Goal: Task Accomplishment & Management: Manage account settings

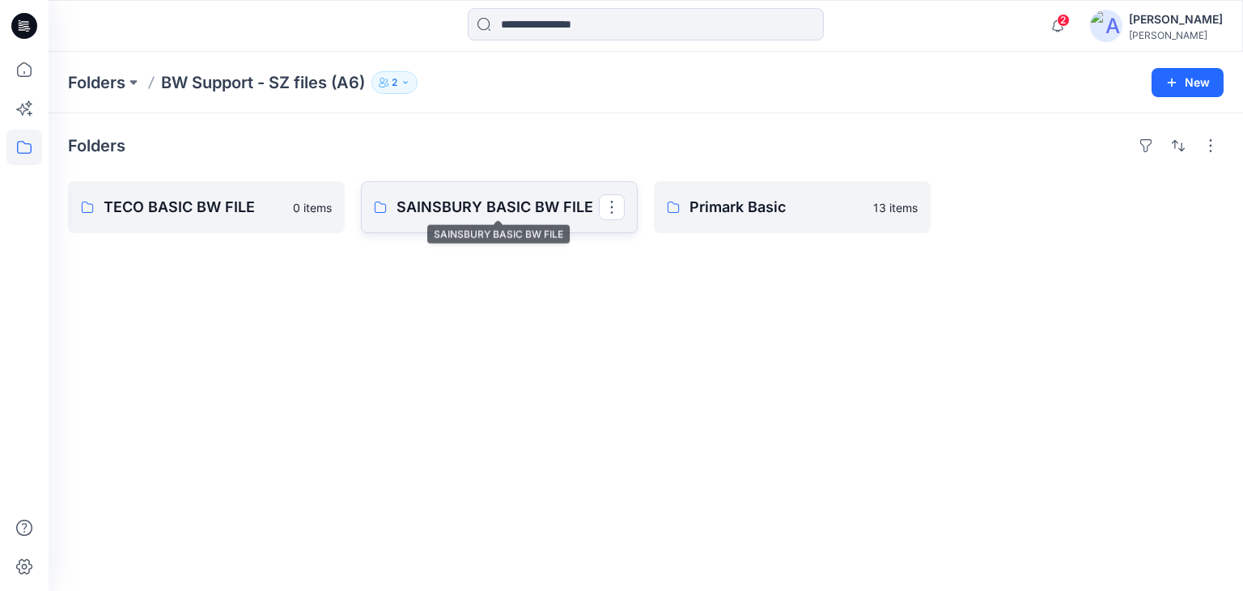
click at [499, 202] on p "SAINSBURY BASIC BW FILE" at bounding box center [498, 207] width 202 height 23
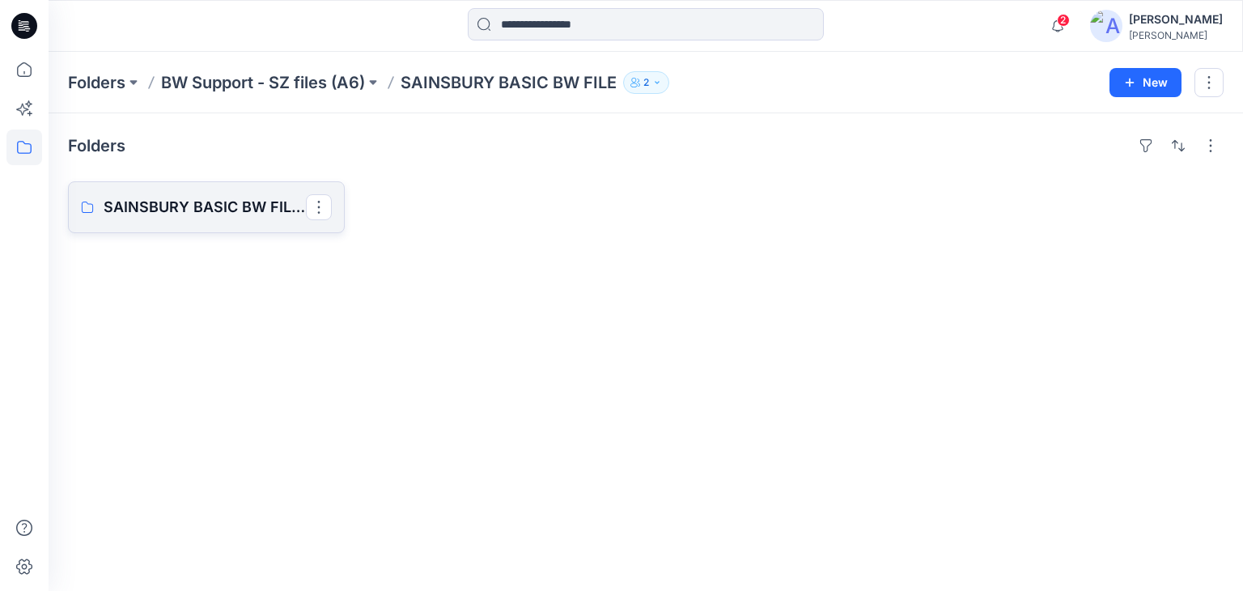
click at [231, 205] on p "SAINSBURY BASIC BW FILES BOARD" at bounding box center [205, 207] width 202 height 23
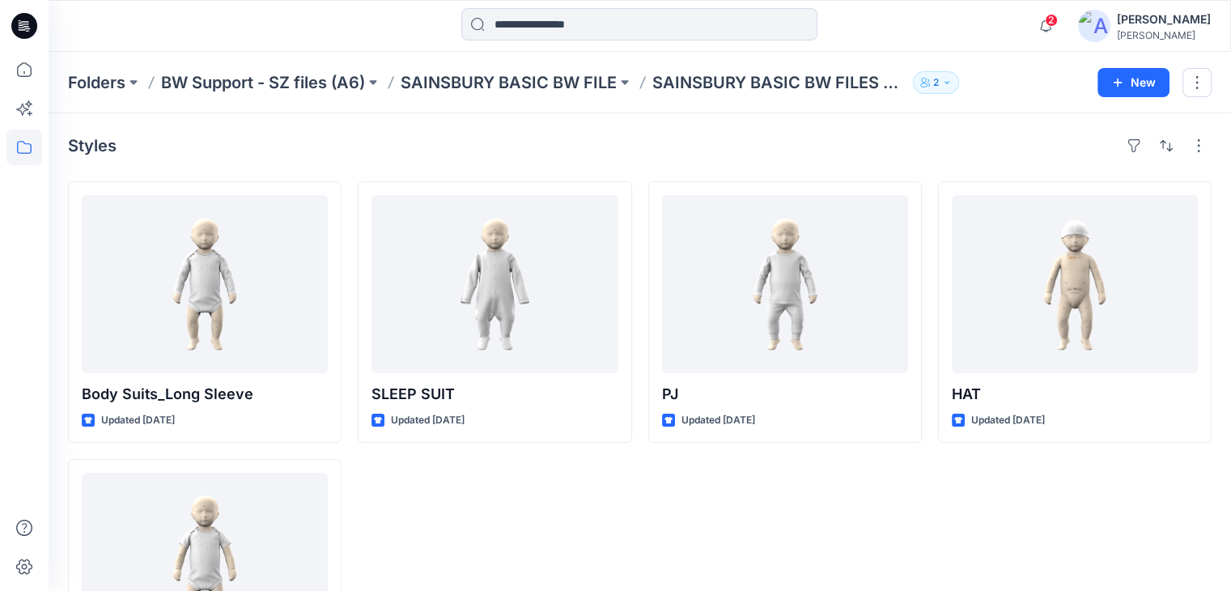
click at [935, 76] on button "2" at bounding box center [936, 82] width 46 height 23
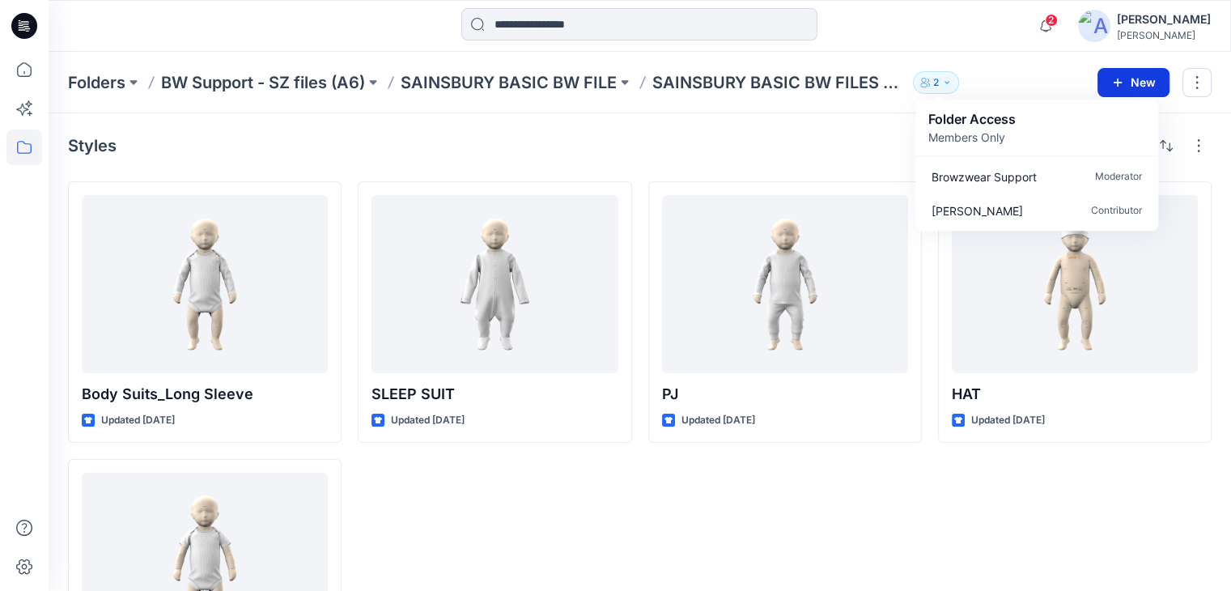
click at [1141, 85] on button "New" at bounding box center [1133, 82] width 72 height 29
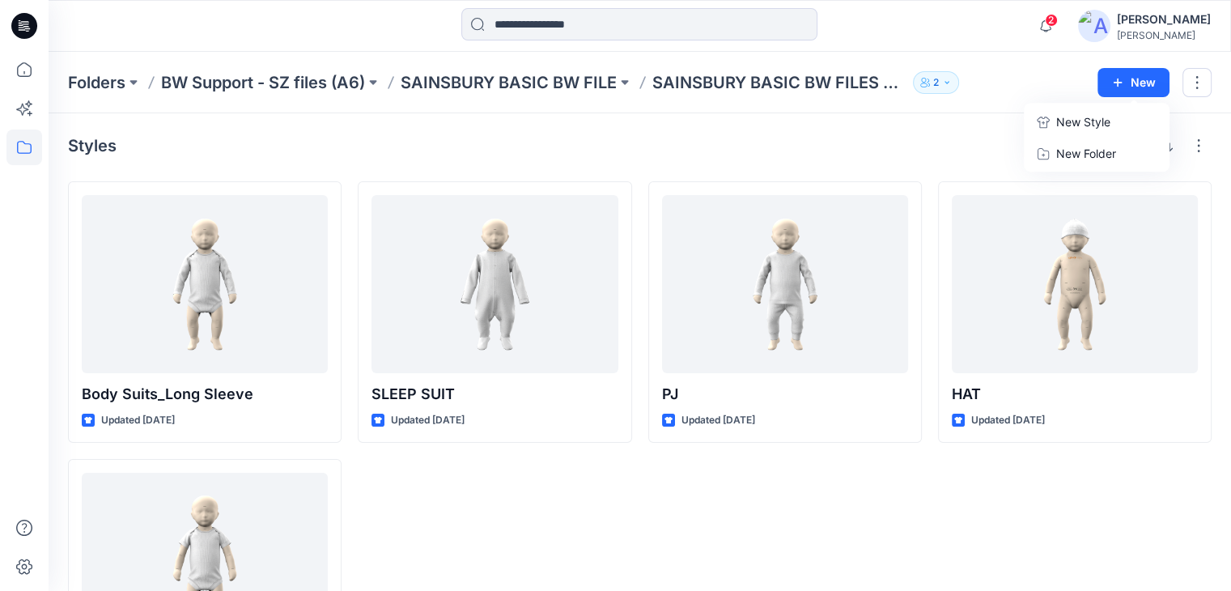
click at [779, 149] on div "Styles" at bounding box center [639, 146] width 1143 height 26
click at [930, 82] on icon "button" at bounding box center [925, 83] width 10 height 10
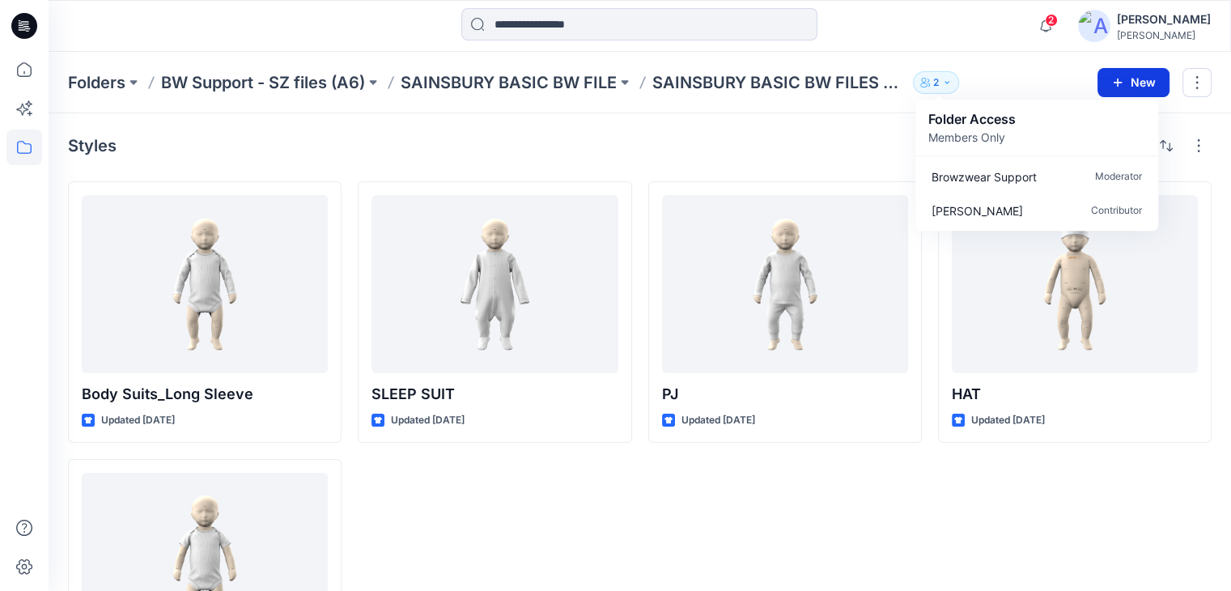
click at [1132, 86] on button "New" at bounding box center [1133, 82] width 72 height 29
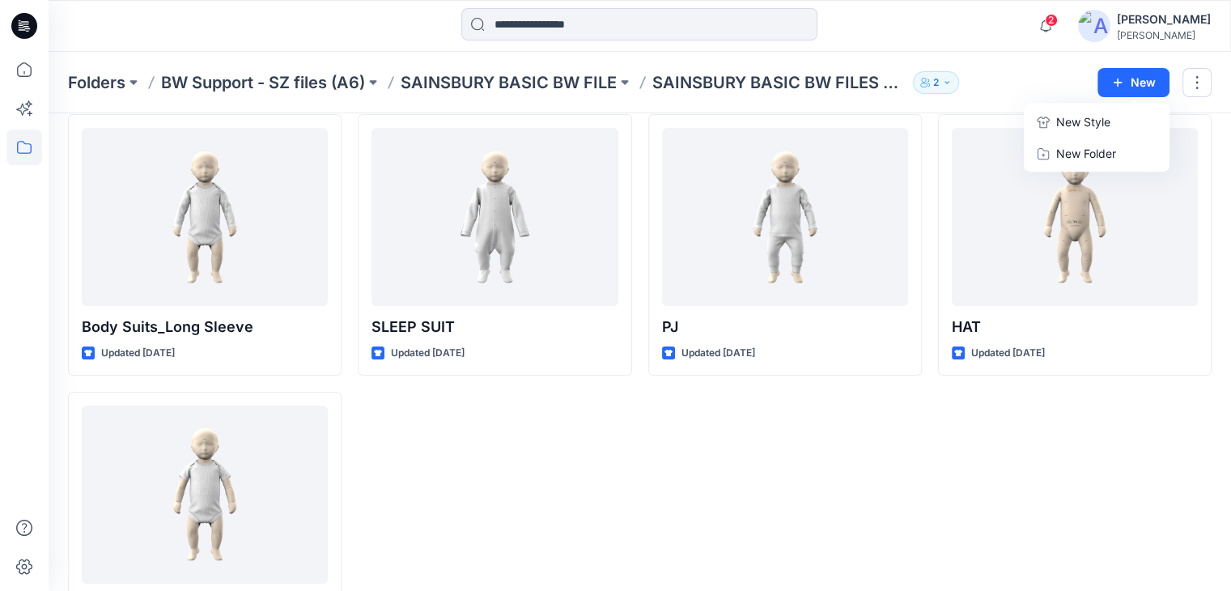
scroll to position [66, 0]
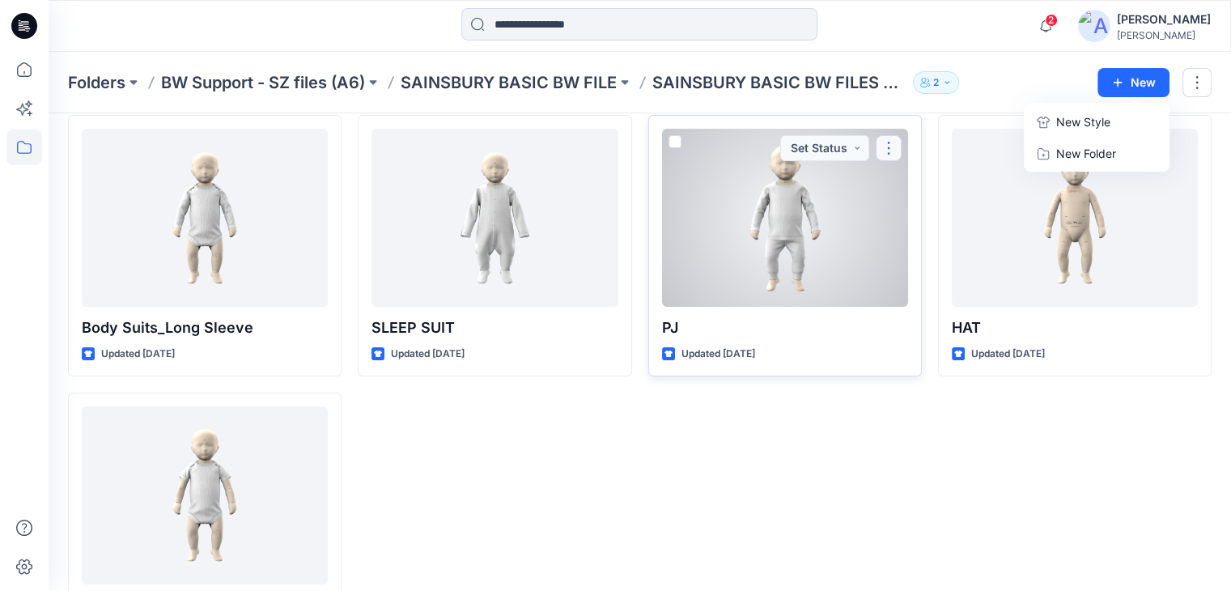
click at [892, 143] on button "button" at bounding box center [889, 148] width 26 height 26
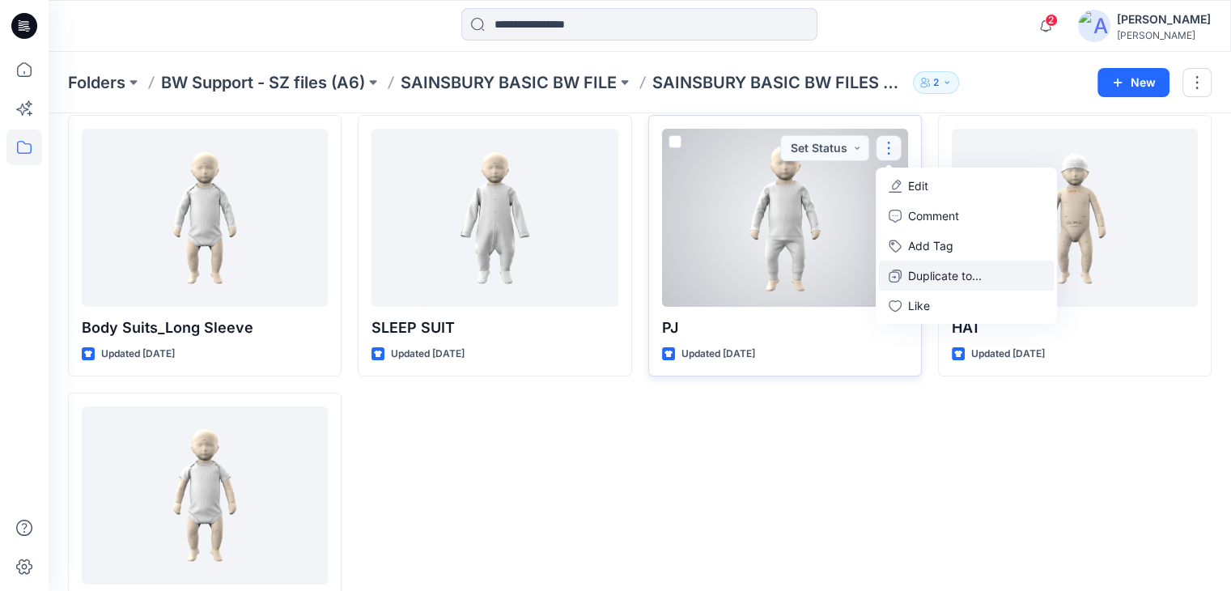
click at [943, 276] on p "Duplicate to..." at bounding box center [945, 275] width 74 height 17
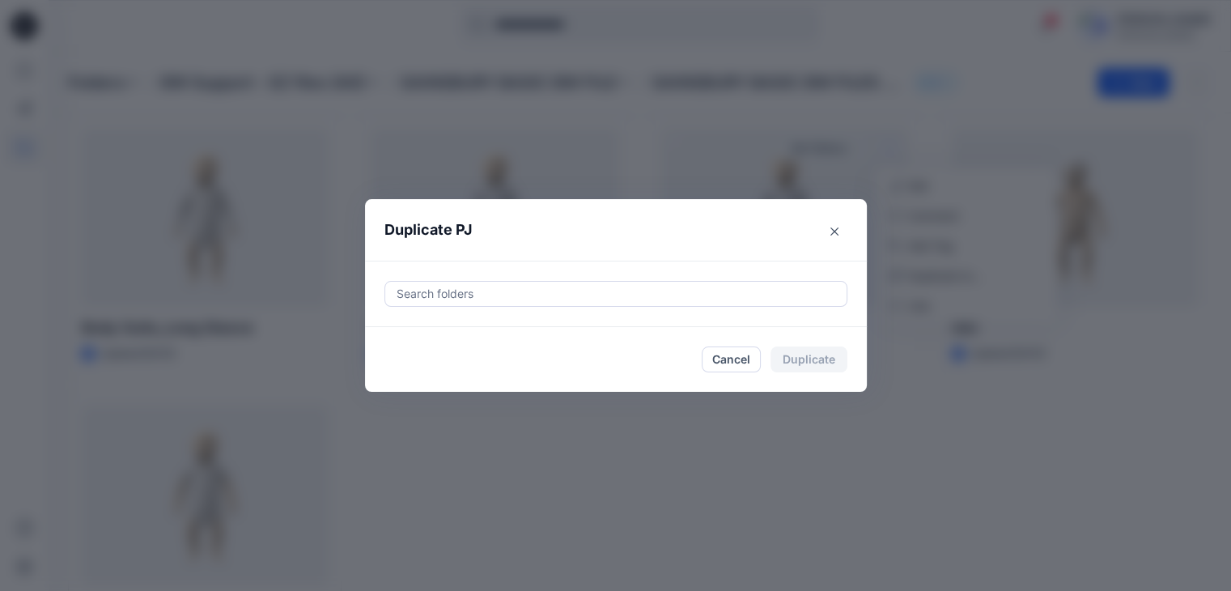
click at [466, 296] on div at bounding box center [616, 293] width 442 height 19
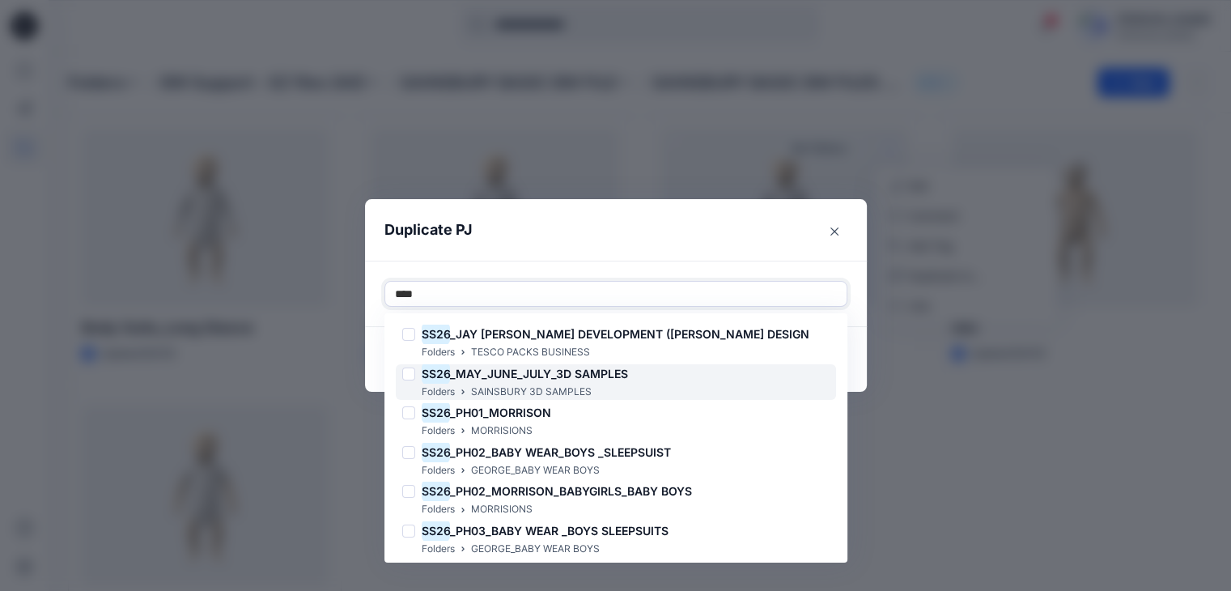
click at [585, 380] on span "_MAY_JUNE_JULY_3D SAMPLES" at bounding box center [539, 374] width 178 height 14
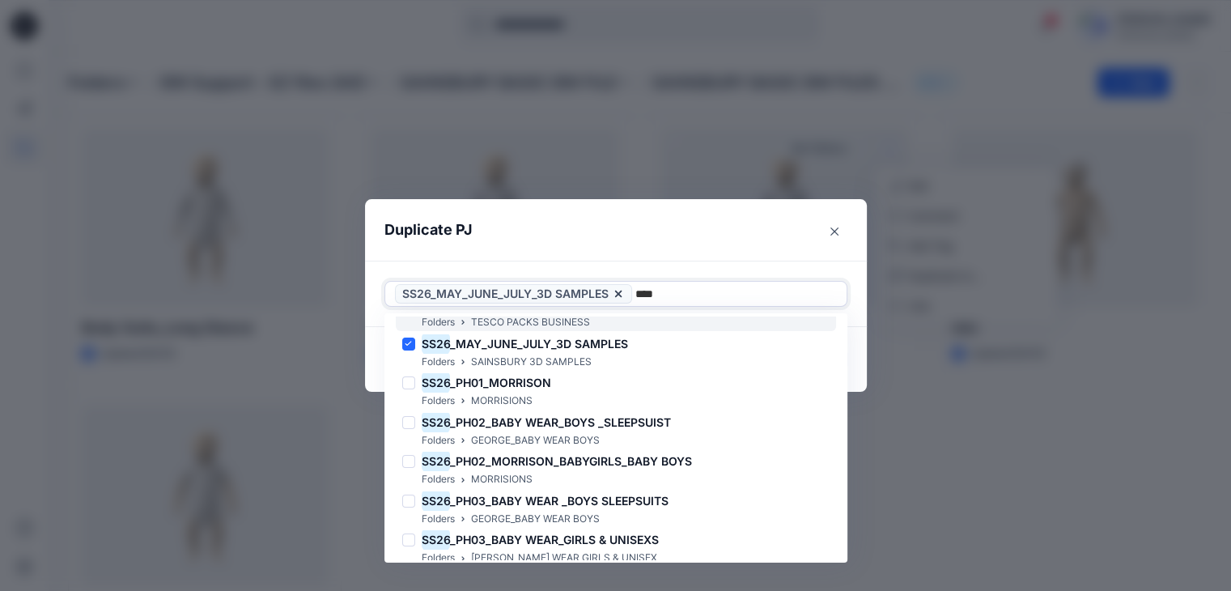
scroll to position [0, 0]
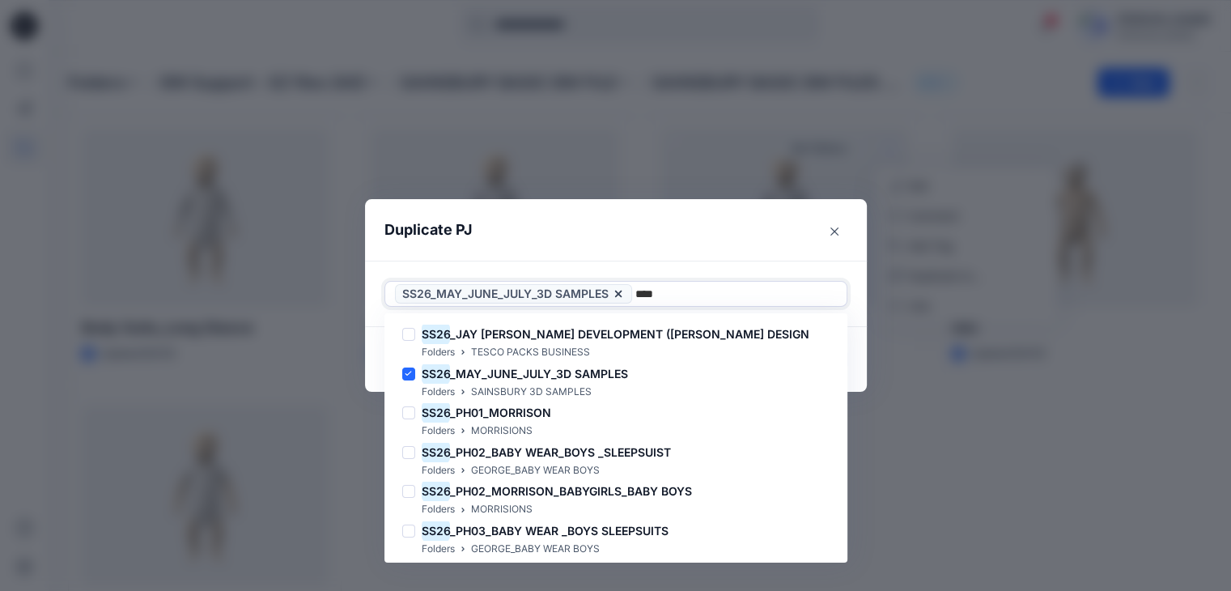
type input "****"
click at [1063, 481] on div "Duplicate PJ Use Up and Down to choose options, press Enter to select the curre…" at bounding box center [615, 295] width 1231 height 591
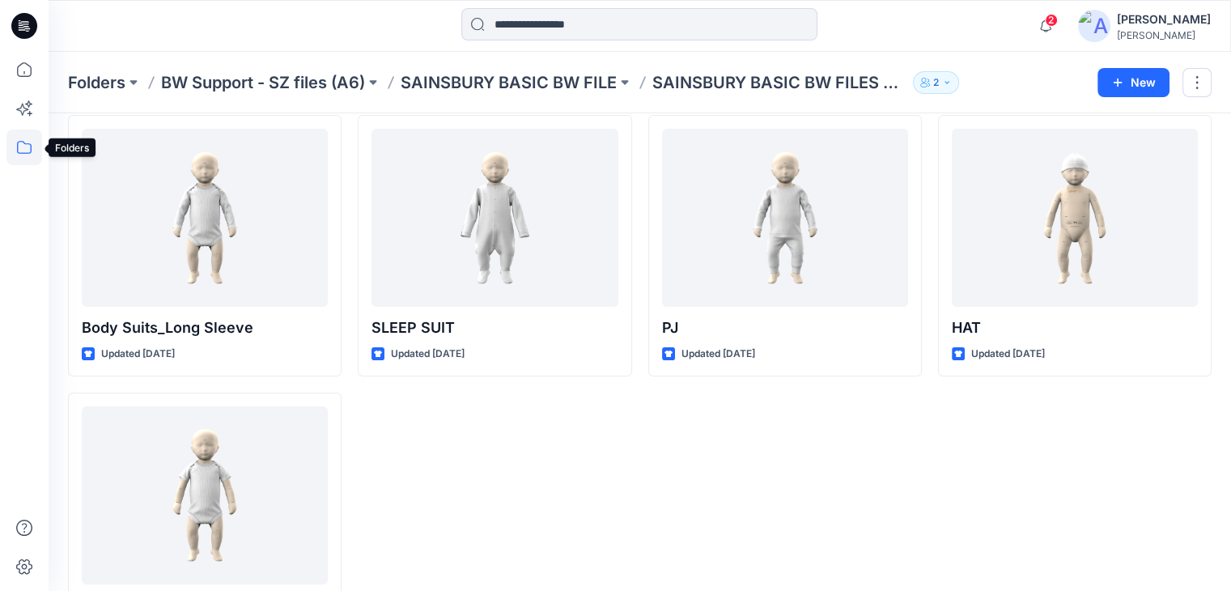
click at [30, 146] on icon at bounding box center [24, 147] width 15 height 13
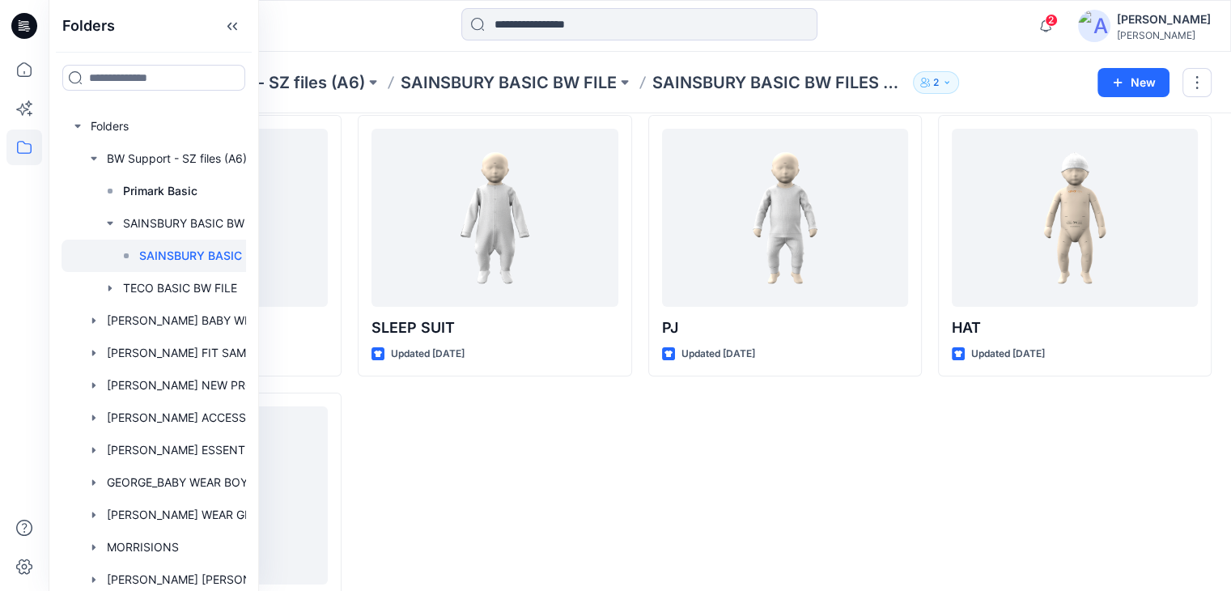
click at [601, 435] on div "SLEEP SUIT Updated 2 months ago" at bounding box center [495, 384] width 274 height 538
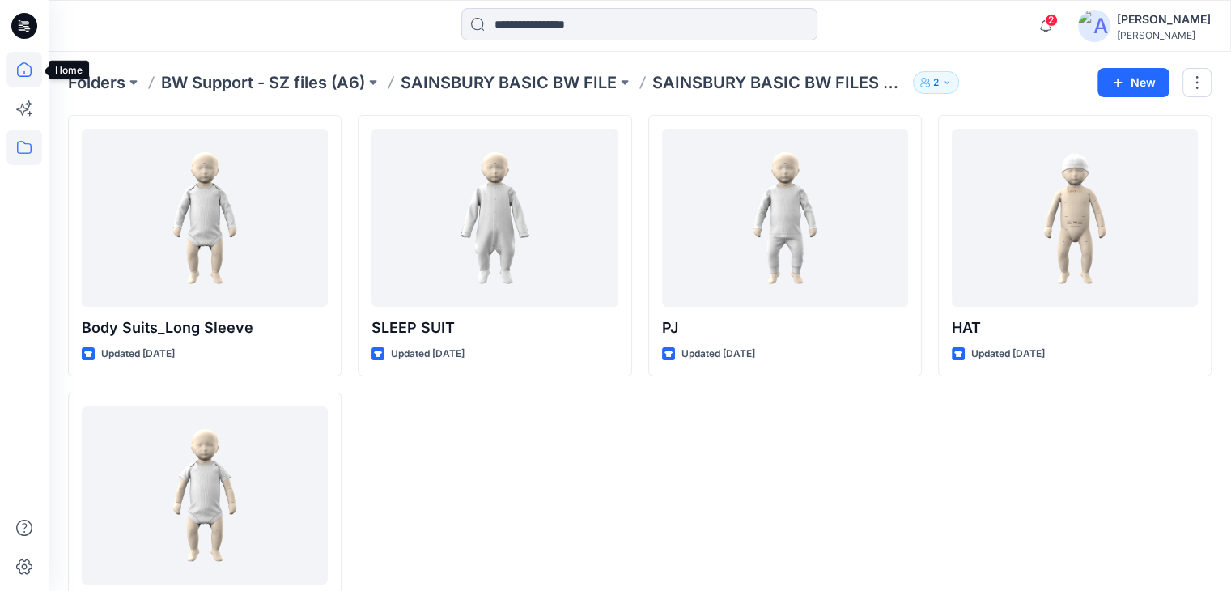
click at [16, 65] on icon at bounding box center [24, 70] width 36 height 36
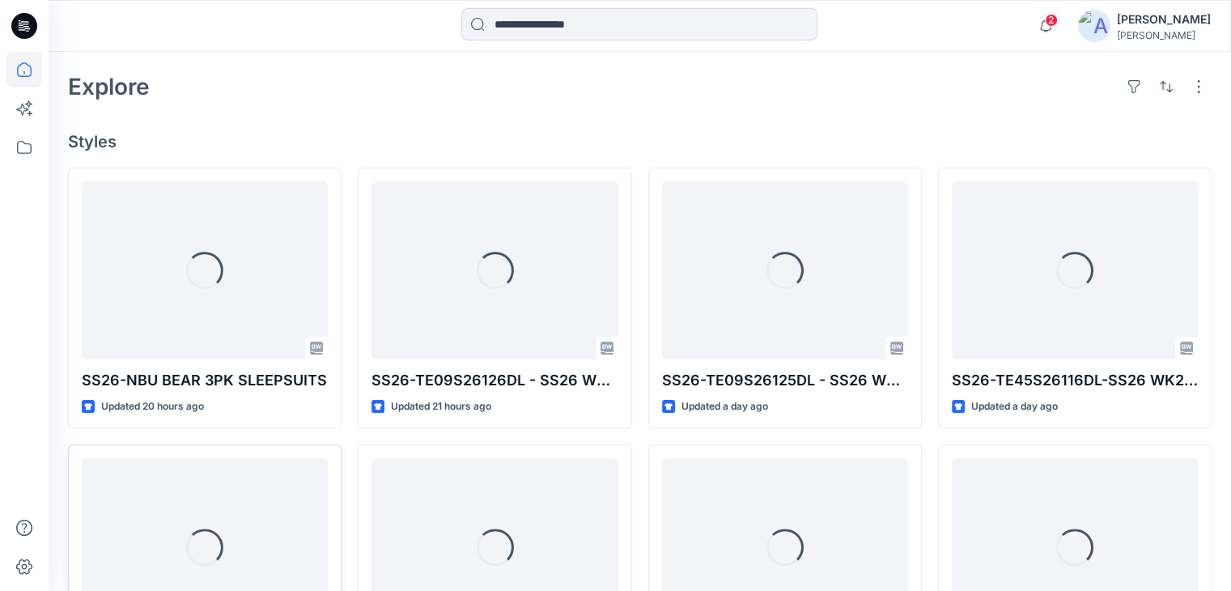
scroll to position [471, 0]
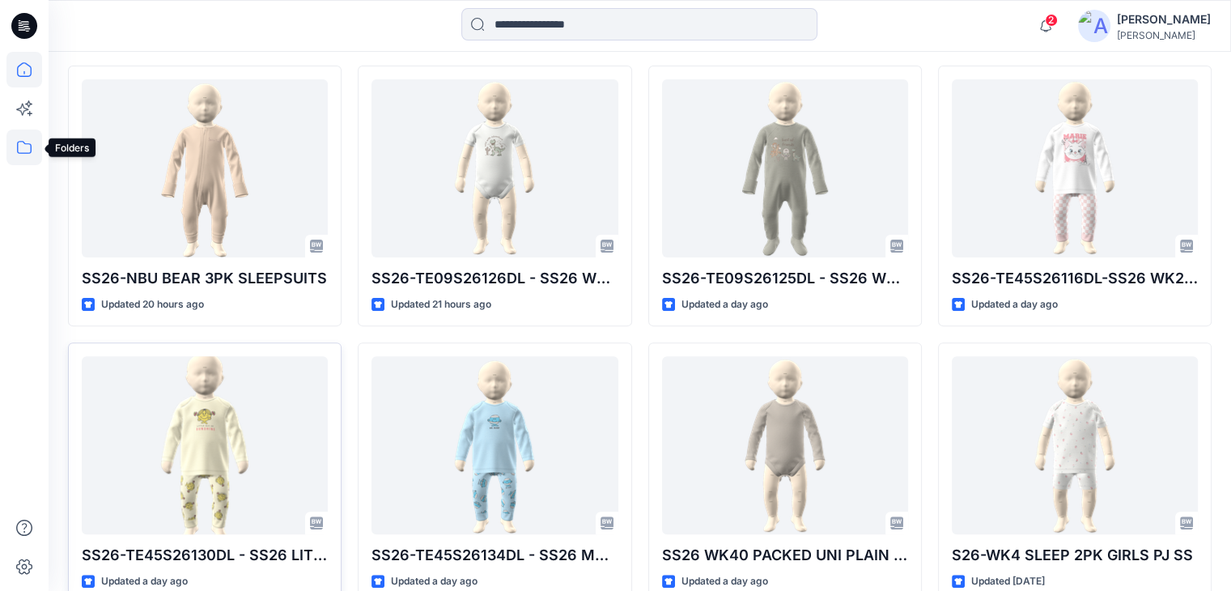
click at [23, 151] on icon at bounding box center [24, 147] width 36 height 36
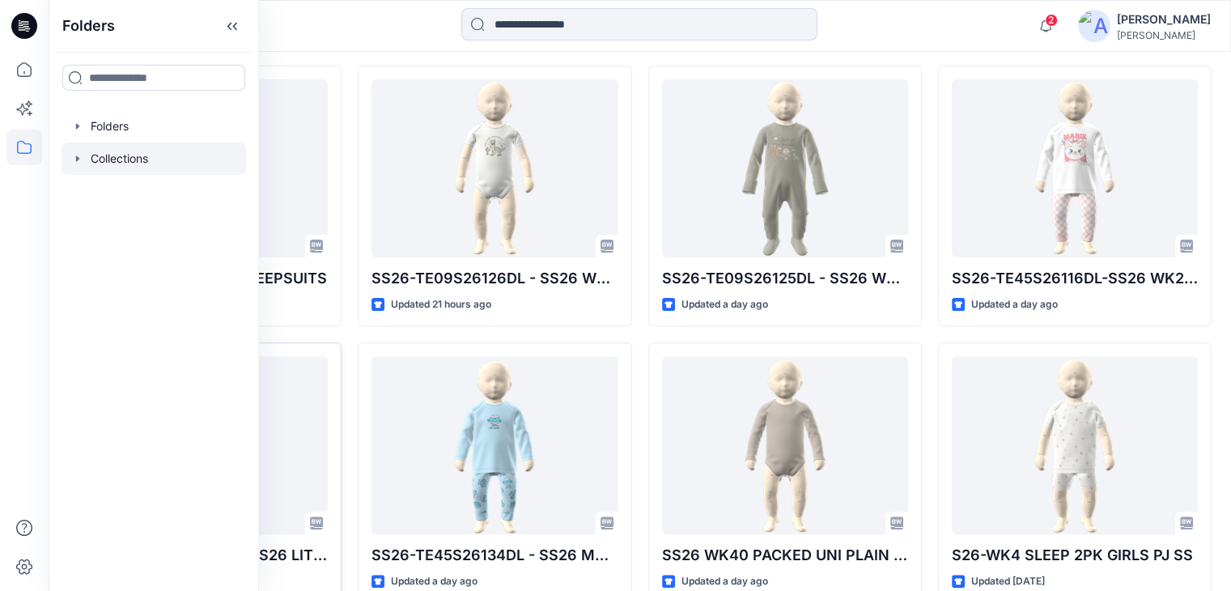
click at [136, 159] on div at bounding box center [154, 158] width 185 height 32
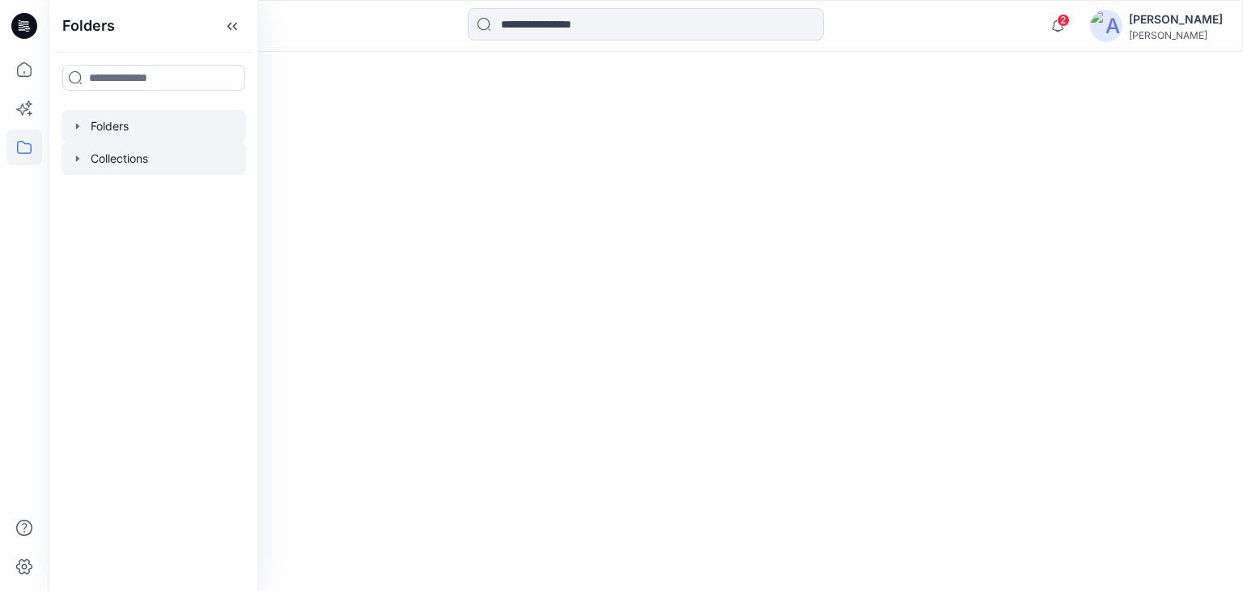
click at [119, 133] on div at bounding box center [154, 126] width 185 height 32
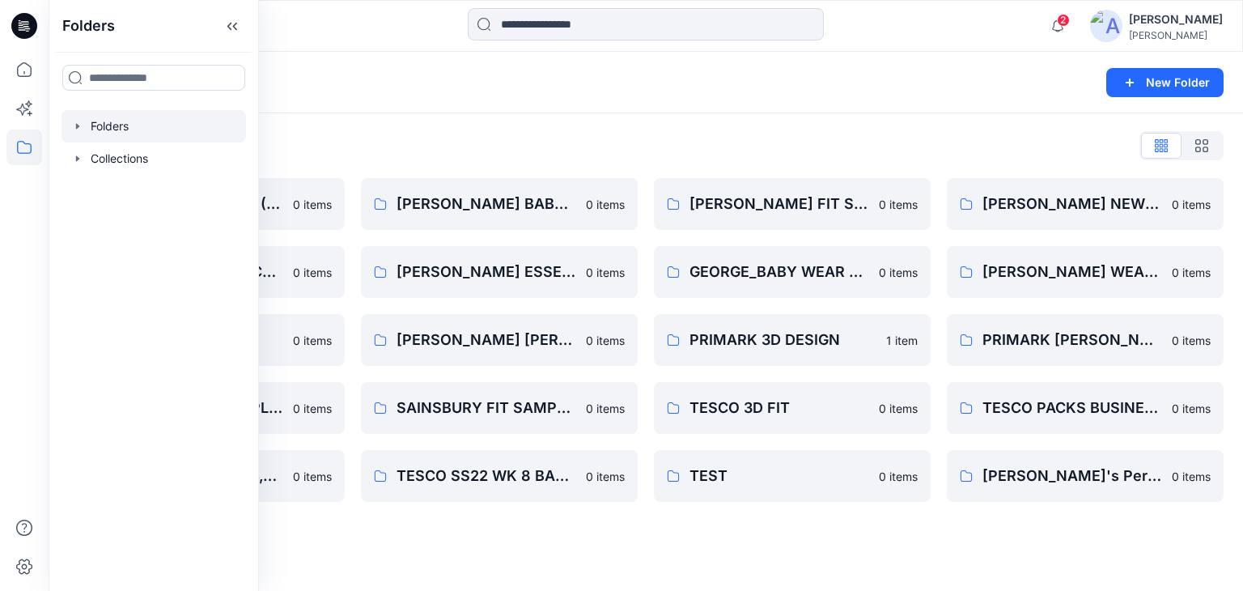
click at [390, 150] on div "Folders List" at bounding box center [646, 146] width 1156 height 26
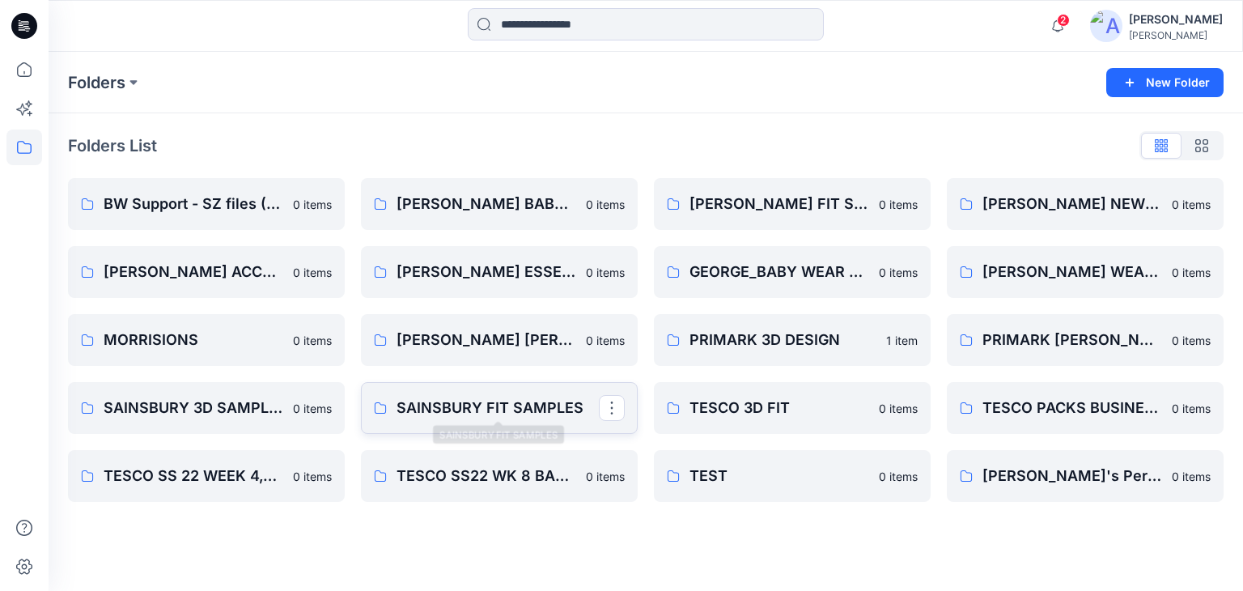
click at [469, 413] on p "SAINSBURY FIT SAMPLES" at bounding box center [498, 408] width 202 height 23
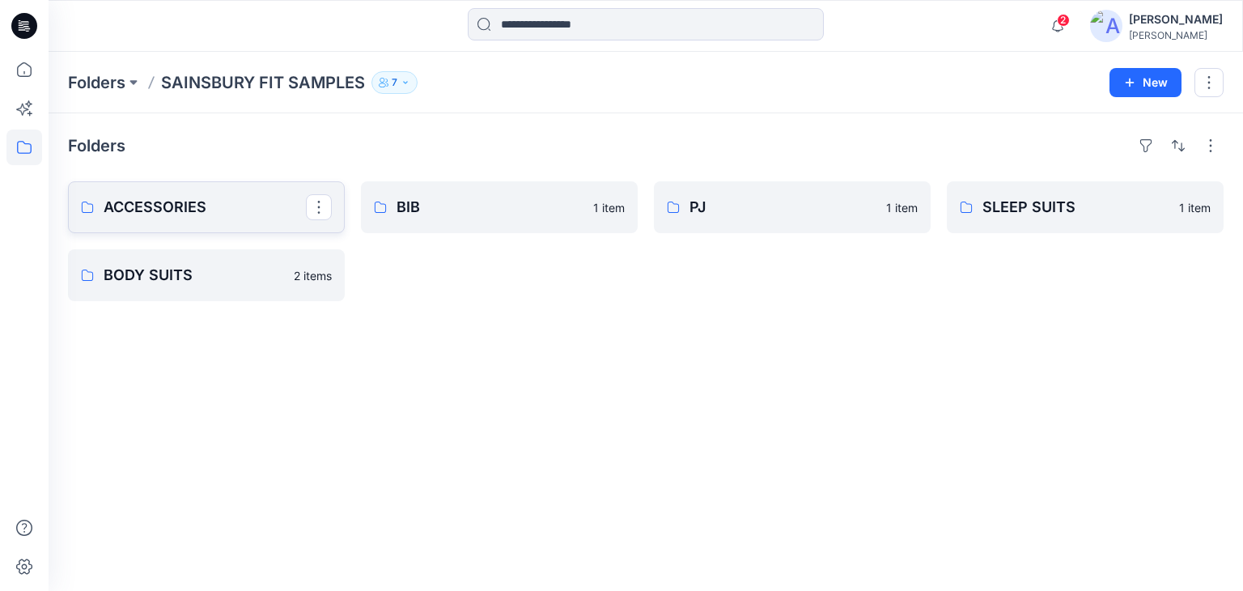
click at [215, 211] on p "ACCESSORIES" at bounding box center [205, 207] width 202 height 23
click at [799, 227] on link "PJ 1 item" at bounding box center [792, 207] width 277 height 52
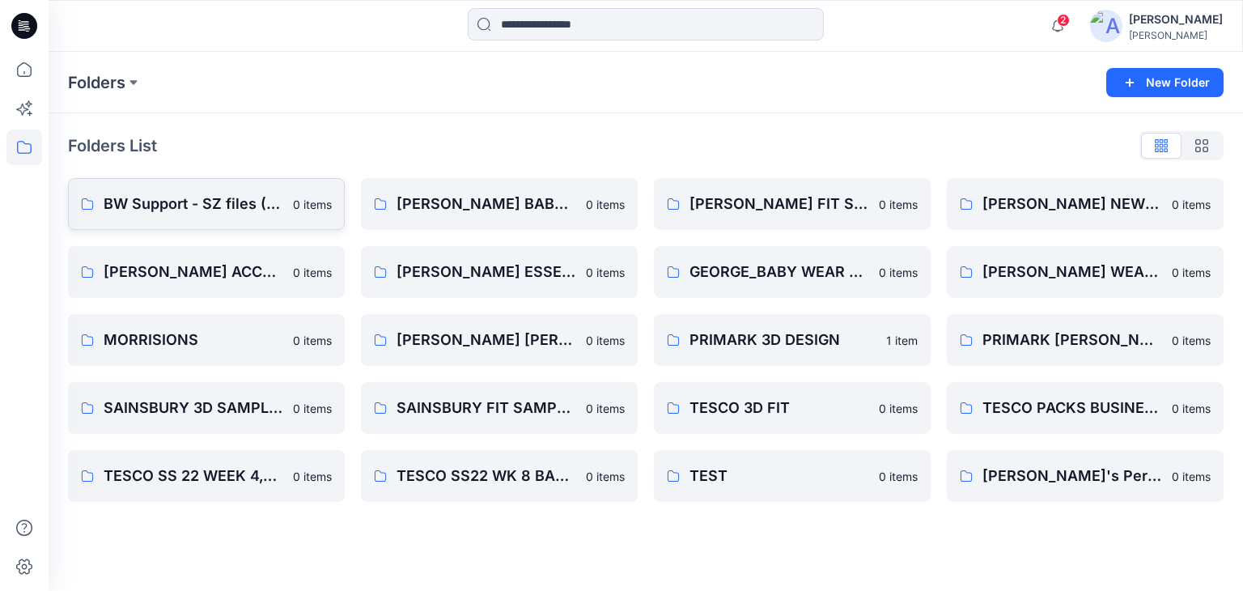
click at [216, 206] on p "BW Support - SZ files (A6)" at bounding box center [194, 204] width 180 height 23
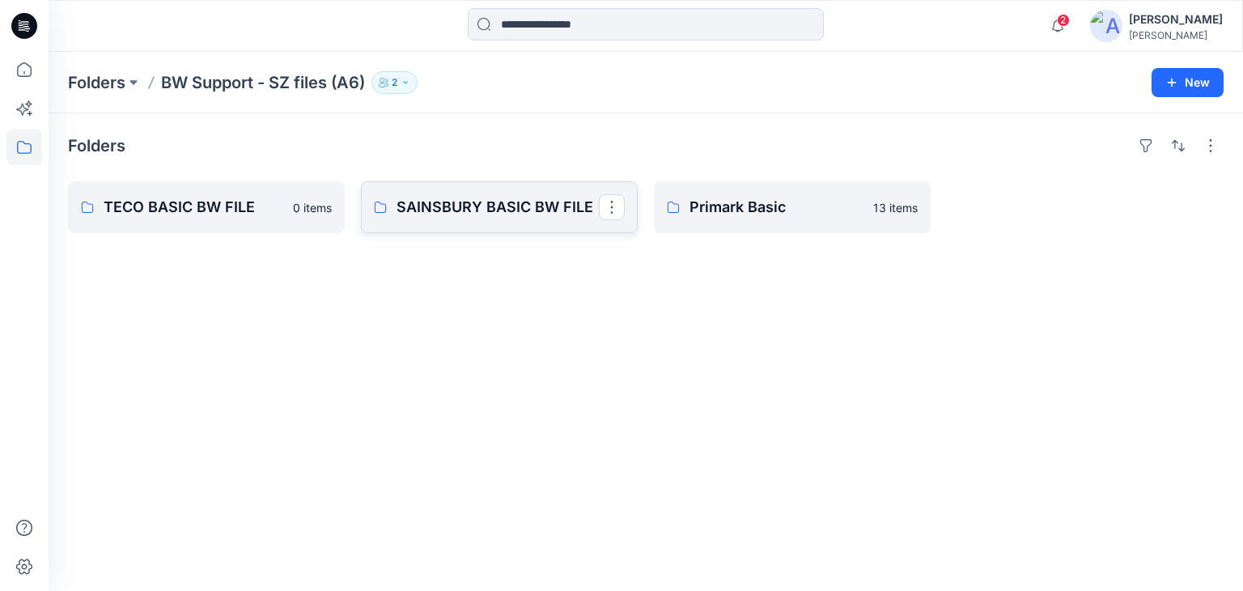
click at [512, 218] on p "SAINSBURY BASIC BW FILE" at bounding box center [498, 207] width 202 height 23
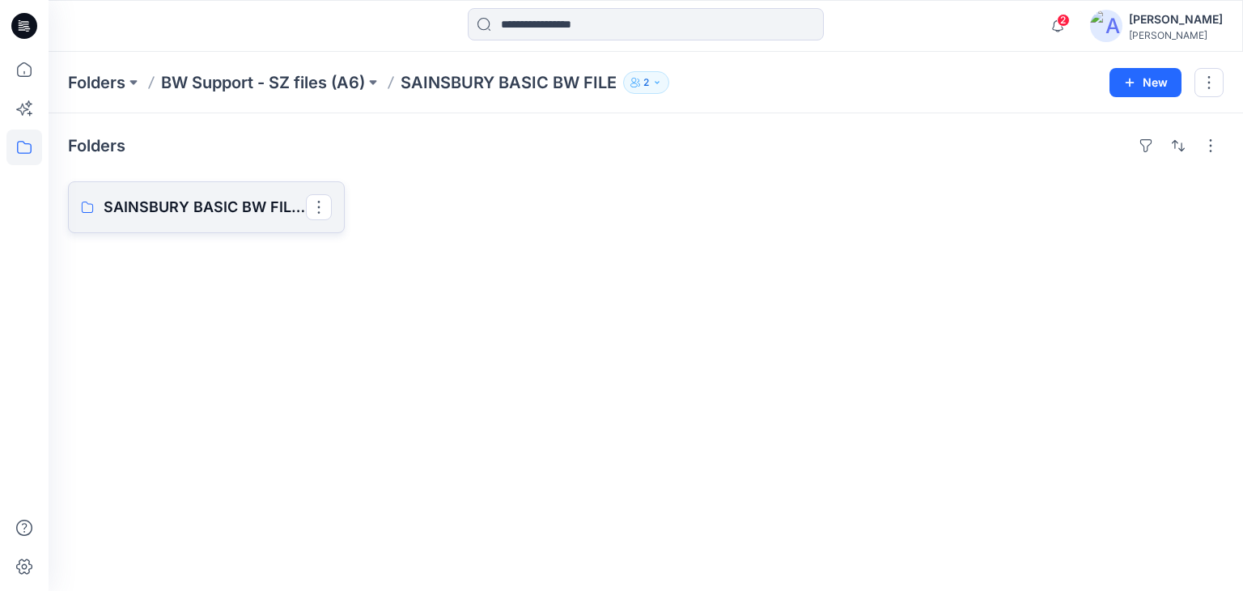
click at [131, 196] on p "SAINSBURY BASIC BW FILES BOARD" at bounding box center [205, 207] width 202 height 23
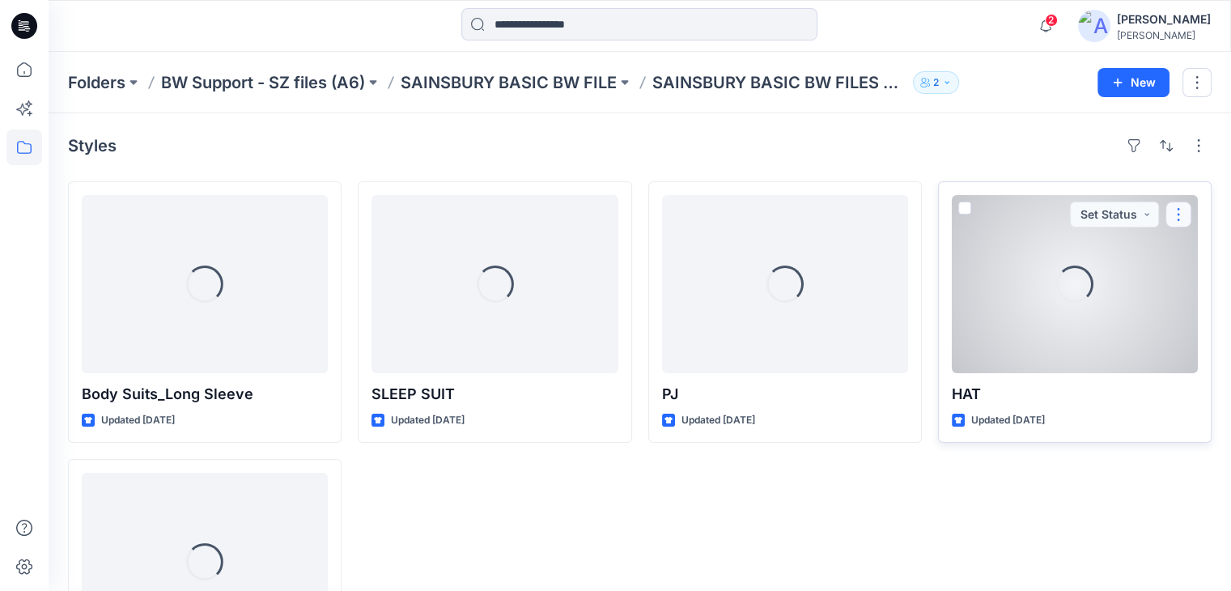
click at [1176, 218] on button "button" at bounding box center [1178, 215] width 26 height 26
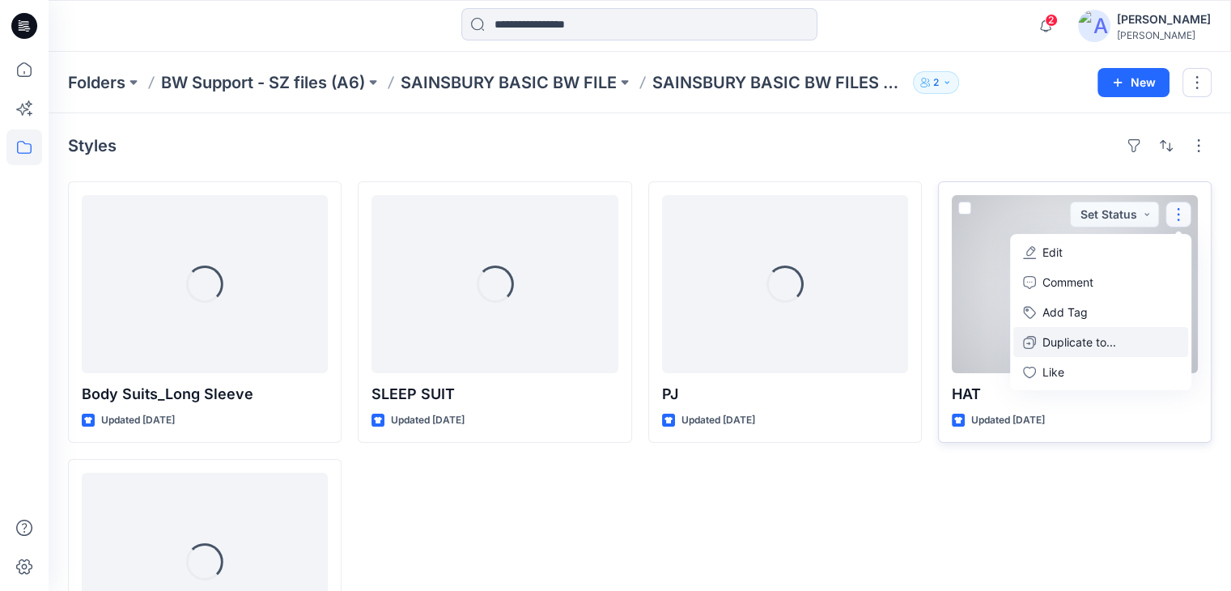
click at [1078, 344] on p "Duplicate to..." at bounding box center [1079, 341] width 74 height 17
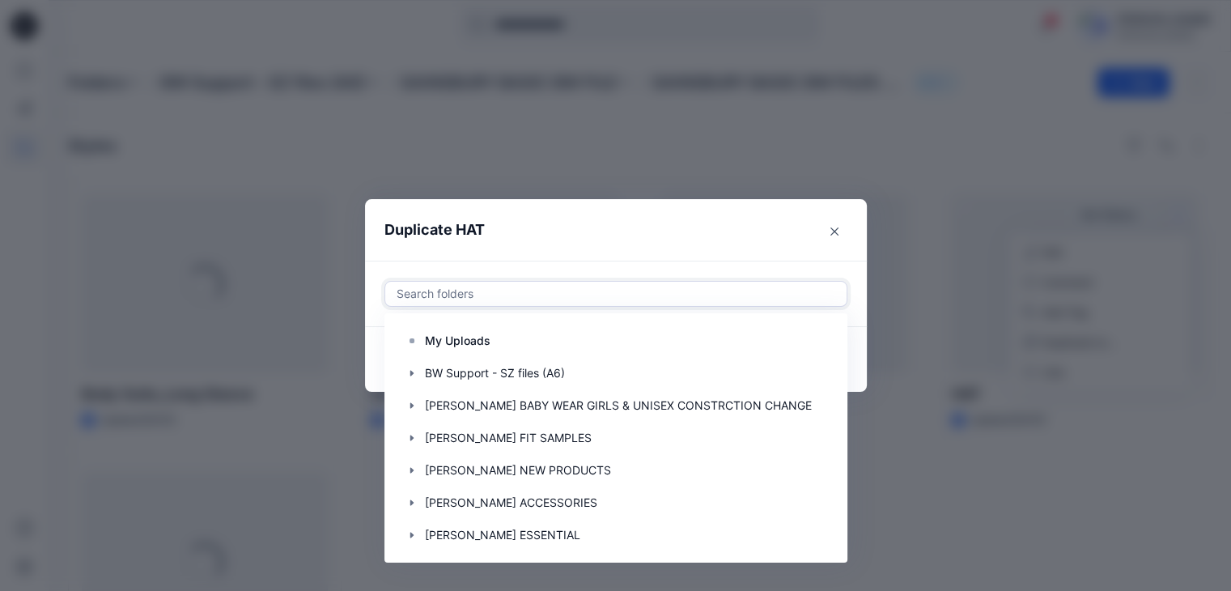
click at [456, 288] on div at bounding box center [616, 293] width 442 height 19
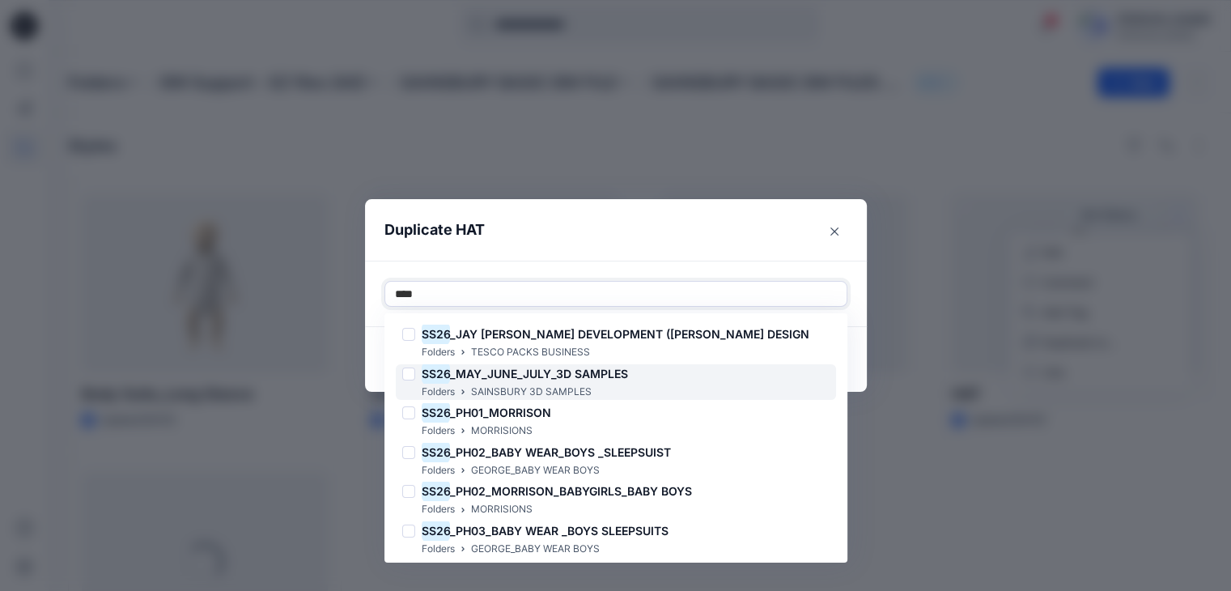
click at [525, 375] on span "_MAY_JUNE_JULY_3D SAMPLES" at bounding box center [539, 374] width 178 height 14
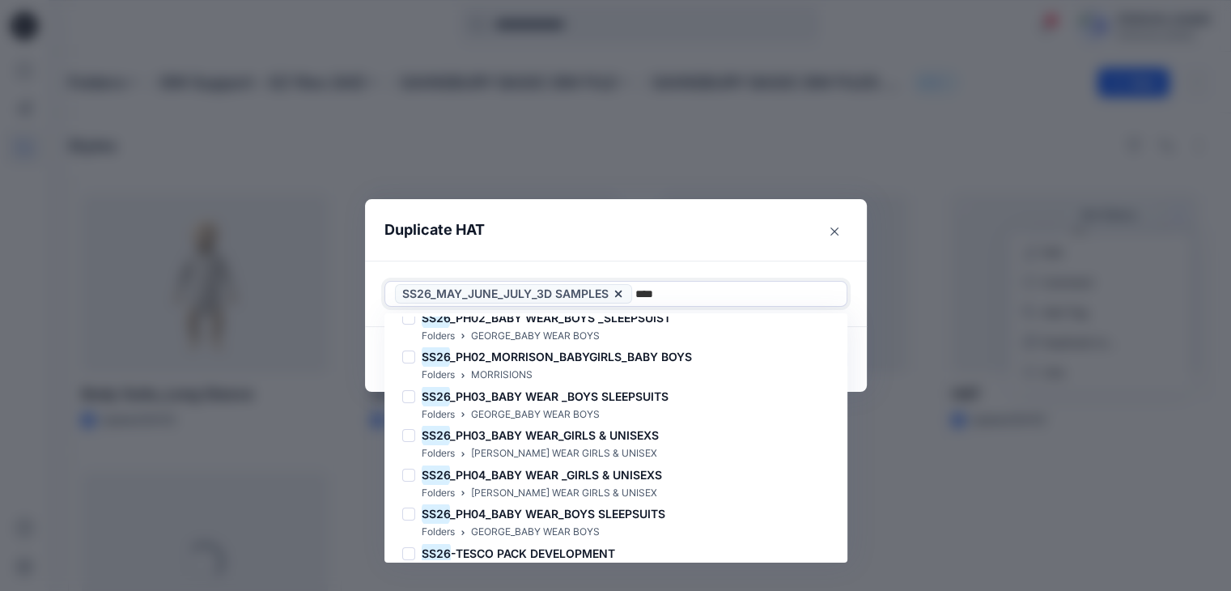
scroll to position [162, 0]
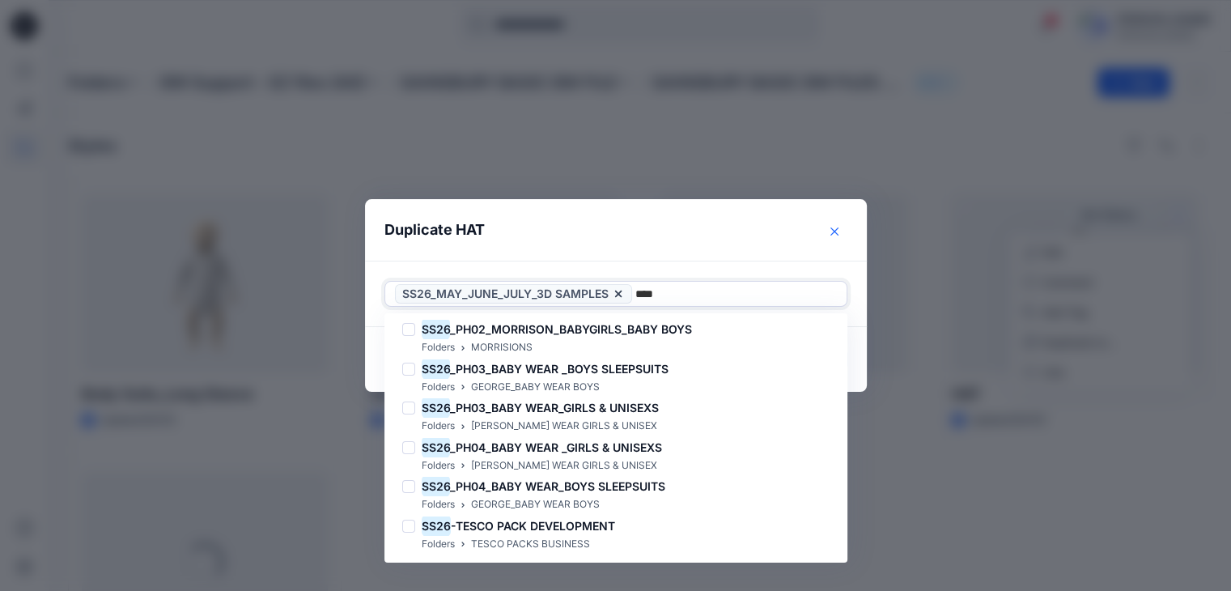
type input "****"
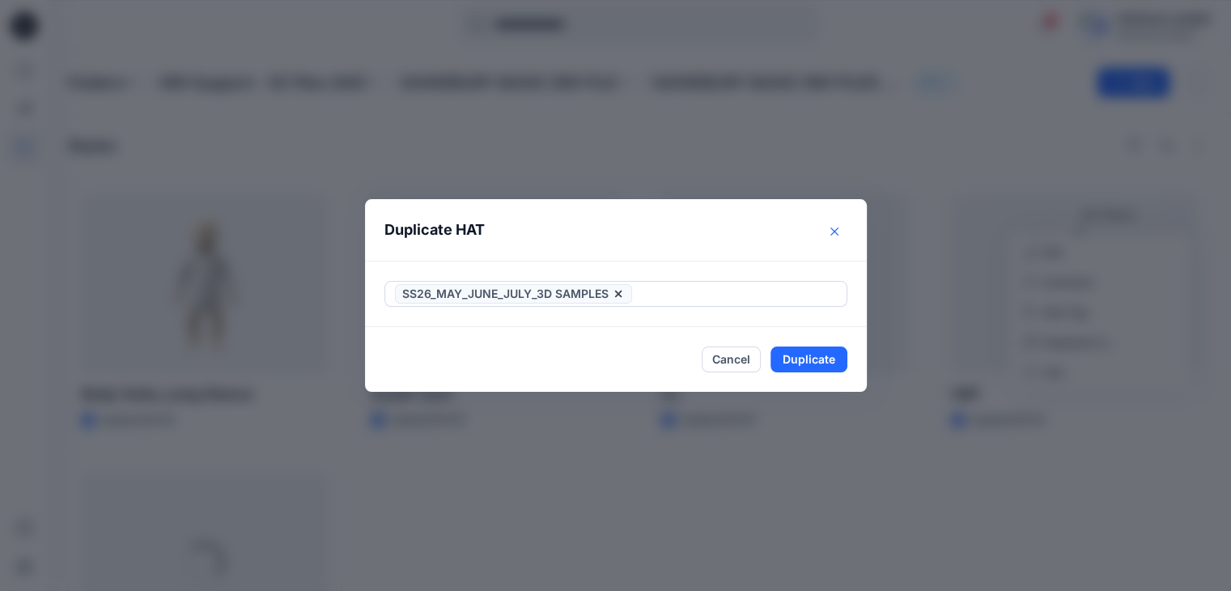
click at [847, 237] on button "Close" at bounding box center [834, 232] width 26 height 26
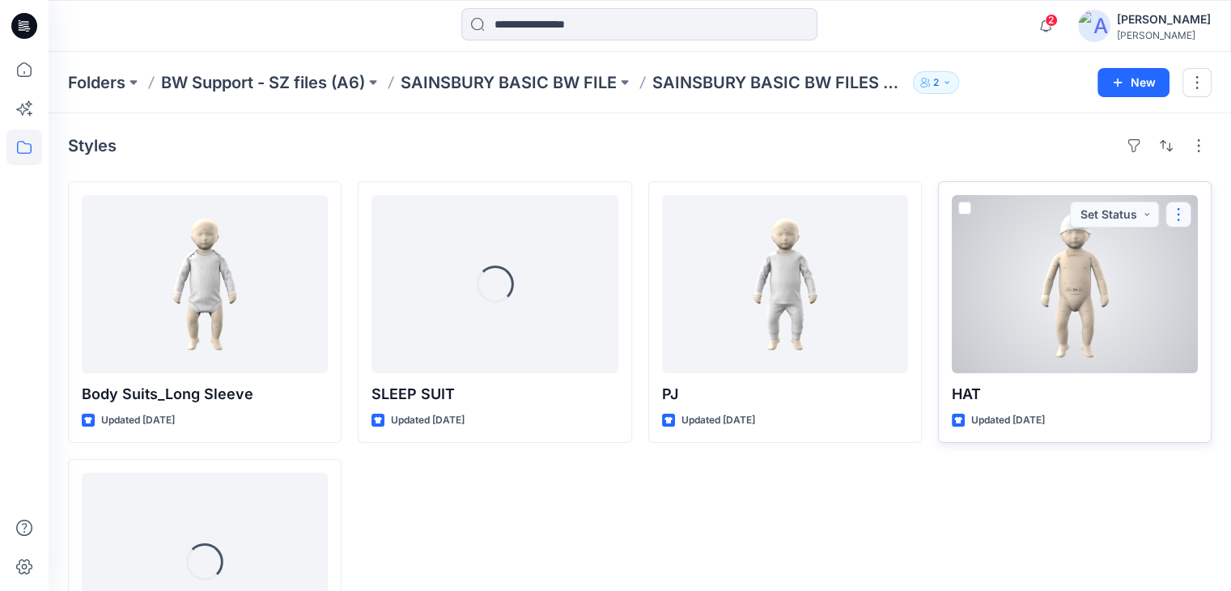
click at [1178, 216] on button "button" at bounding box center [1178, 215] width 26 height 26
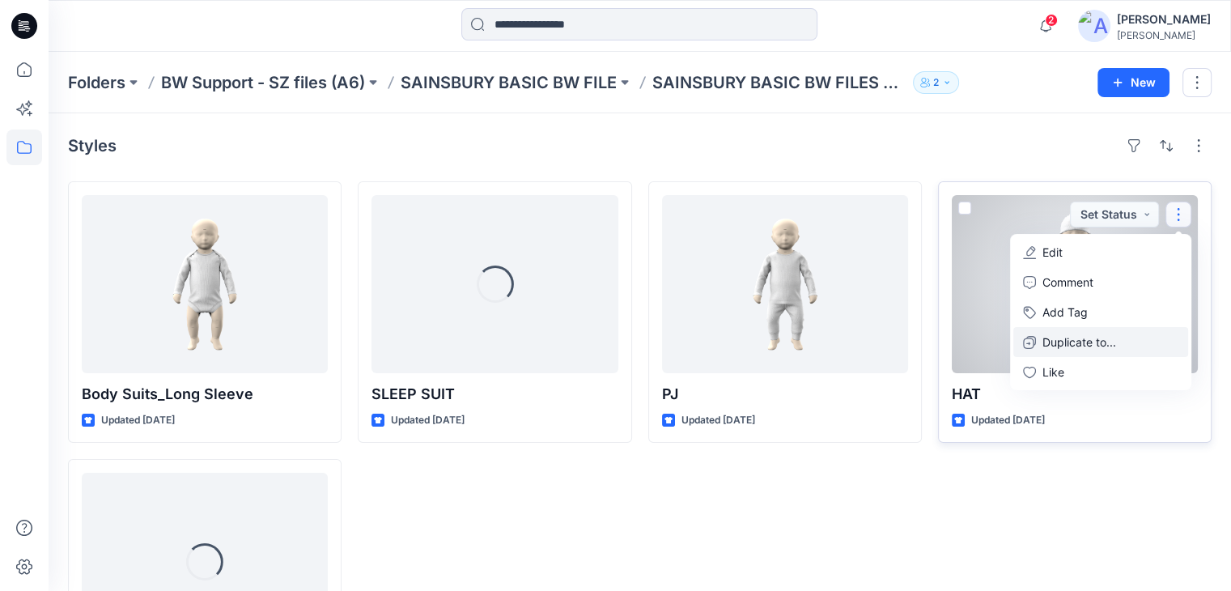
click at [1080, 344] on p "Duplicate to..." at bounding box center [1079, 341] width 74 height 17
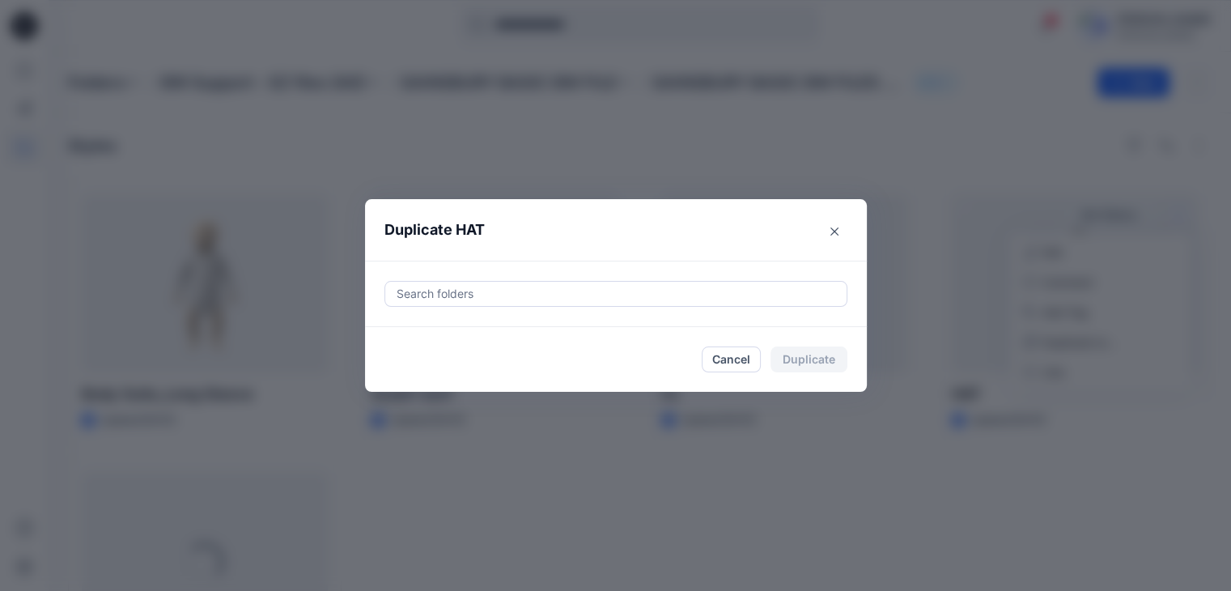
click at [813, 361] on div "Cancel Duplicate" at bounding box center [775, 359] width 146 height 26
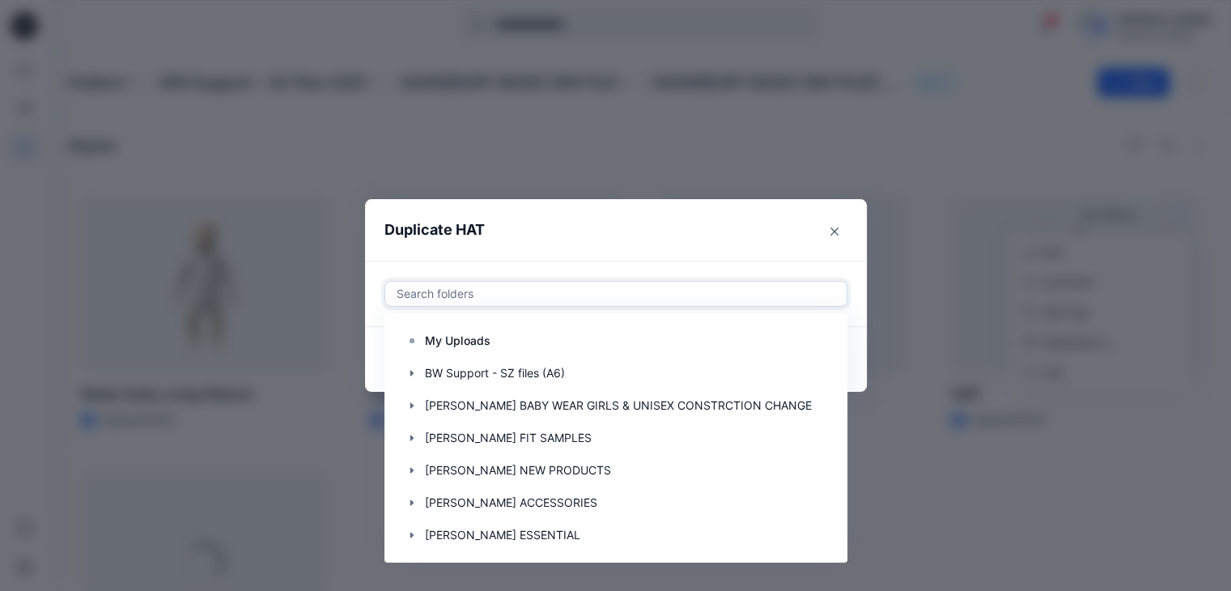
click at [483, 292] on div at bounding box center [616, 293] width 442 height 19
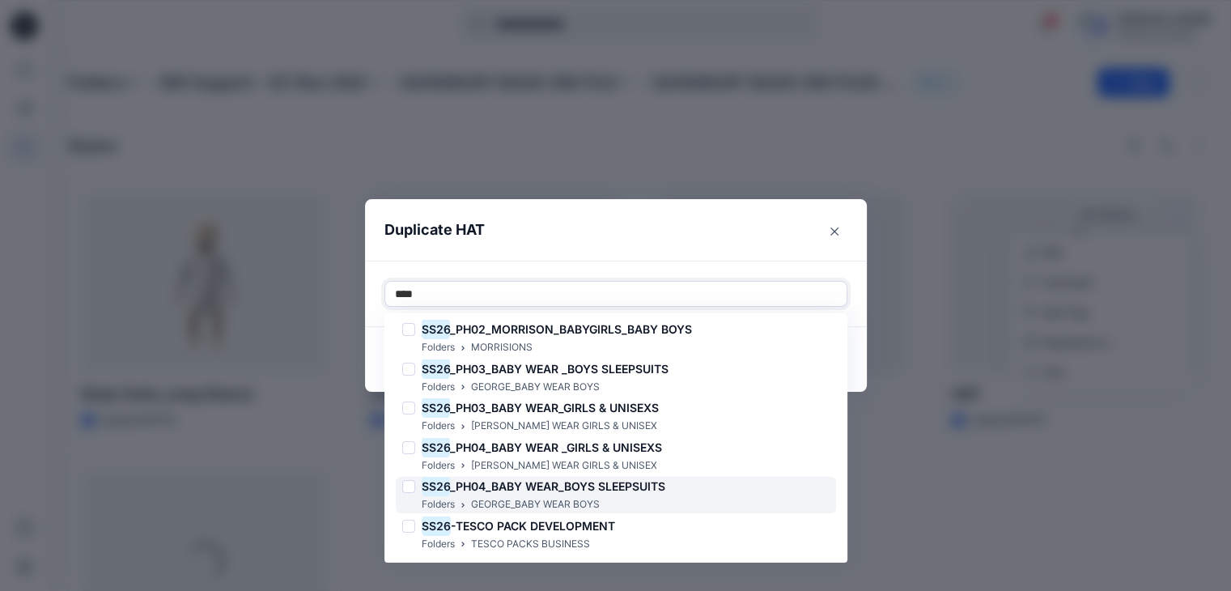
scroll to position [163, 0]
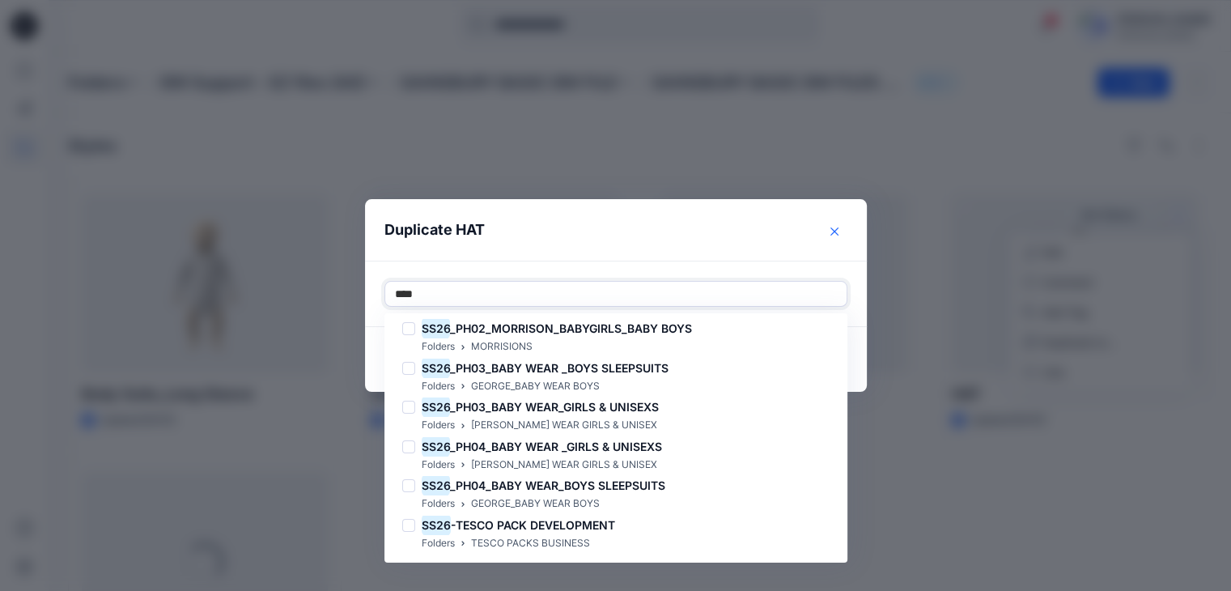
type input "****"
click at [845, 236] on button "Close" at bounding box center [834, 232] width 26 height 26
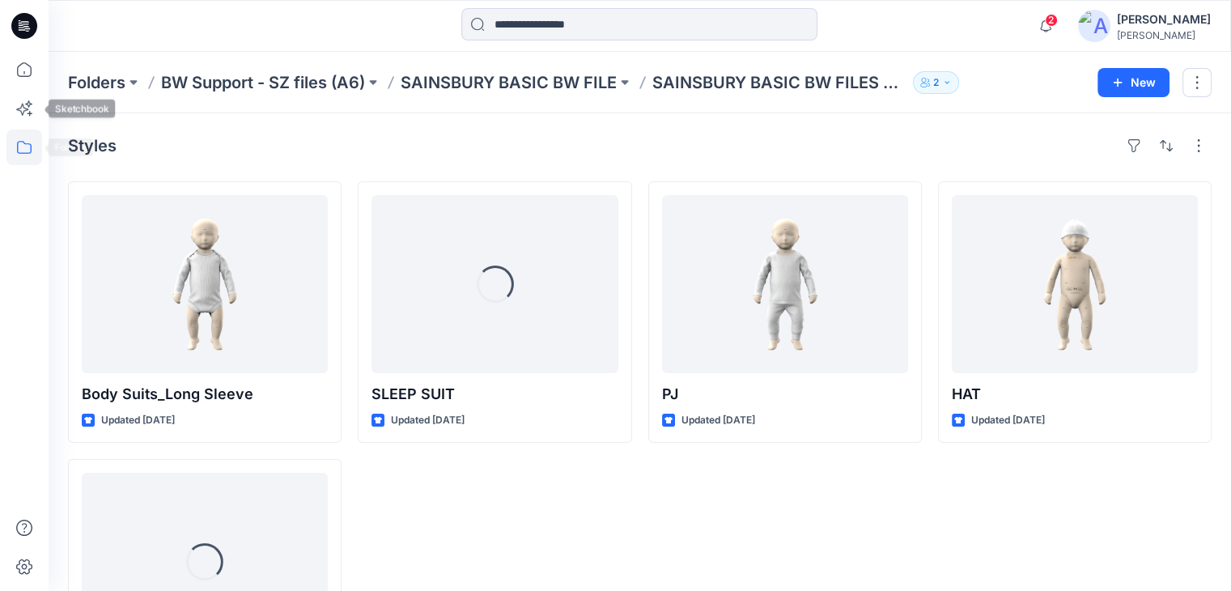
click at [16, 146] on icon at bounding box center [24, 147] width 36 height 36
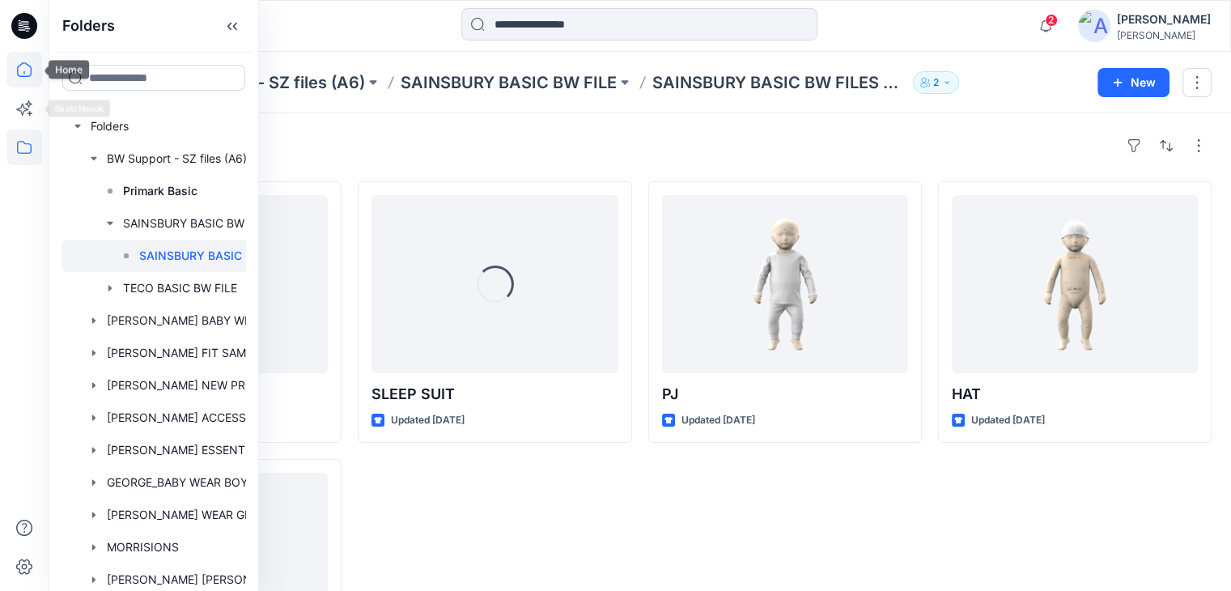
click at [26, 69] on icon at bounding box center [24, 70] width 36 height 36
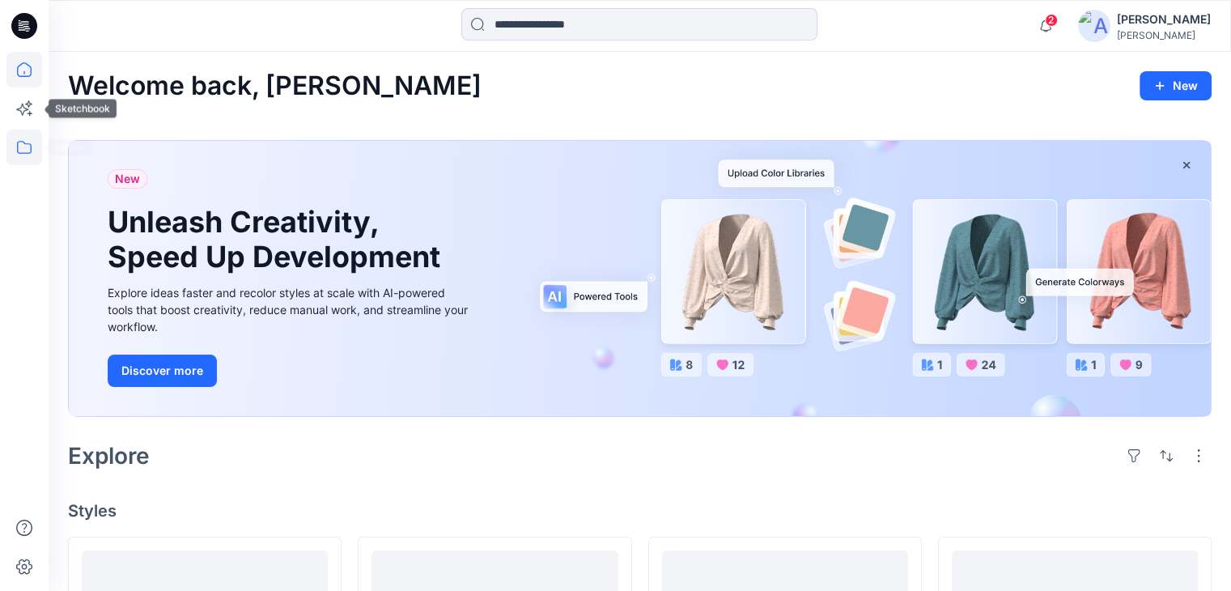
click at [23, 139] on icon at bounding box center [24, 147] width 36 height 36
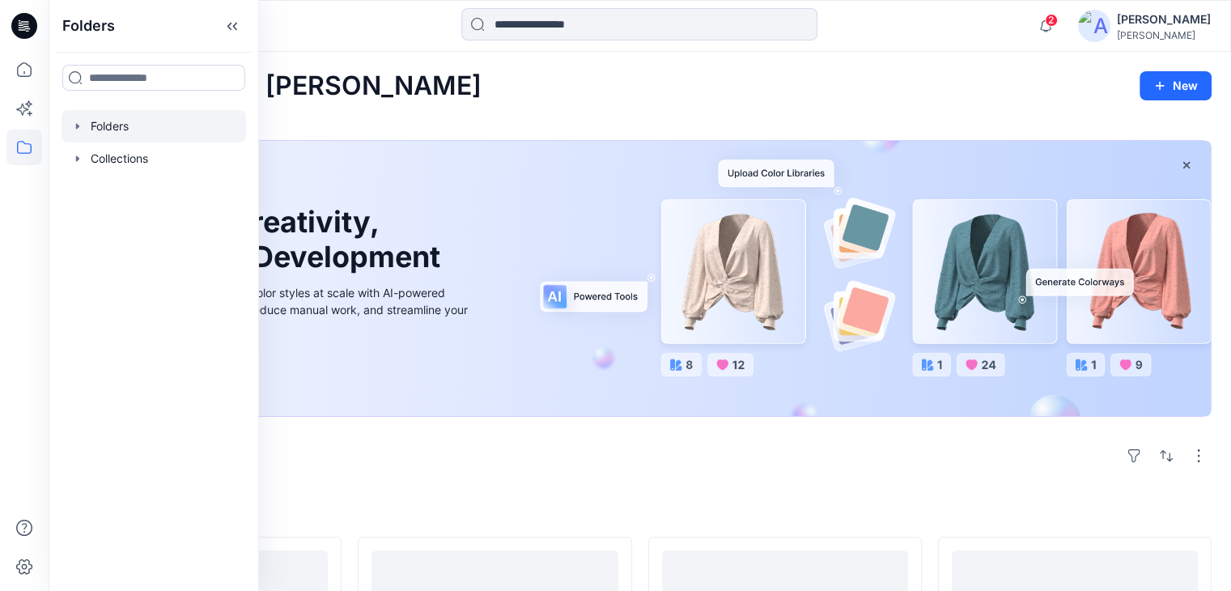
click at [127, 127] on div at bounding box center [154, 126] width 185 height 32
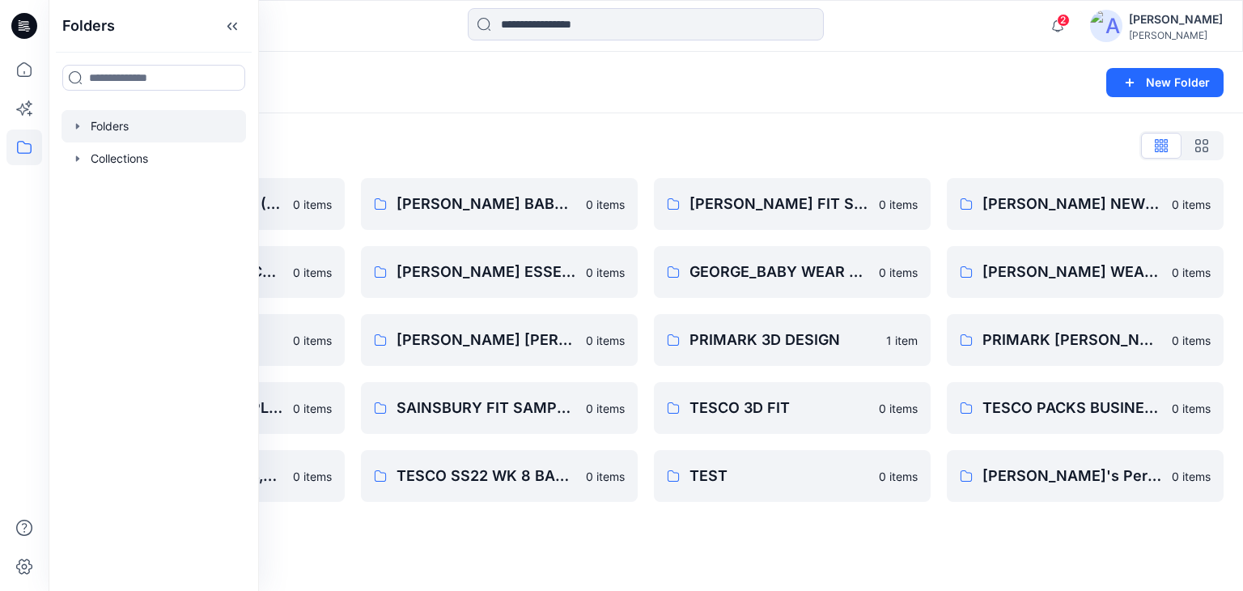
click at [505, 134] on div "Folders List" at bounding box center [646, 146] width 1156 height 26
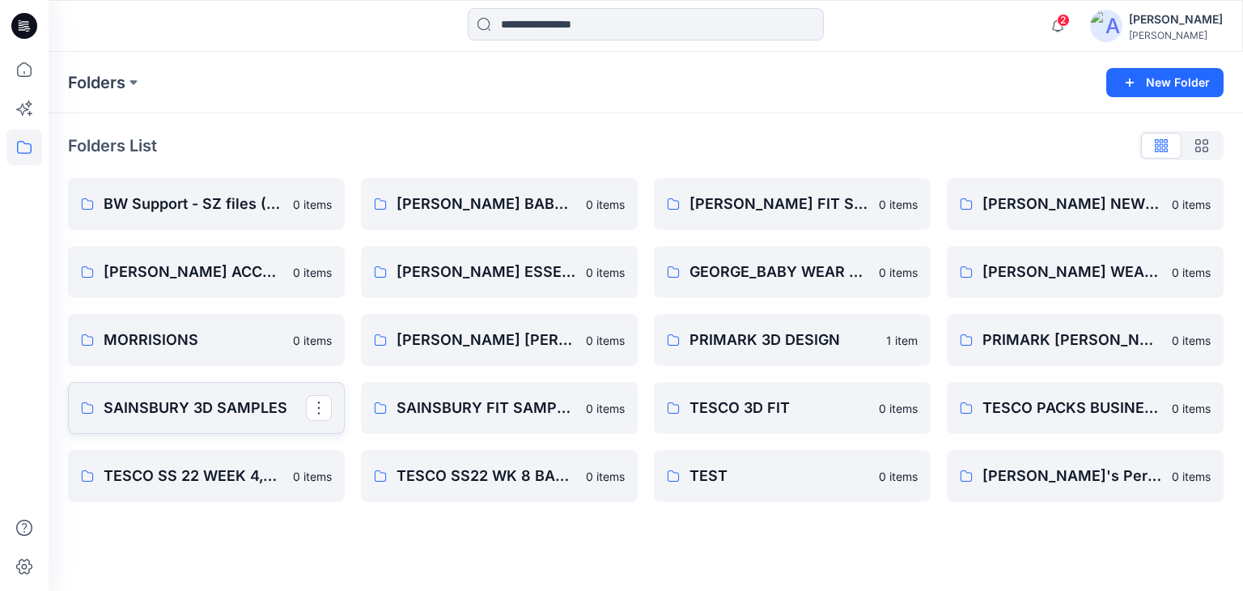
click at [221, 402] on p "SAINSBURY 3D SAMPLES" at bounding box center [205, 408] width 202 height 23
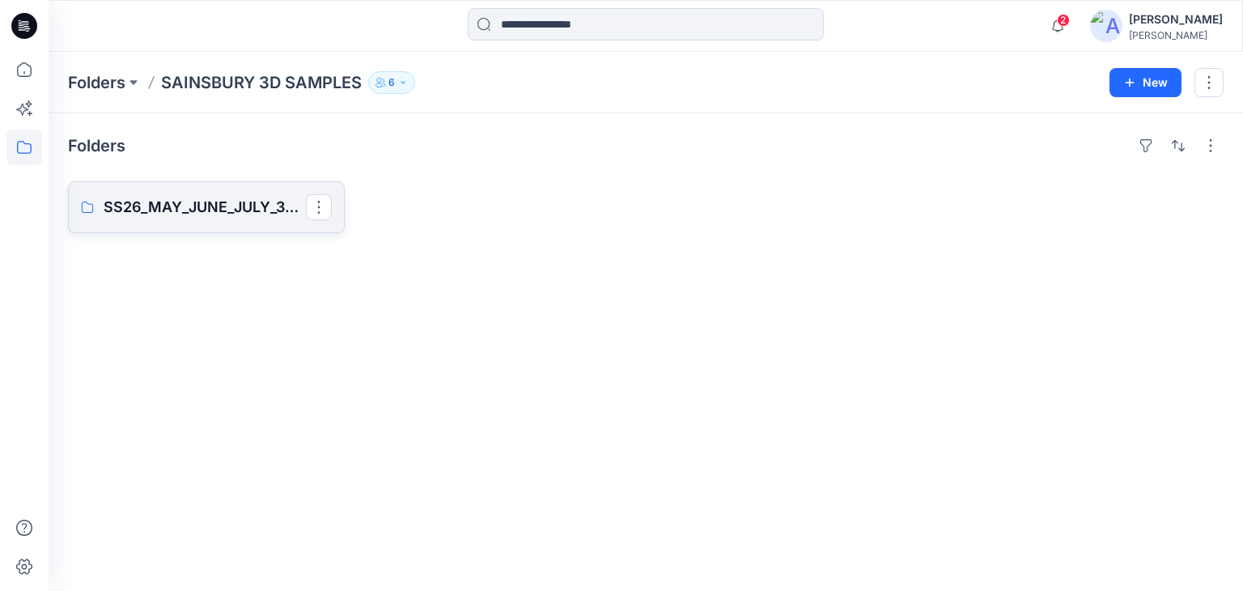
click at [240, 207] on p "SS26_MAY_JUNE_JULY_3D SAMPLES" at bounding box center [205, 207] width 202 height 23
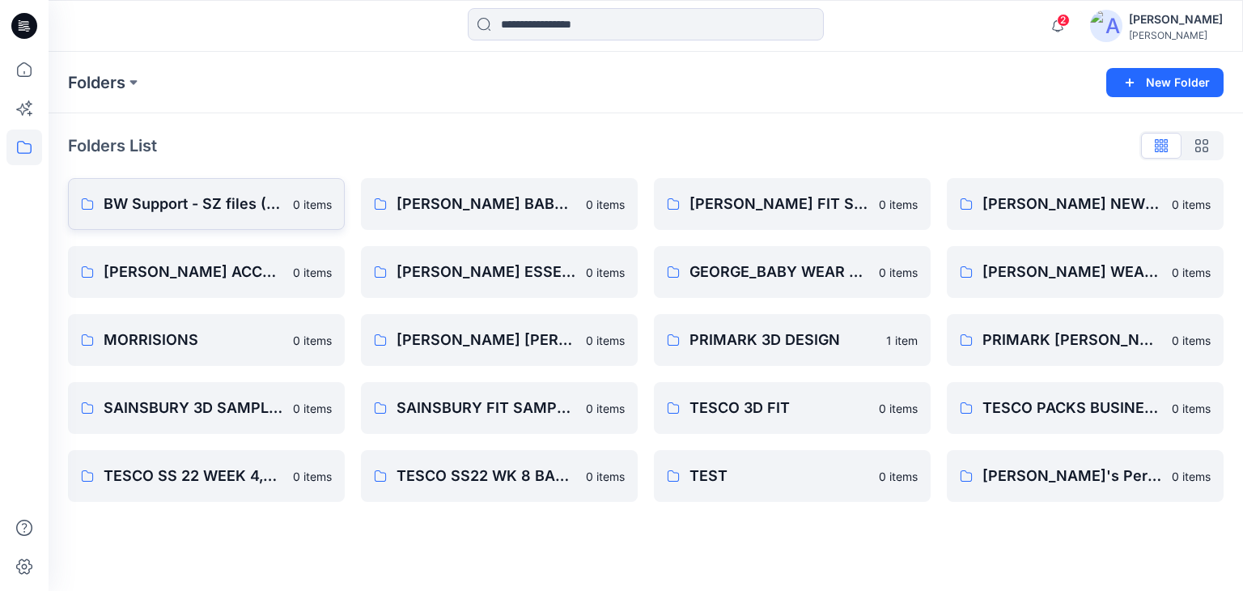
click at [159, 185] on link "BW Support - SZ files (A6) 0 items" at bounding box center [206, 204] width 277 height 52
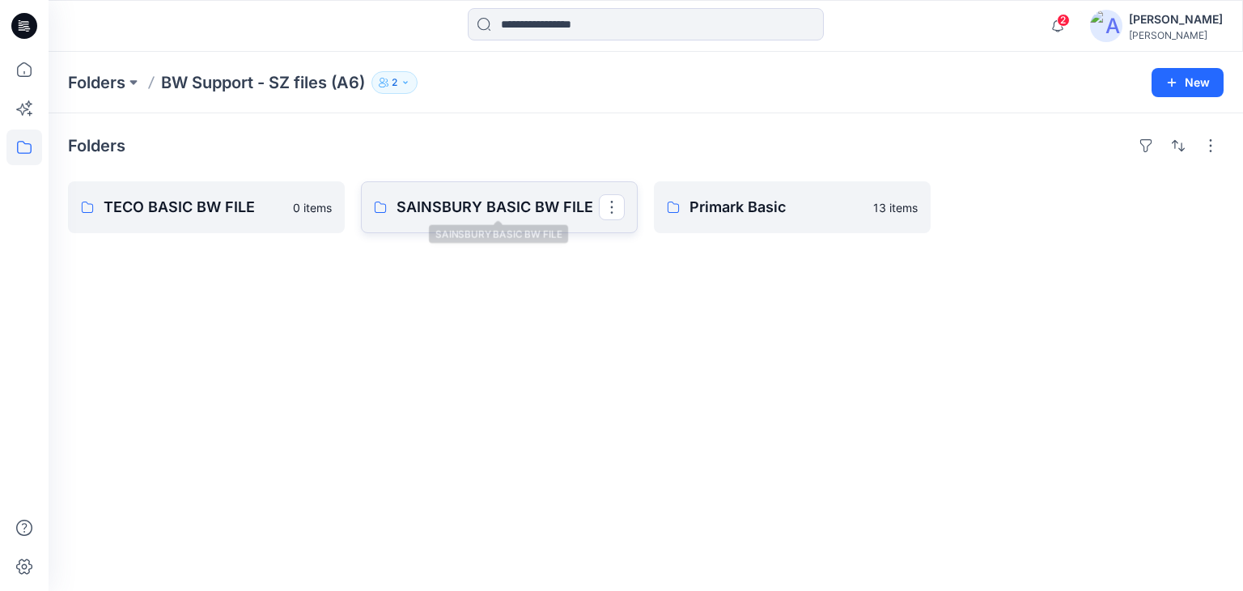
click at [537, 216] on p "SAINSBURY BASIC BW FILE" at bounding box center [498, 207] width 202 height 23
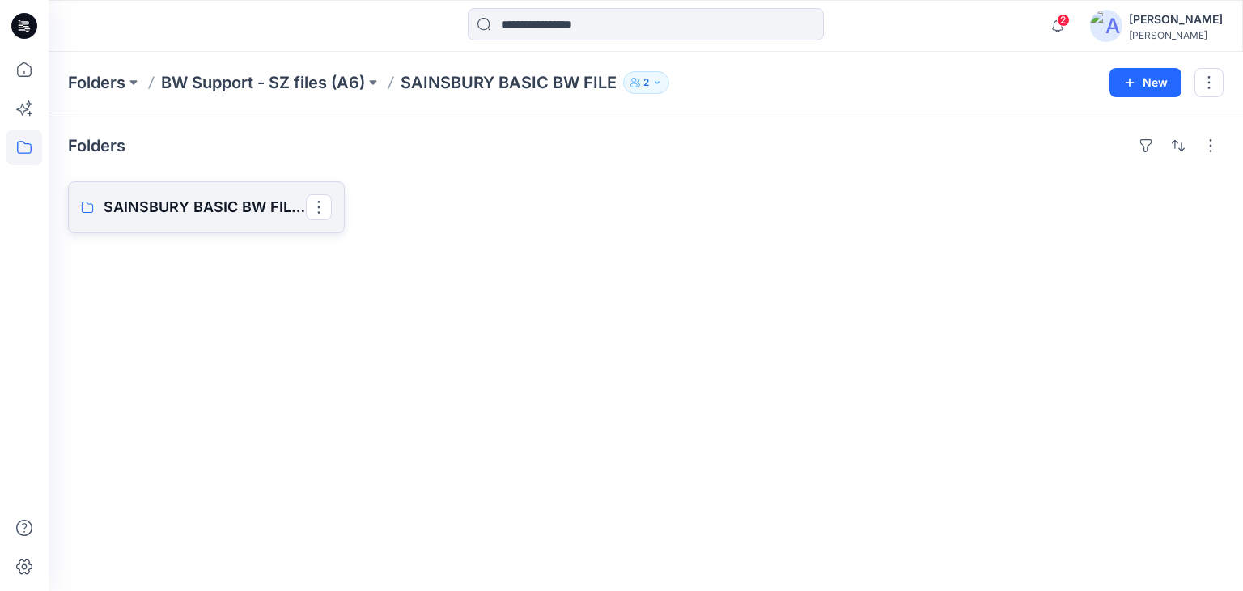
click at [146, 181] on link "SAINSBURY BASIC BW FILES BOARD" at bounding box center [206, 207] width 277 height 52
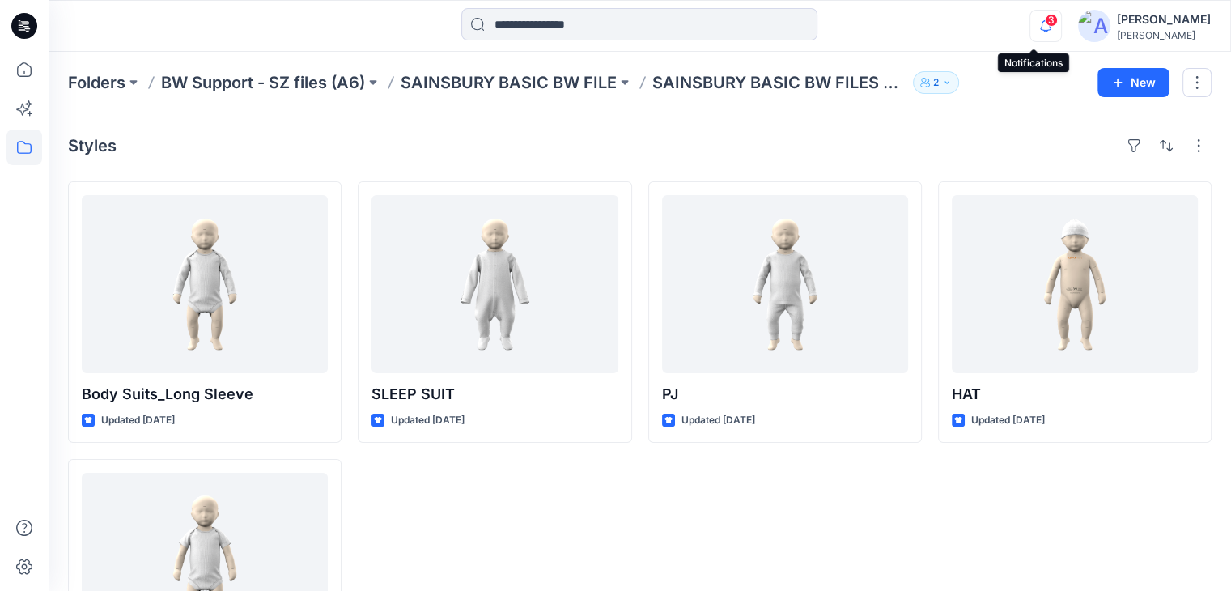
click at [1031, 25] on icon "button" at bounding box center [1045, 26] width 31 height 32
click at [1033, 23] on icon "button" at bounding box center [1045, 26] width 31 height 32
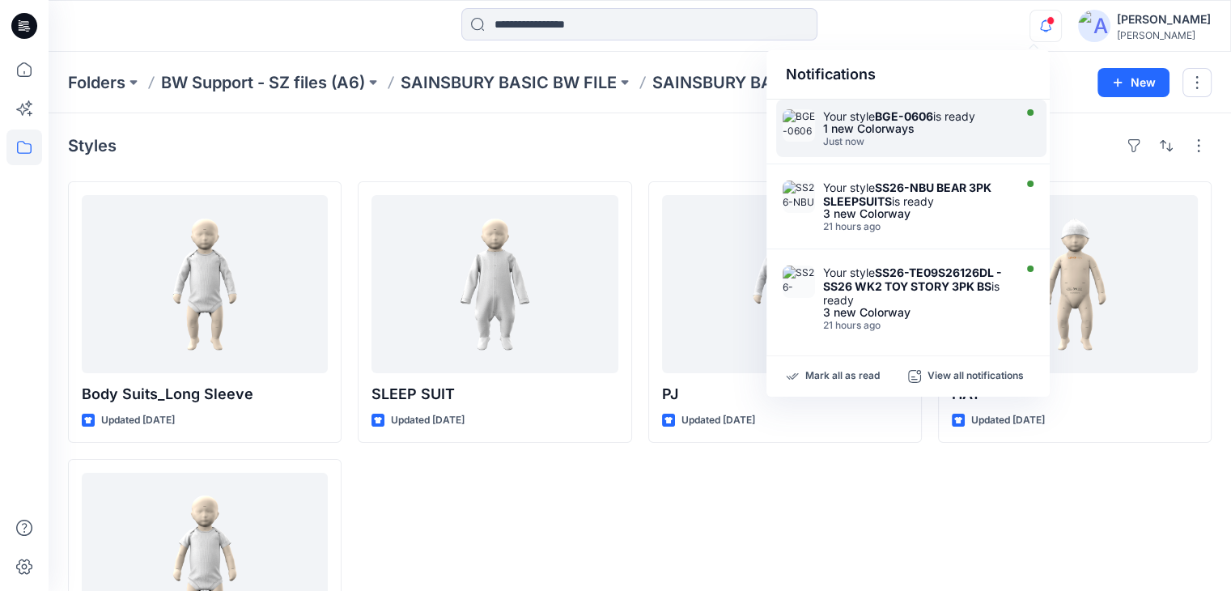
click at [890, 129] on div "1 new Colorways" at bounding box center [916, 128] width 186 height 11
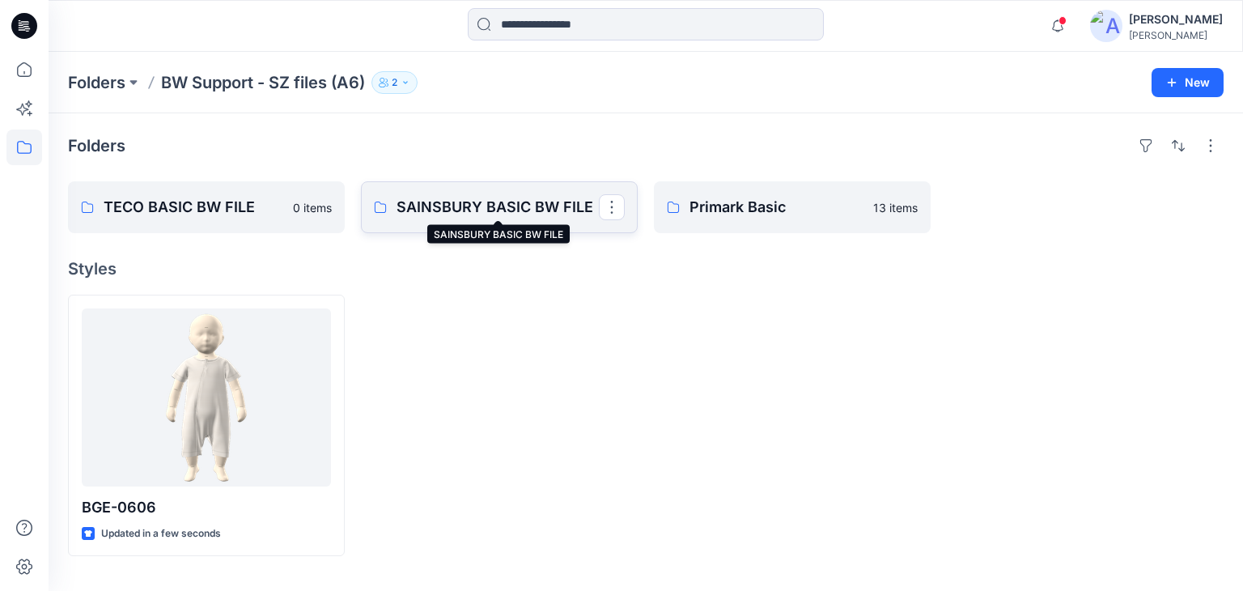
click at [478, 212] on p "SAINSBURY BASIC BW FILE" at bounding box center [498, 207] width 202 height 23
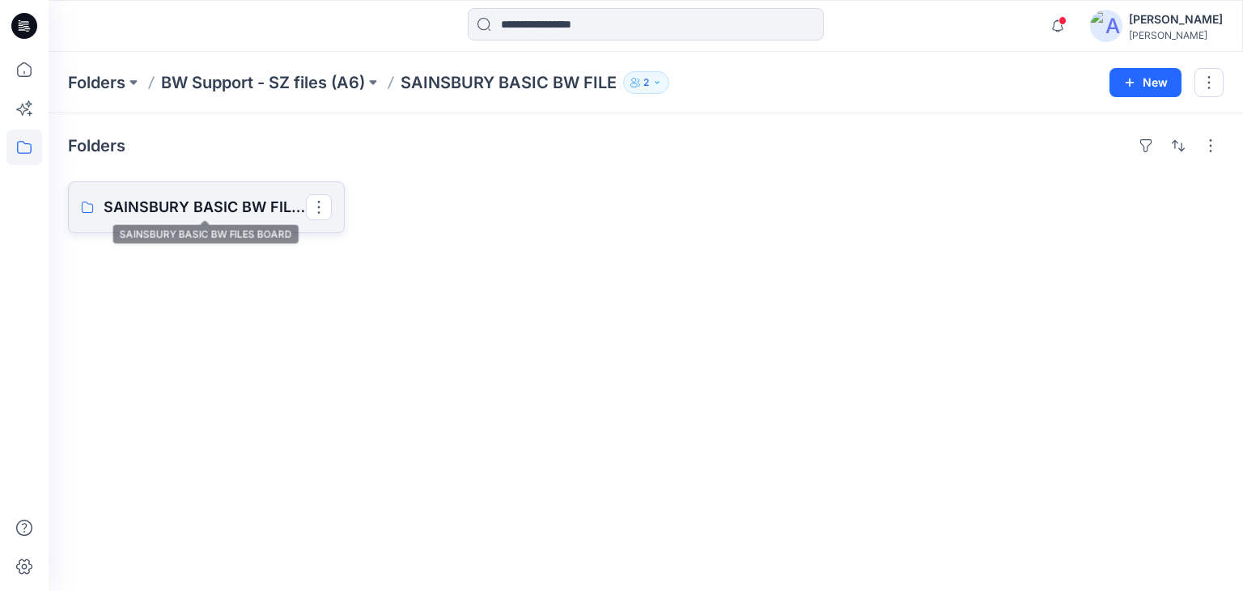
click at [185, 205] on p "SAINSBURY BASIC BW FILES BOARD" at bounding box center [205, 207] width 202 height 23
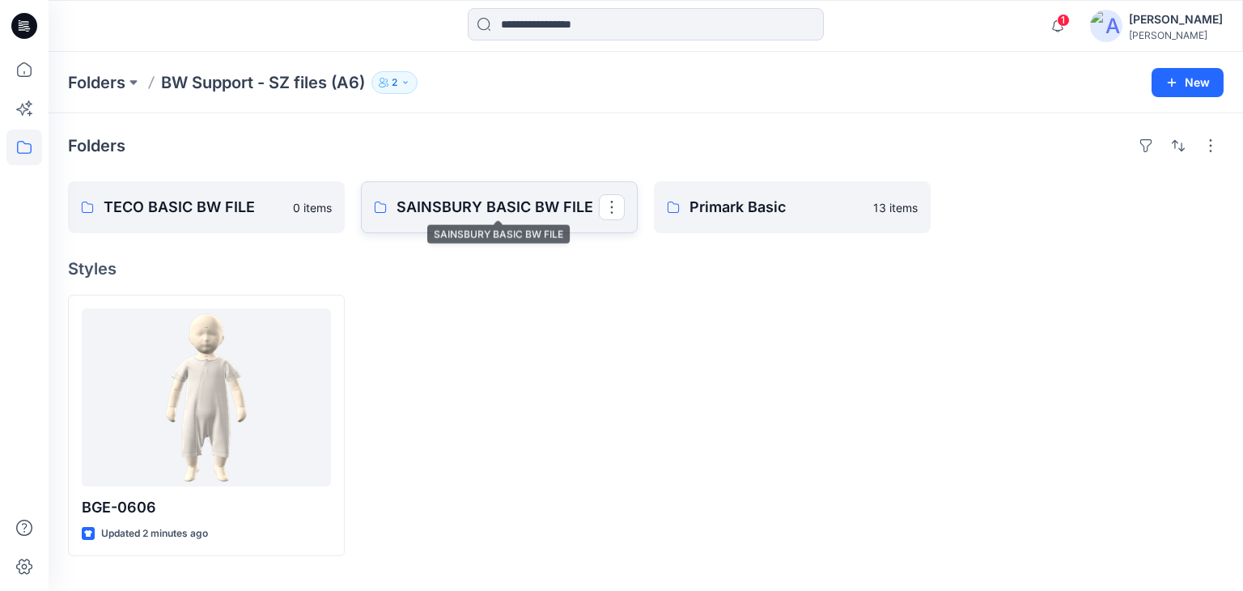
click at [524, 196] on p "SAINSBURY BASIC BW FILE" at bounding box center [498, 207] width 202 height 23
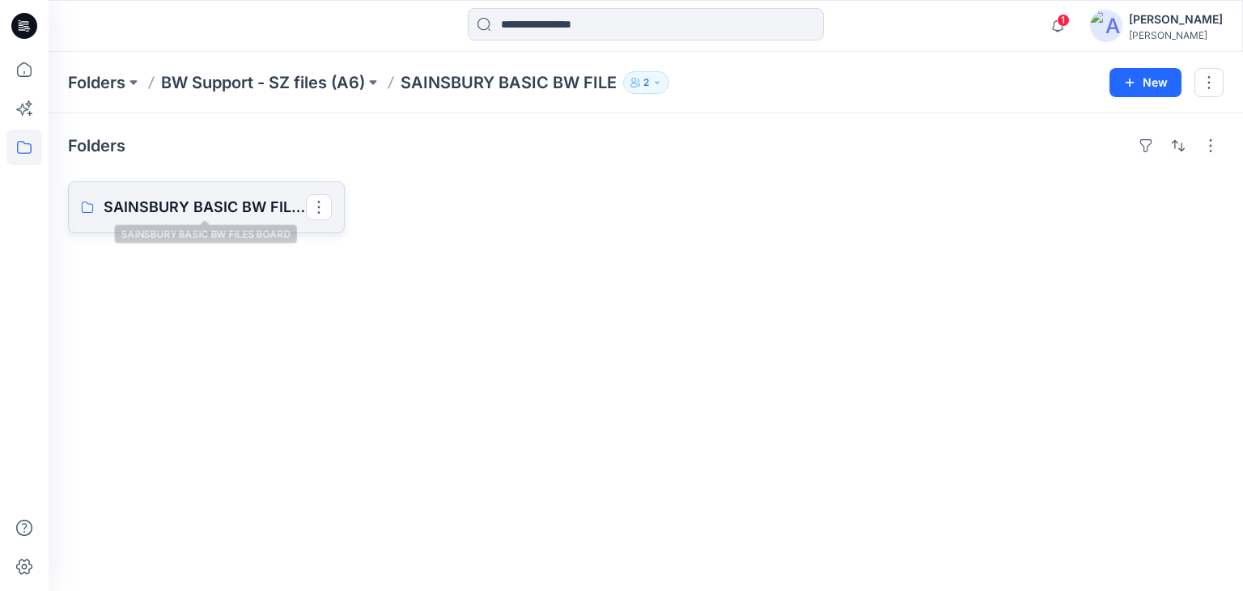
click at [210, 205] on p "SAINSBURY BASIC BW FILES BOARD" at bounding box center [205, 207] width 202 height 23
click at [218, 214] on p "SAINSBURY BASIC BW FILES BOARD" at bounding box center [205, 207] width 202 height 23
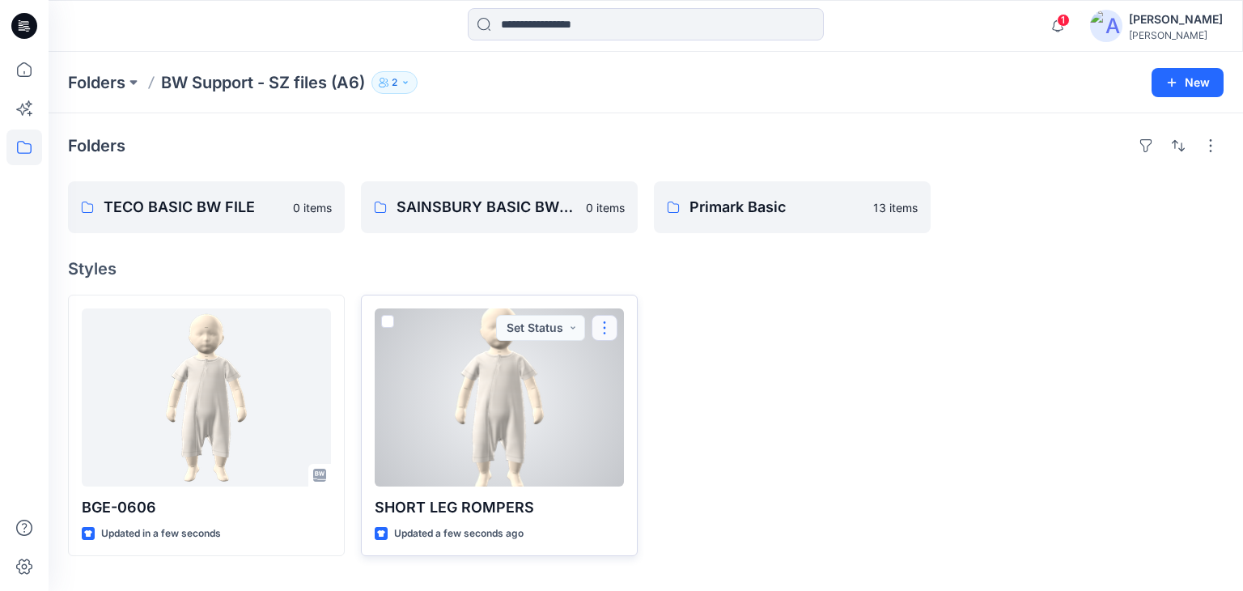
click at [612, 330] on button "button" at bounding box center [605, 328] width 26 height 26
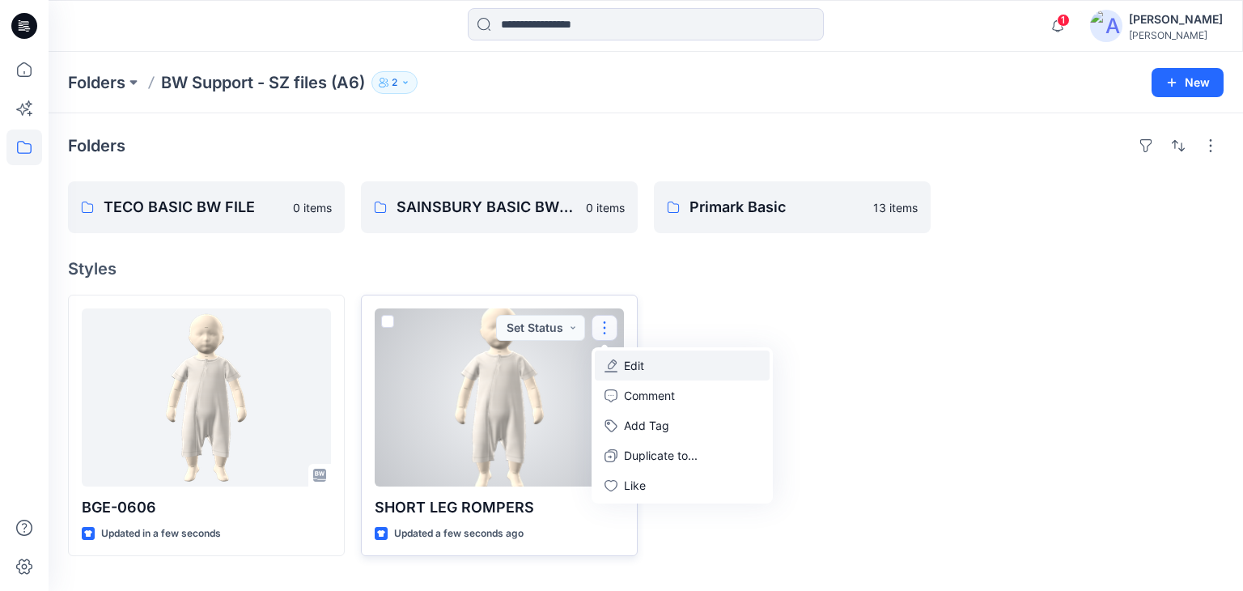
click at [637, 367] on p "Edit" at bounding box center [634, 365] width 20 height 17
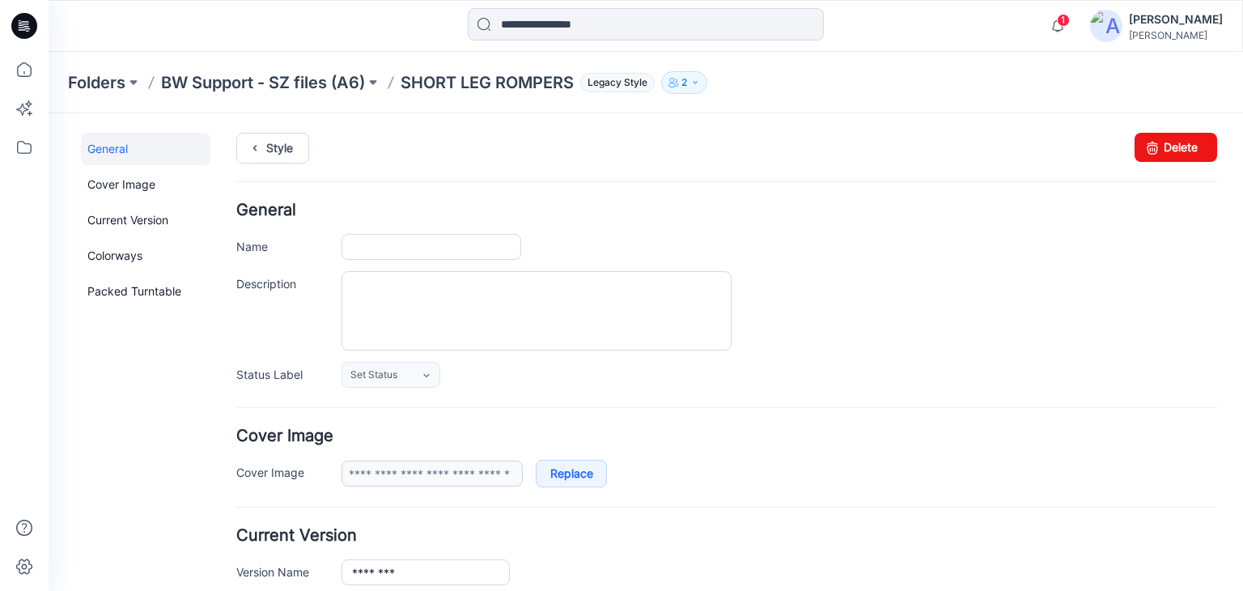
type input "**********"
click at [1164, 143] on link "Delete" at bounding box center [1176, 147] width 83 height 29
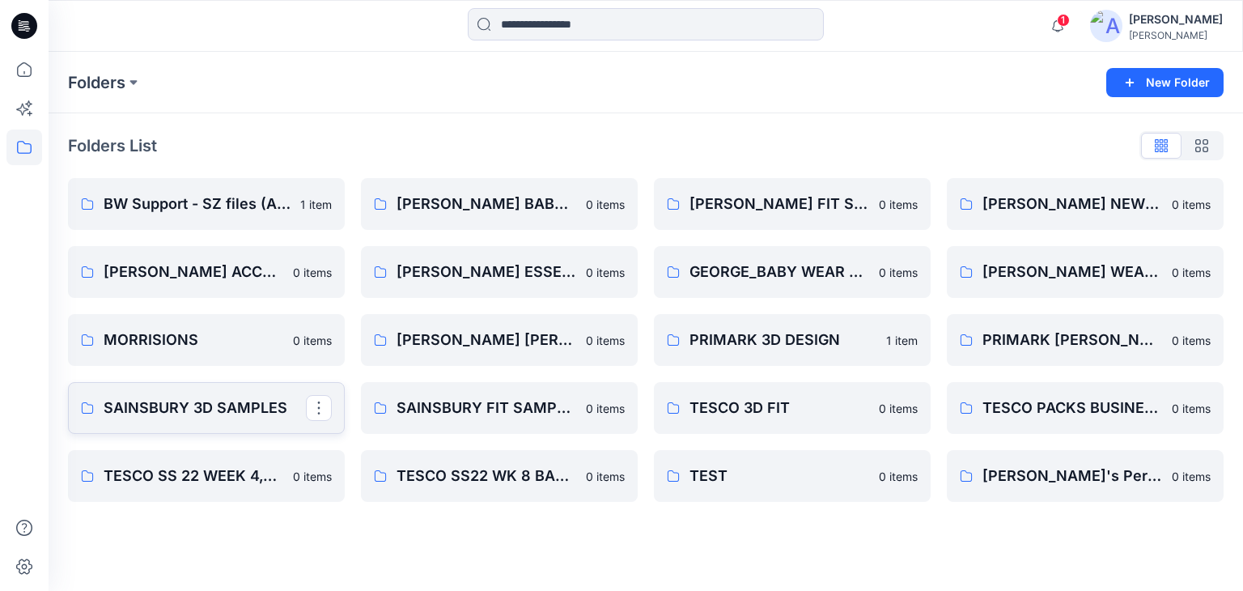
click at [233, 412] on p "SAINSBURY 3D SAMPLES" at bounding box center [205, 408] width 202 height 23
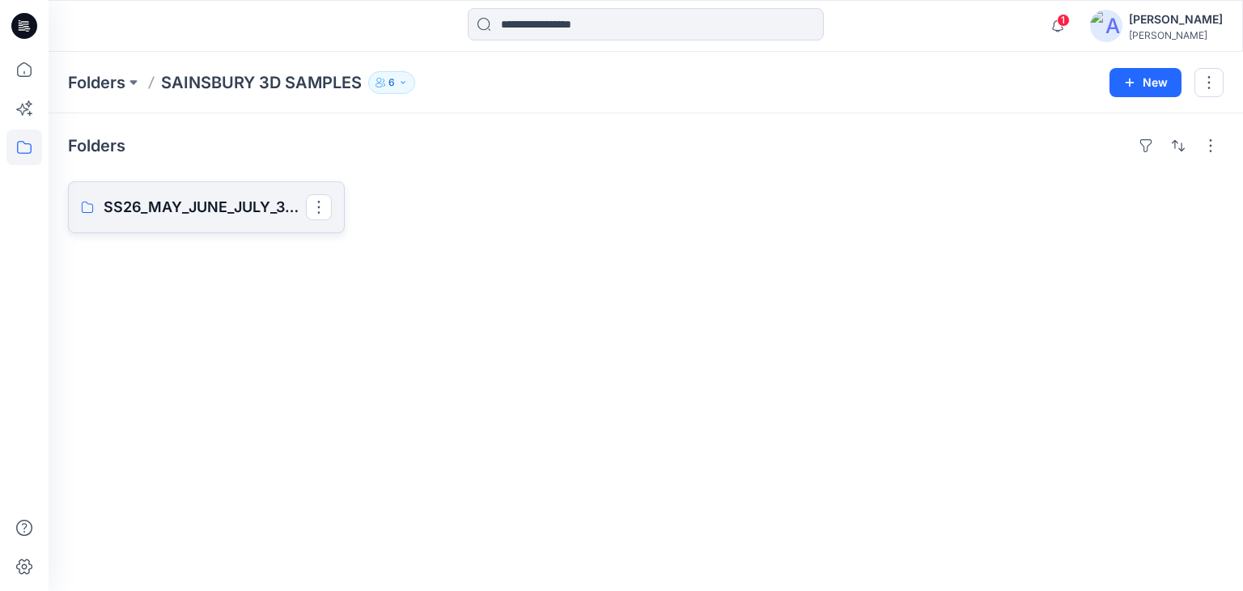
click at [220, 220] on link "SS26_MAY_JUNE_JULY_3D SAMPLES" at bounding box center [206, 207] width 277 height 52
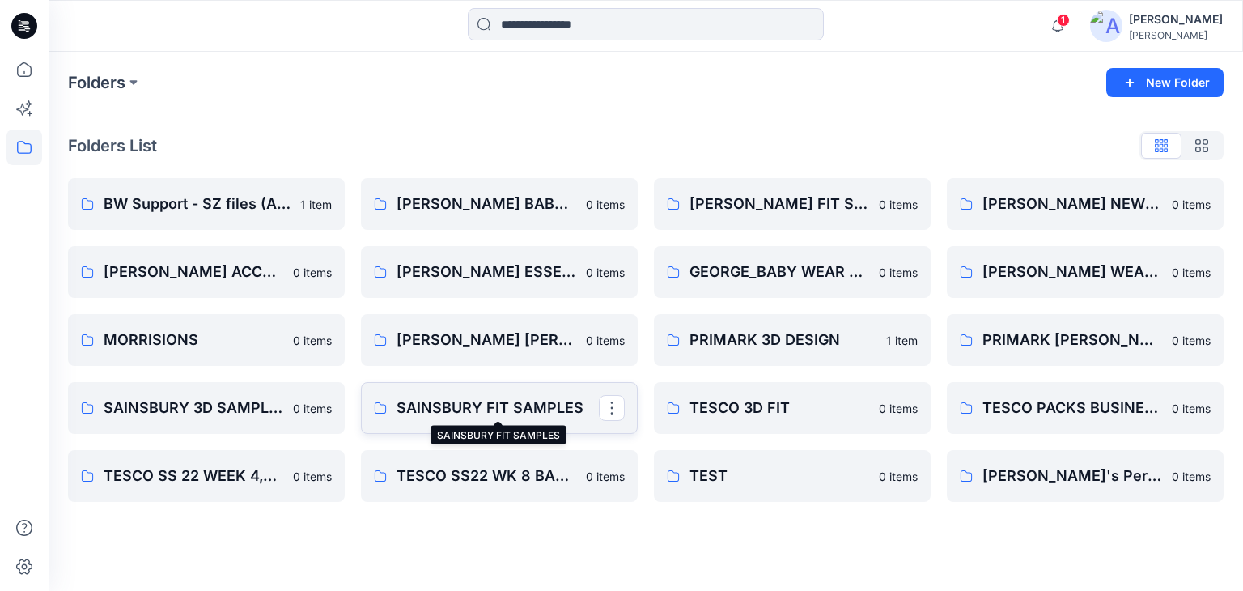
click at [525, 401] on p "SAINSBURY FIT SAMPLES" at bounding box center [498, 408] width 202 height 23
click at [217, 415] on p "SAINSBURY 3D SAMPLES" at bounding box center [205, 408] width 202 height 23
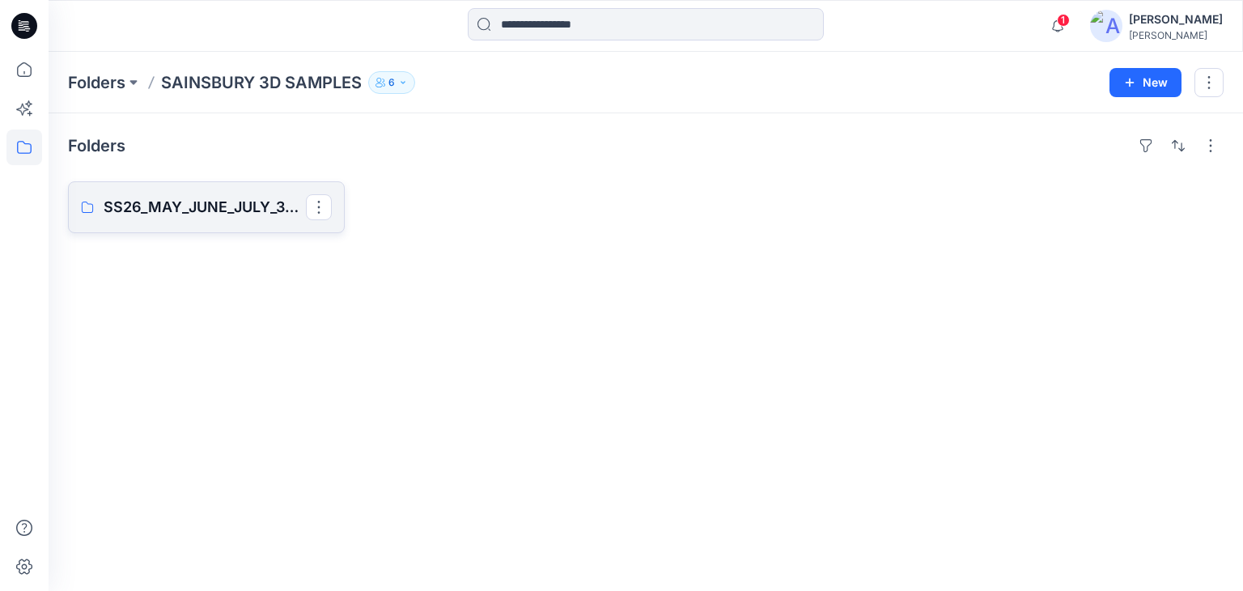
click at [181, 227] on link "SS26_MAY_JUNE_JULY_3D SAMPLES" at bounding box center [206, 207] width 277 height 52
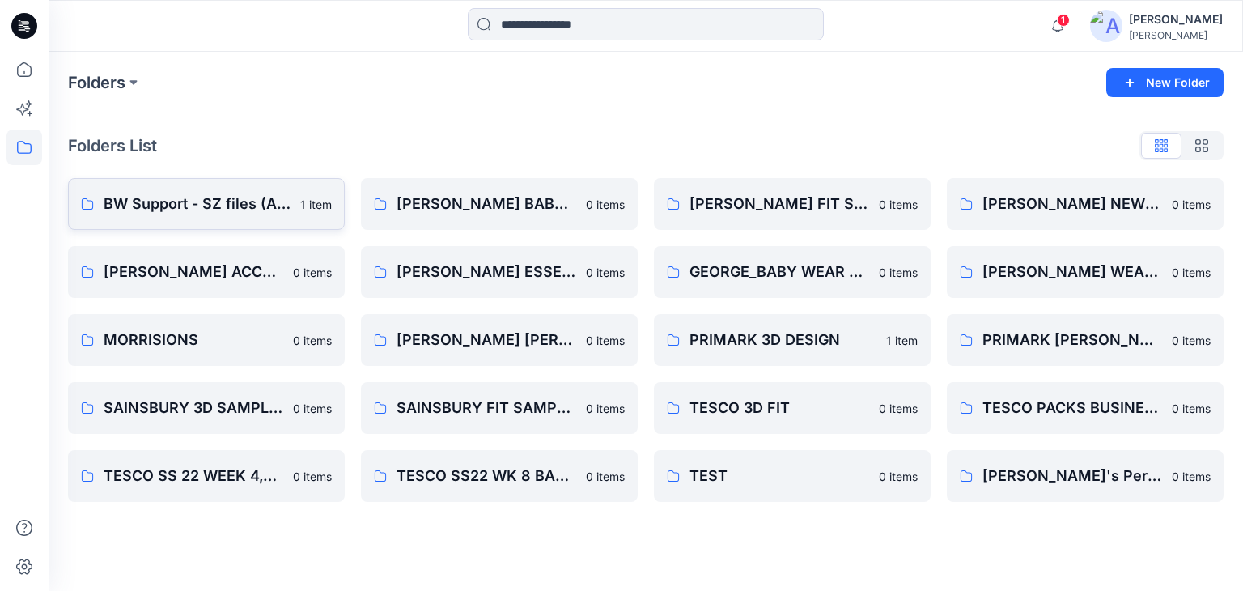
click at [154, 183] on link "BW Support - SZ files (A6) 1 item" at bounding box center [206, 204] width 277 height 52
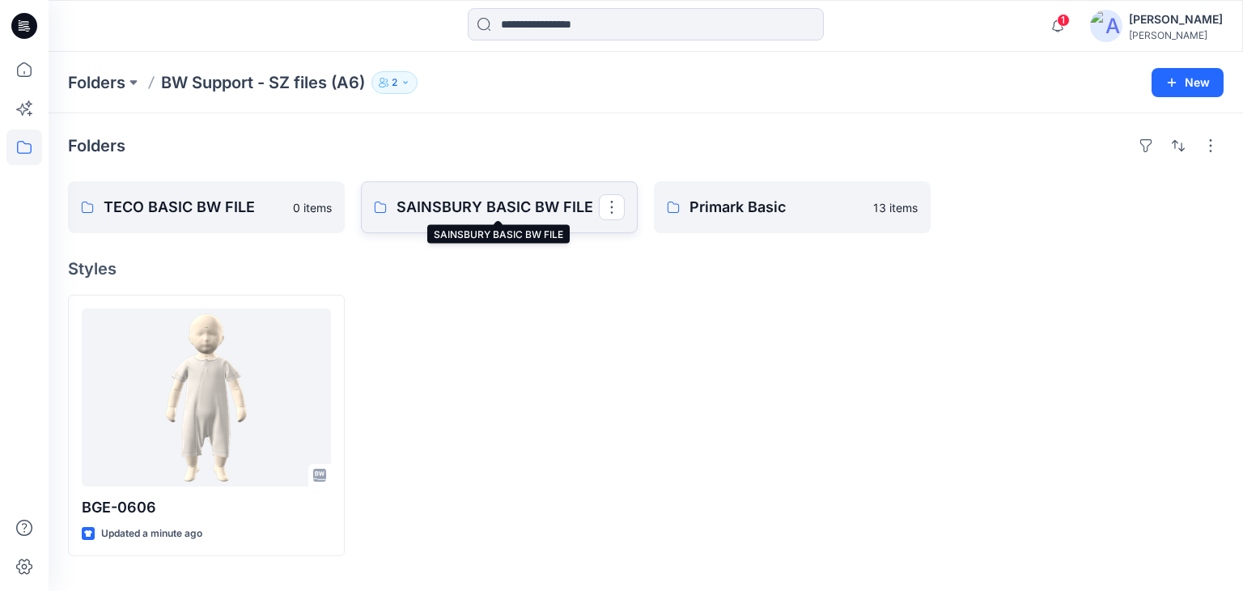
click at [477, 214] on p "SAINSBURY BASIC BW FILE" at bounding box center [498, 207] width 202 height 23
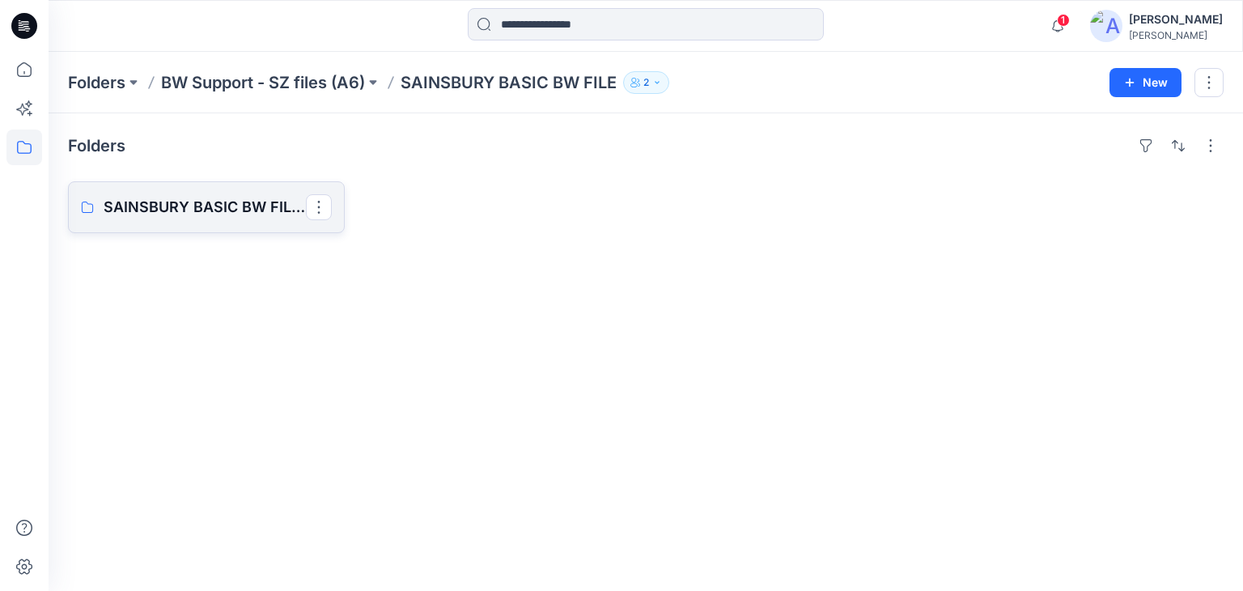
click at [172, 200] on p "SAINSBURY BASIC BW FILES BOARD" at bounding box center [205, 207] width 202 height 23
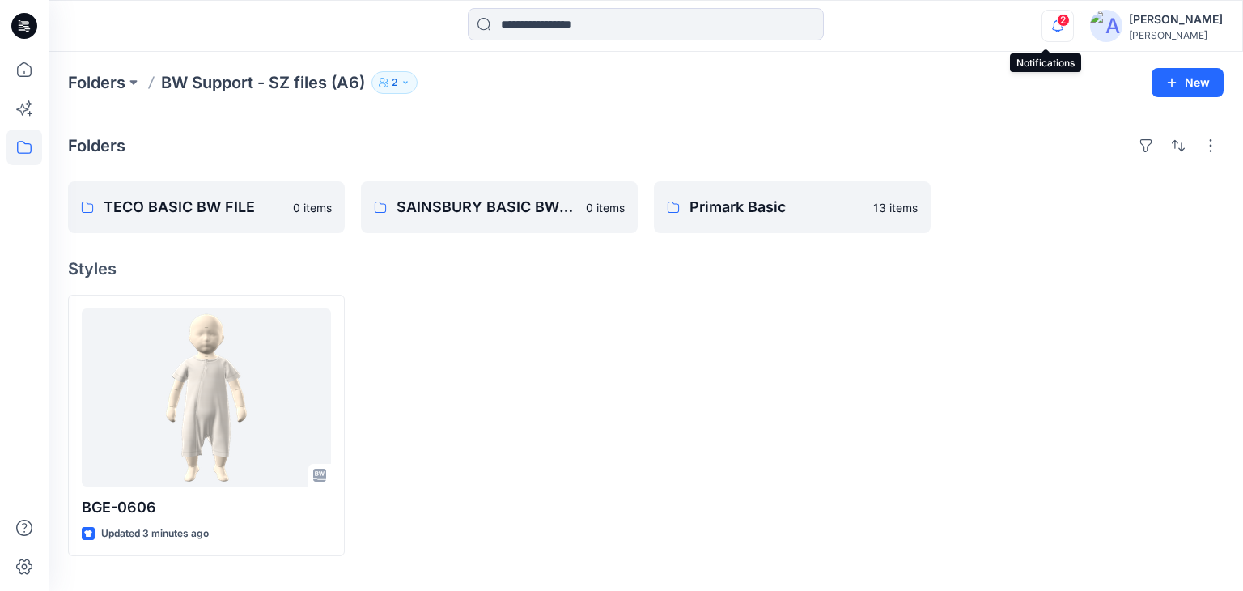
click at [1059, 21] on icon "button" at bounding box center [1057, 26] width 31 height 32
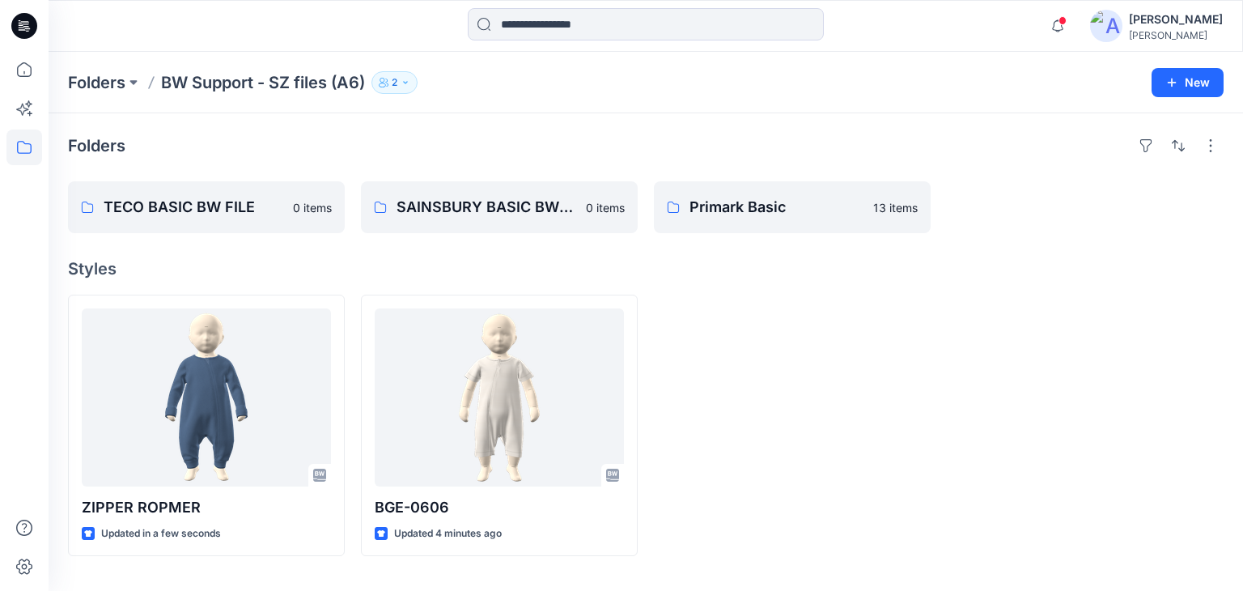
click at [1002, 473] on div at bounding box center [1085, 425] width 277 height 261
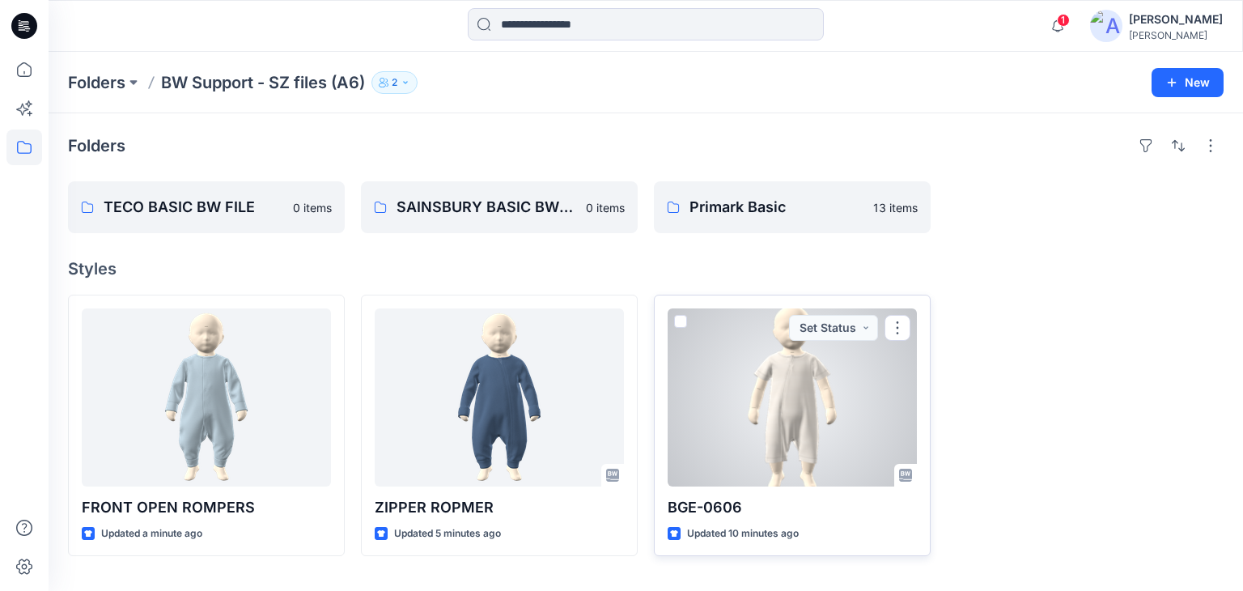
click at [813, 430] on div at bounding box center [792, 397] width 249 height 178
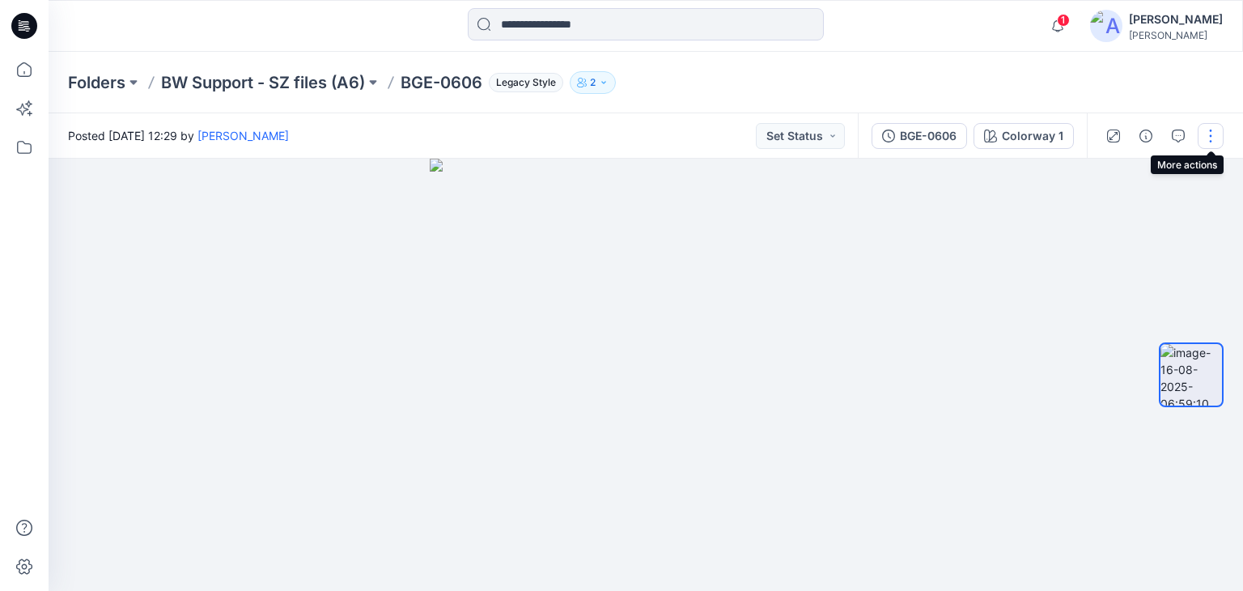
click at [1210, 131] on button "button" at bounding box center [1211, 136] width 26 height 26
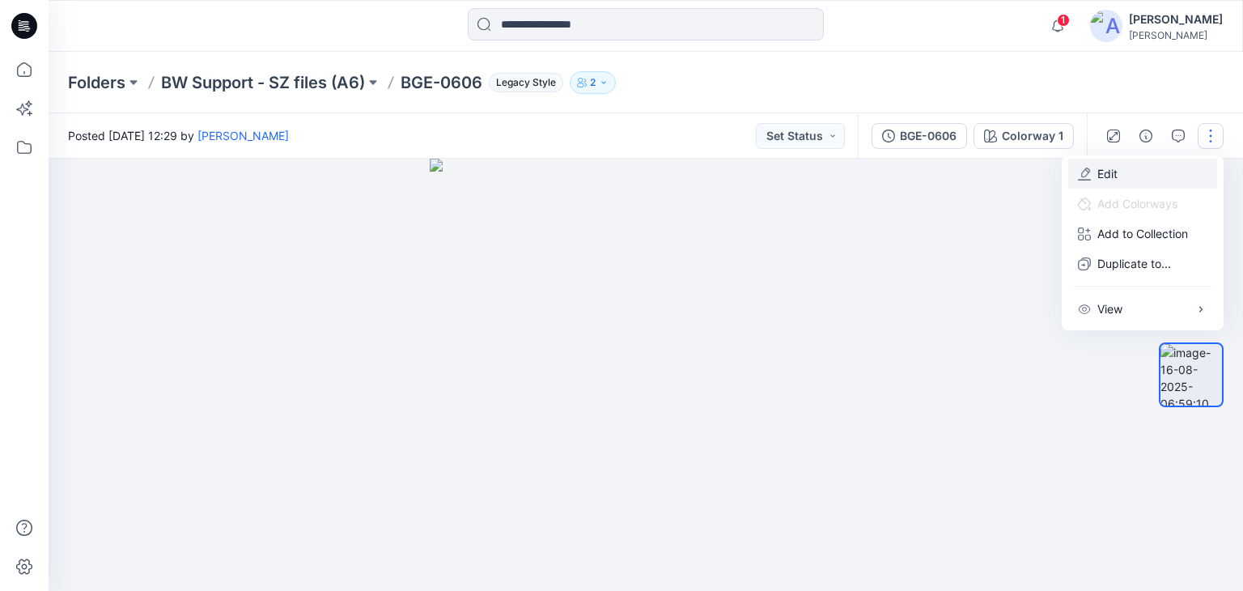
click at [1131, 173] on button "Edit" at bounding box center [1142, 174] width 149 height 30
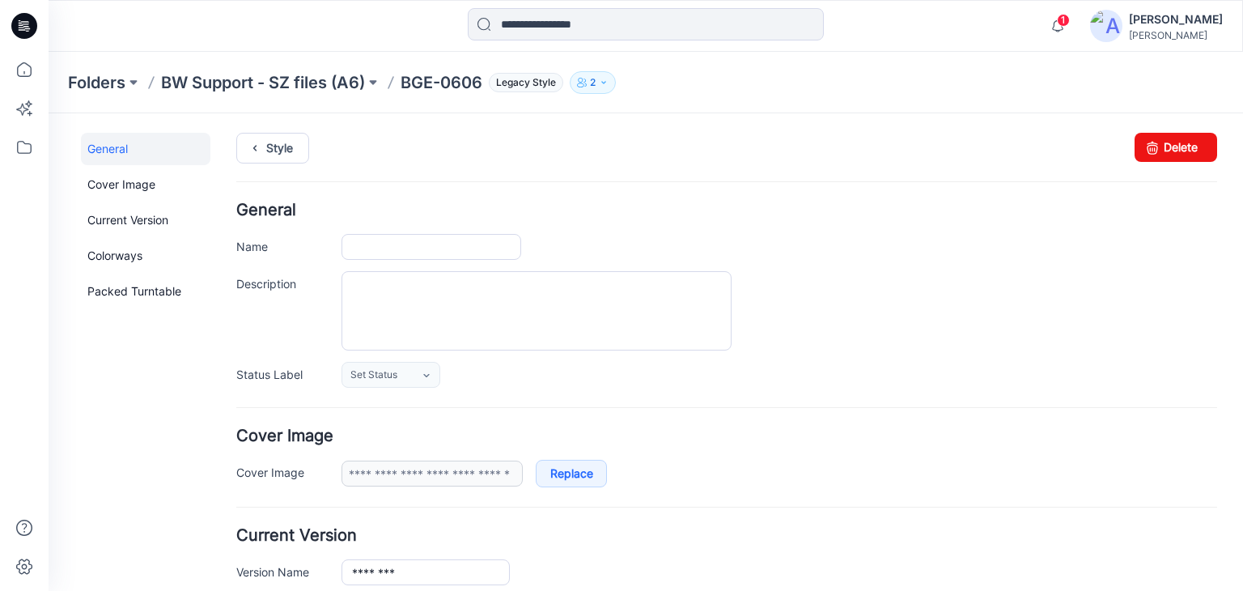
type input "********"
type input "**********"
drag, startPoint x: 274, startPoint y: 255, endPoint x: 258, endPoint y: 257, distance: 15.5
click at [258, 257] on div "Name ********" at bounding box center [726, 247] width 981 height 26
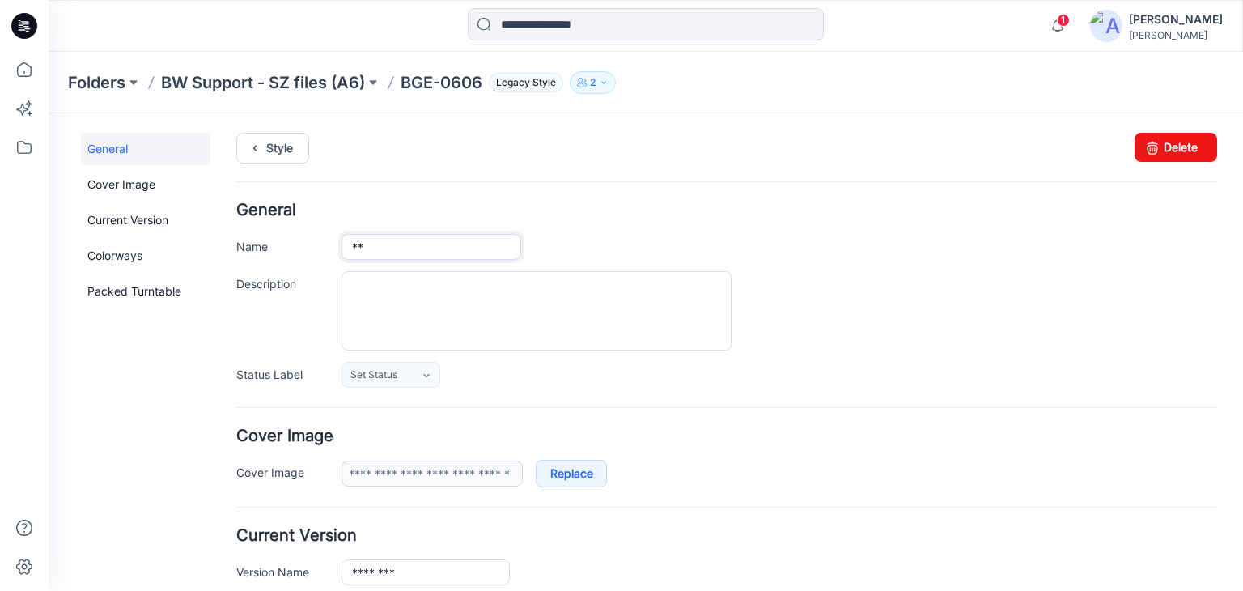
type input "*"
type input "**********"
click at [643, 227] on div "**********" at bounding box center [726, 294] width 981 height 185
click at [289, 146] on link "Style" at bounding box center [272, 148] width 73 height 31
type input "**********"
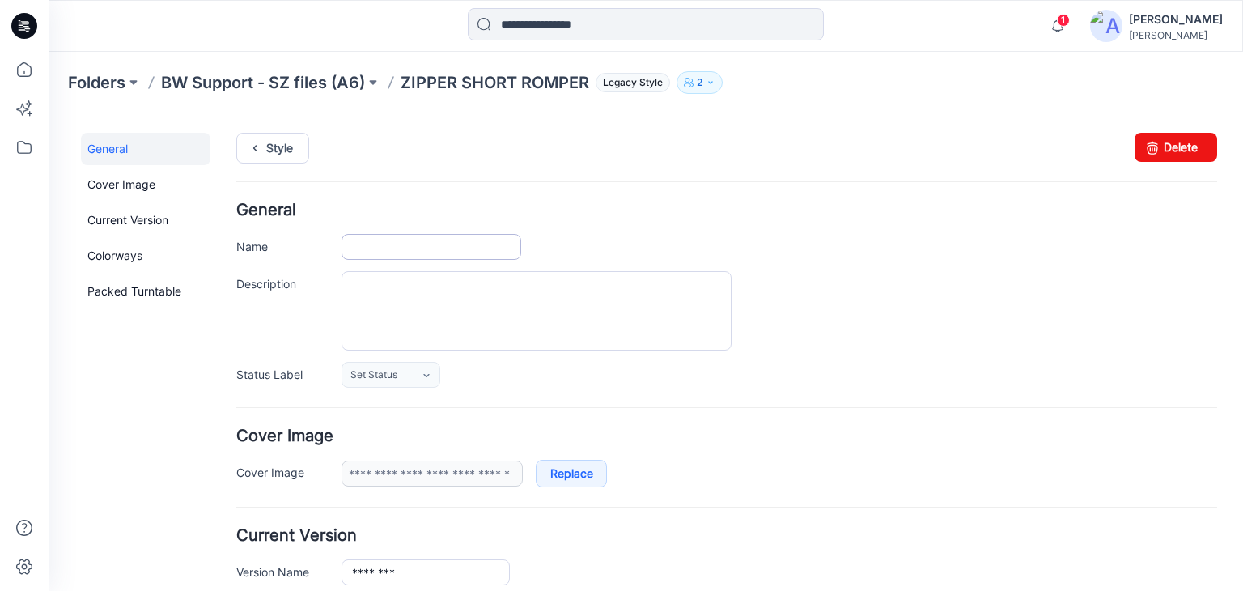
type input "**********"
click at [32, 145] on icon at bounding box center [24, 147] width 36 height 36
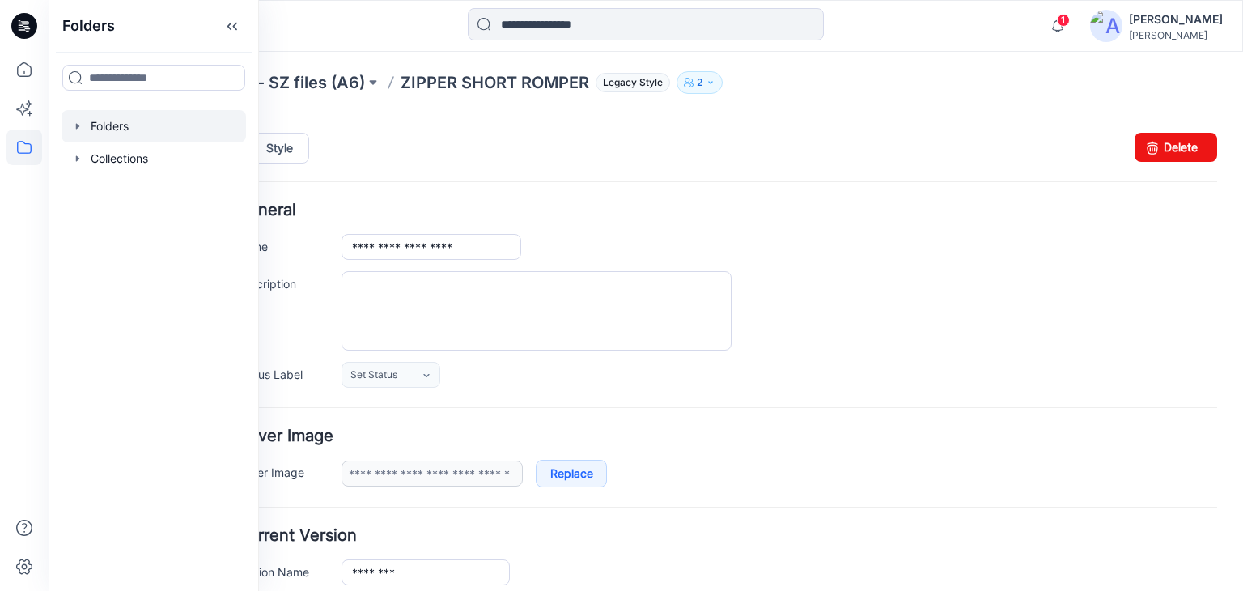
click at [129, 126] on div at bounding box center [154, 126] width 185 height 32
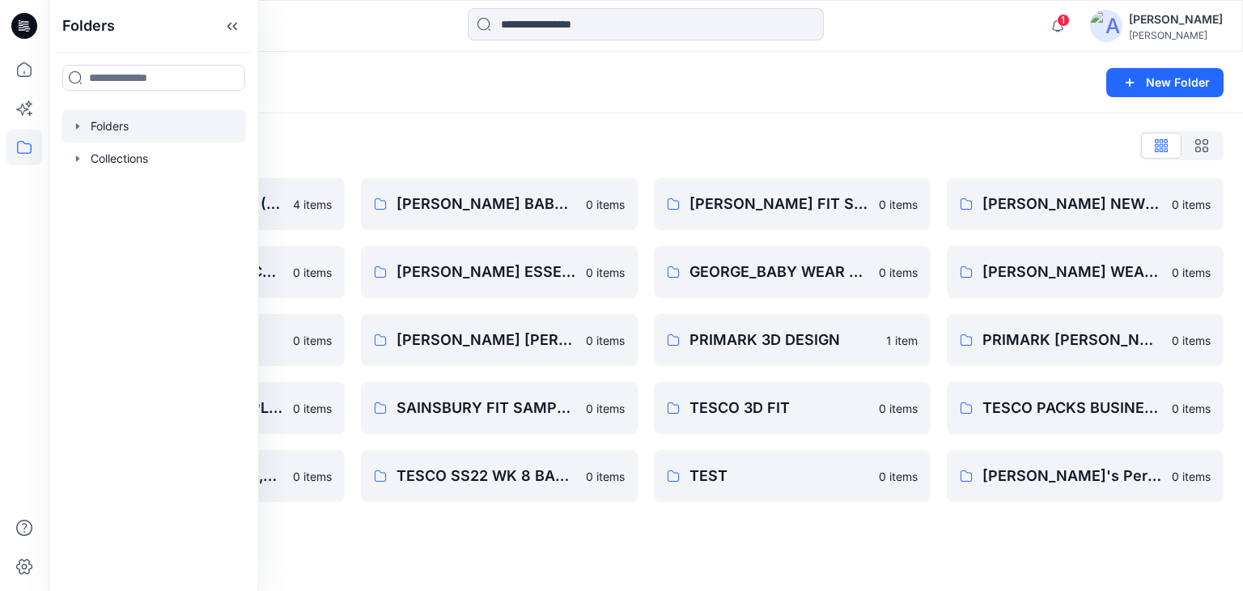
click at [585, 78] on div "Folders" at bounding box center [582, 82] width 1029 height 23
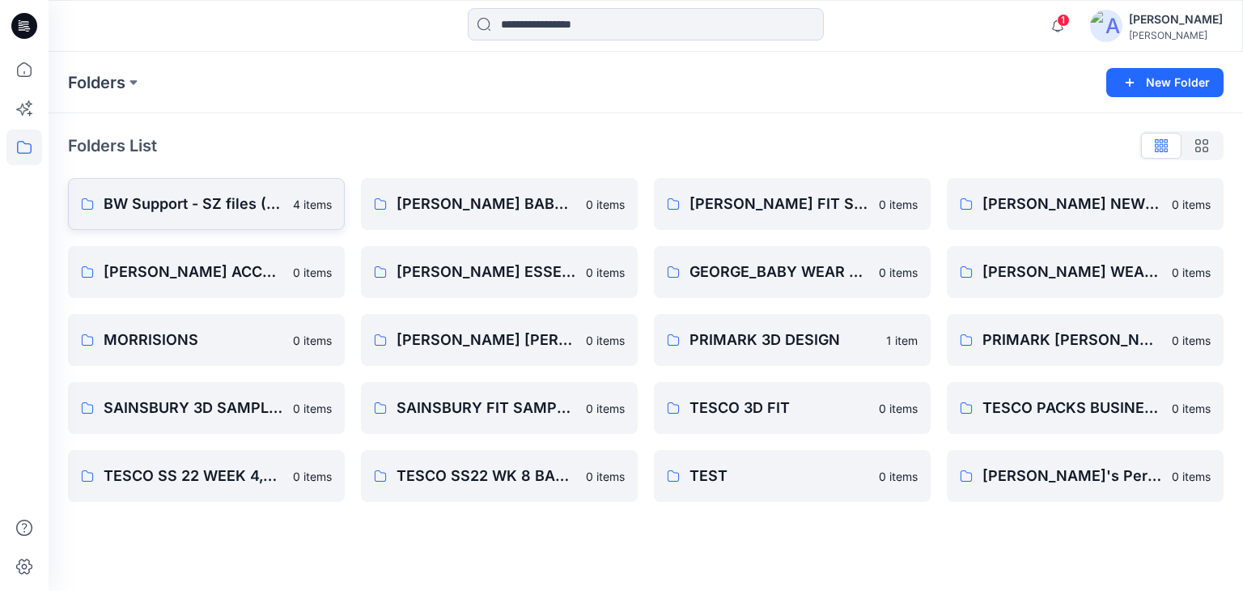
click at [202, 200] on p "BW Support - SZ files (A6)" at bounding box center [194, 204] width 180 height 23
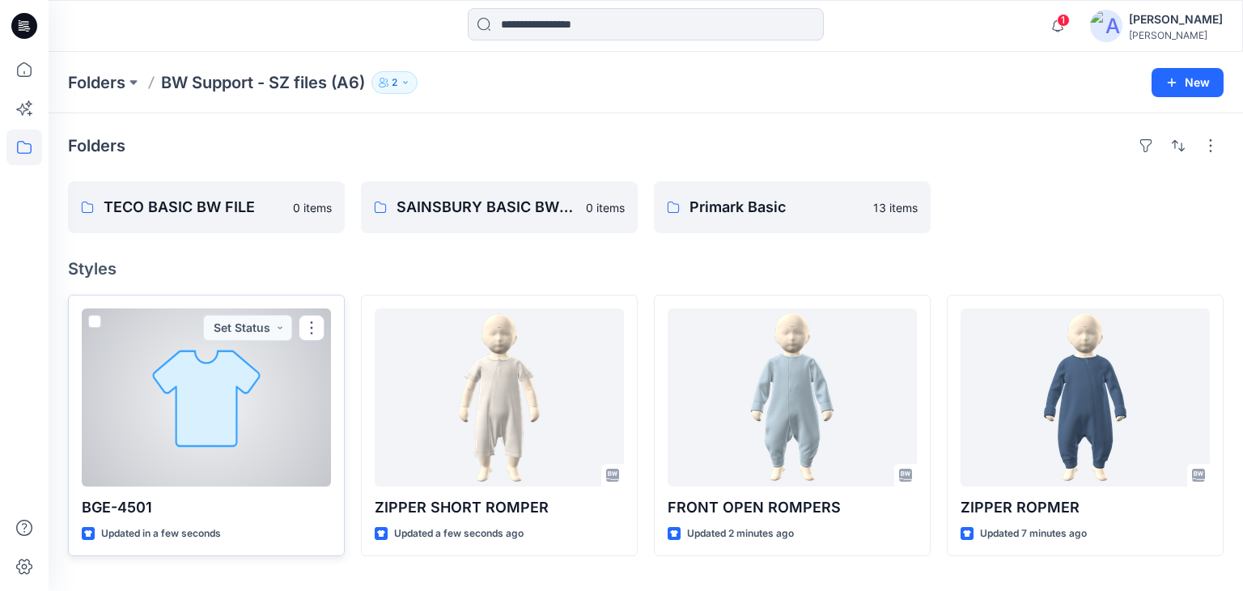
click at [262, 419] on div at bounding box center [206, 397] width 249 height 178
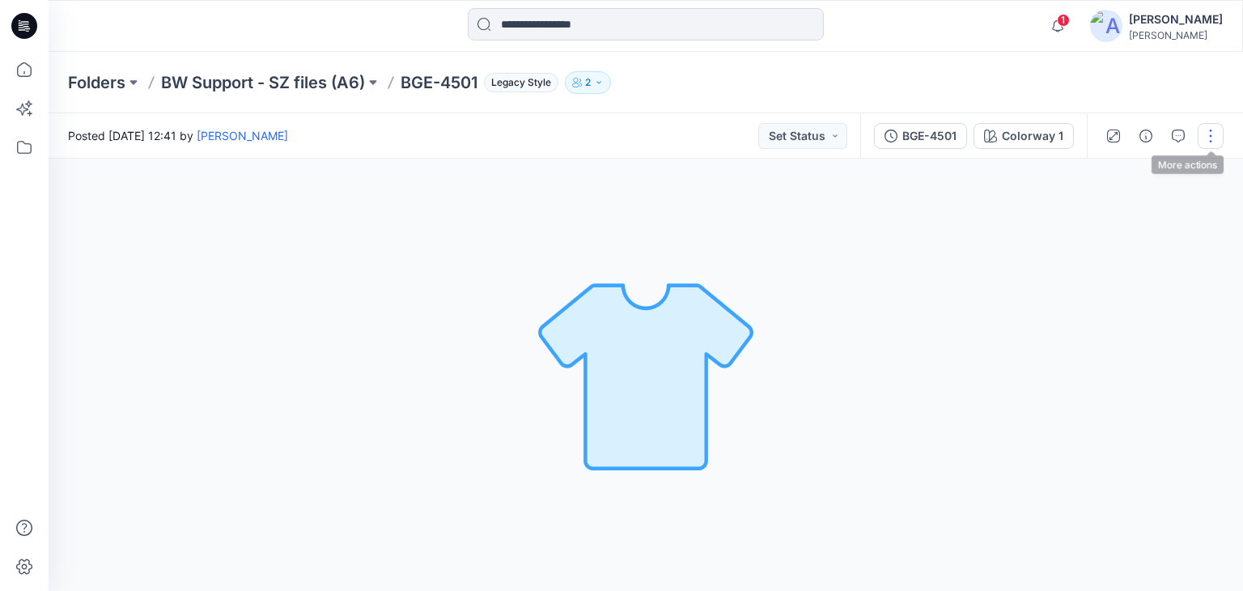
click at [1207, 138] on button "button" at bounding box center [1211, 136] width 26 height 26
click at [1123, 173] on button "Edit" at bounding box center [1142, 174] width 149 height 30
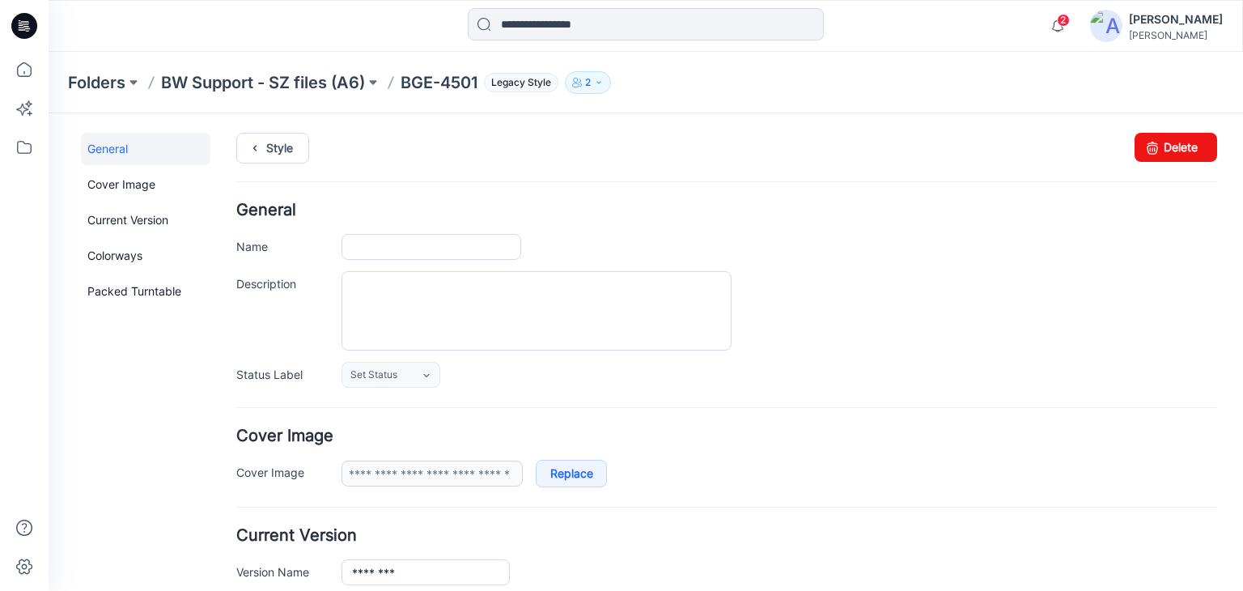
type input "********"
type input "**********"
drag, startPoint x: 414, startPoint y: 248, endPoint x: 194, endPoint y: 267, distance: 221.0
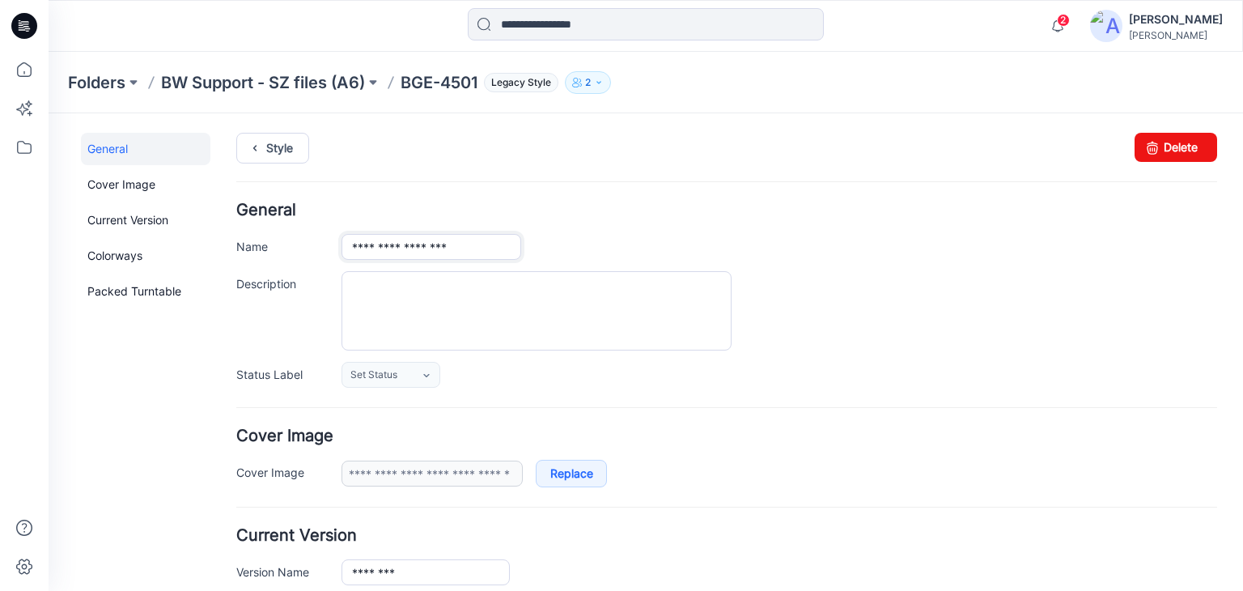
type input "**********"
click at [912, 274] on div at bounding box center [780, 310] width 876 height 79
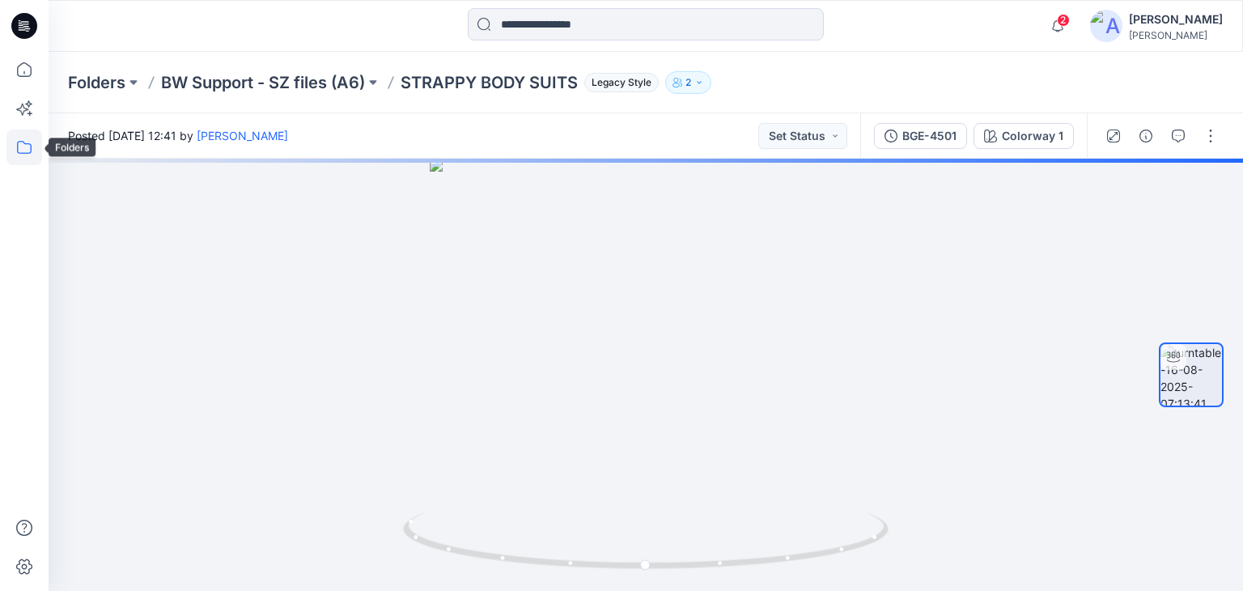
click at [23, 148] on icon at bounding box center [24, 147] width 36 height 36
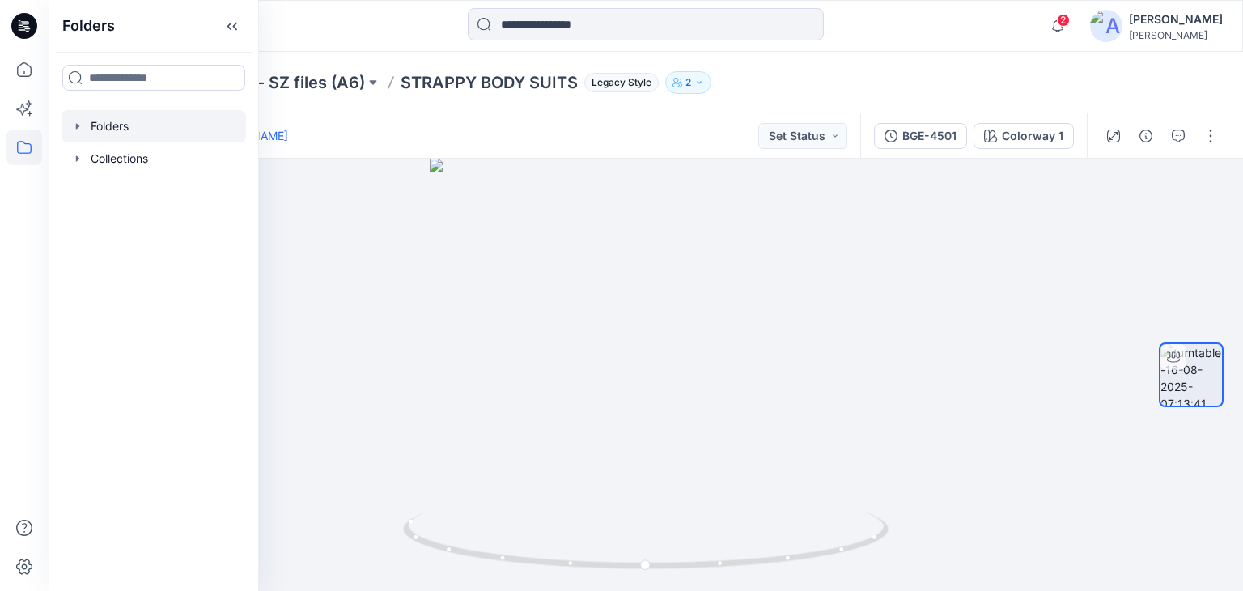
click at [112, 121] on div at bounding box center [154, 126] width 185 height 32
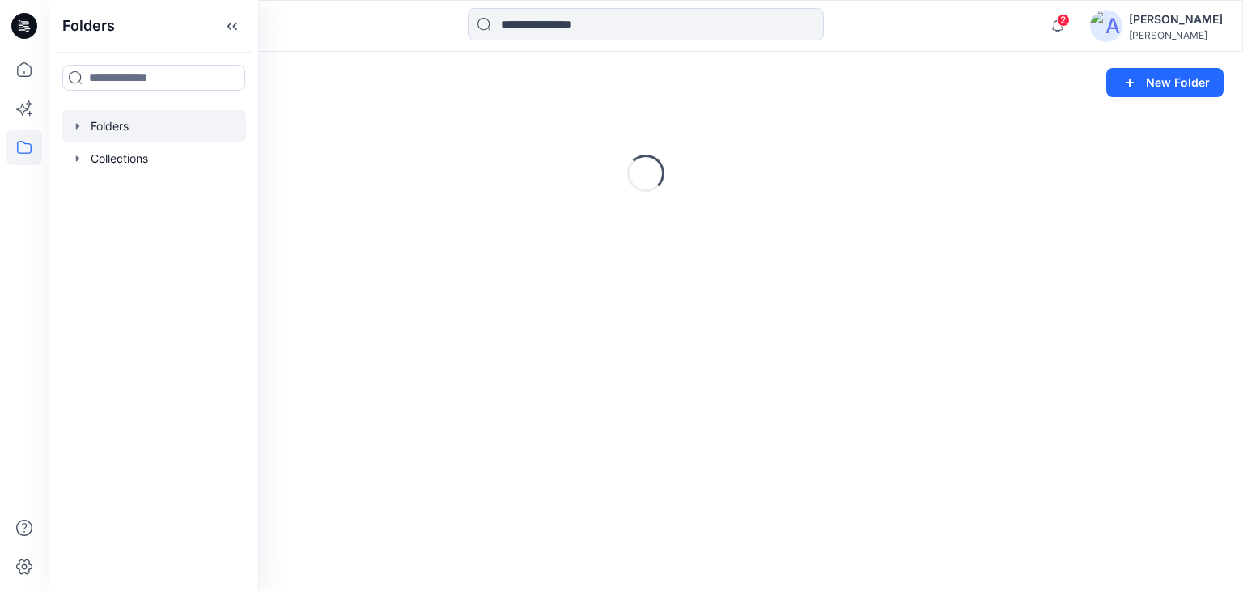
click at [340, 29] on div at bounding box center [198, 26] width 299 height 36
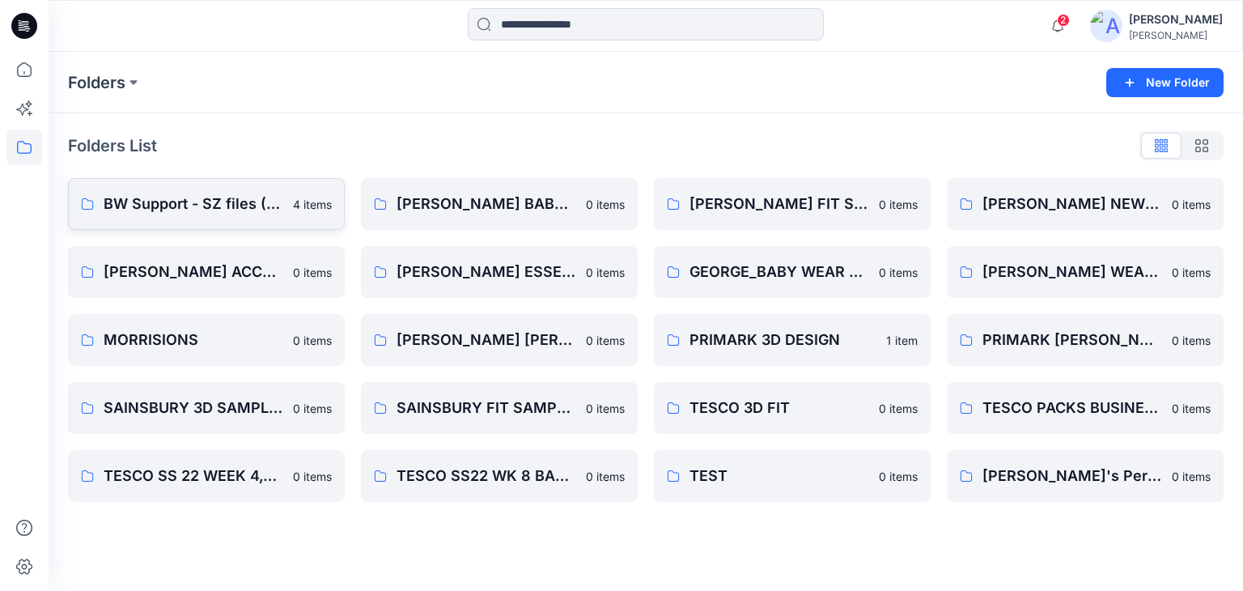
click at [168, 206] on p "BW Support - SZ files (A6)" at bounding box center [194, 204] width 180 height 23
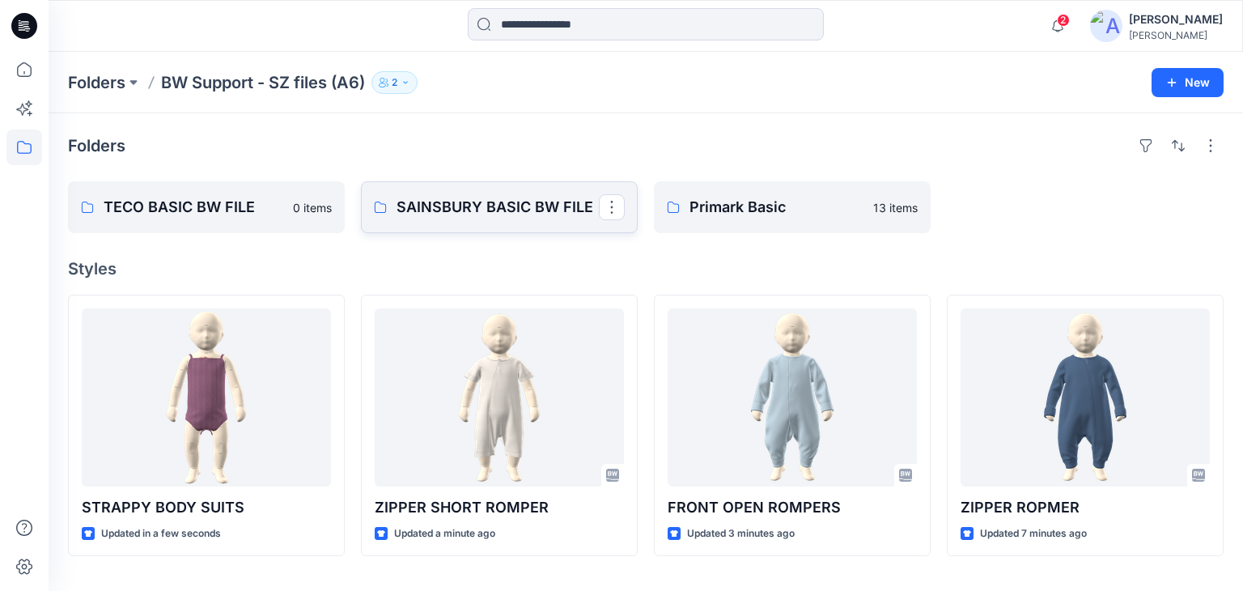
click at [508, 207] on p "SAINSBURY BASIC BW FILE" at bounding box center [498, 207] width 202 height 23
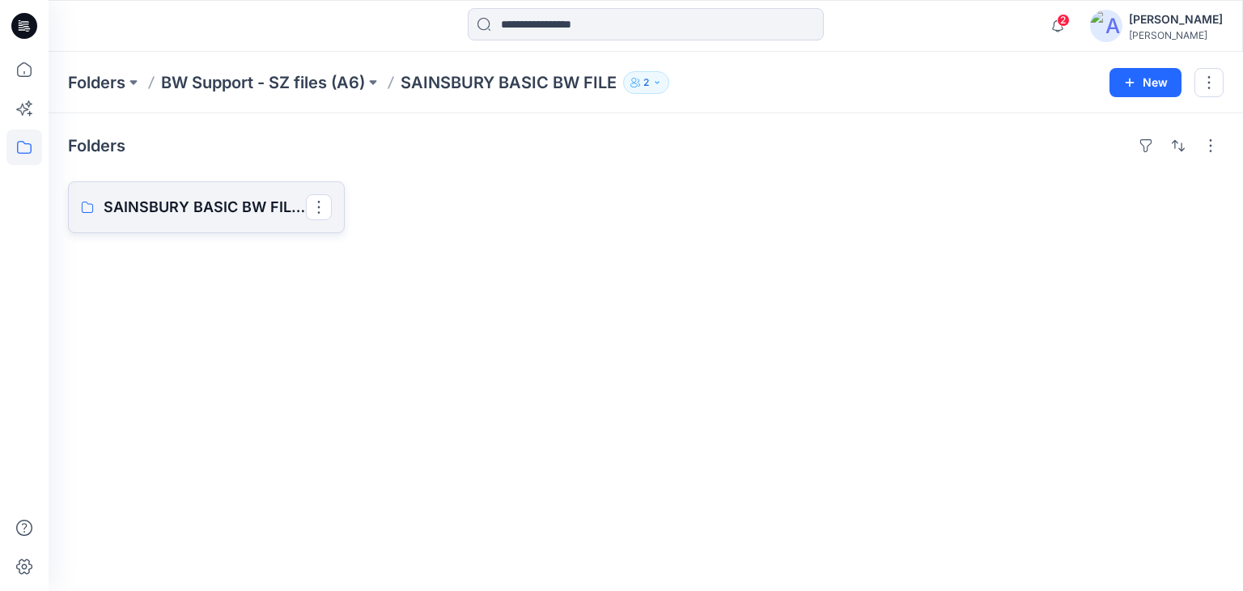
click at [210, 207] on p "SAINSBURY BASIC BW FILES BOARD" at bounding box center [205, 207] width 202 height 23
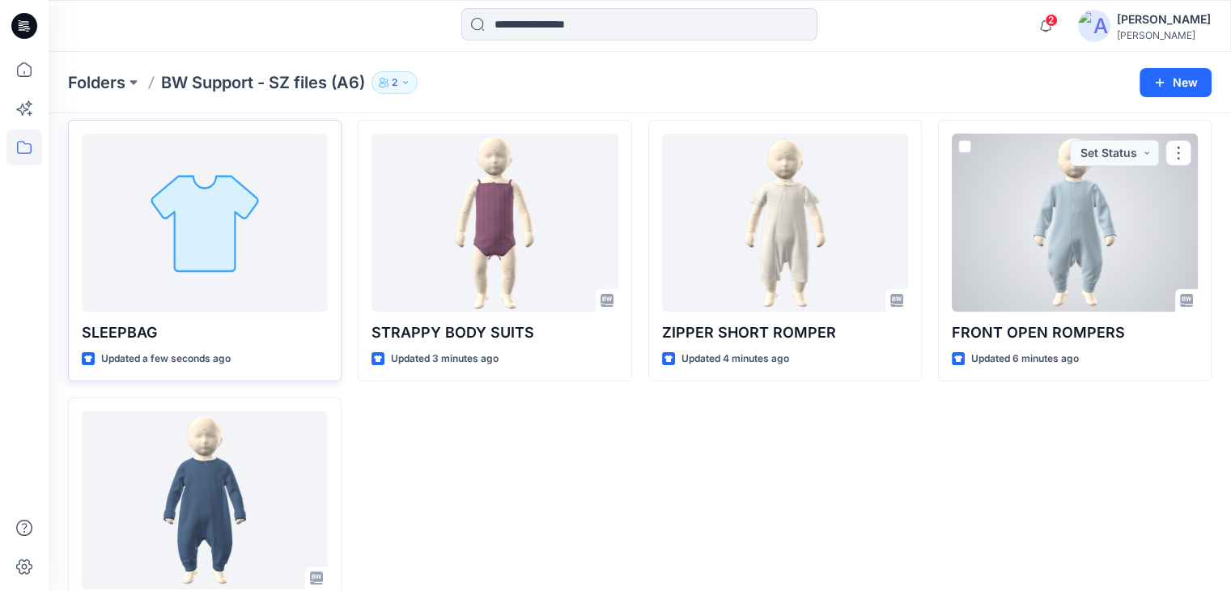
scroll to position [99, 0]
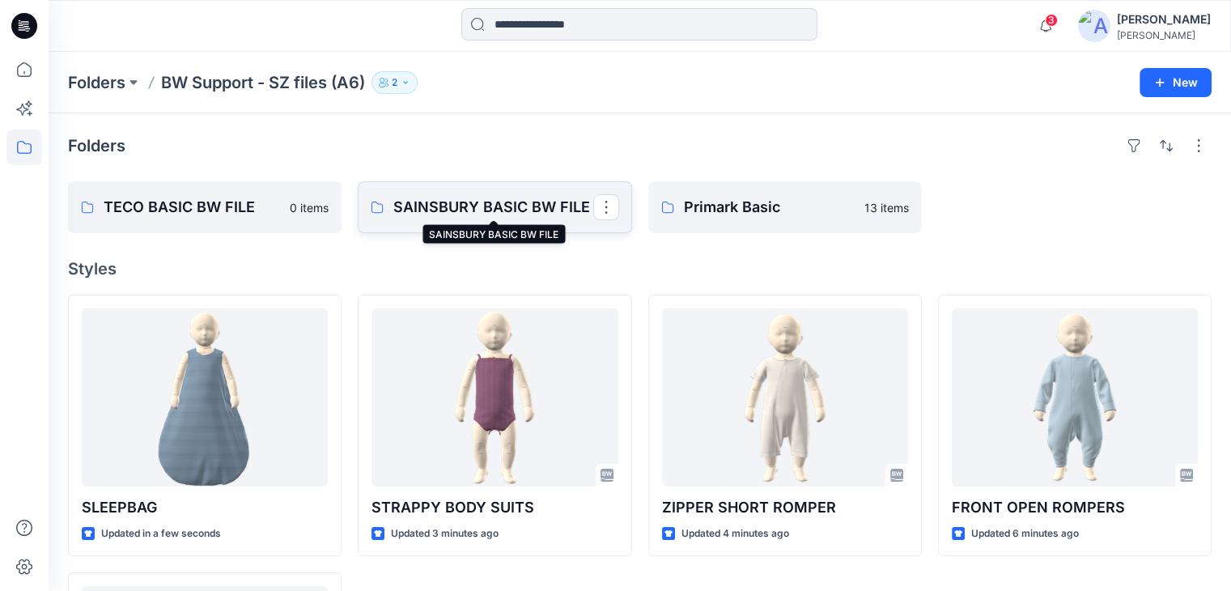
click at [539, 214] on p "SAINSBURY BASIC BW FILE" at bounding box center [492, 207] width 199 height 23
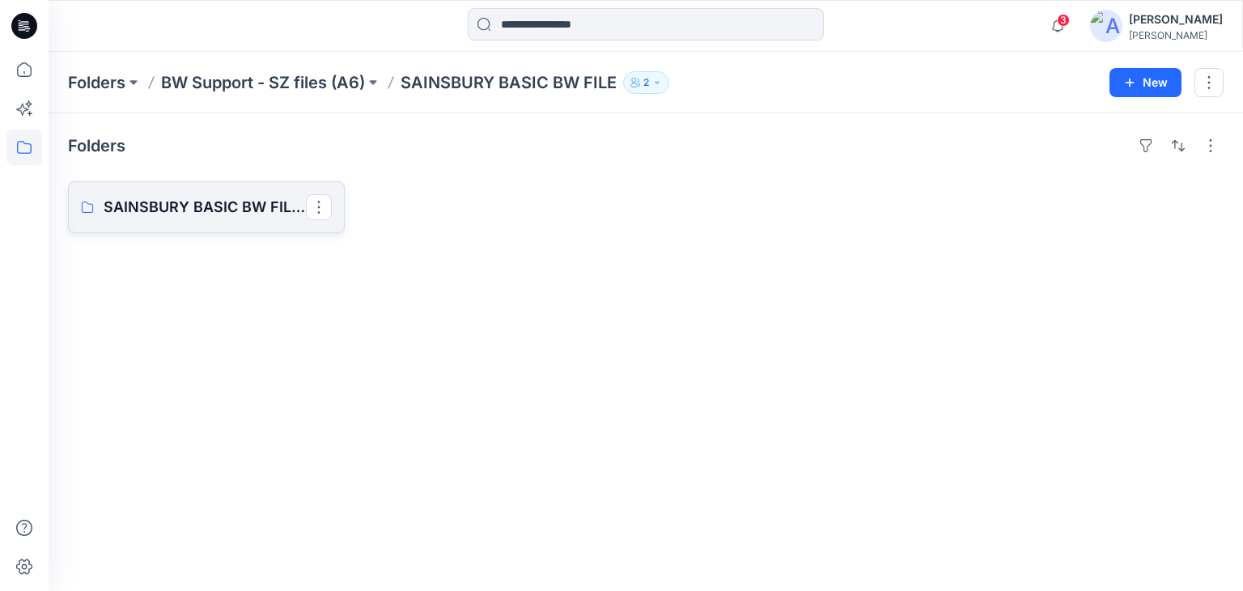
click at [154, 207] on p "SAINSBURY BASIC BW FILES BOARD" at bounding box center [205, 207] width 202 height 23
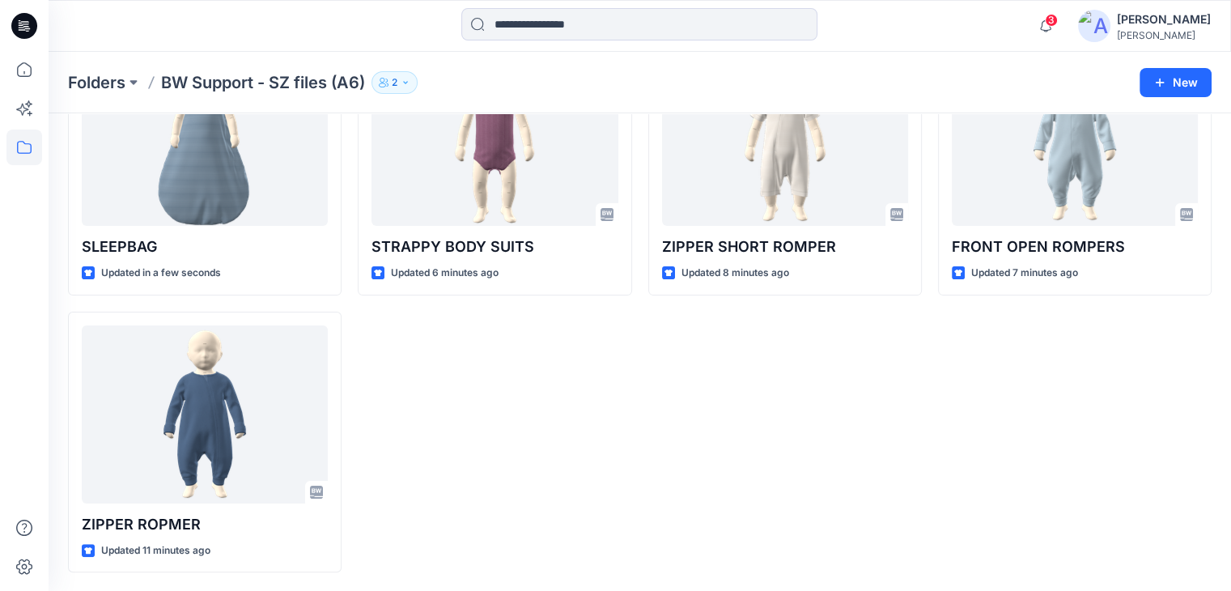
scroll to position [99, 0]
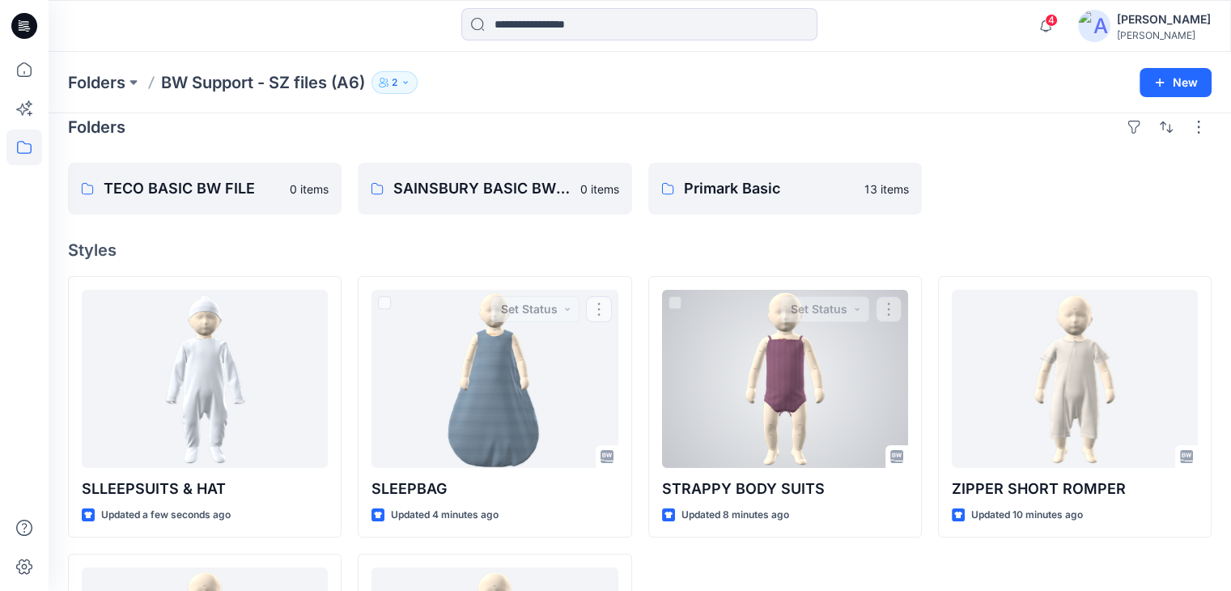
scroll to position [18, 0]
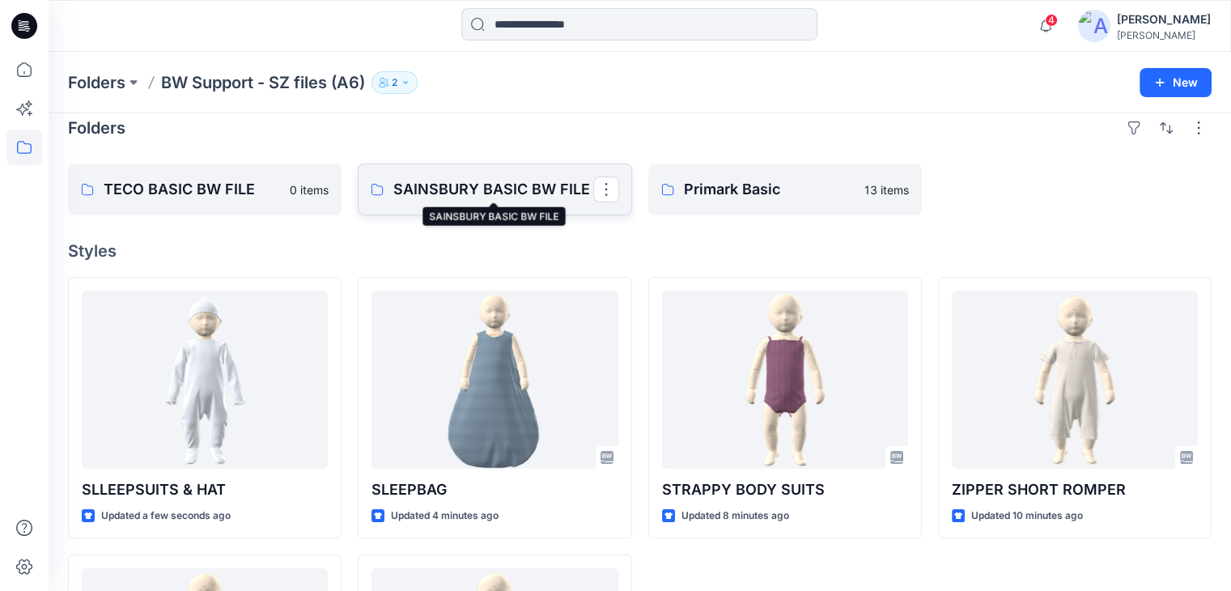
click at [513, 193] on p "SAINSBURY BASIC BW FILE" at bounding box center [492, 189] width 199 height 23
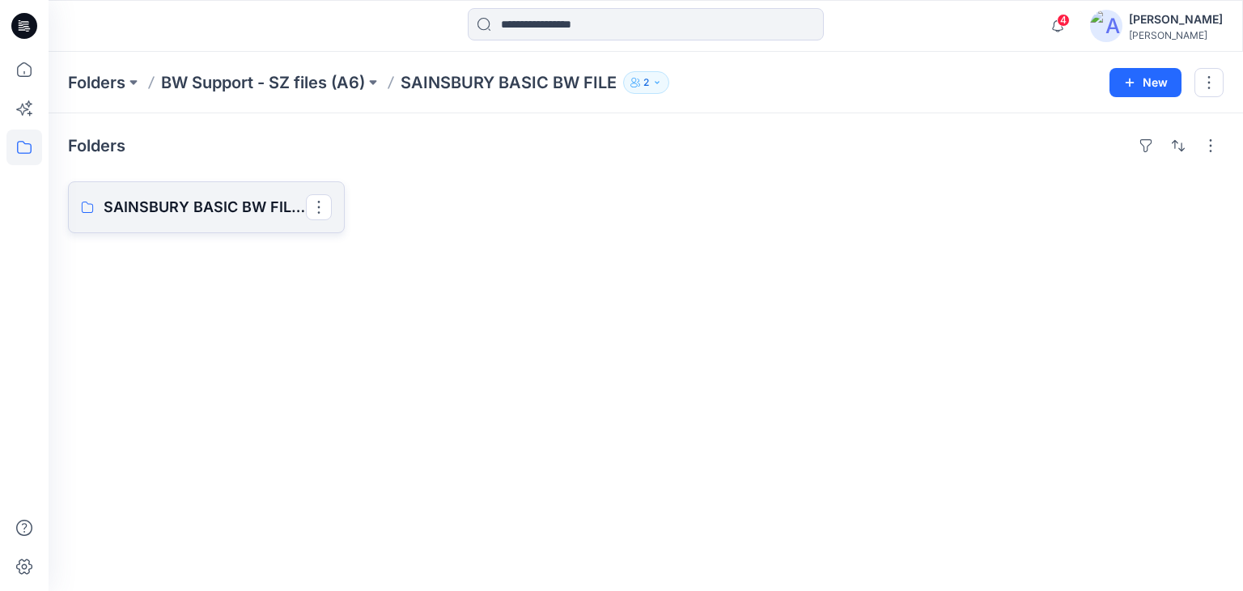
click at [191, 210] on p "SAINSBURY BASIC BW FILES BOARD" at bounding box center [205, 207] width 202 height 23
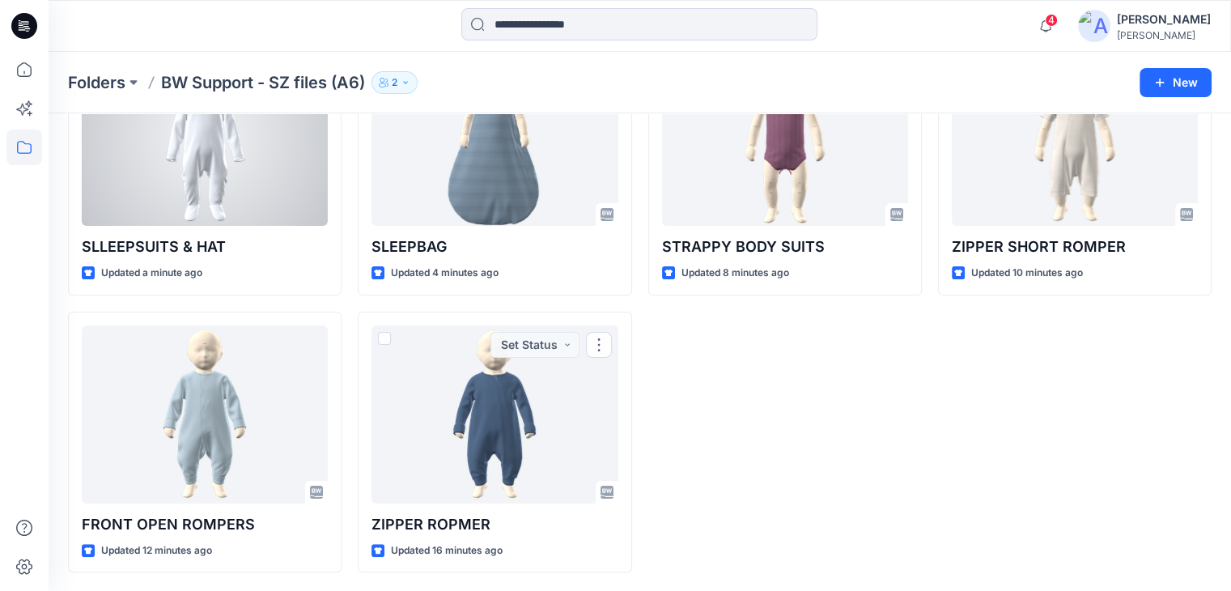
scroll to position [180, 0]
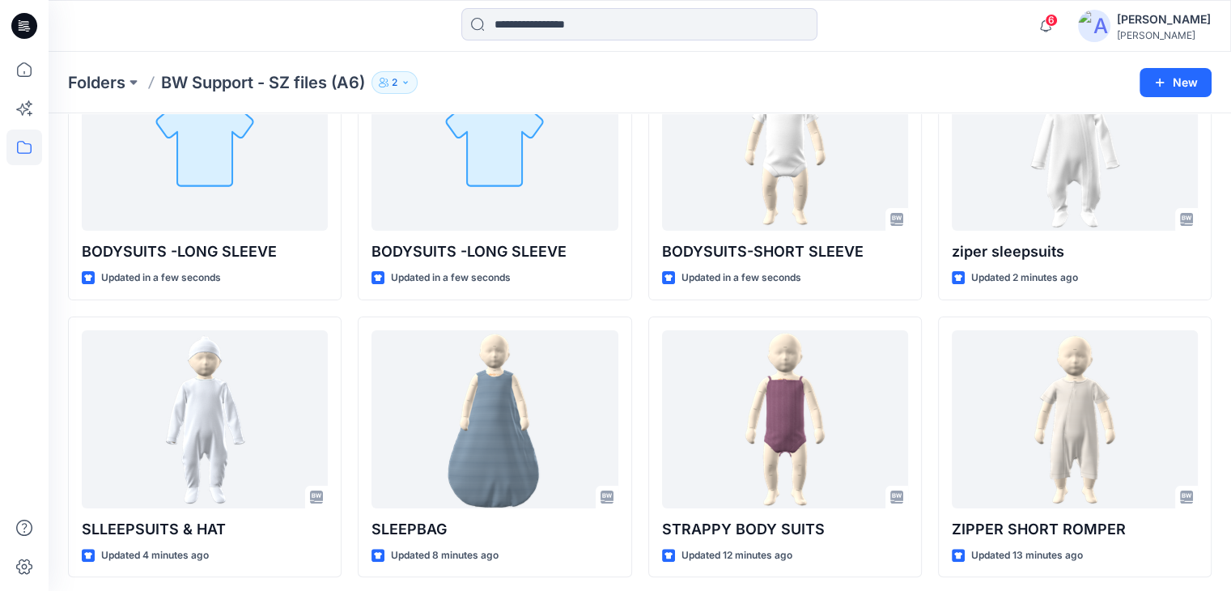
scroll to position [162, 0]
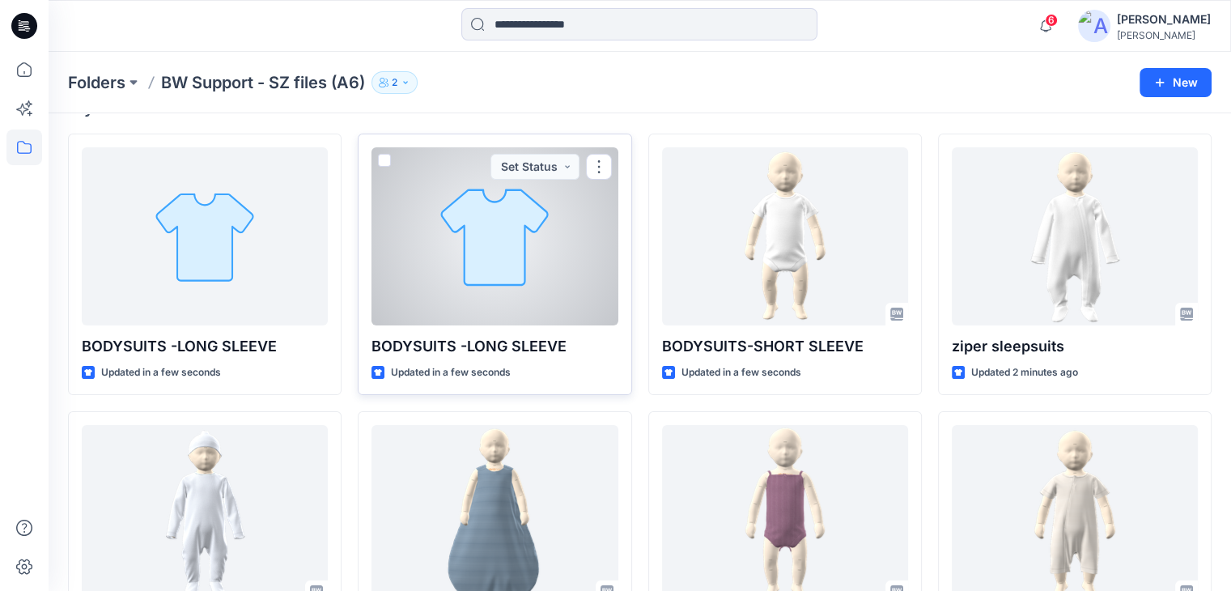
scroll to position [162, 0]
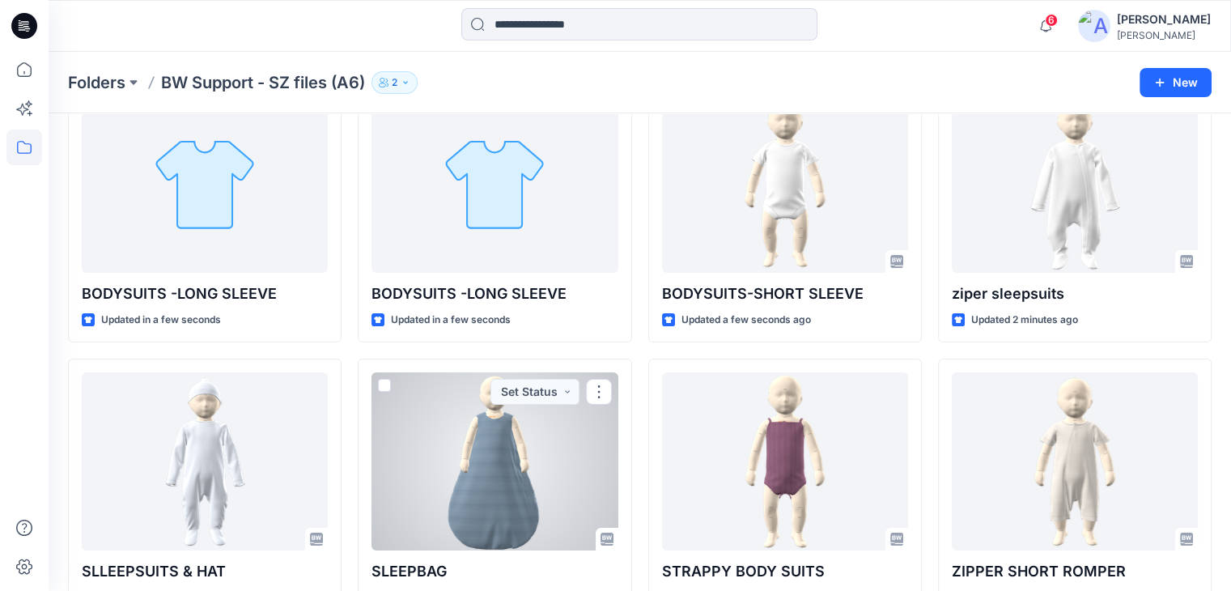
scroll to position [52, 0]
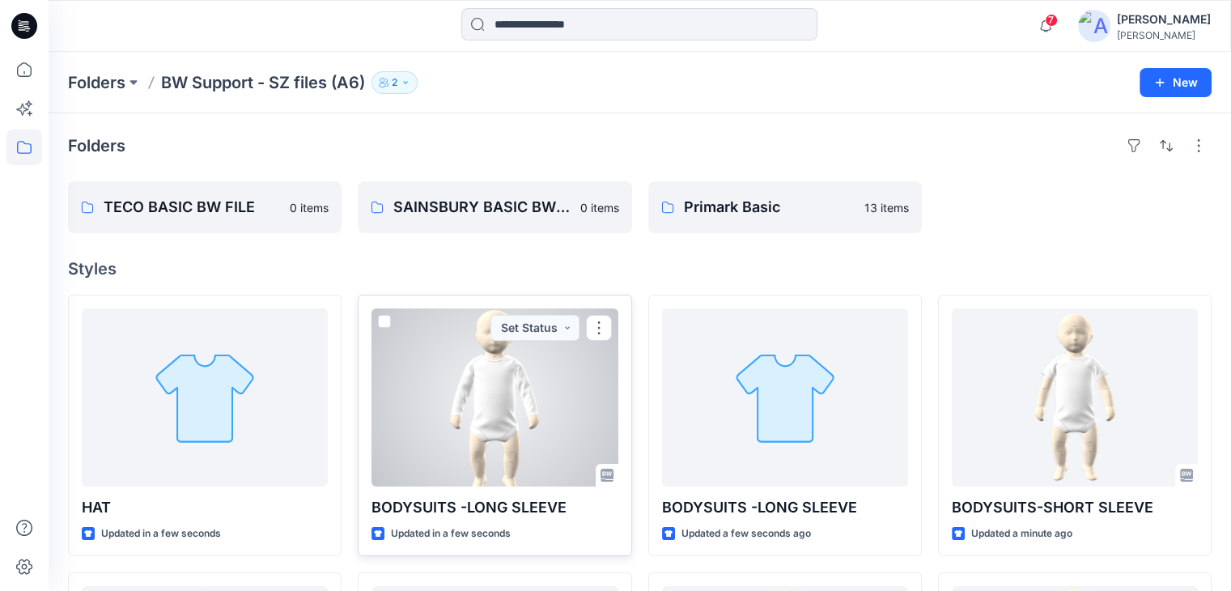
scroll to position [162, 0]
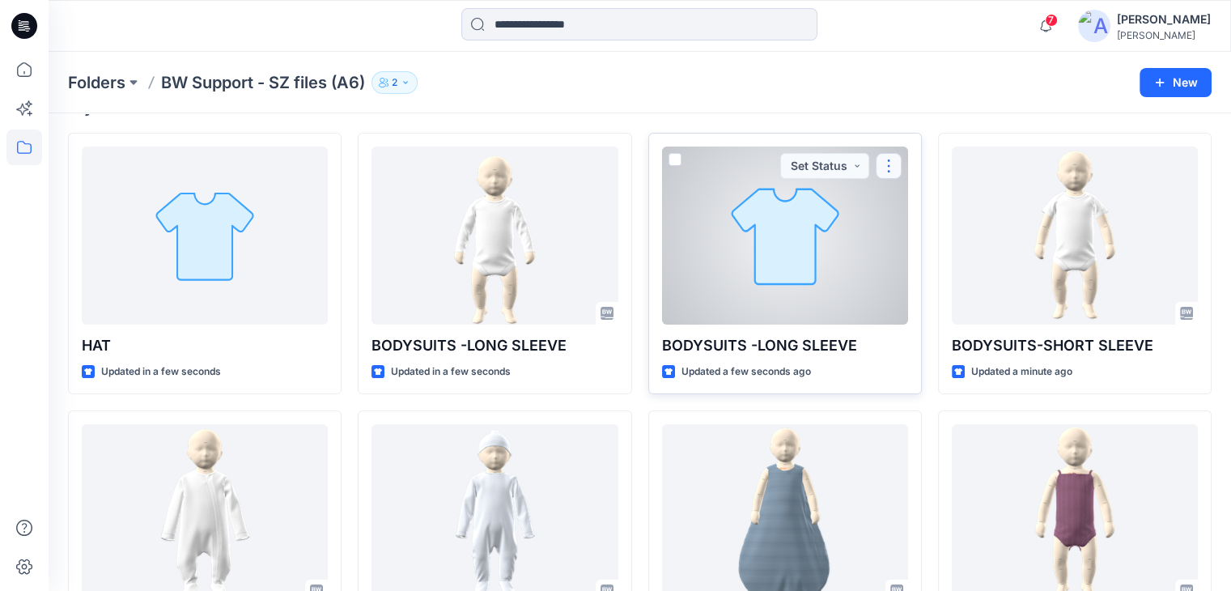
click at [890, 166] on button "button" at bounding box center [889, 166] width 26 height 26
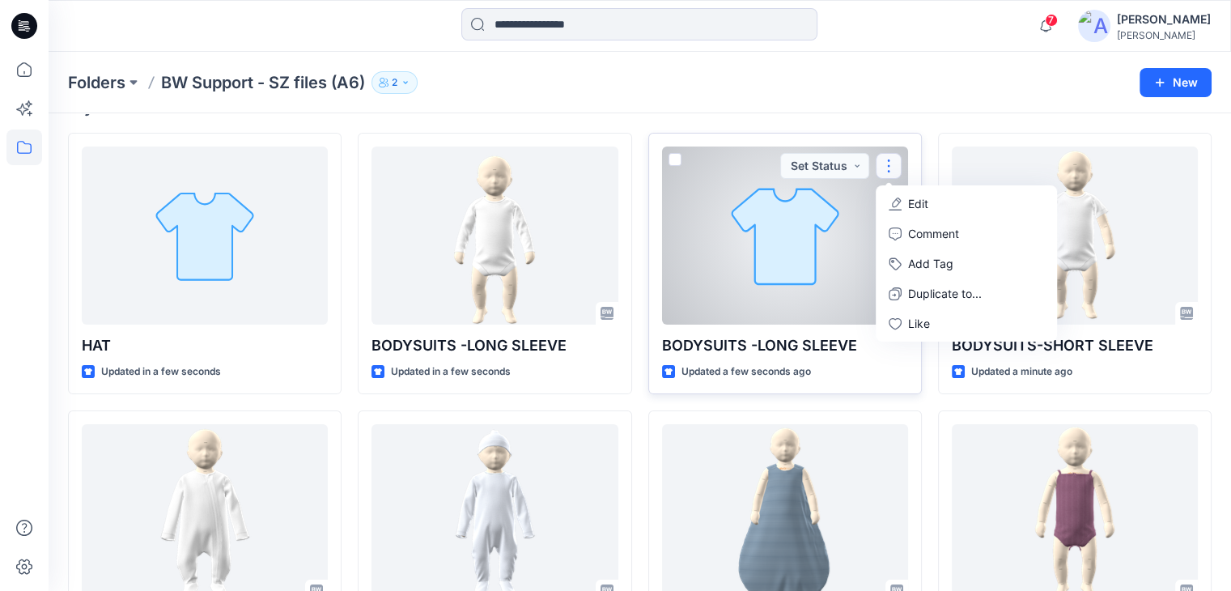
click at [955, 207] on button "Edit" at bounding box center [966, 204] width 175 height 30
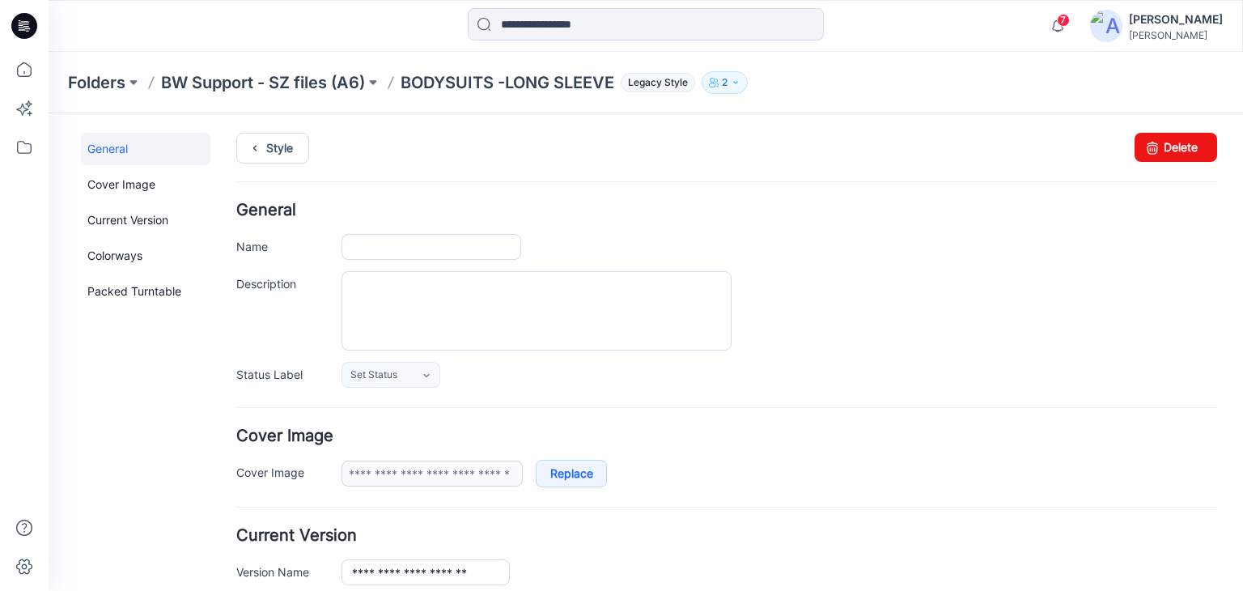
type input "**********"
click at [1182, 150] on link "Delete" at bounding box center [1176, 147] width 83 height 29
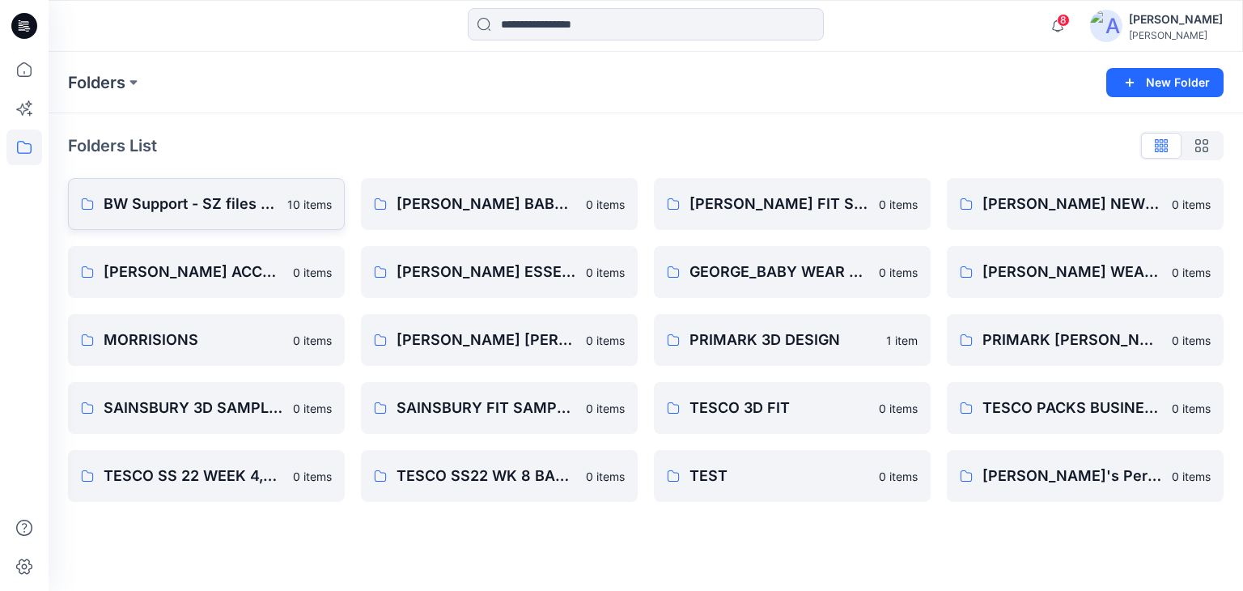
click at [174, 211] on p "BW Support - SZ files (A6)" at bounding box center [191, 204] width 174 height 23
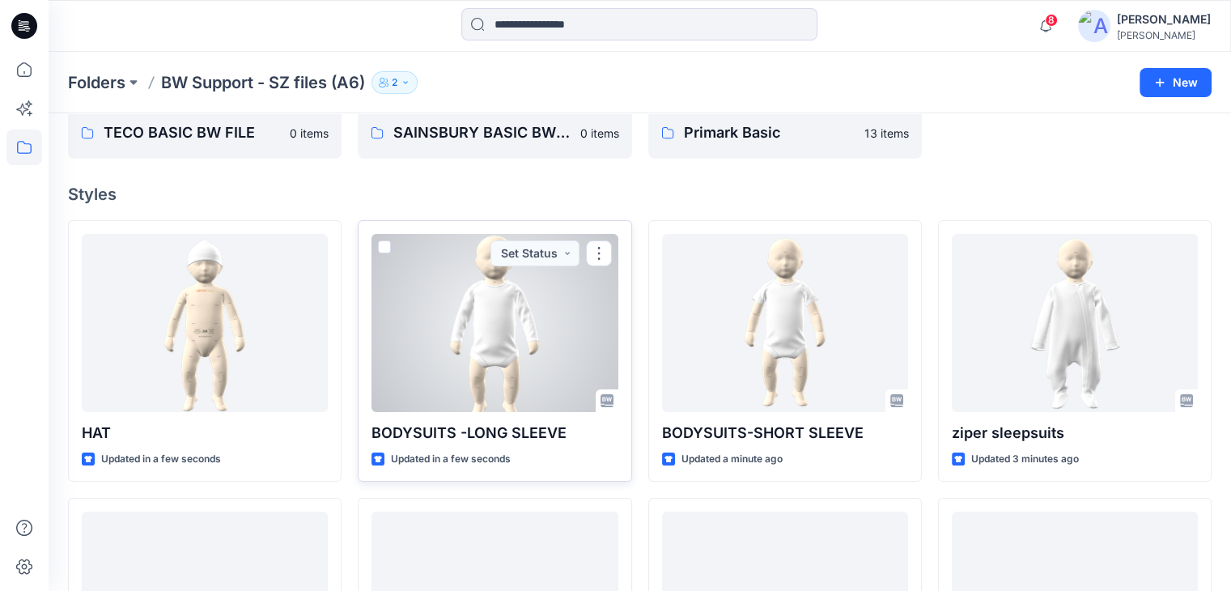
scroll to position [162, 0]
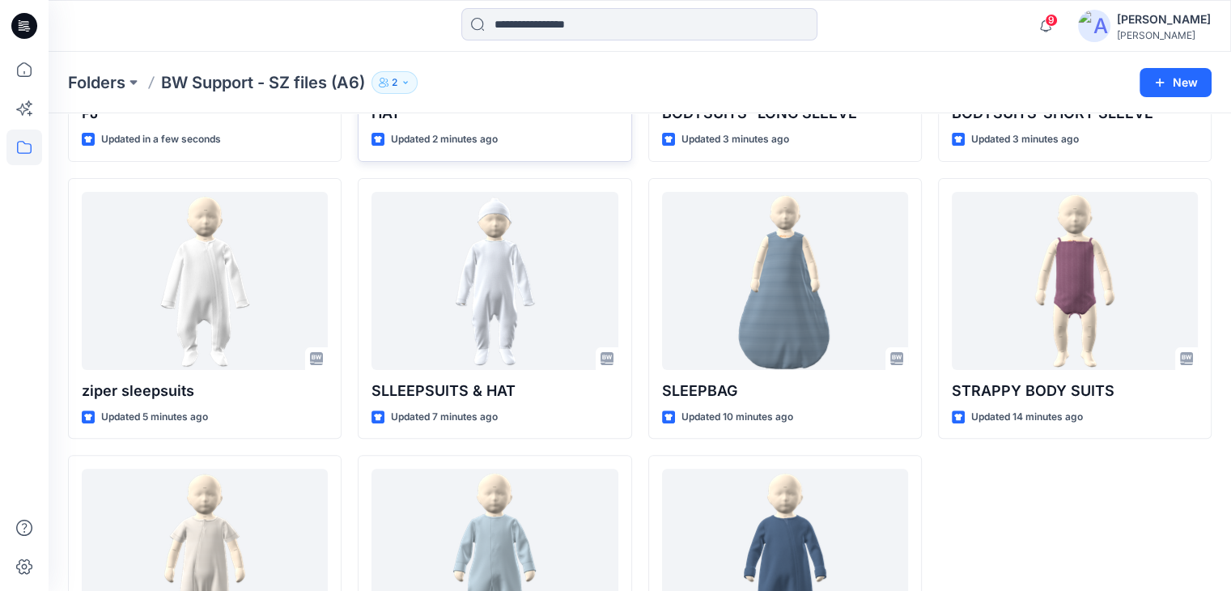
scroll to position [405, 0]
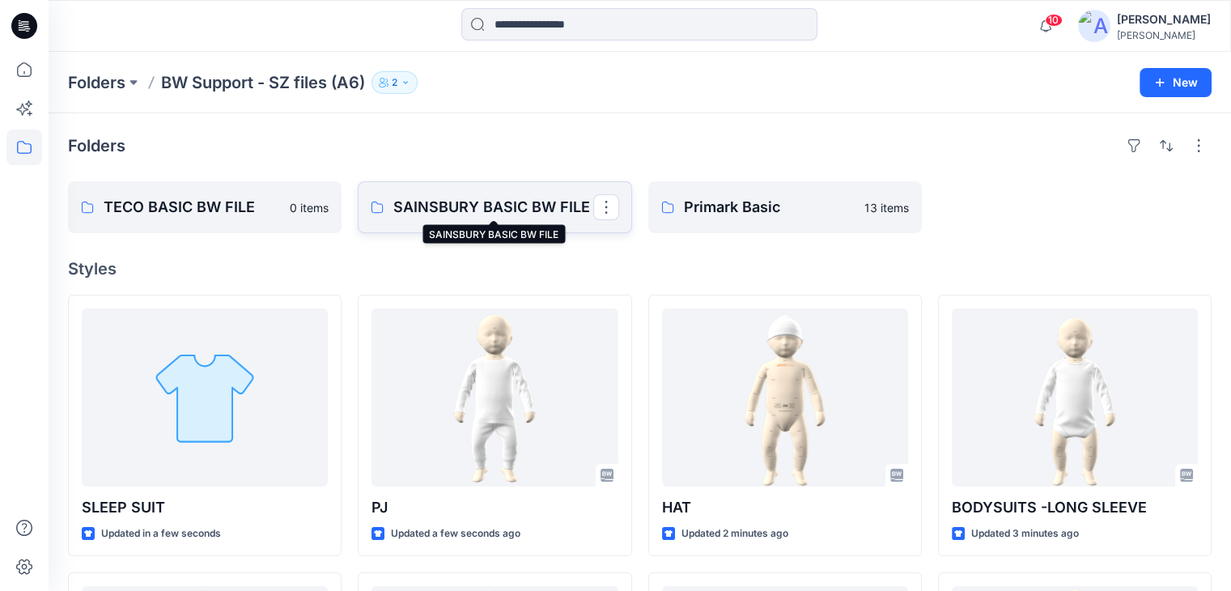
click at [502, 206] on p "SAINSBURY BASIC BW FILE" at bounding box center [492, 207] width 199 height 23
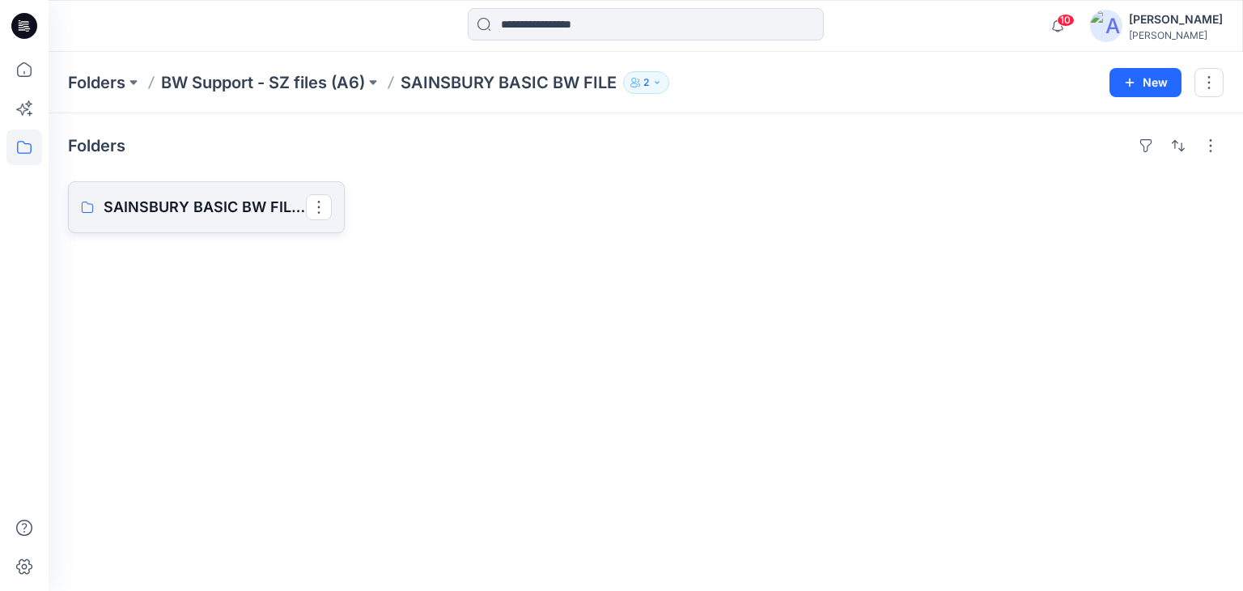
click at [176, 219] on link "SAINSBURY BASIC BW FILES BOARD" at bounding box center [206, 207] width 277 height 52
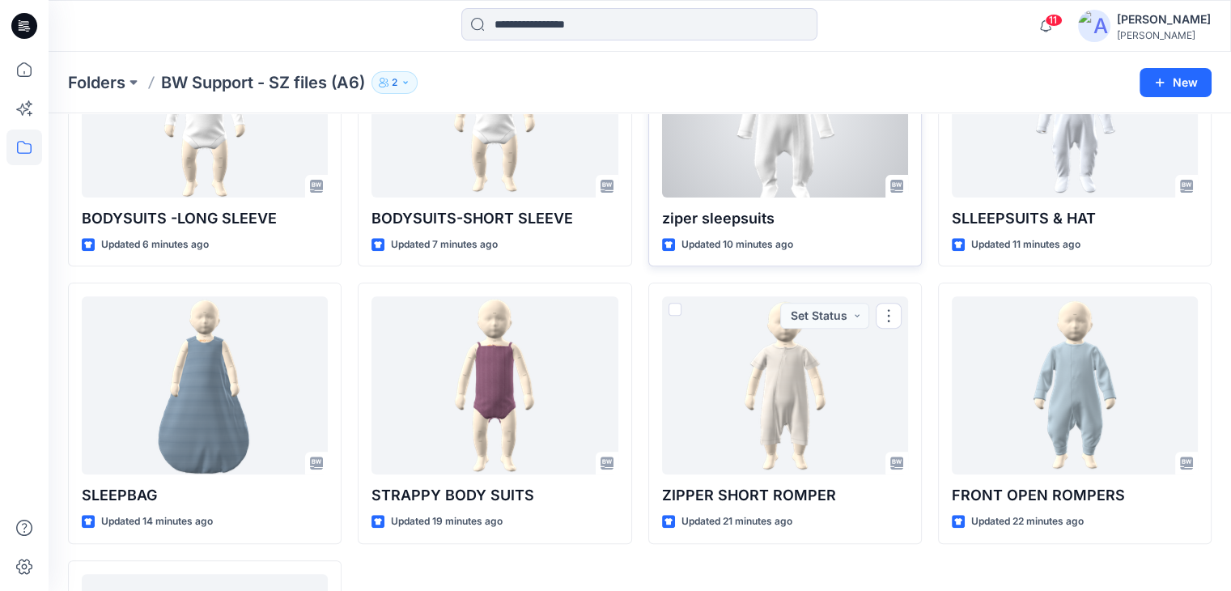
scroll to position [162, 0]
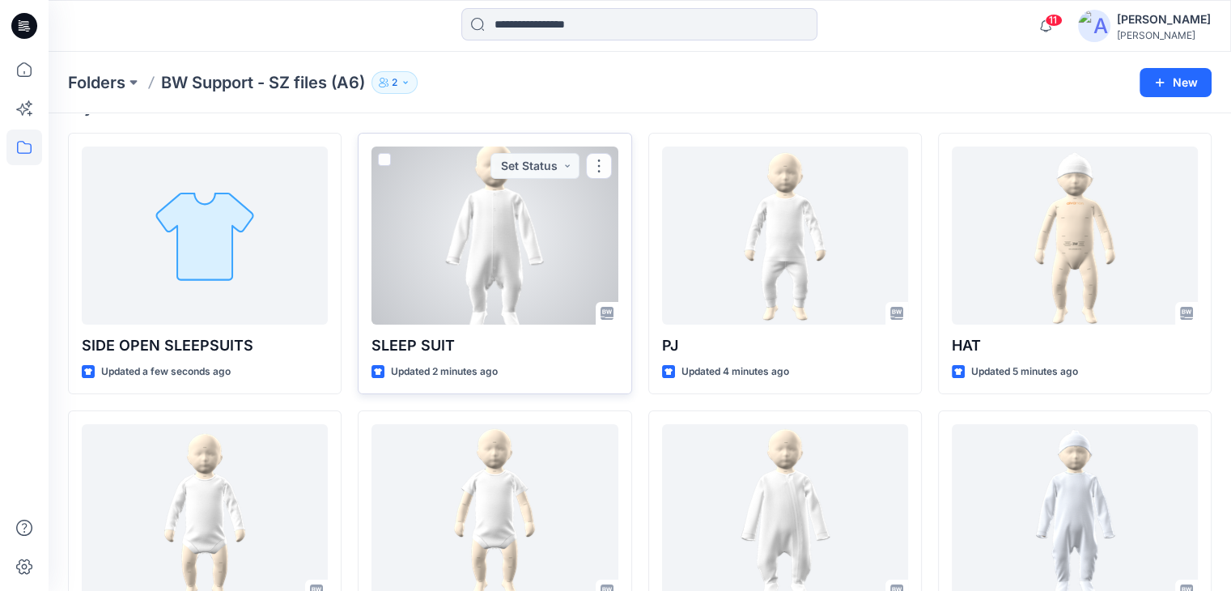
click at [437, 240] on div at bounding box center [494, 235] width 246 height 178
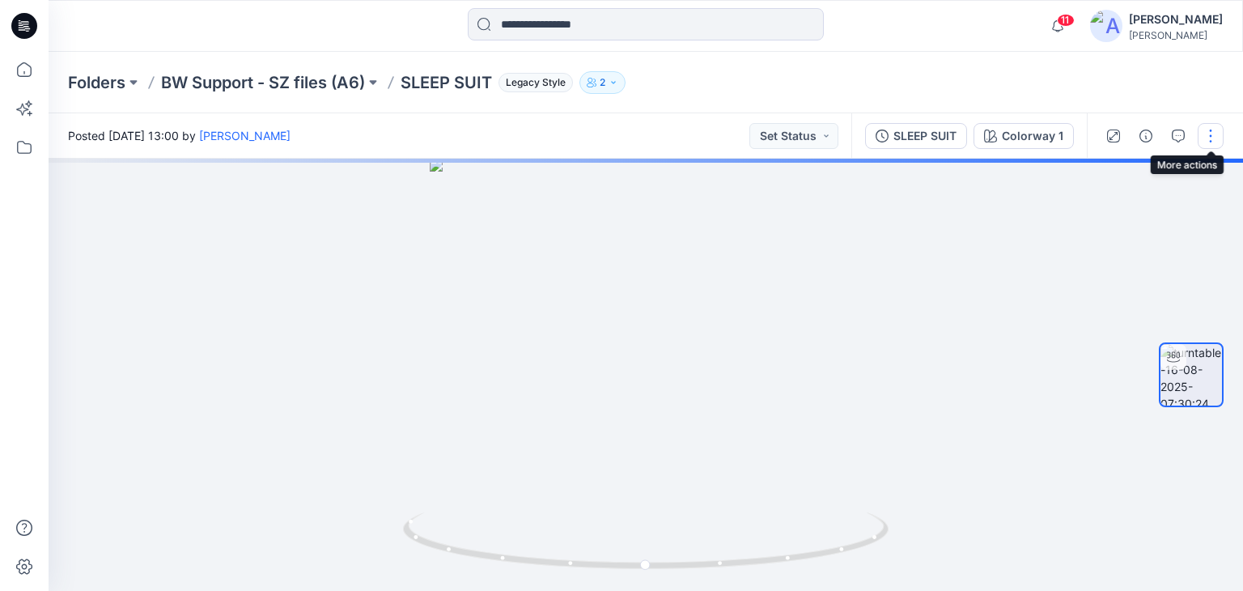
click at [1211, 137] on button "button" at bounding box center [1211, 136] width 26 height 26
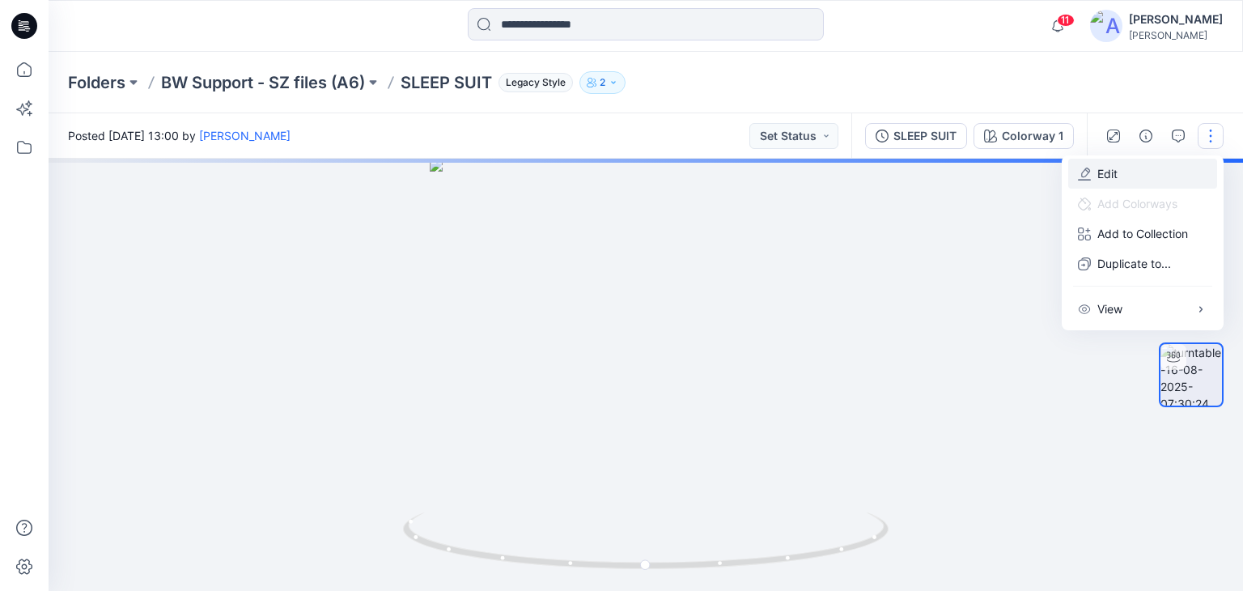
click at [1123, 176] on button "Edit" at bounding box center [1142, 174] width 149 height 30
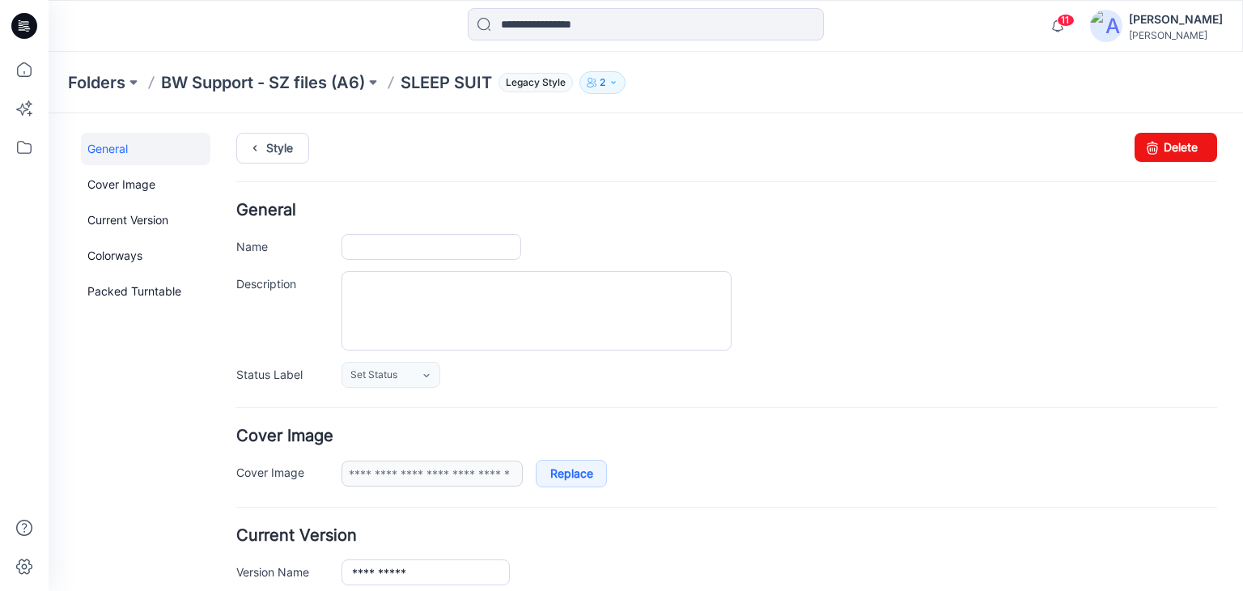
type input "**********"
drag, startPoint x: 414, startPoint y: 241, endPoint x: 181, endPoint y: 263, distance: 234.1
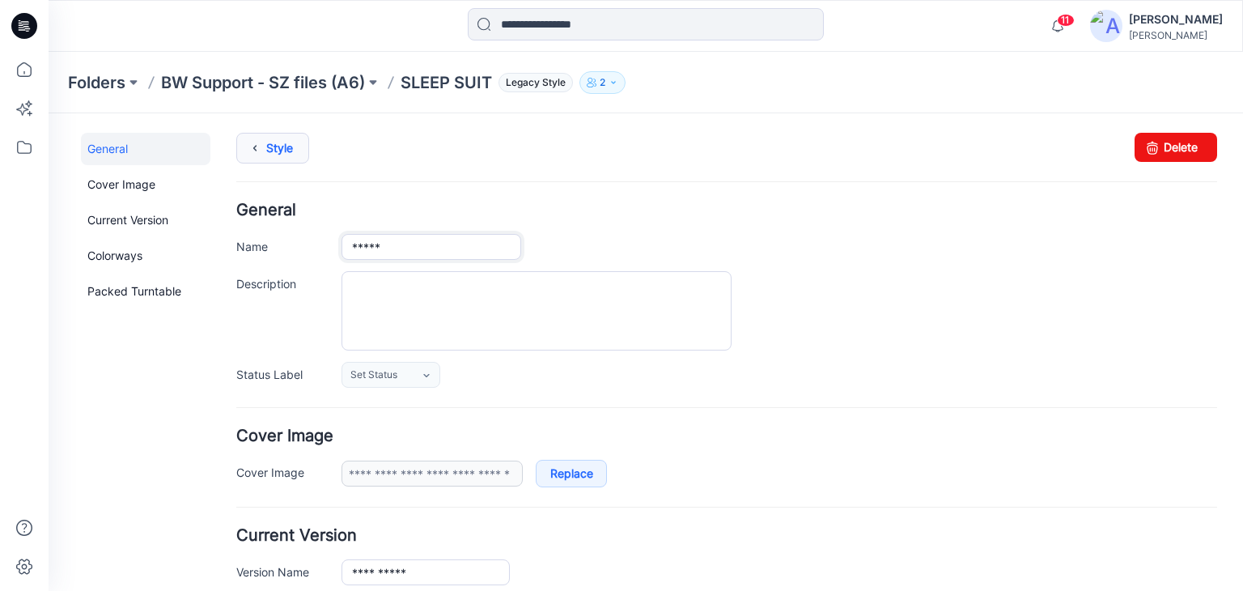
type input "*****"
click at [289, 138] on link "Style" at bounding box center [272, 148] width 73 height 31
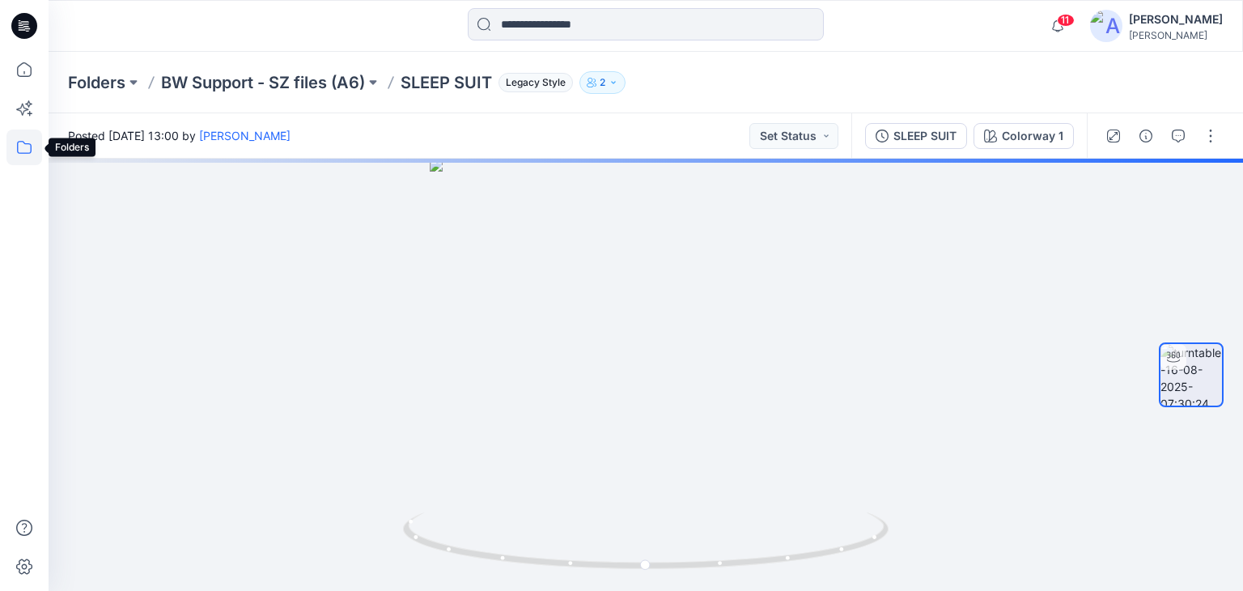
click at [31, 145] on icon at bounding box center [24, 147] width 15 height 13
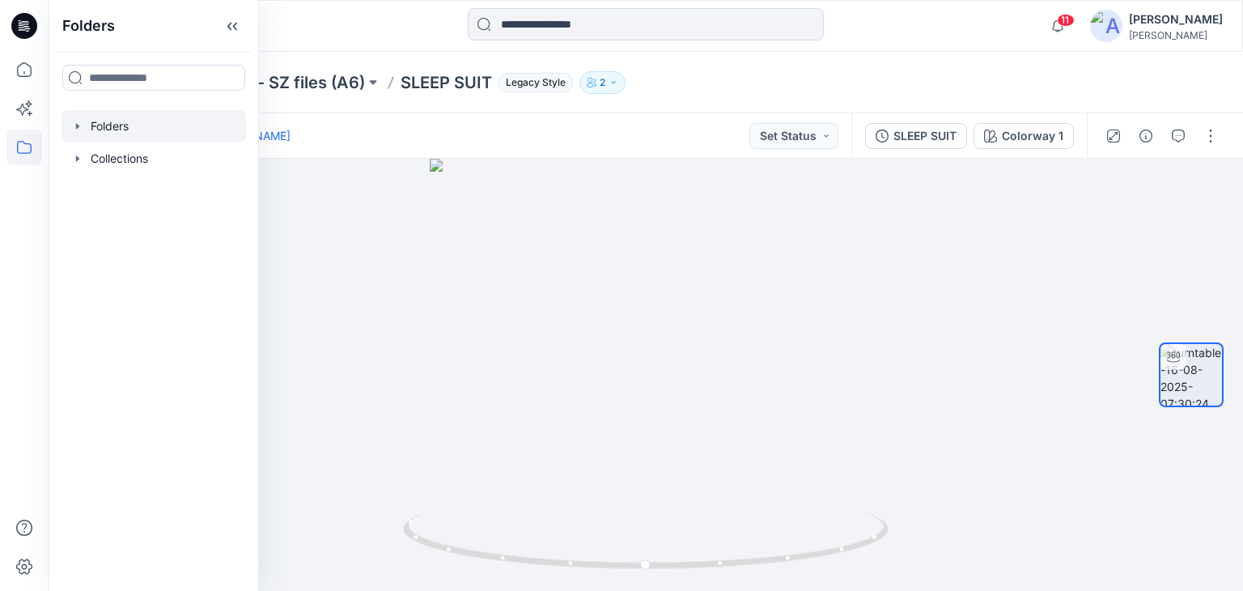
click at [127, 127] on div at bounding box center [154, 126] width 185 height 32
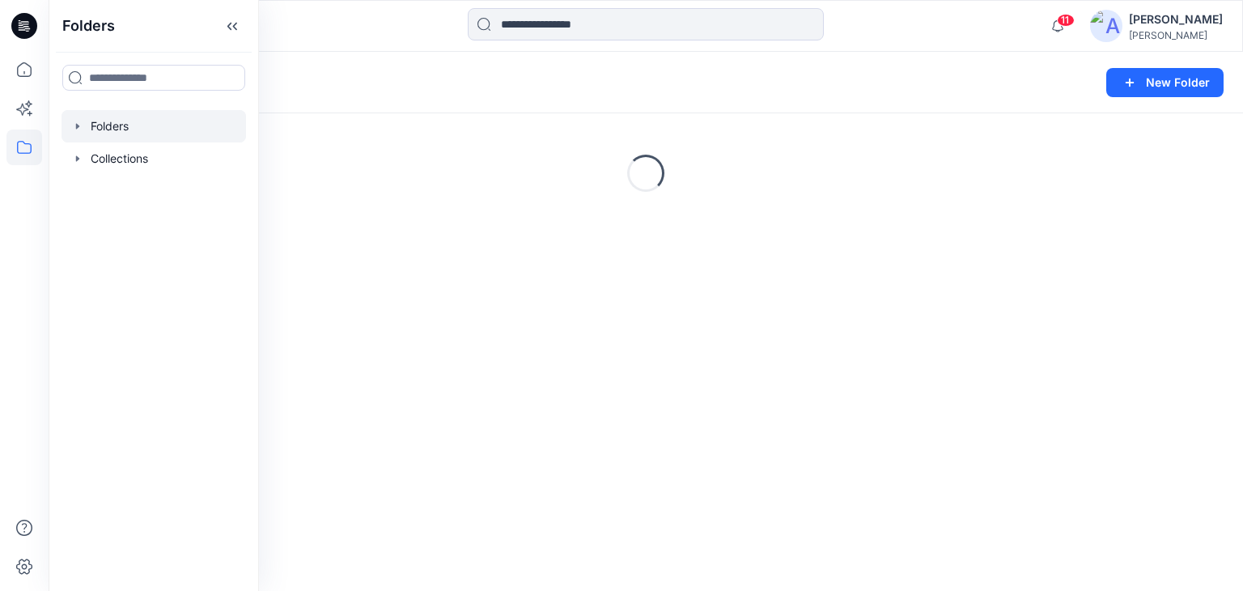
click at [369, 56] on div "Folders New Folder" at bounding box center [646, 83] width 1194 height 62
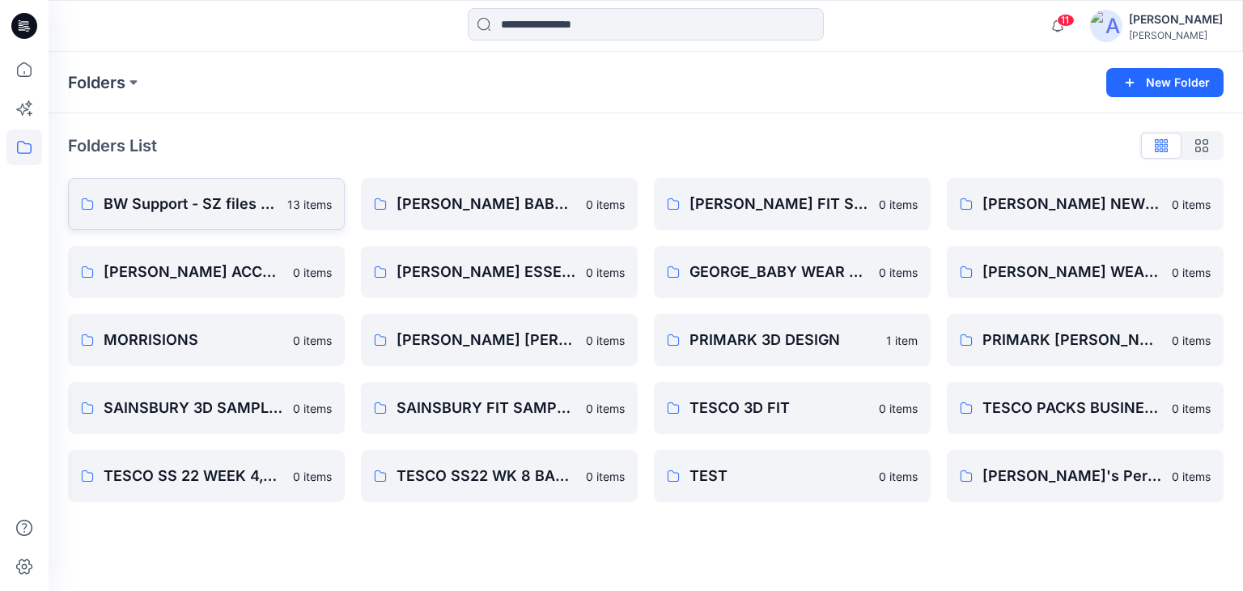
click at [214, 205] on p "BW Support - SZ files (A6)" at bounding box center [191, 204] width 174 height 23
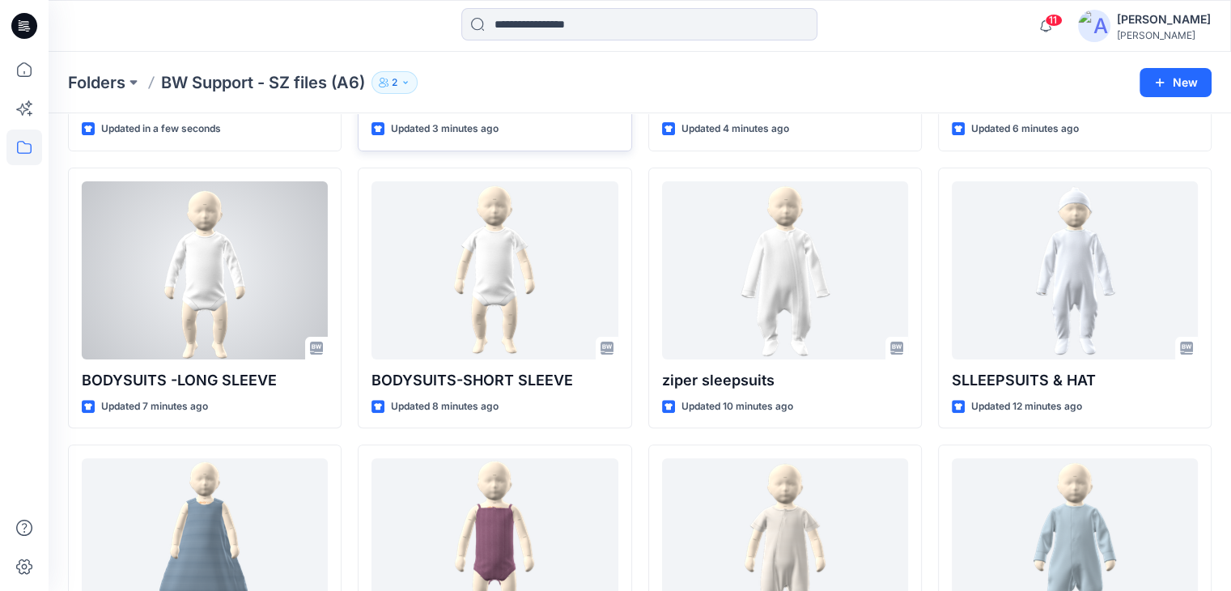
scroll to position [81, 0]
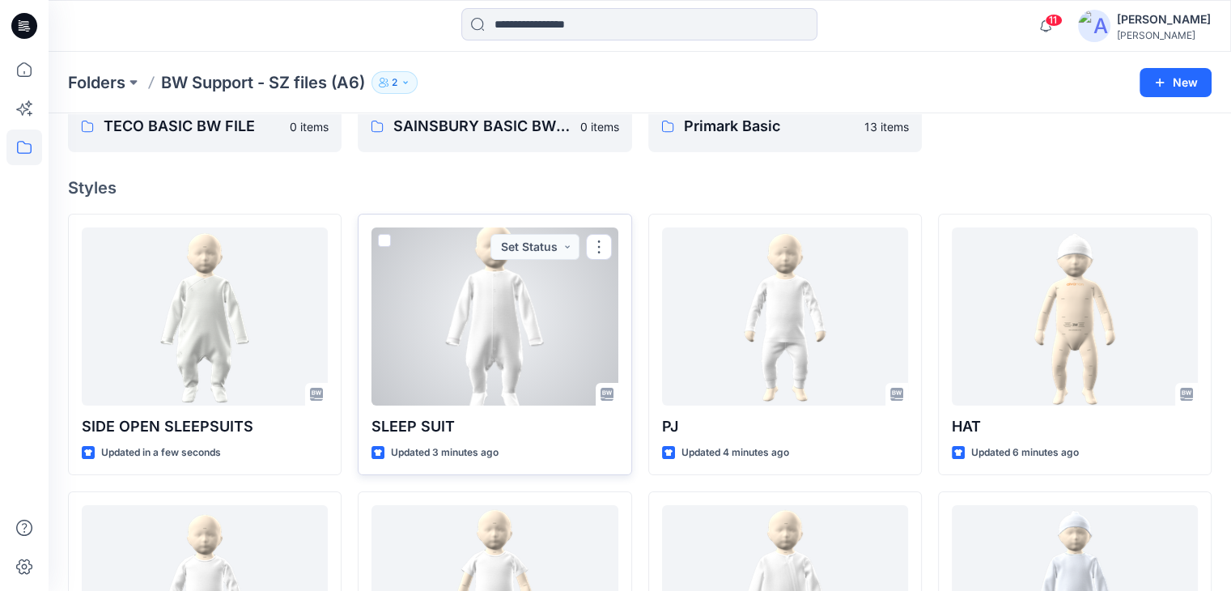
click at [393, 334] on div at bounding box center [494, 316] width 246 height 178
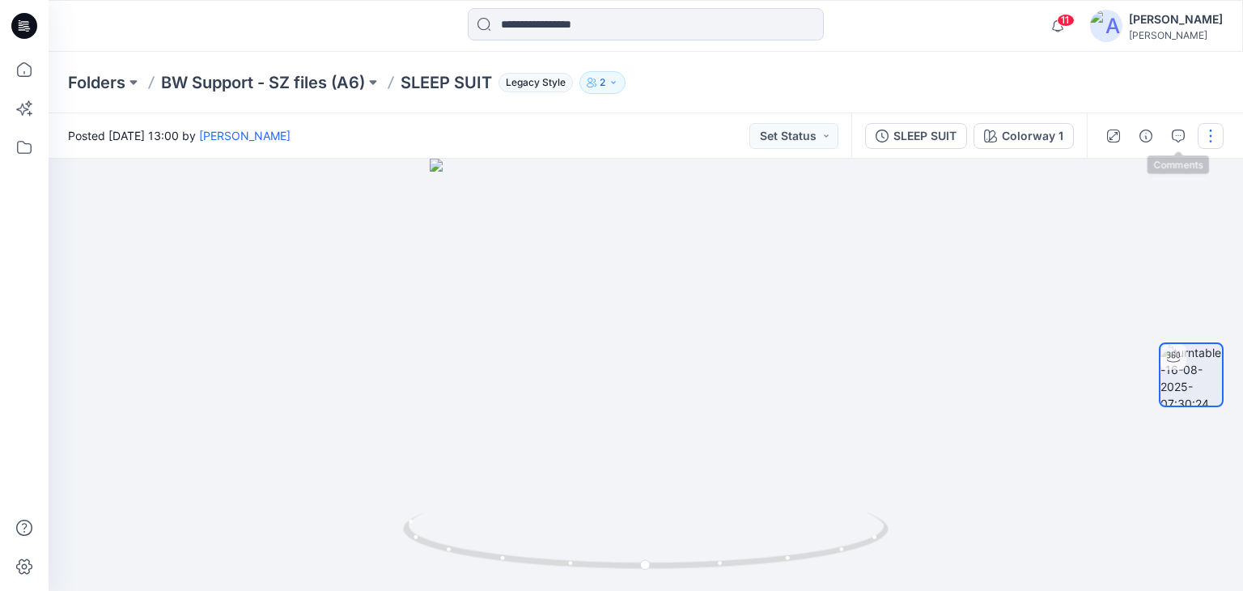
click at [1207, 137] on button "button" at bounding box center [1211, 136] width 26 height 26
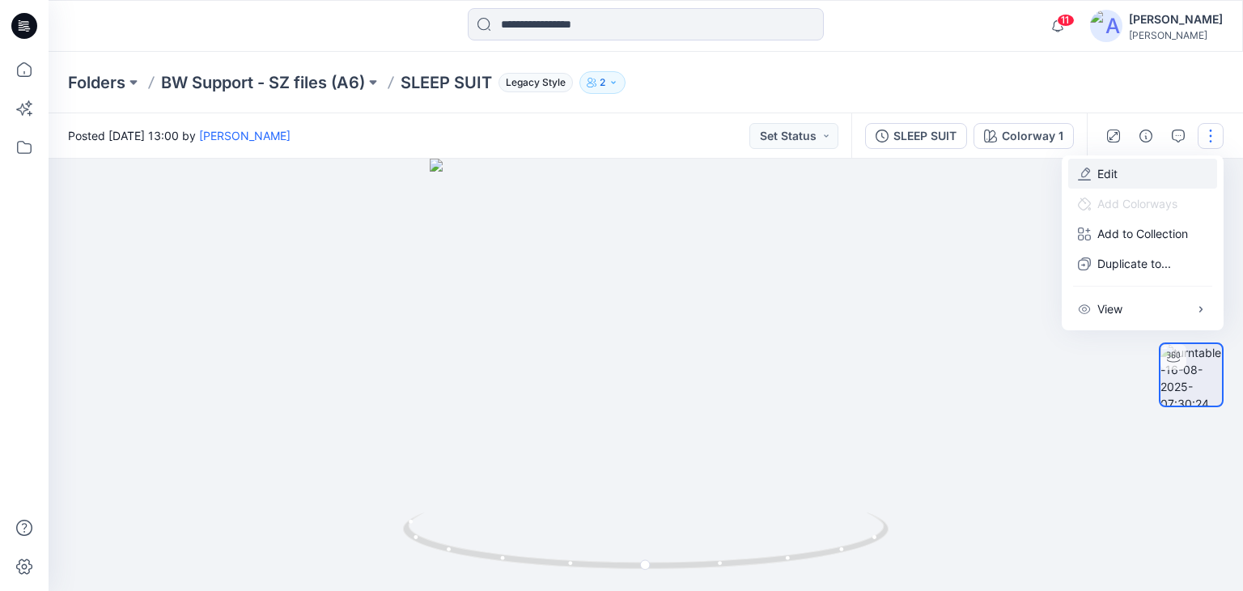
click at [1121, 176] on button "Edit" at bounding box center [1142, 174] width 149 height 30
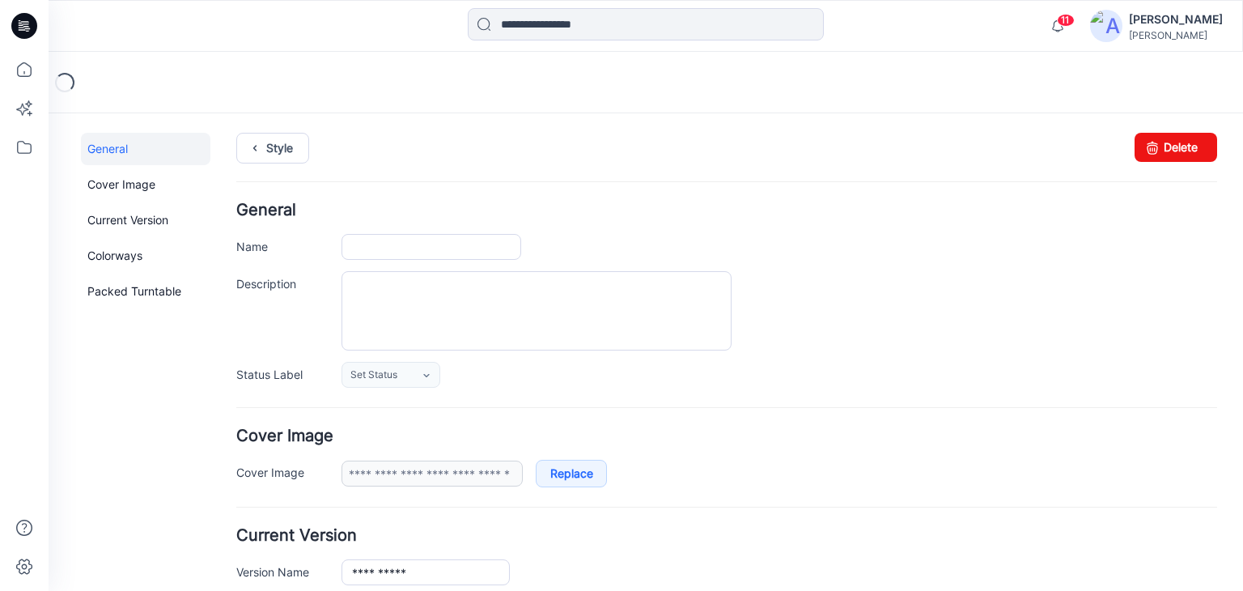
type input "**********"
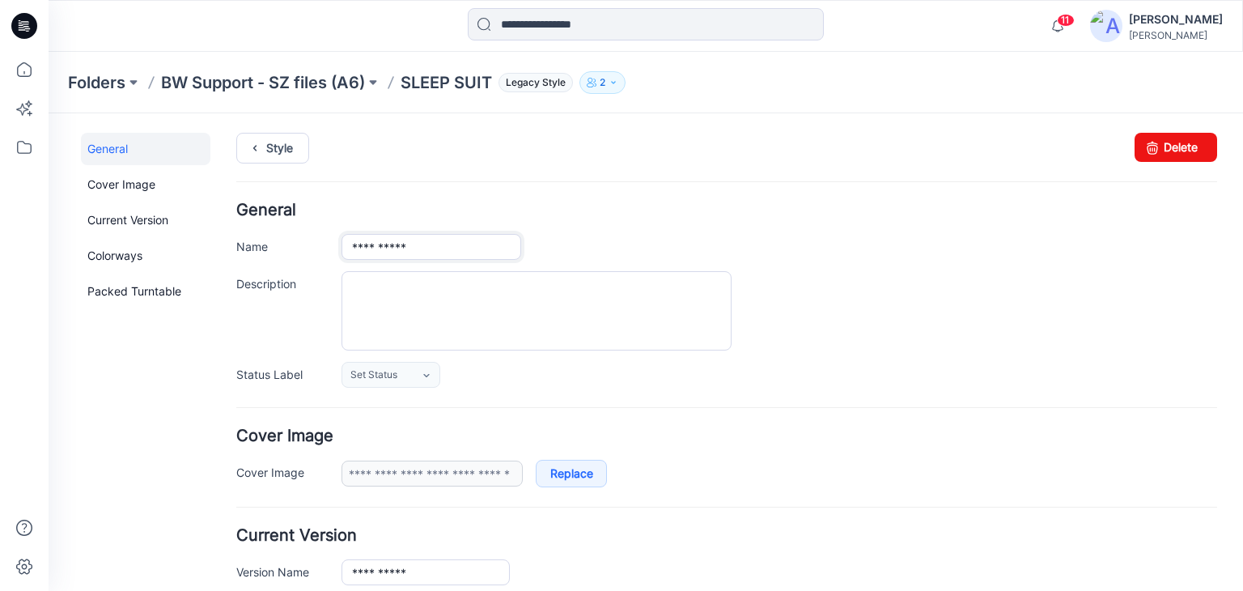
drag, startPoint x: 434, startPoint y: 248, endPoint x: 244, endPoint y: 273, distance: 191.8
click at [244, 273] on div "**********" at bounding box center [726, 294] width 981 height 185
type input "*****"
click at [511, 188] on div "Style Changes Saved Delete" at bounding box center [726, 168] width 981 height 70
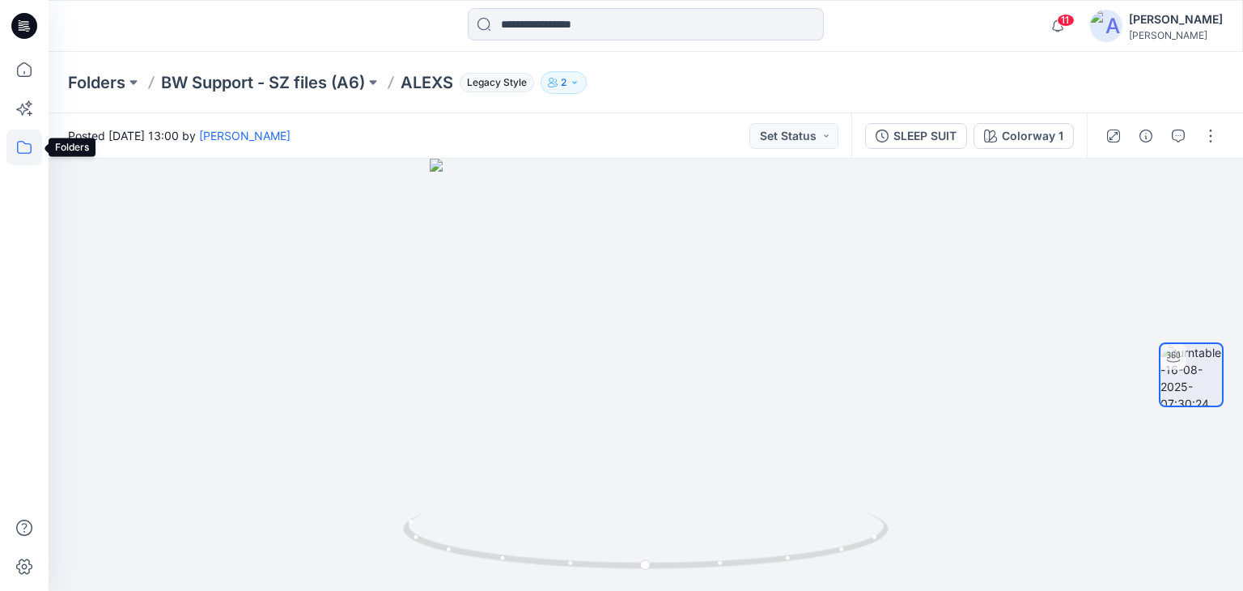
click at [23, 147] on icon at bounding box center [24, 147] width 36 height 36
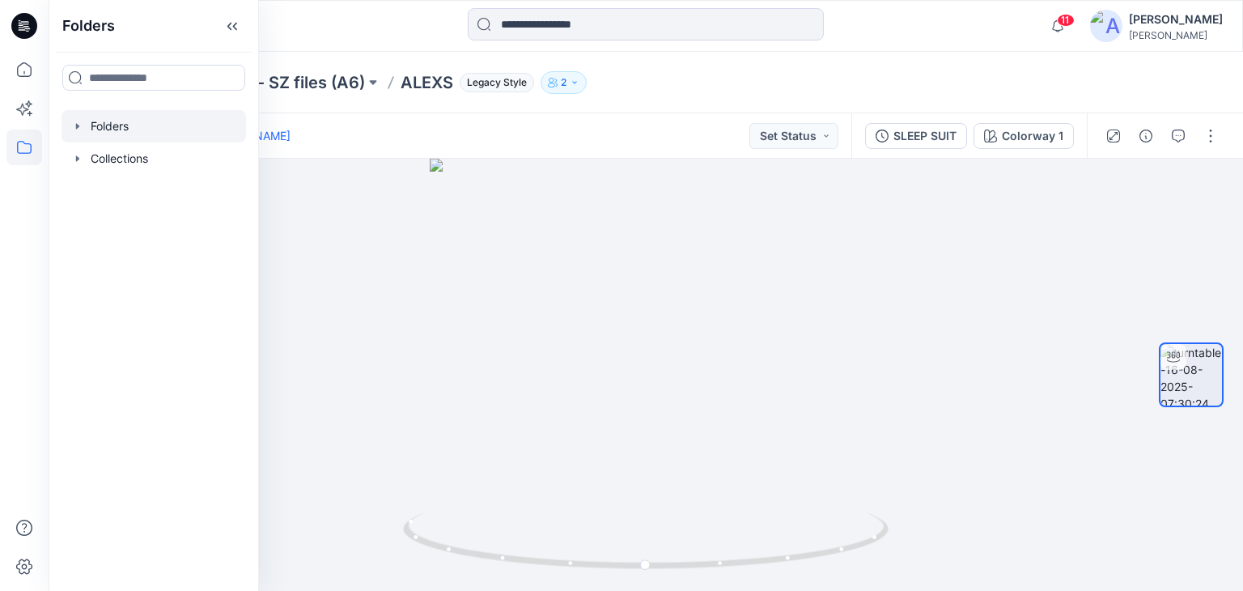
click at [101, 117] on div at bounding box center [154, 126] width 185 height 32
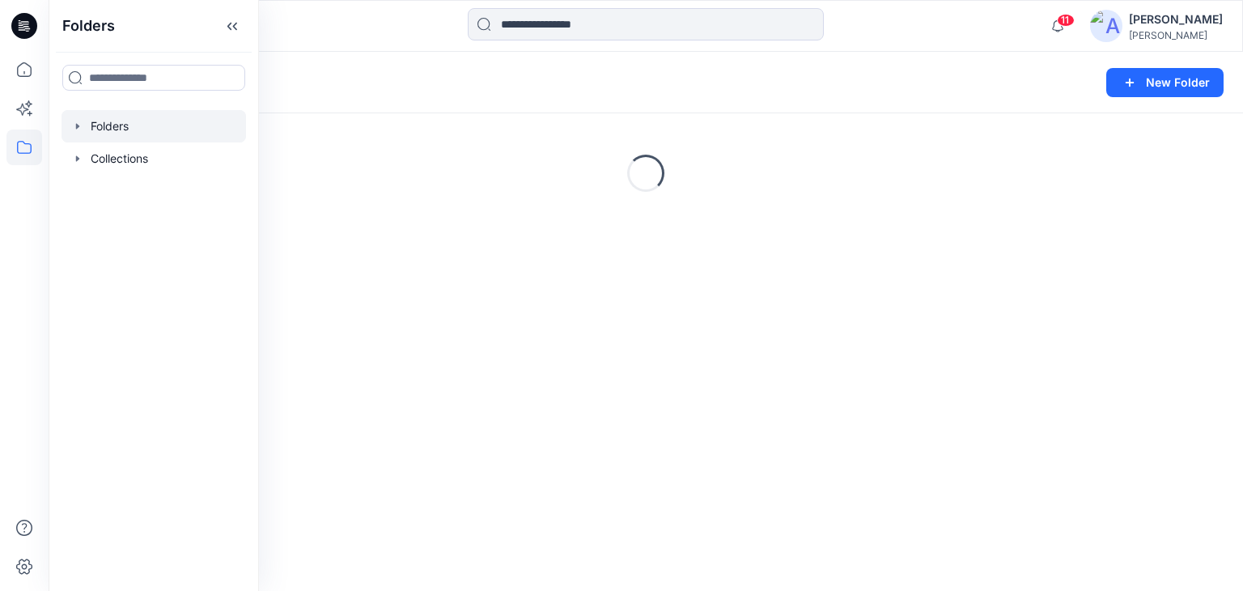
click at [350, 32] on div at bounding box center [645, 26] width 597 height 36
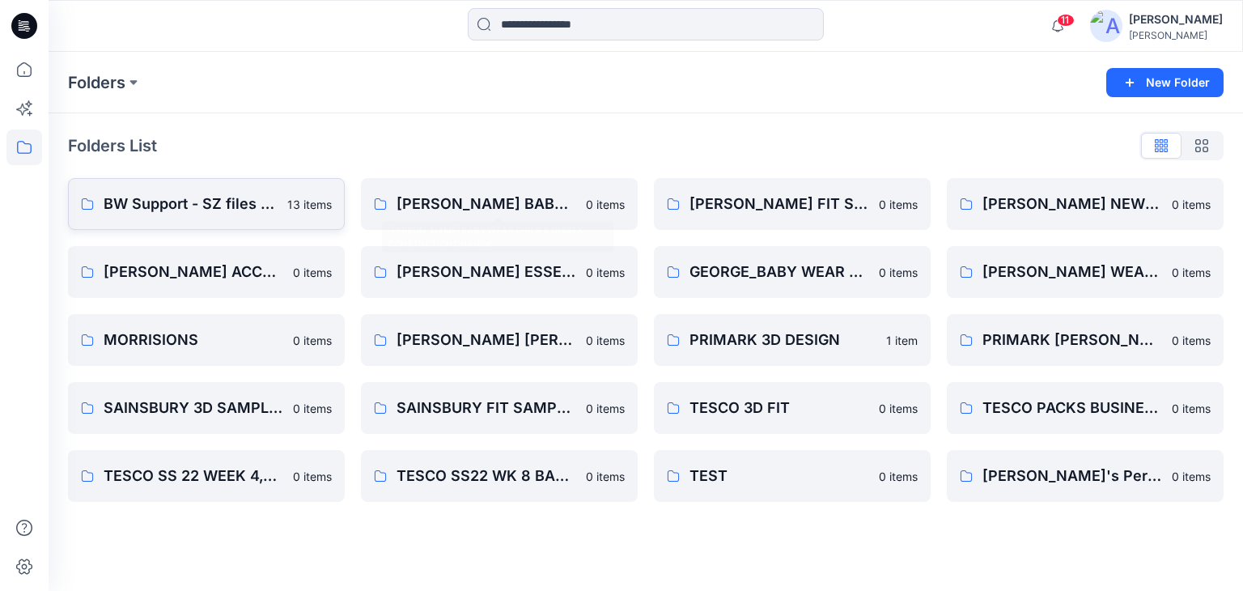
click at [215, 198] on p "BW Support - SZ files (A6)" at bounding box center [191, 204] width 174 height 23
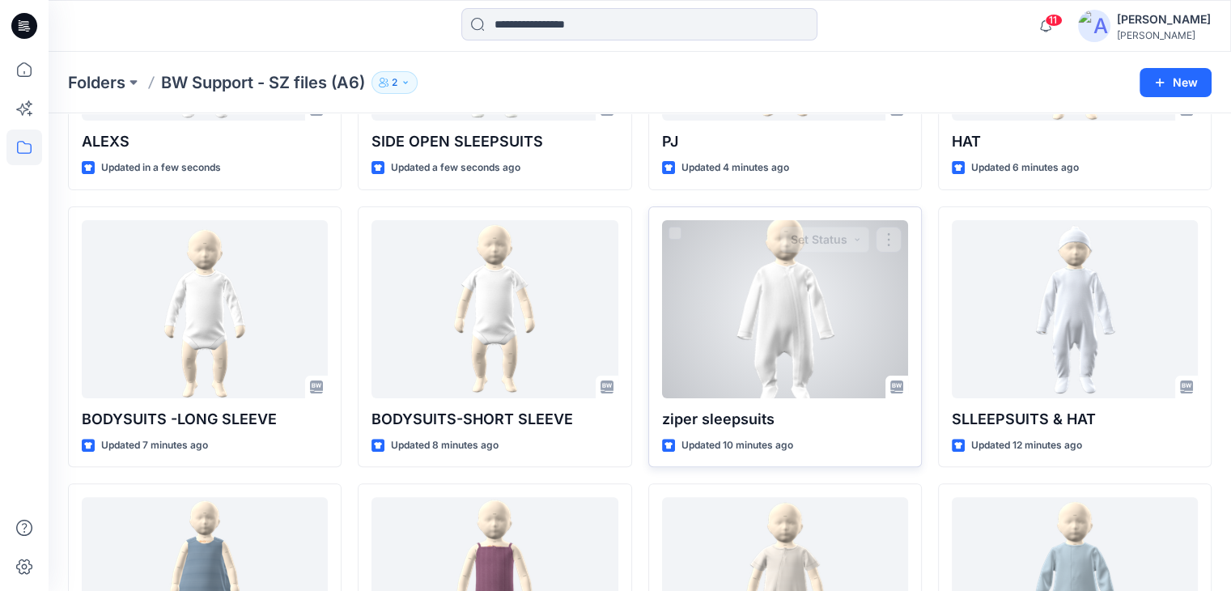
scroll to position [405, 0]
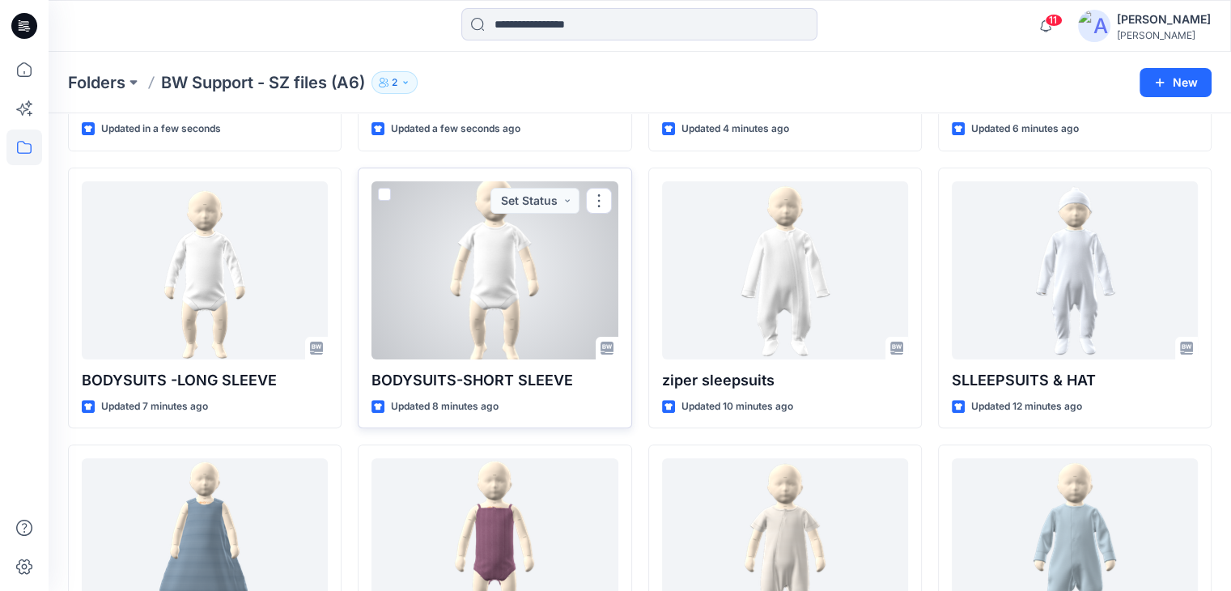
click at [510, 298] on div at bounding box center [494, 270] width 246 height 178
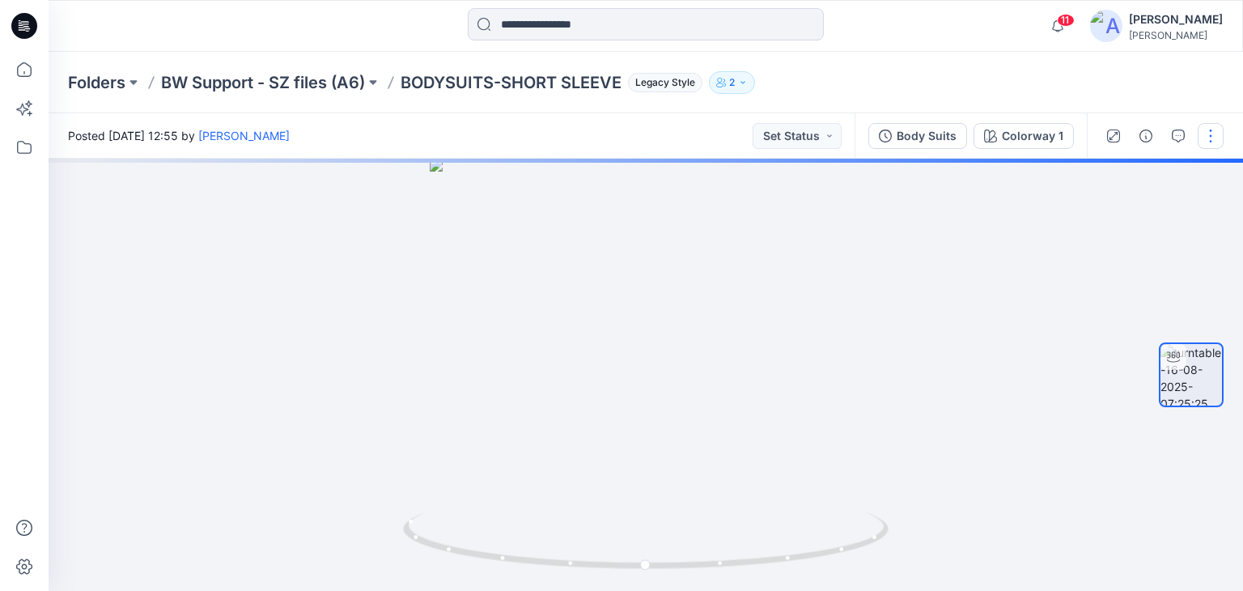
click at [1211, 134] on button "button" at bounding box center [1211, 136] width 26 height 26
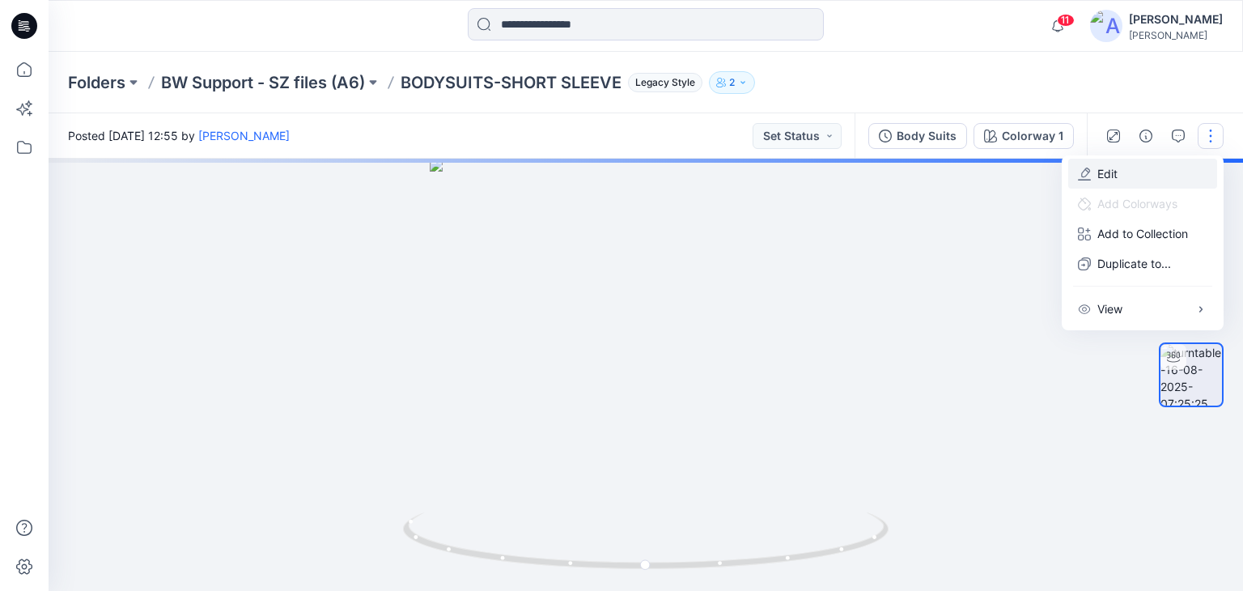
click at [1110, 175] on p "Edit" at bounding box center [1107, 173] width 20 height 17
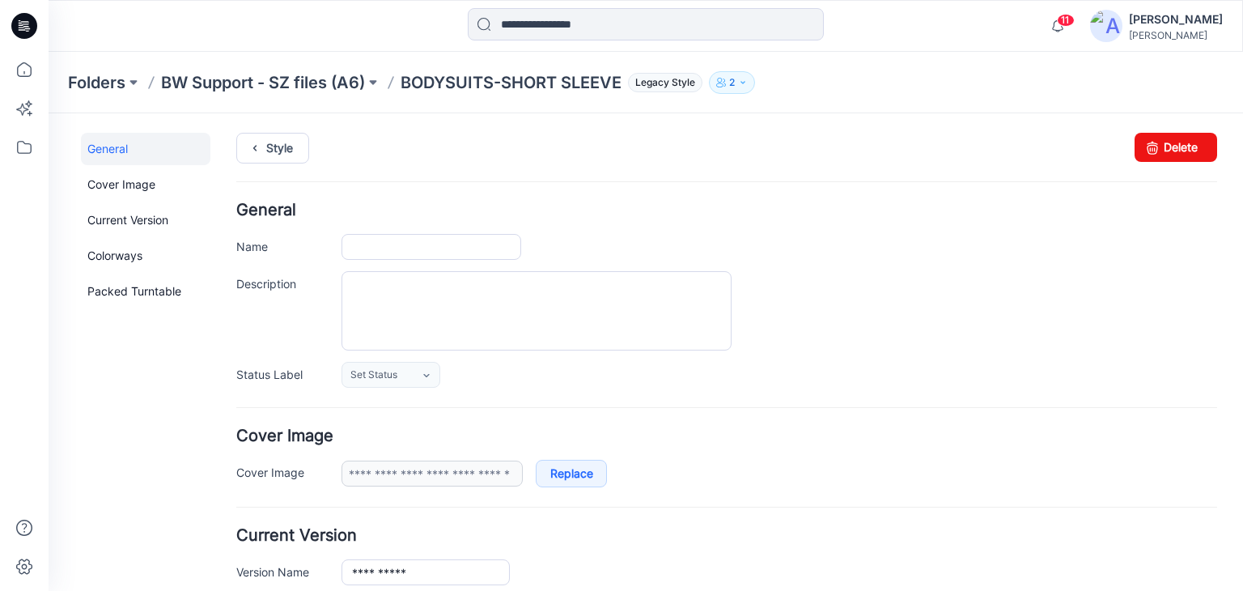
type input "**********"
drag, startPoint x: 507, startPoint y: 244, endPoint x: 280, endPoint y: 250, distance: 226.7
click at [263, 249] on div "**********" at bounding box center [726, 247] width 981 height 26
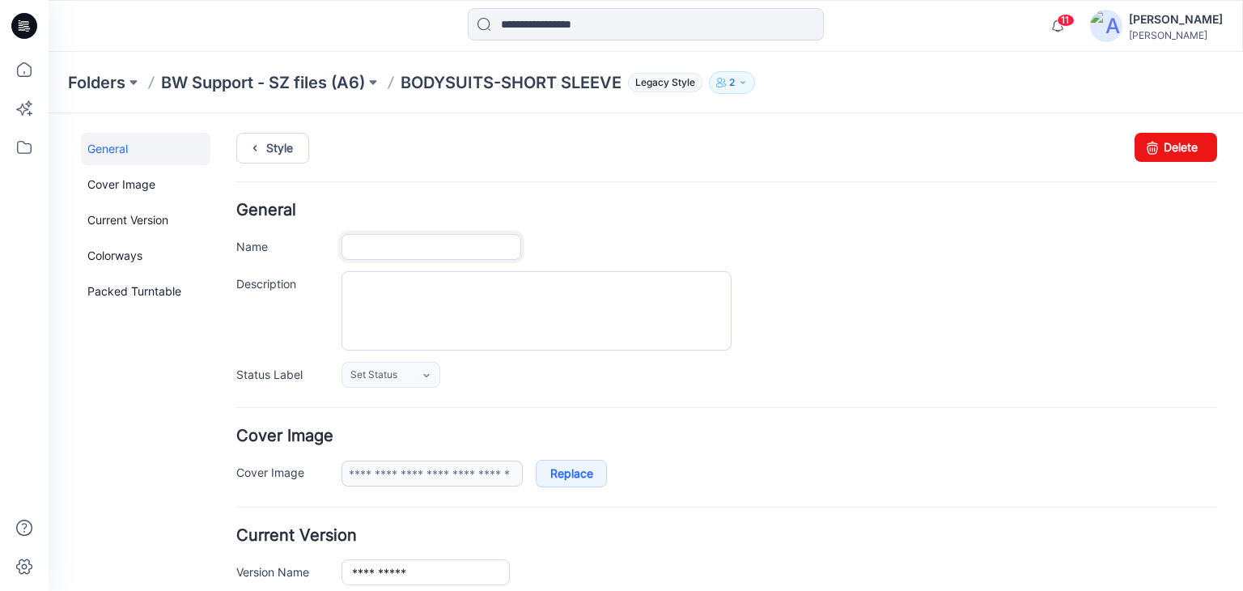
paste input "**********"
type input "**********"
click at [645, 231] on div "**********" at bounding box center [726, 294] width 981 height 185
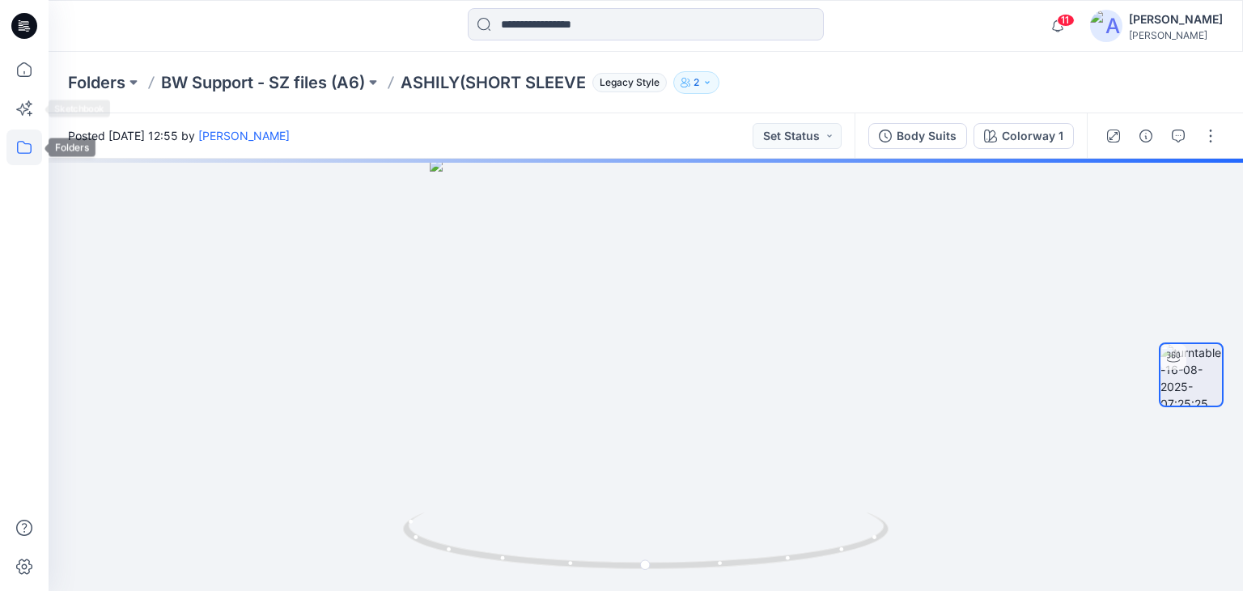
click at [29, 146] on icon at bounding box center [24, 147] width 36 height 36
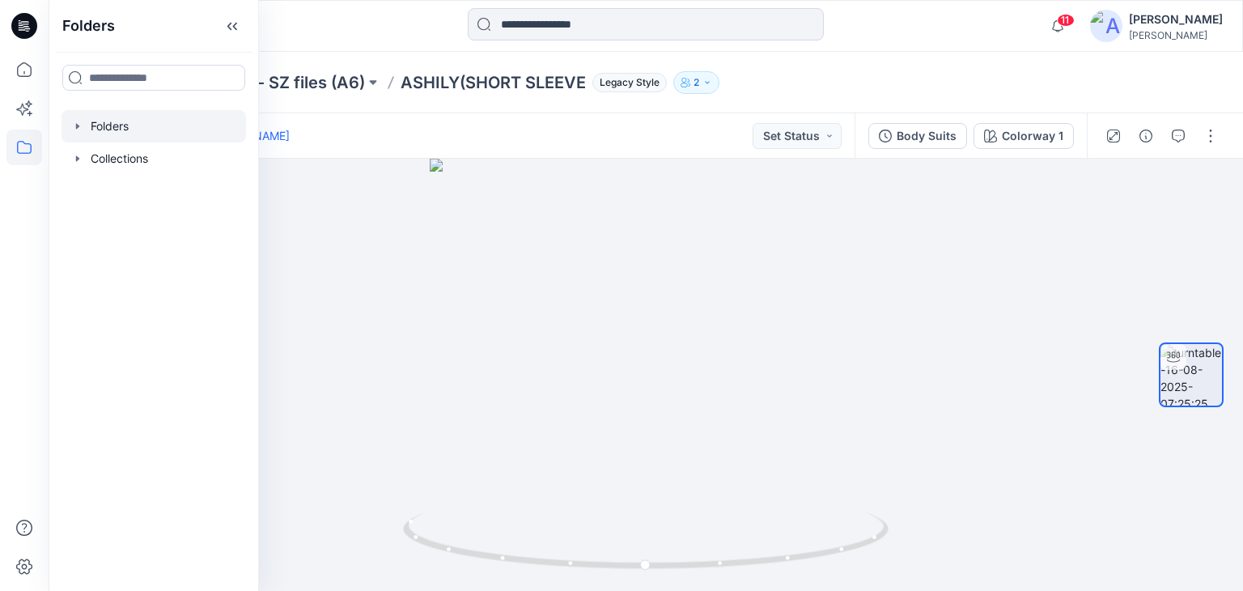
click at [112, 121] on div at bounding box center [154, 126] width 185 height 32
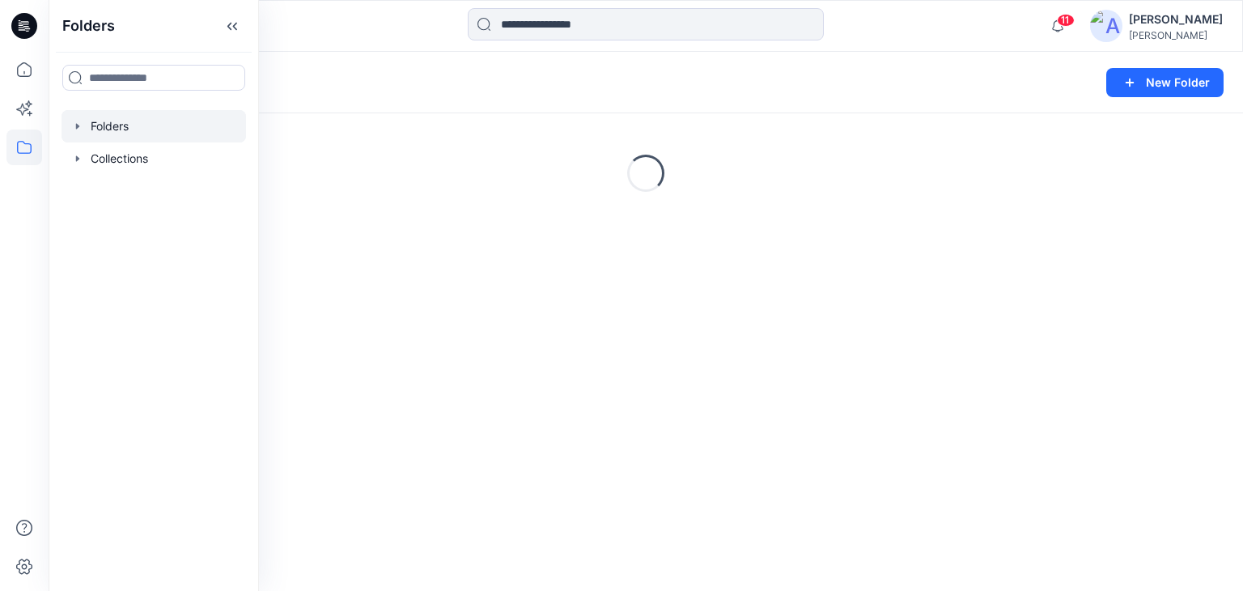
click at [359, 62] on div "Folders New Folder" at bounding box center [646, 83] width 1194 height 62
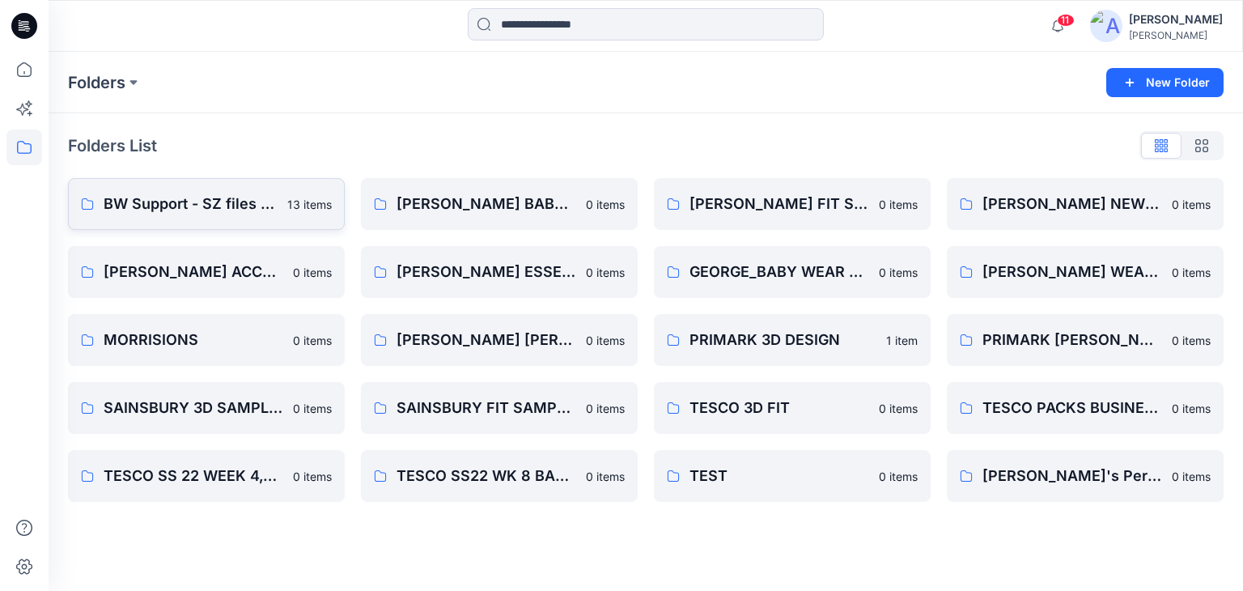
click at [207, 203] on p "BW Support - SZ files (A6)" at bounding box center [191, 204] width 174 height 23
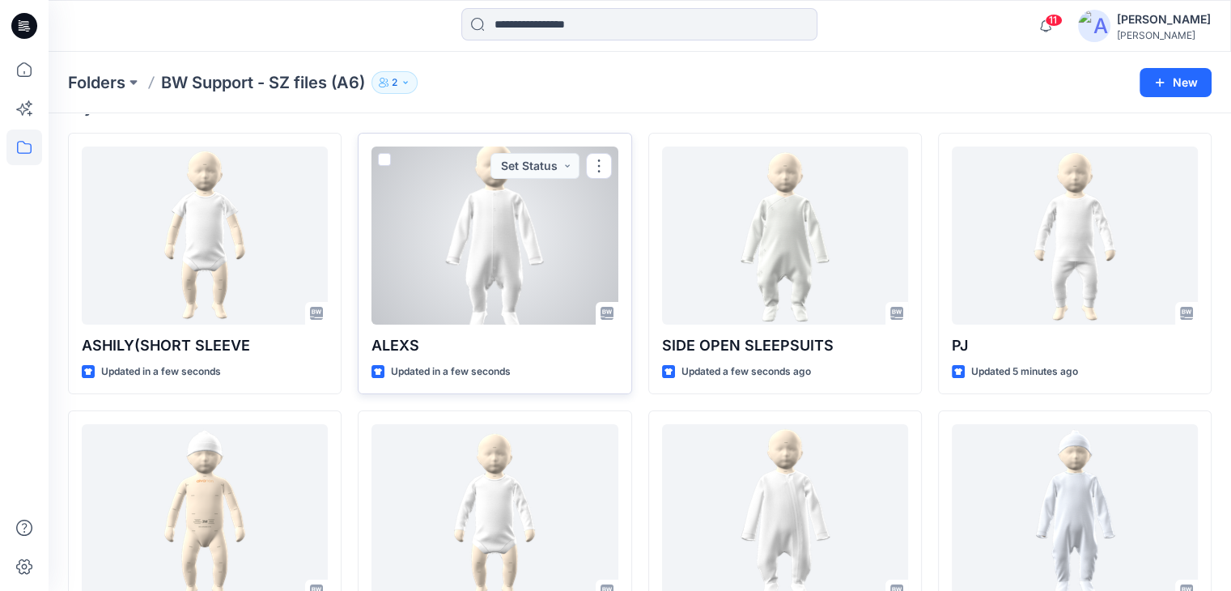
scroll to position [243, 0]
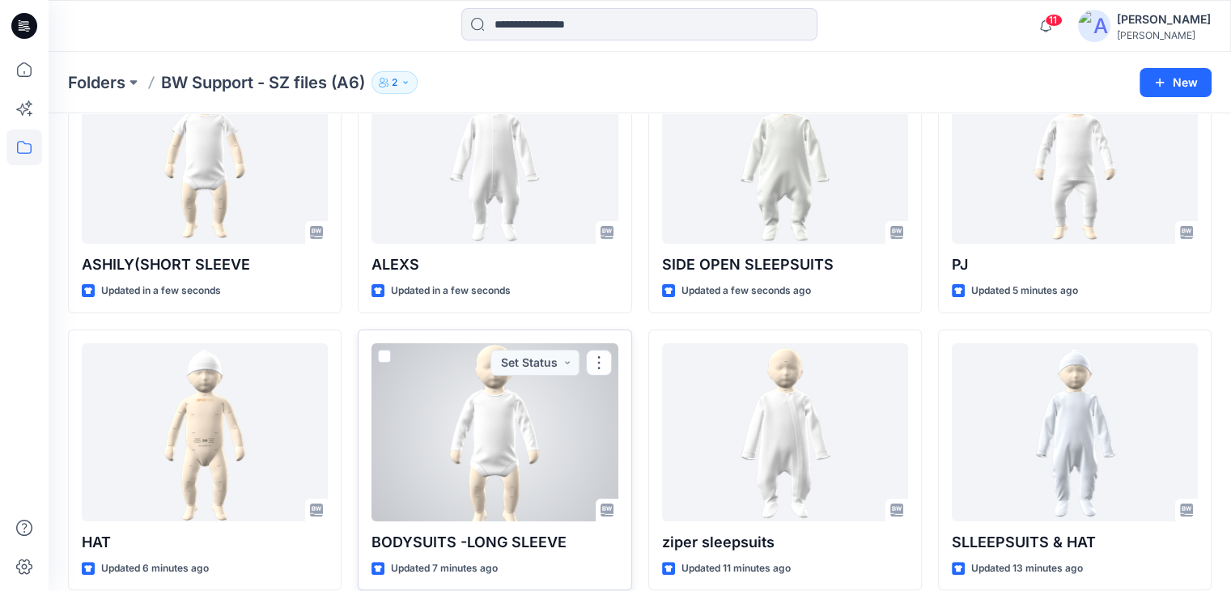
click at [508, 418] on div at bounding box center [494, 432] width 246 height 178
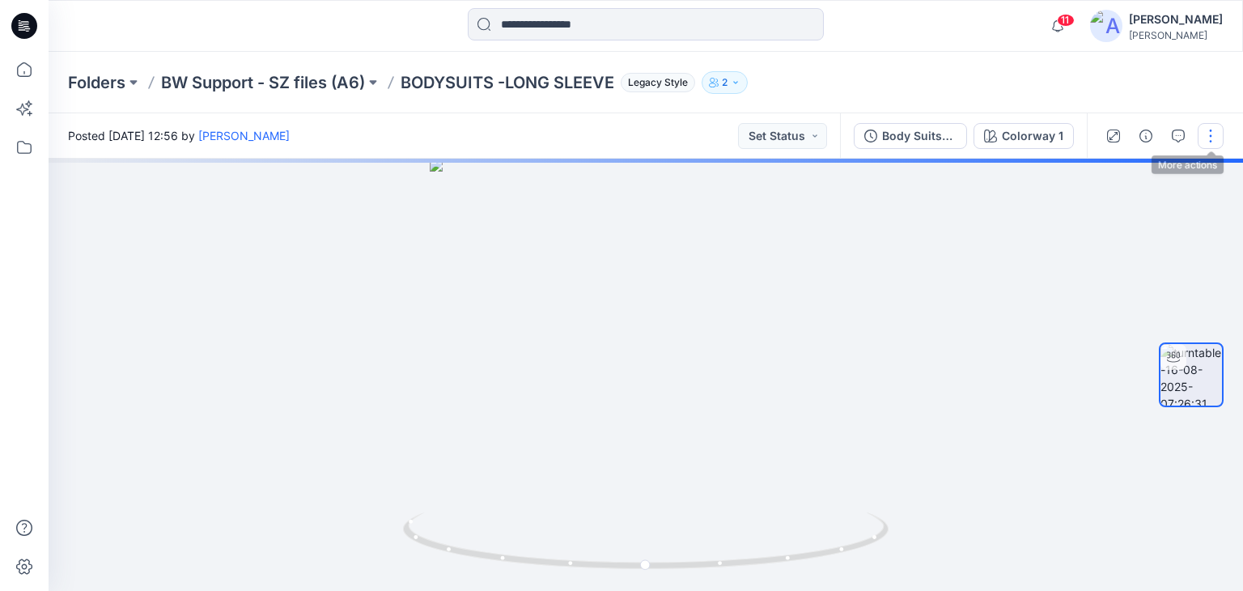
click at [1210, 134] on button "button" at bounding box center [1211, 136] width 26 height 26
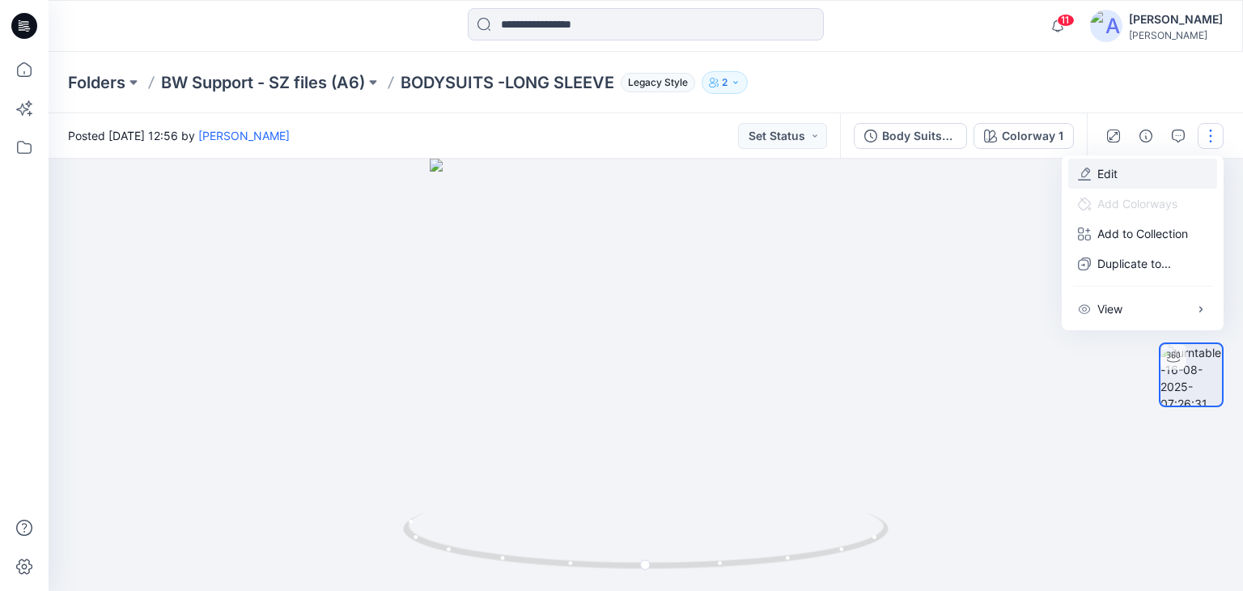
click at [1142, 174] on button "Edit" at bounding box center [1142, 174] width 149 height 30
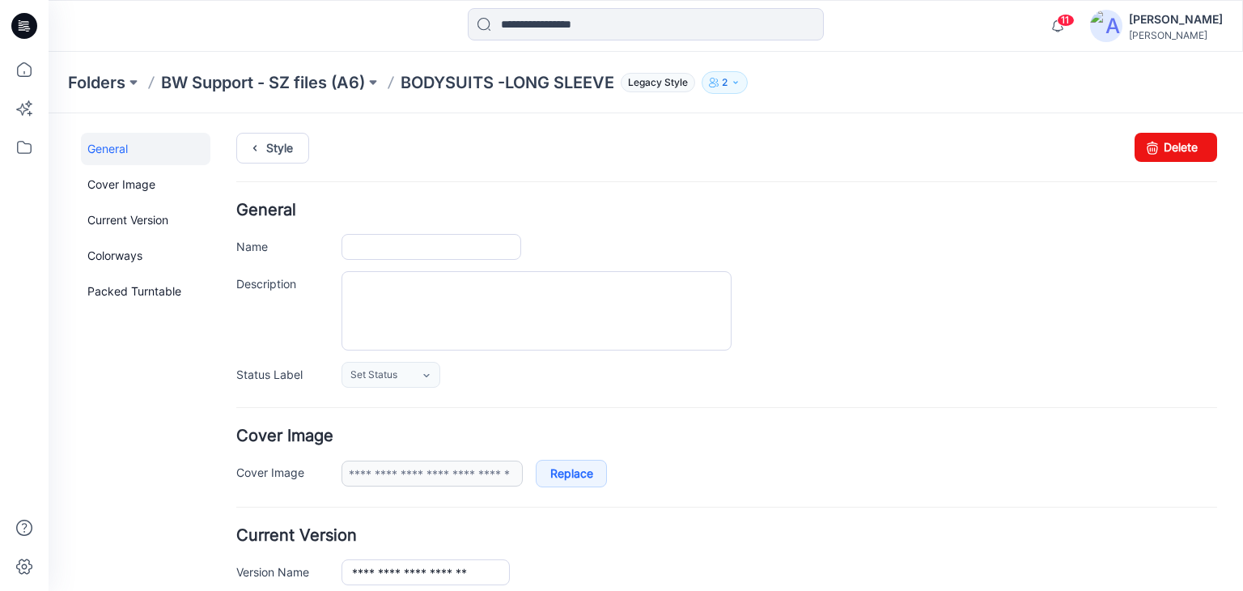
type input "**********"
drag, startPoint x: 501, startPoint y: 245, endPoint x: 237, endPoint y: 262, distance: 264.4
click at [237, 262] on div "**********" at bounding box center [726, 294] width 981 height 185
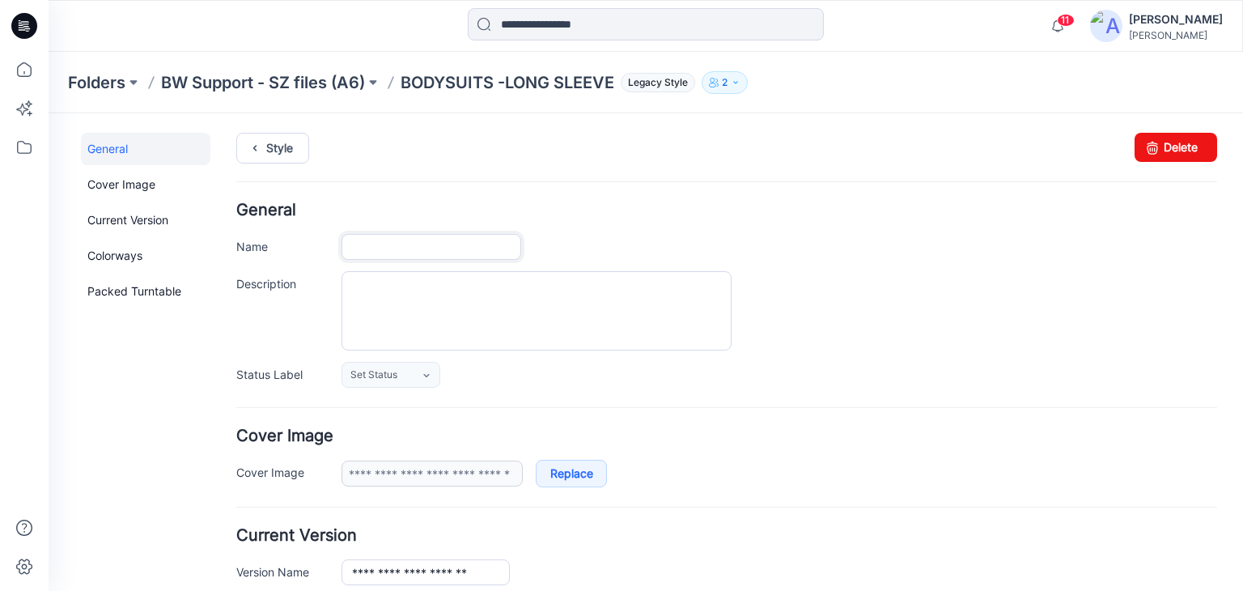
paste input "******"
type input "**********"
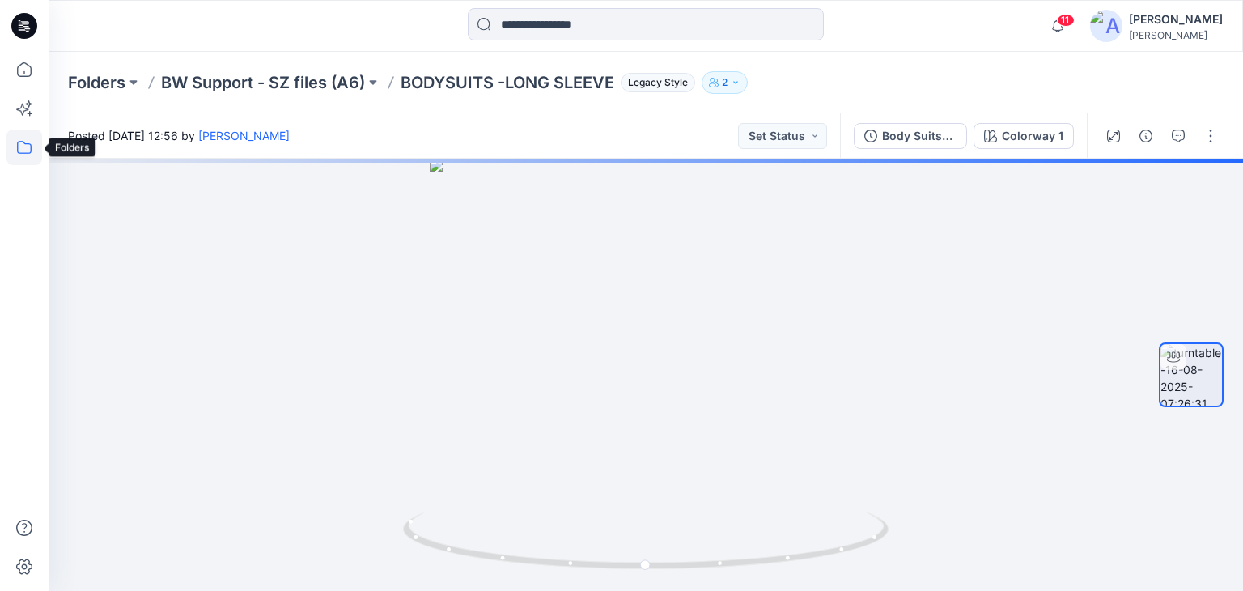
click at [24, 142] on icon at bounding box center [24, 147] width 36 height 36
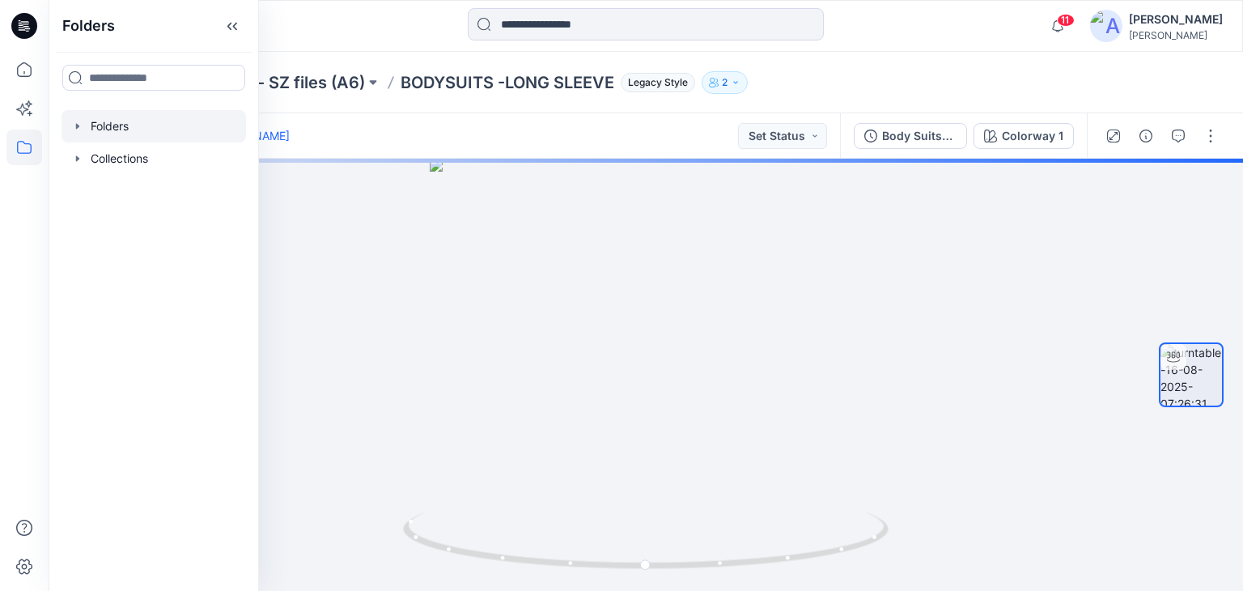
click at [107, 118] on div at bounding box center [154, 126] width 185 height 32
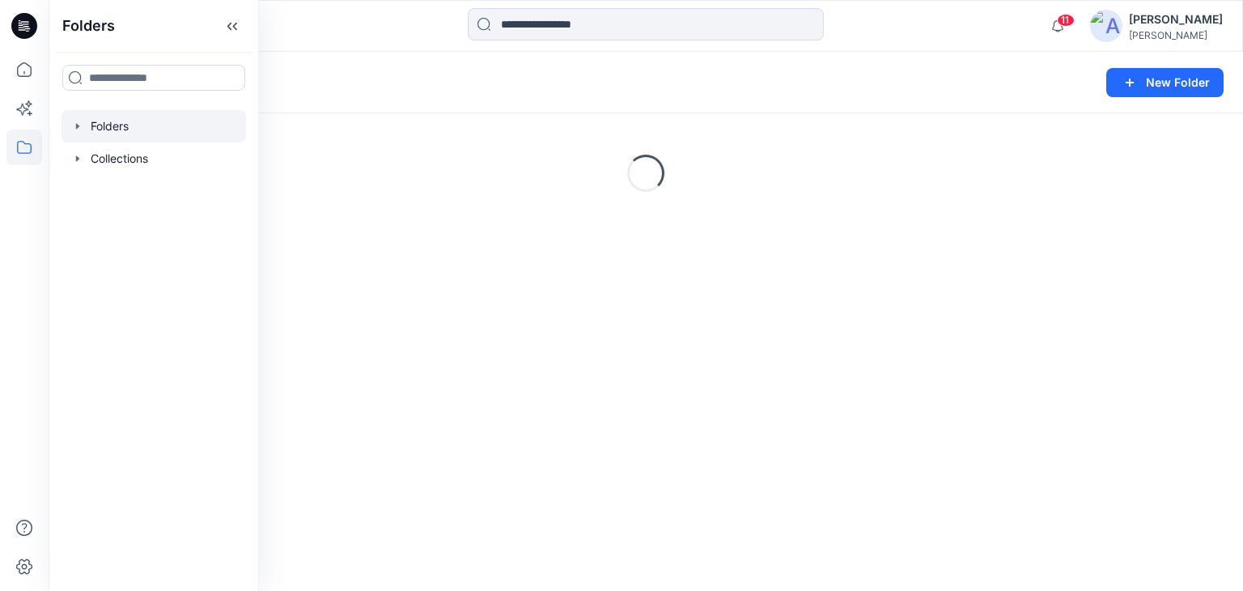
click at [331, 36] on div at bounding box center [198, 26] width 299 height 36
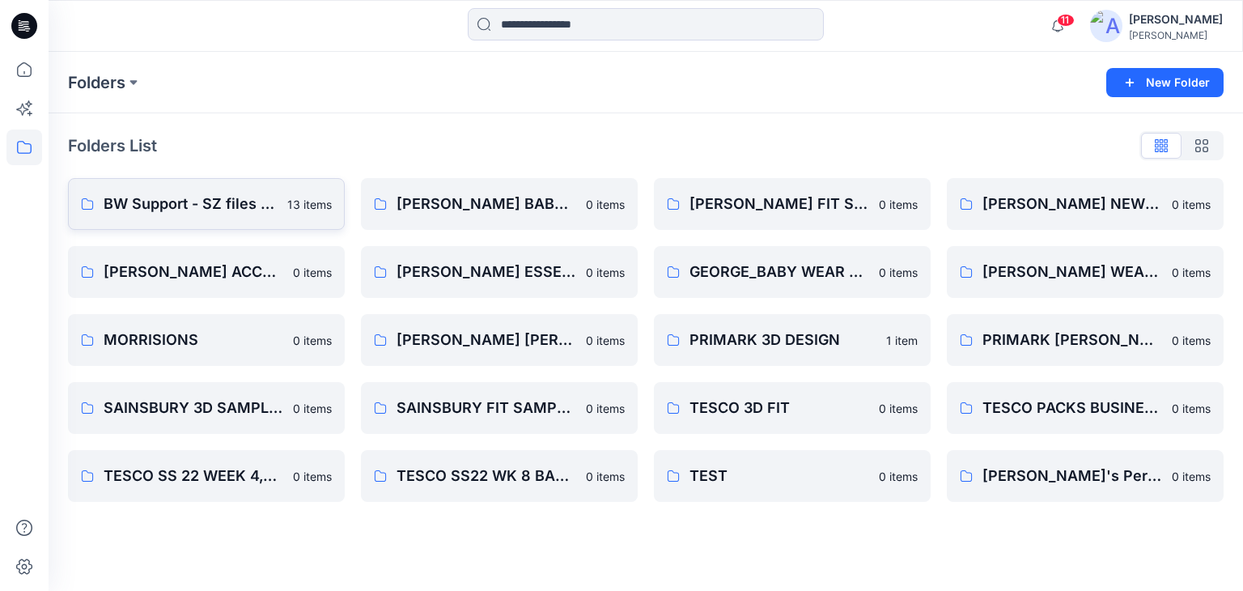
click at [208, 217] on link "BW Support - SZ files (A6) 13 items" at bounding box center [206, 204] width 277 height 52
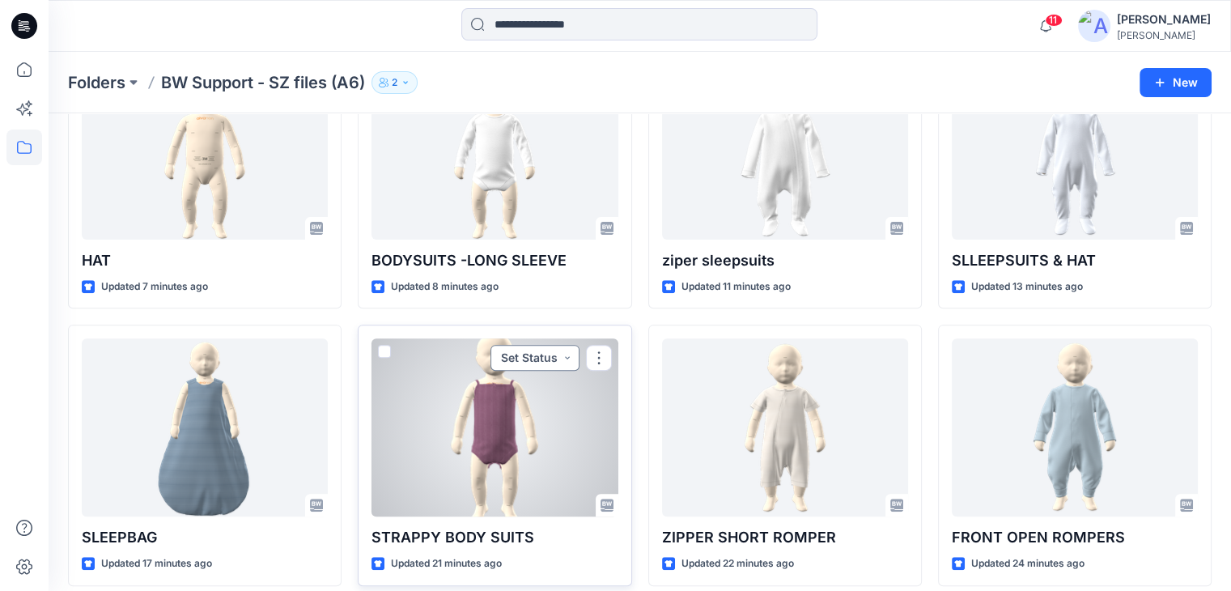
scroll to position [596, 0]
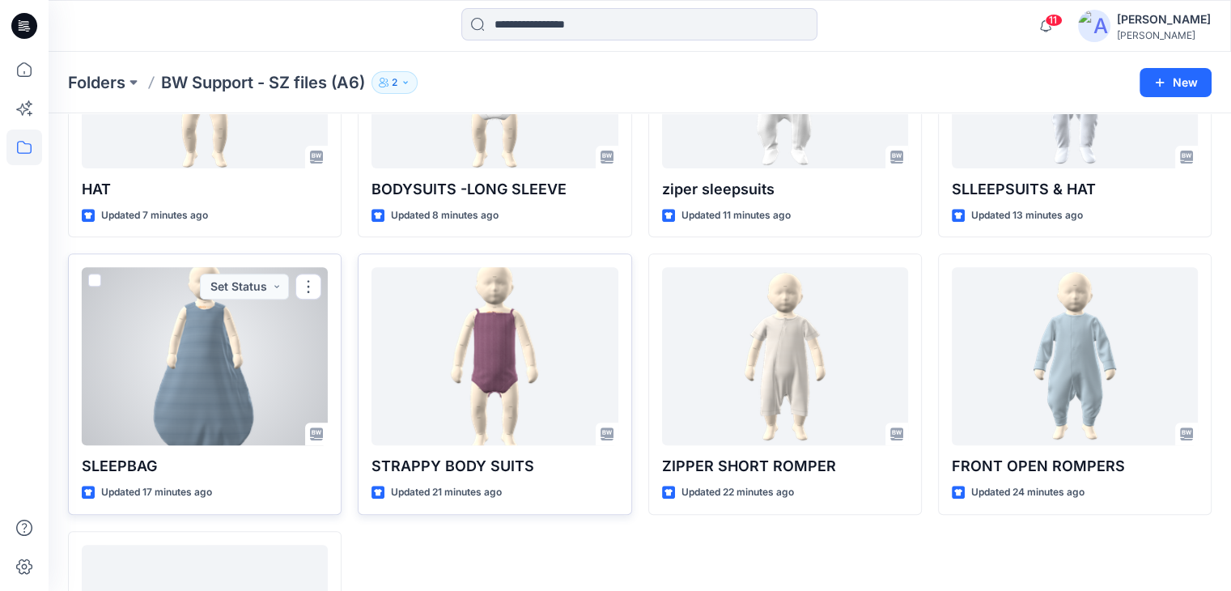
click at [200, 374] on div at bounding box center [205, 356] width 246 height 178
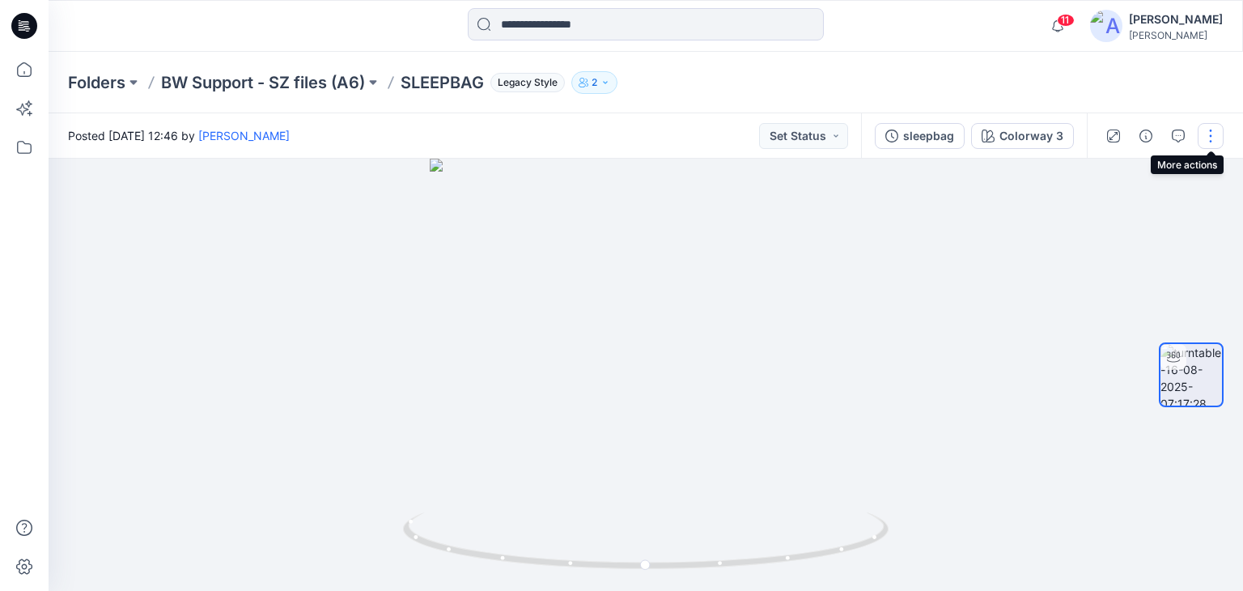
click at [1200, 136] on button "button" at bounding box center [1211, 136] width 26 height 26
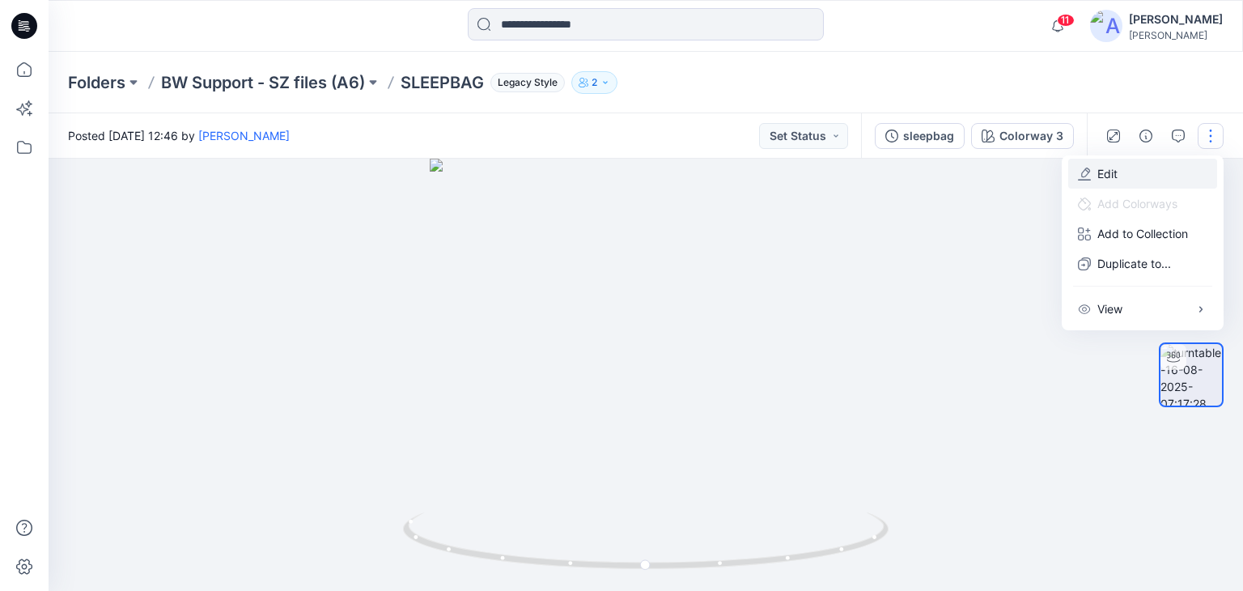
click at [1135, 173] on button "Edit" at bounding box center [1142, 174] width 149 height 30
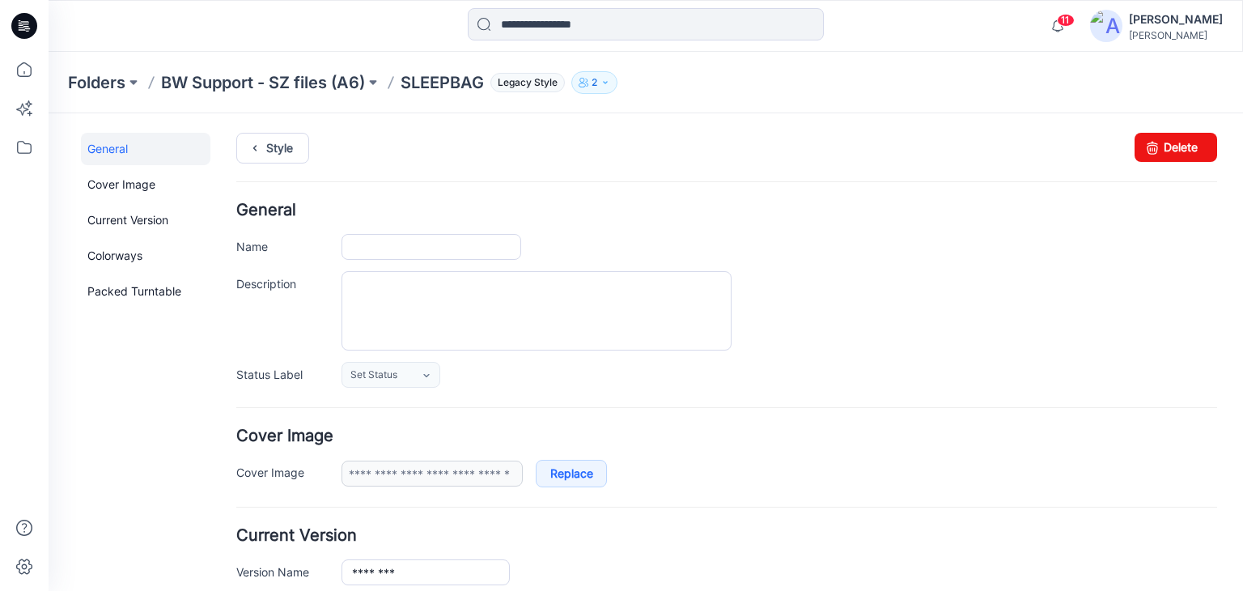
type input "********"
type input "**********"
drag, startPoint x: 443, startPoint y: 240, endPoint x: 226, endPoint y: 254, distance: 218.1
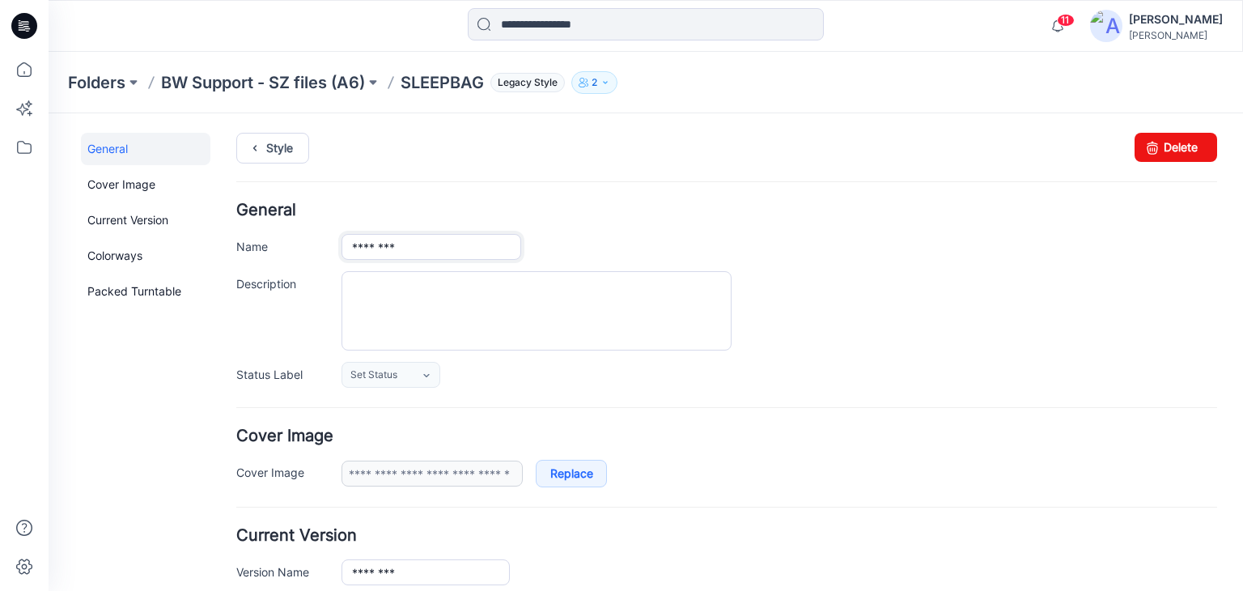
paste input "text"
type input "*******"
click at [559, 187] on div "Style Changes Saved Delete" at bounding box center [726, 168] width 981 height 70
click at [277, 150] on link "Style" at bounding box center [272, 148] width 73 height 31
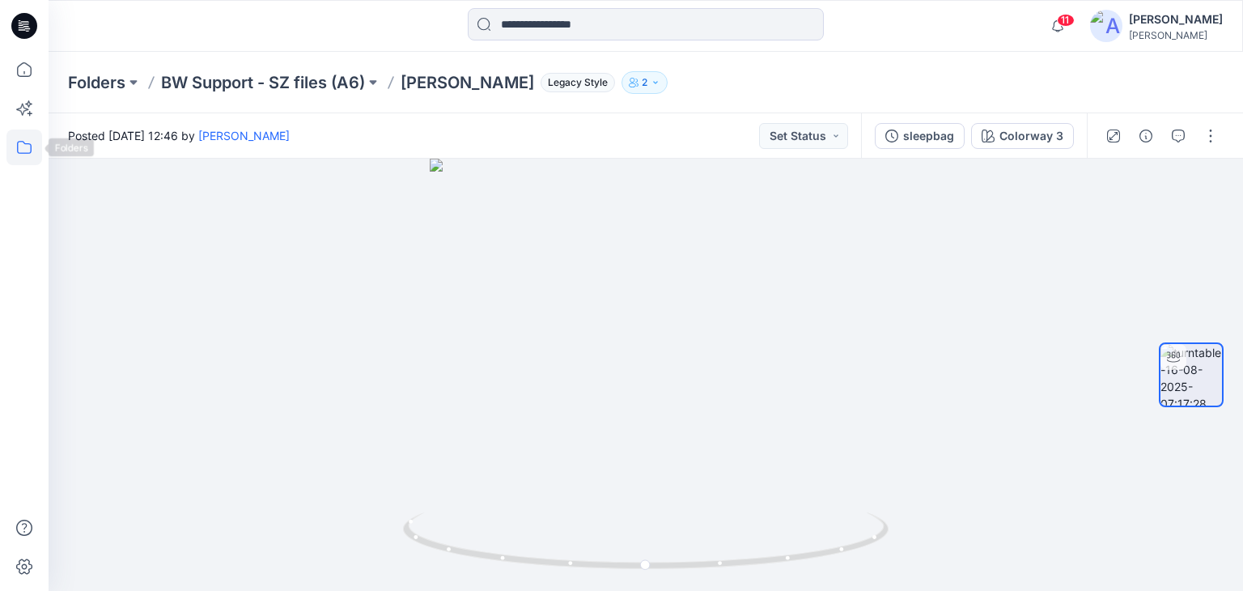
click at [21, 150] on icon at bounding box center [24, 147] width 36 height 36
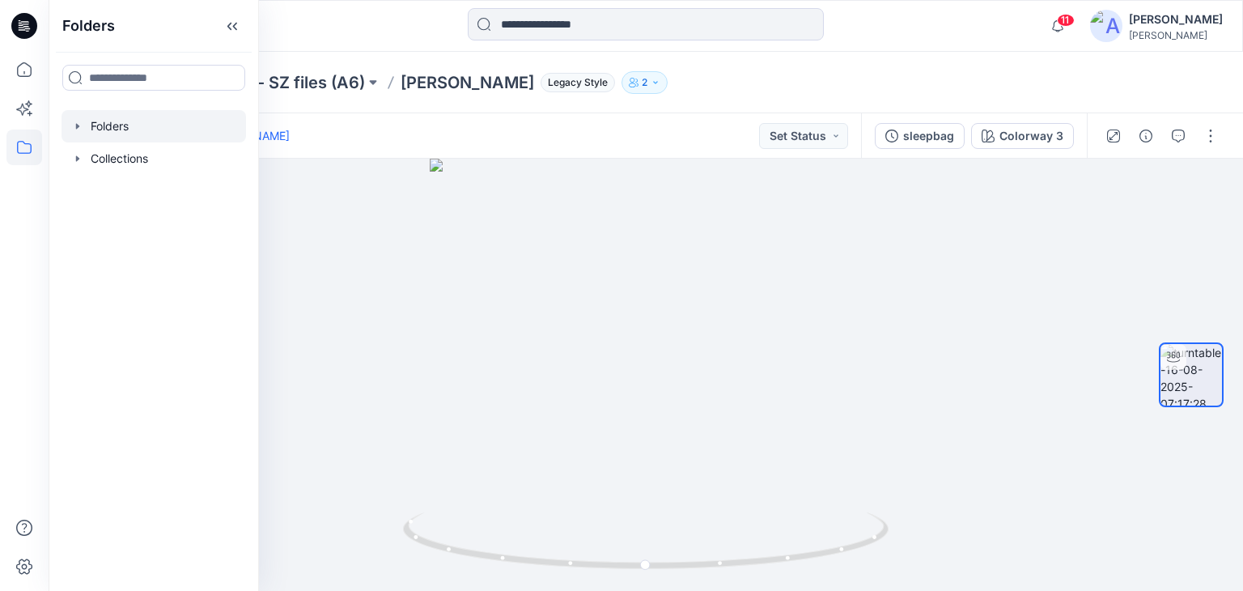
click at [104, 123] on div at bounding box center [154, 126] width 185 height 32
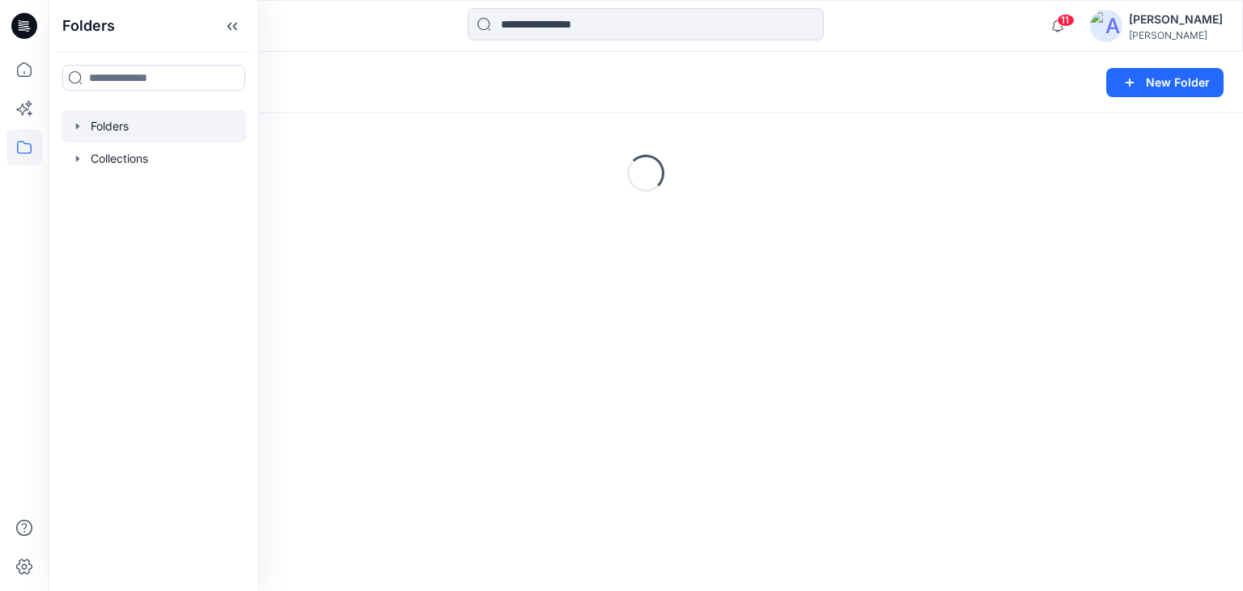
click at [333, 47] on div "11 Notifications Your style SIDE OPEN SLEEPSUITS is ready 1 new Colorways 3 min…" at bounding box center [646, 26] width 1194 height 52
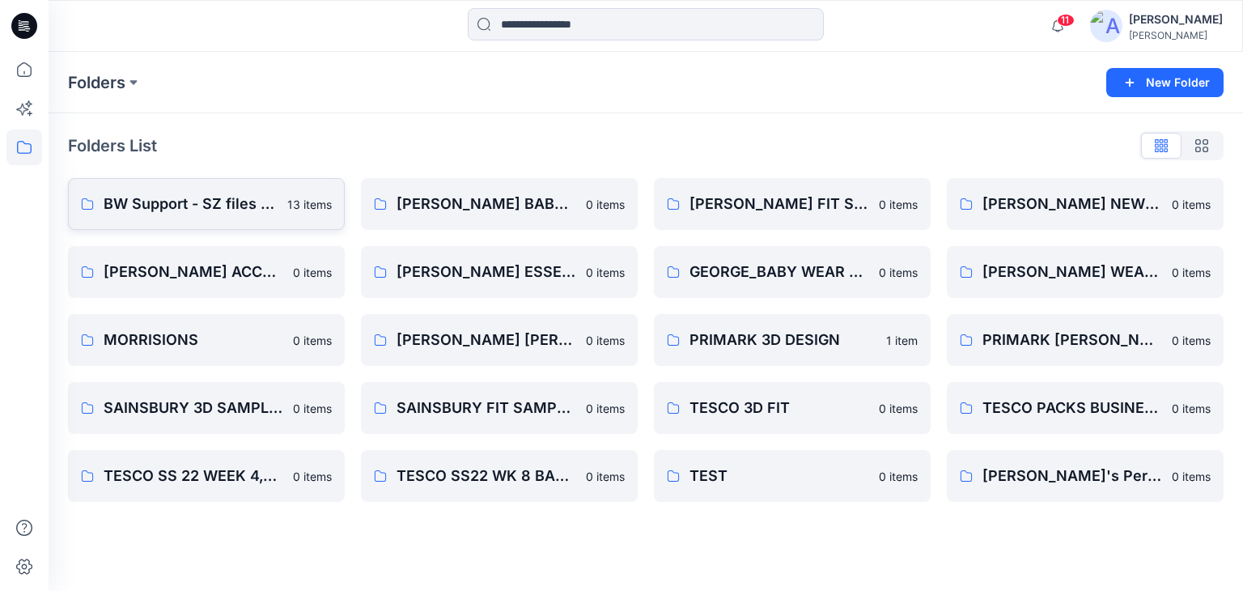
click at [243, 202] on p "BW Support - SZ files (A6)" at bounding box center [191, 204] width 174 height 23
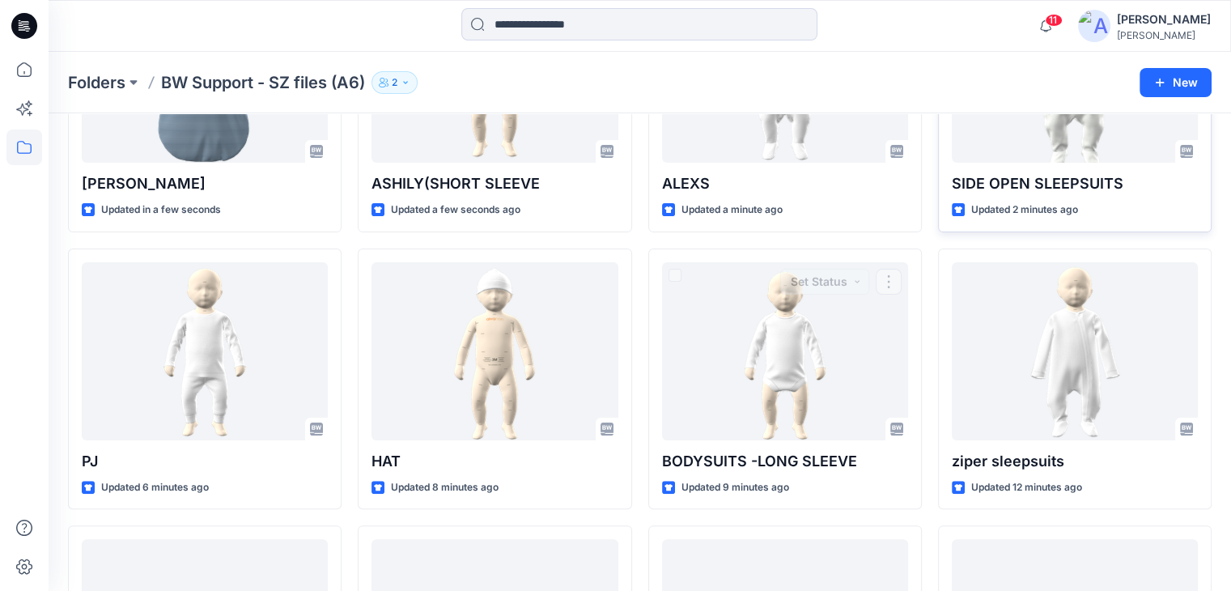
scroll to position [81, 0]
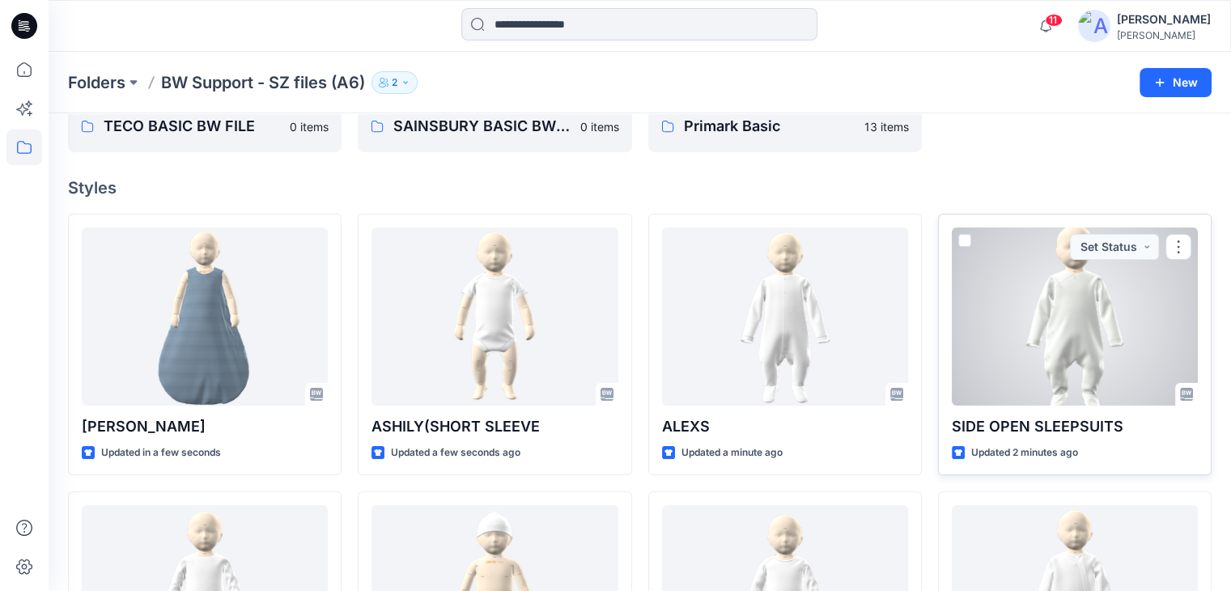
click at [1067, 332] on div at bounding box center [1075, 316] width 246 height 178
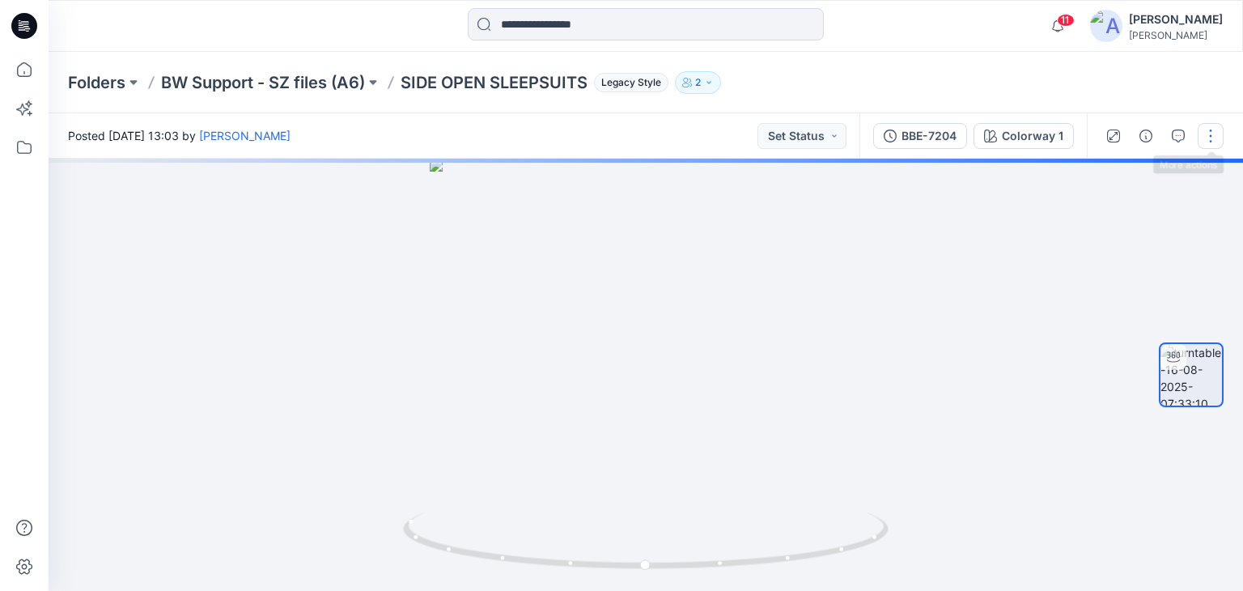
click at [1210, 138] on button "button" at bounding box center [1211, 136] width 26 height 26
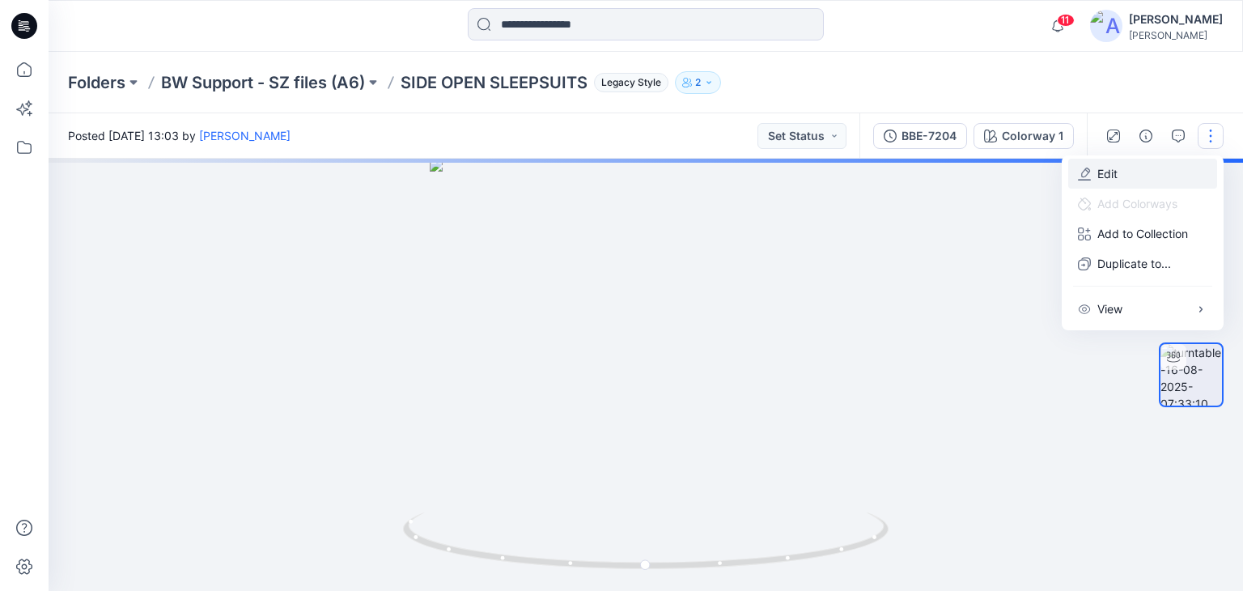
click at [1134, 172] on button "Edit" at bounding box center [1142, 174] width 149 height 30
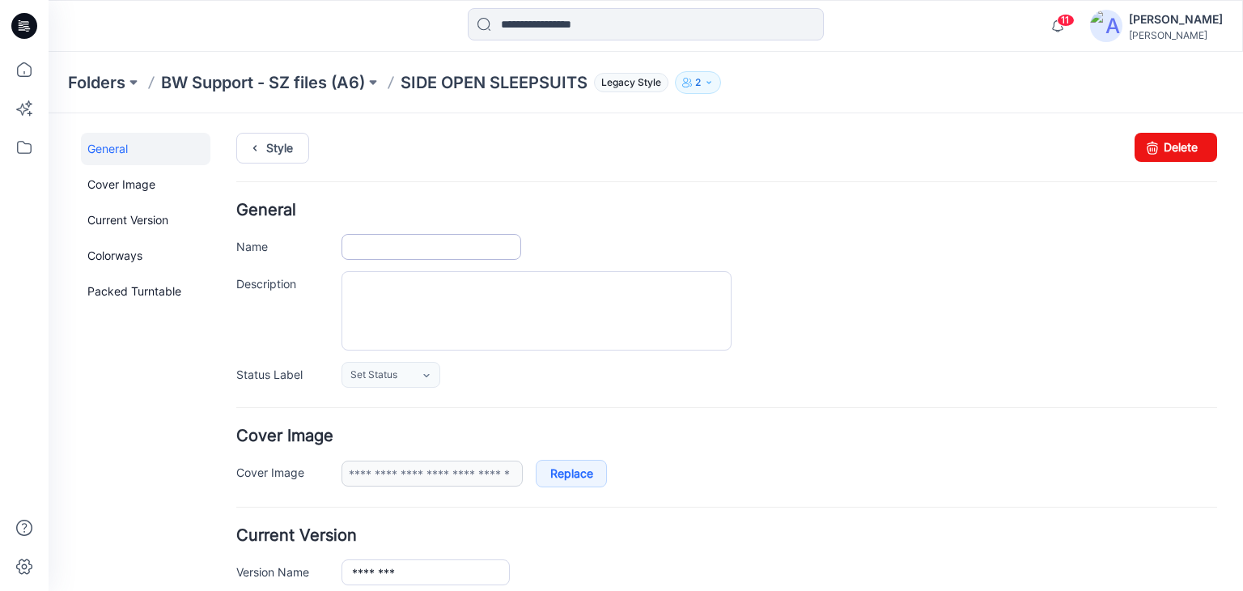
type input "**********"
drag, startPoint x: 440, startPoint y: 248, endPoint x: 231, endPoint y: 273, distance: 211.0
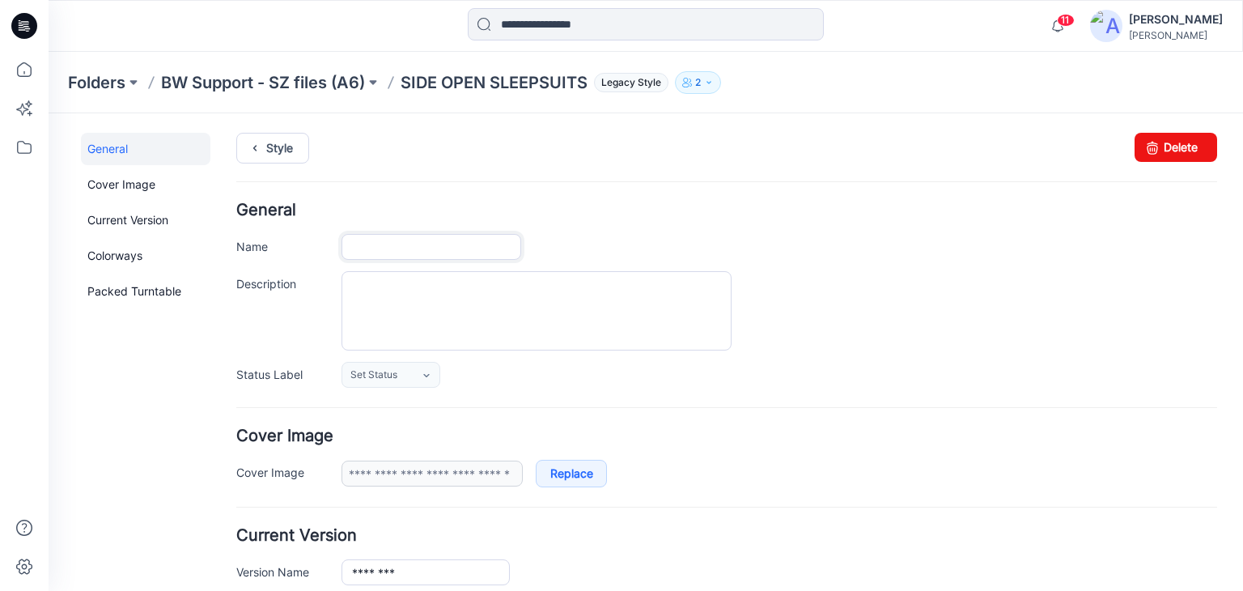
paste input "******"
type input "******"
click at [745, 249] on div "******" at bounding box center [780, 247] width 876 height 26
click at [274, 142] on link "Style" at bounding box center [272, 148] width 73 height 31
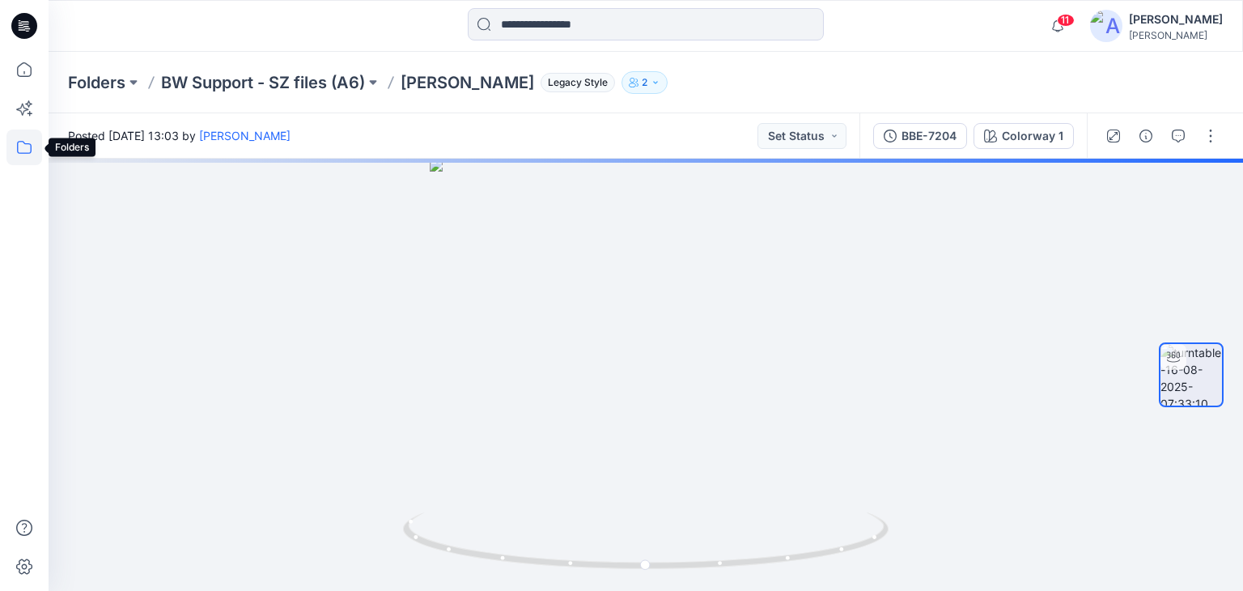
click at [19, 146] on icon at bounding box center [24, 147] width 36 height 36
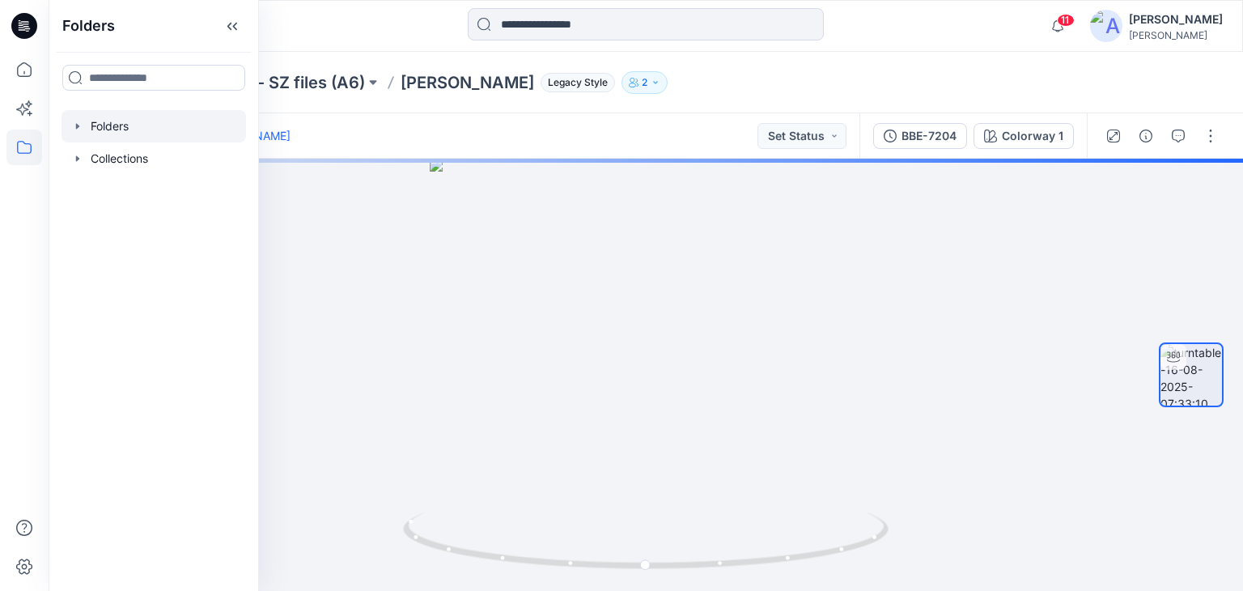
click at [104, 121] on div at bounding box center [154, 126] width 185 height 32
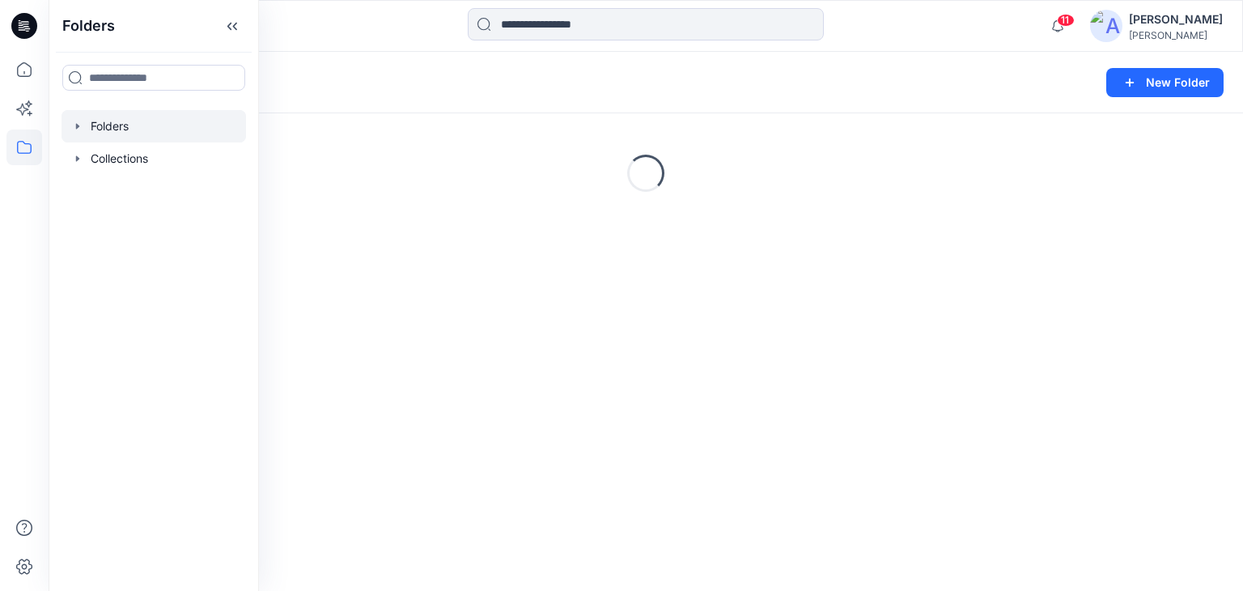
click at [357, 34] on div at bounding box center [645, 26] width 597 height 36
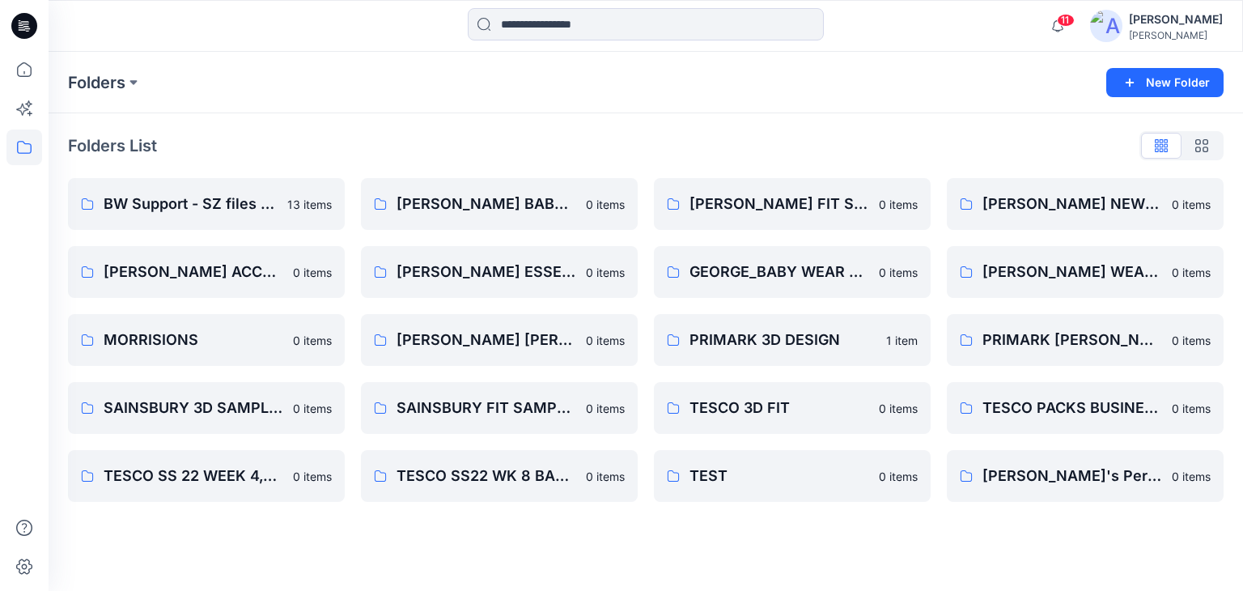
click at [172, 174] on div "Folders List BW Support - SZ files (A6) 13 items GEORGE_BABY ACCESSORIES 0 item…" at bounding box center [646, 317] width 1194 height 408
click at [184, 197] on p "BW Support - SZ files (A6)" at bounding box center [191, 204] width 174 height 23
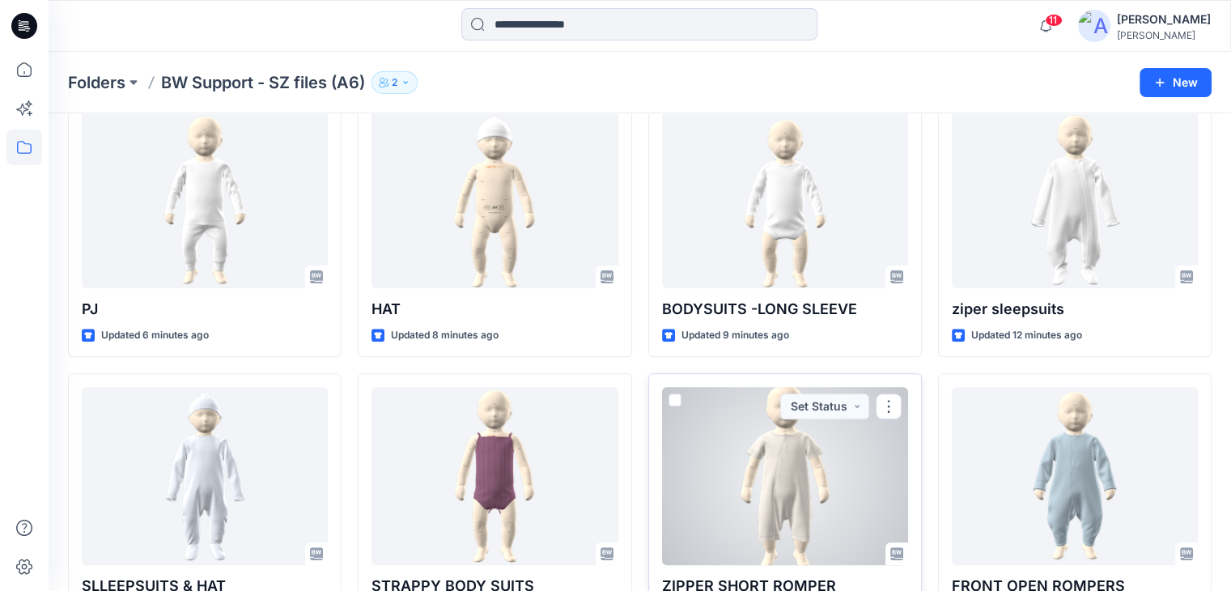
scroll to position [596, 0]
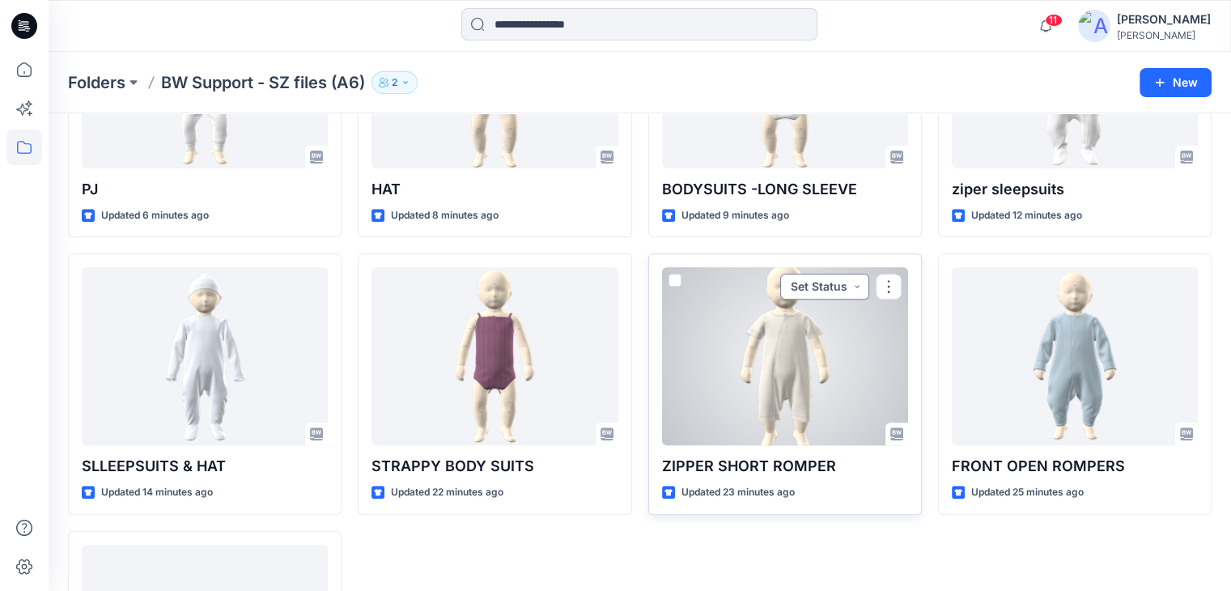
click at [883, 288] on button "button" at bounding box center [889, 287] width 26 height 26
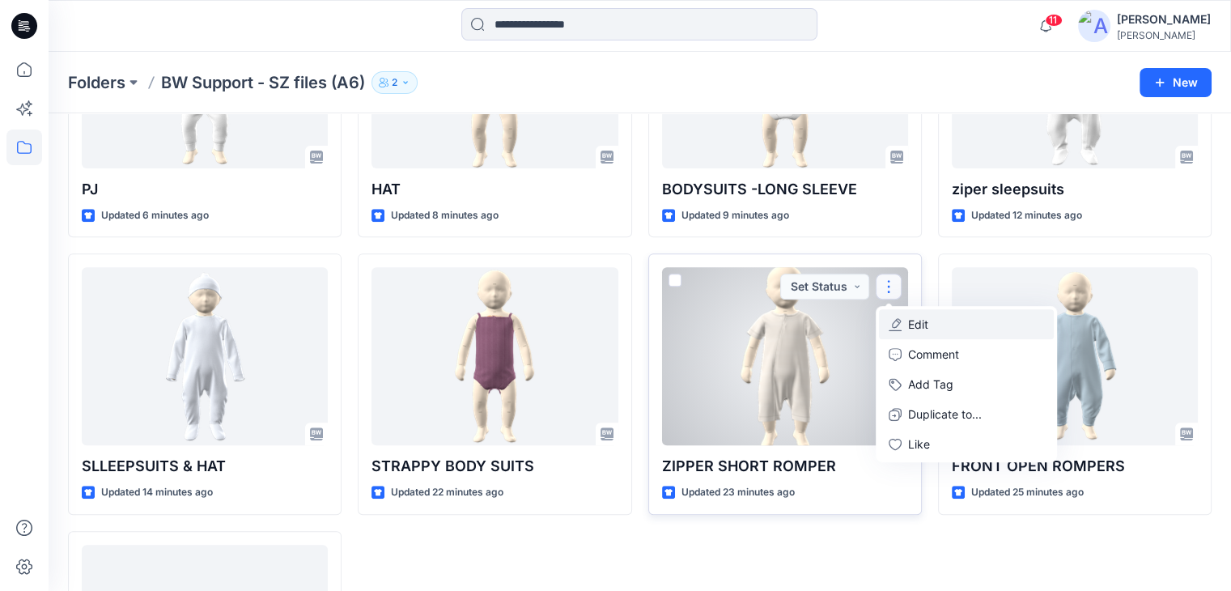
click at [931, 324] on button "Edit" at bounding box center [966, 324] width 175 height 30
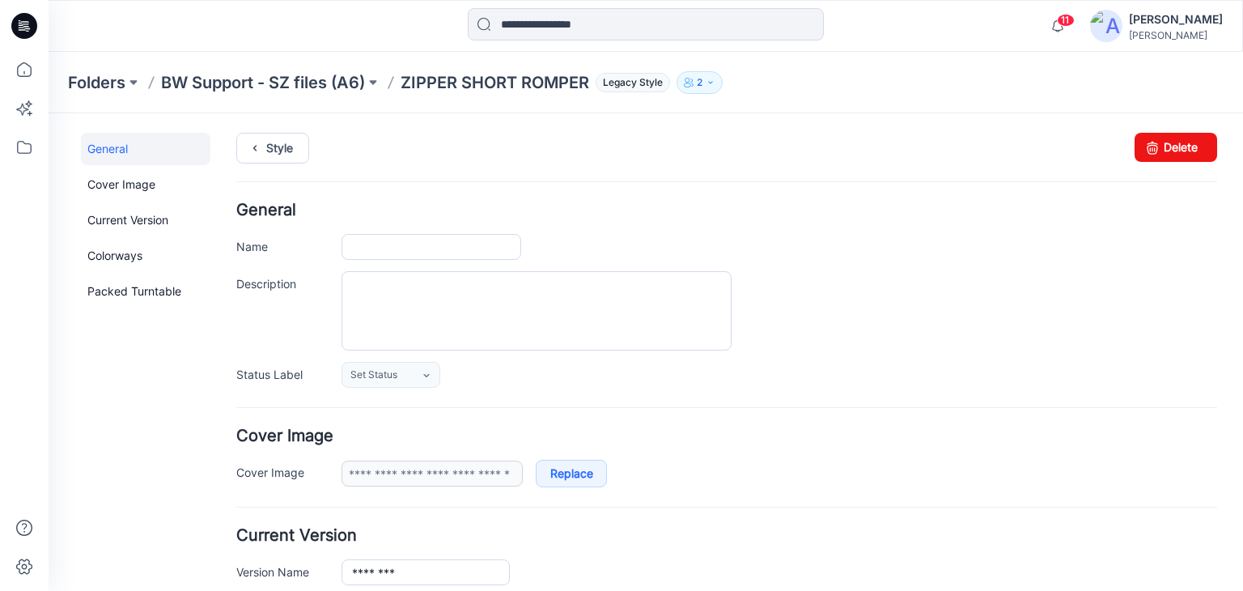
type input "**********"
drag, startPoint x: 353, startPoint y: 244, endPoint x: 527, endPoint y: 244, distance: 174.0
click at [527, 244] on div "**********" at bounding box center [780, 247] width 876 height 26
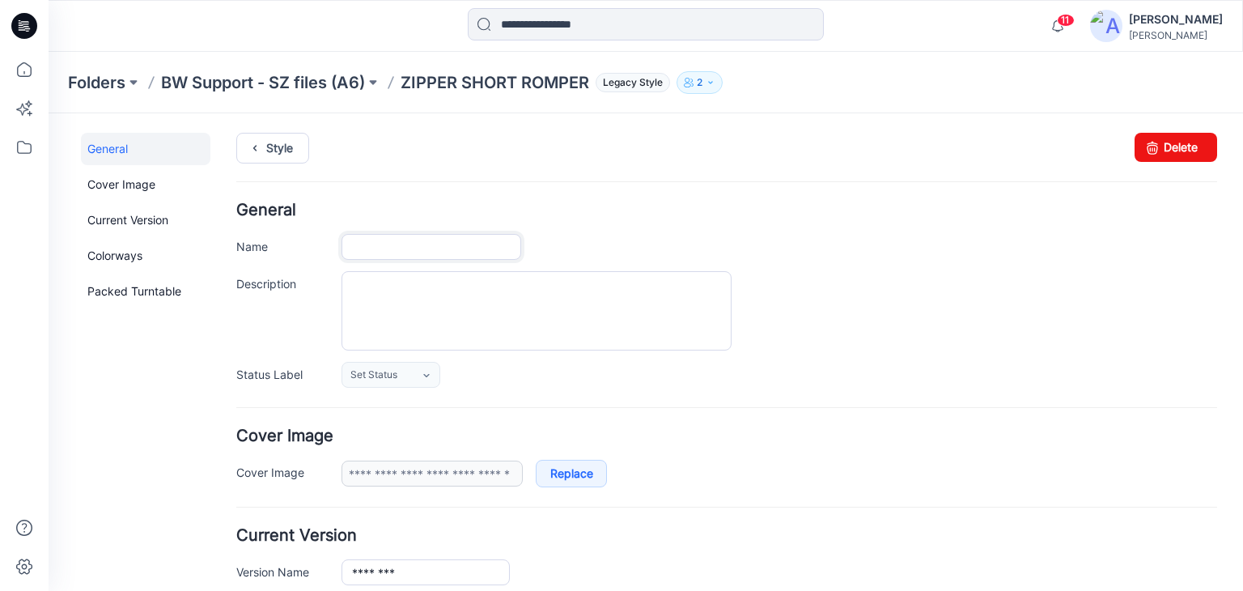
paste input "**********"
type input "**********"
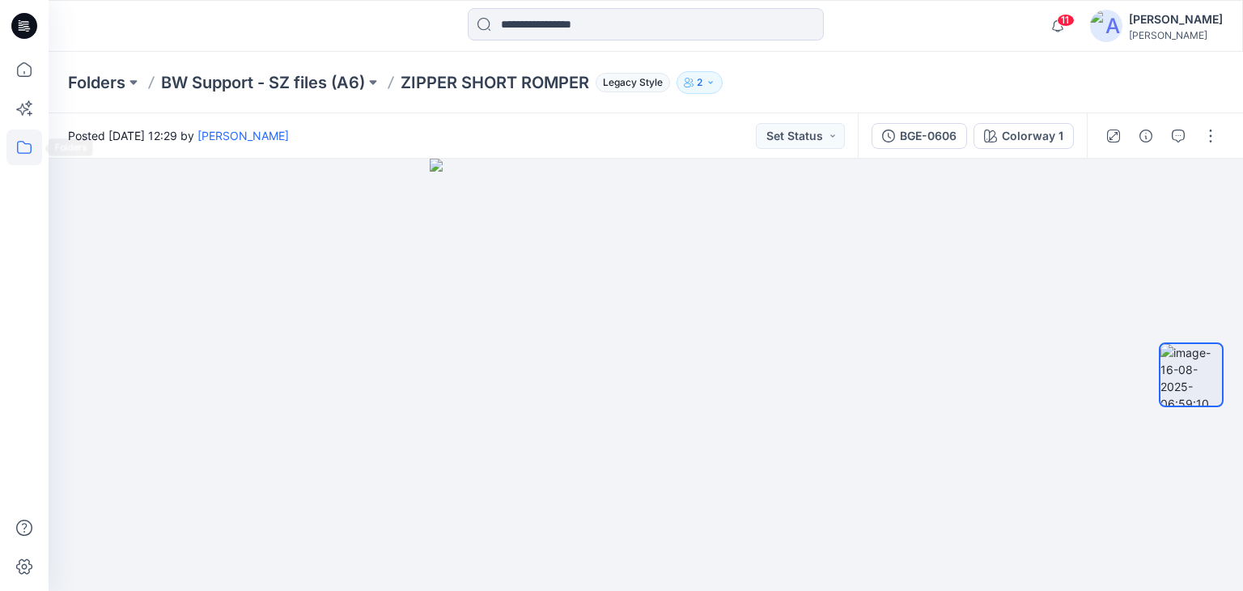
click at [8, 152] on icon at bounding box center [24, 147] width 36 height 36
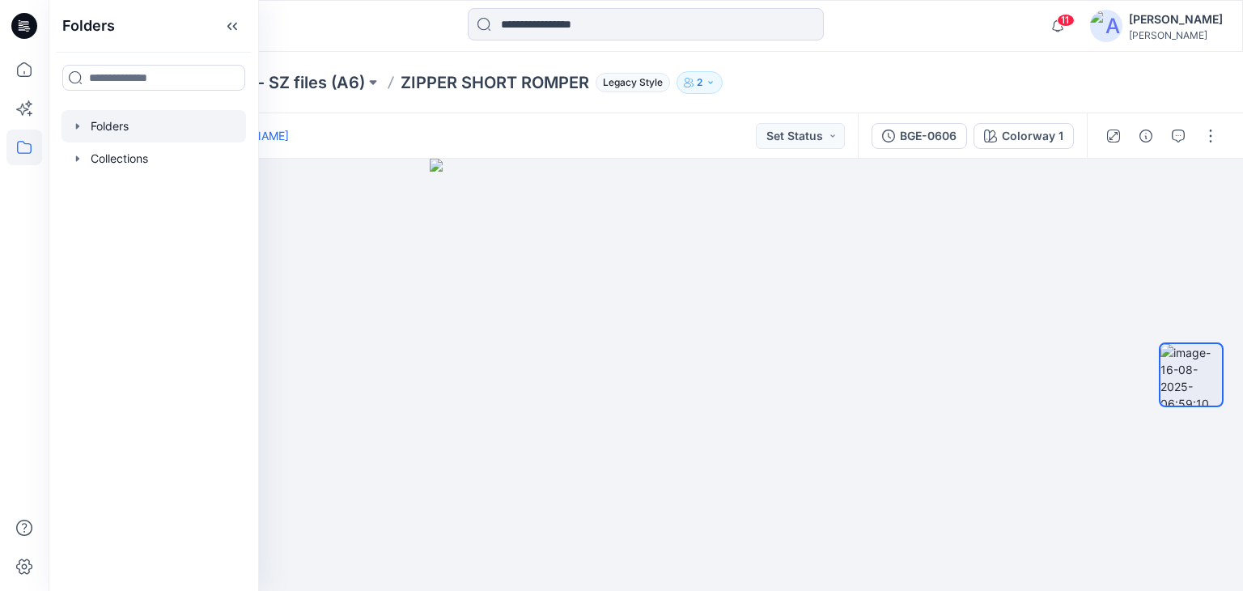
click at [100, 121] on div at bounding box center [154, 126] width 185 height 32
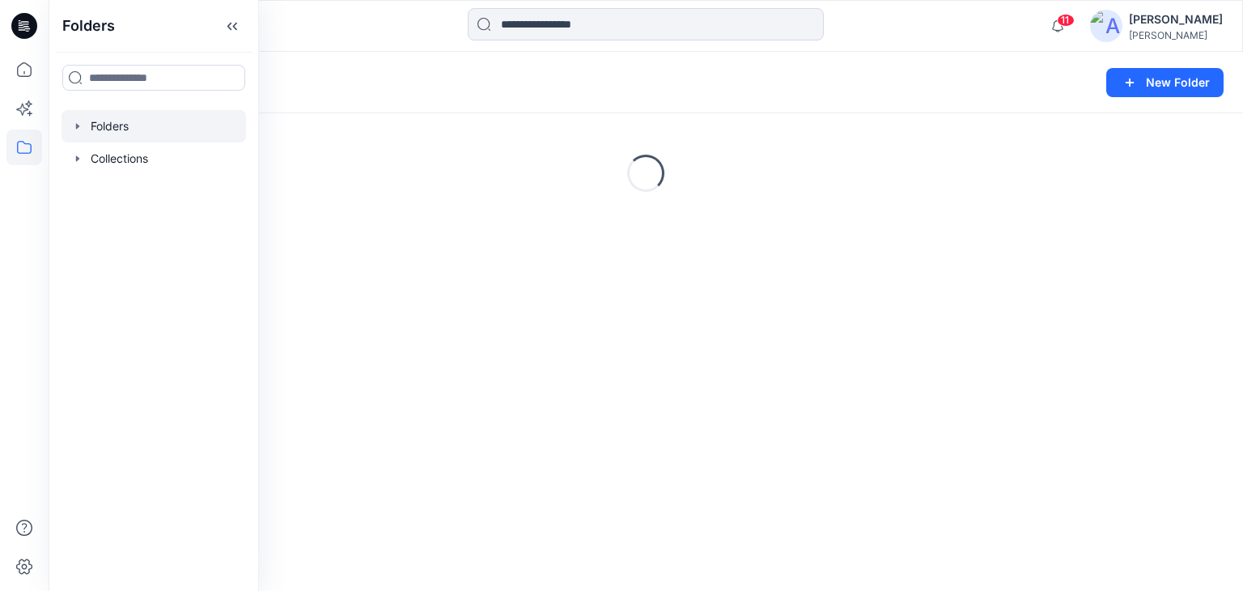
click at [298, 27] on div at bounding box center [198, 26] width 299 height 36
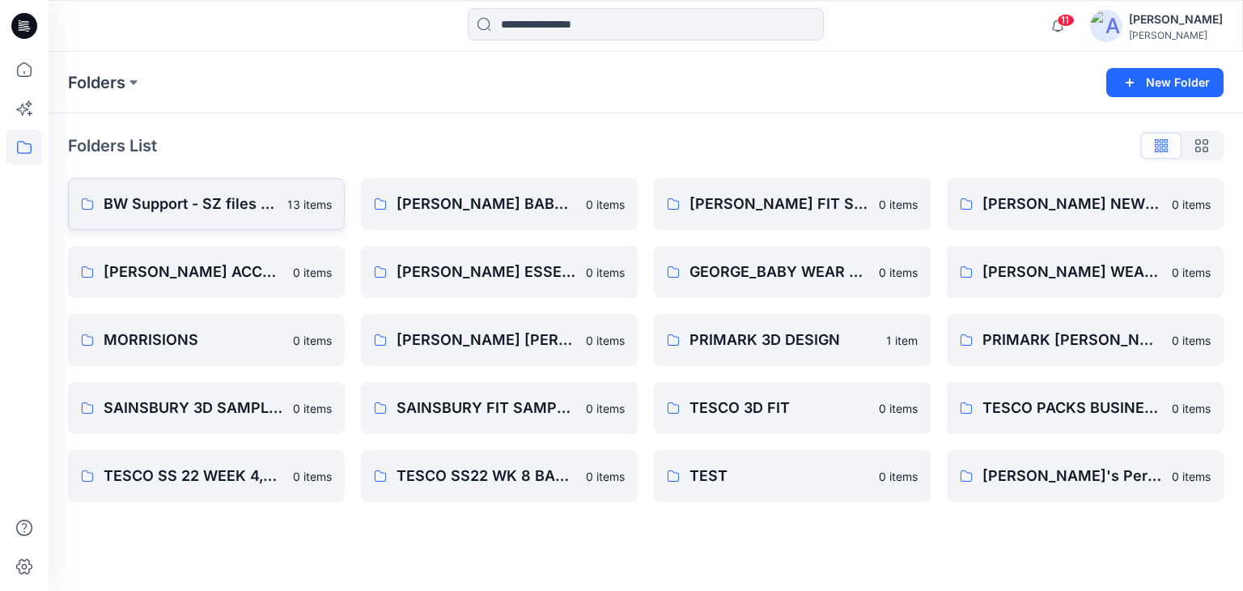
click at [194, 210] on p "BW Support - SZ files (A6)" at bounding box center [191, 204] width 174 height 23
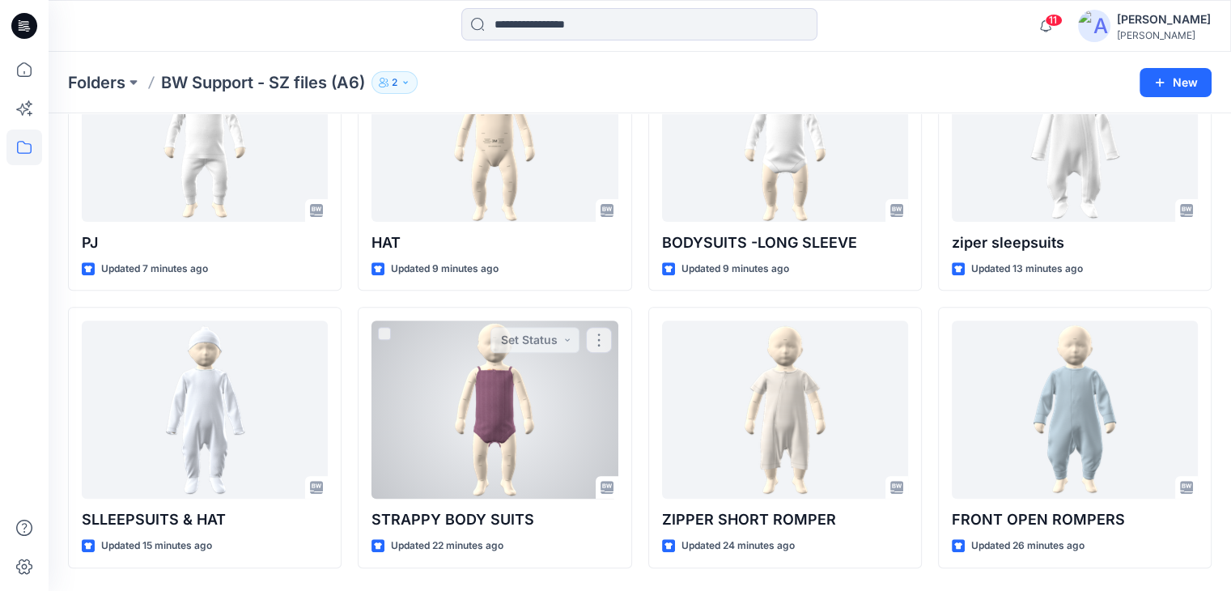
scroll to position [596, 0]
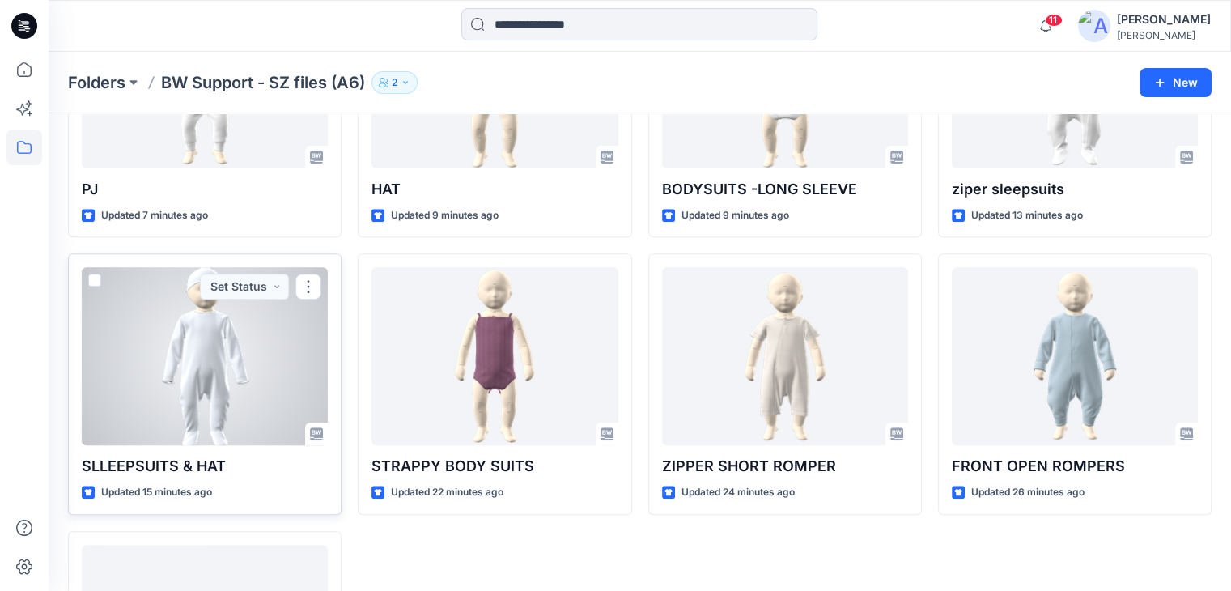
click at [235, 380] on div at bounding box center [205, 356] width 246 height 178
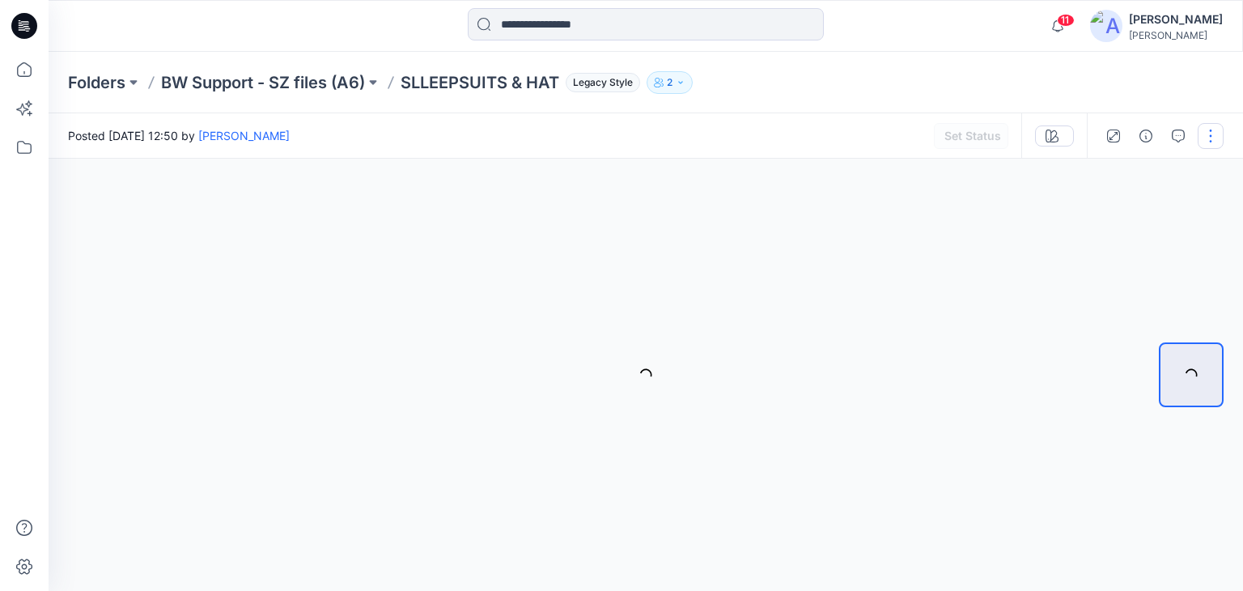
click at [1203, 140] on button "button" at bounding box center [1211, 136] width 26 height 26
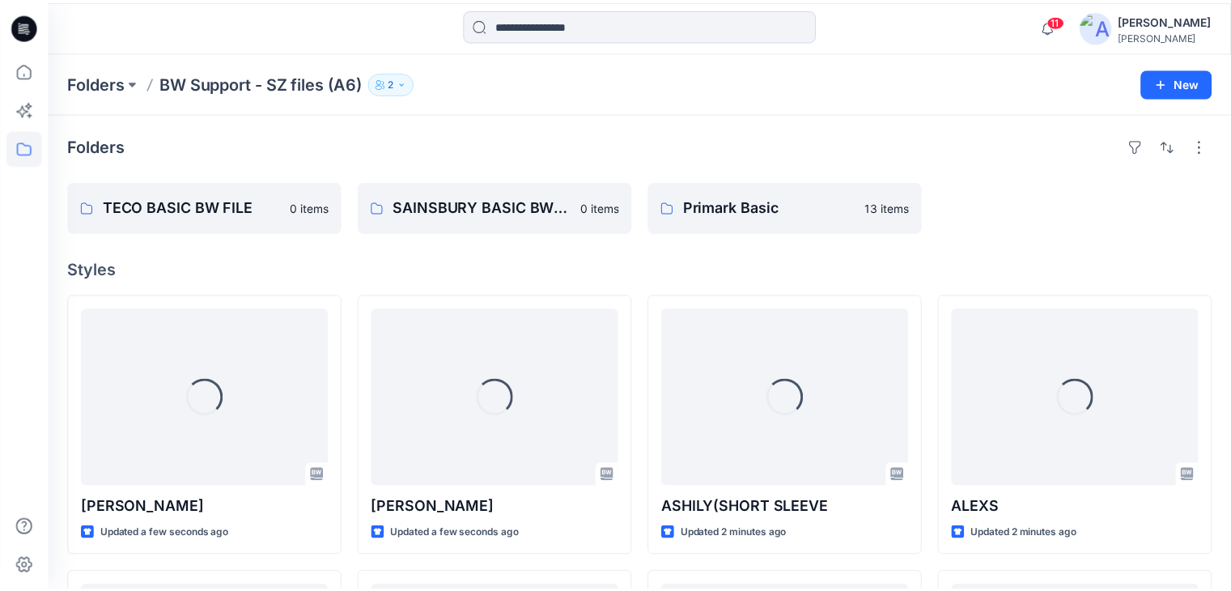
scroll to position [596, 0]
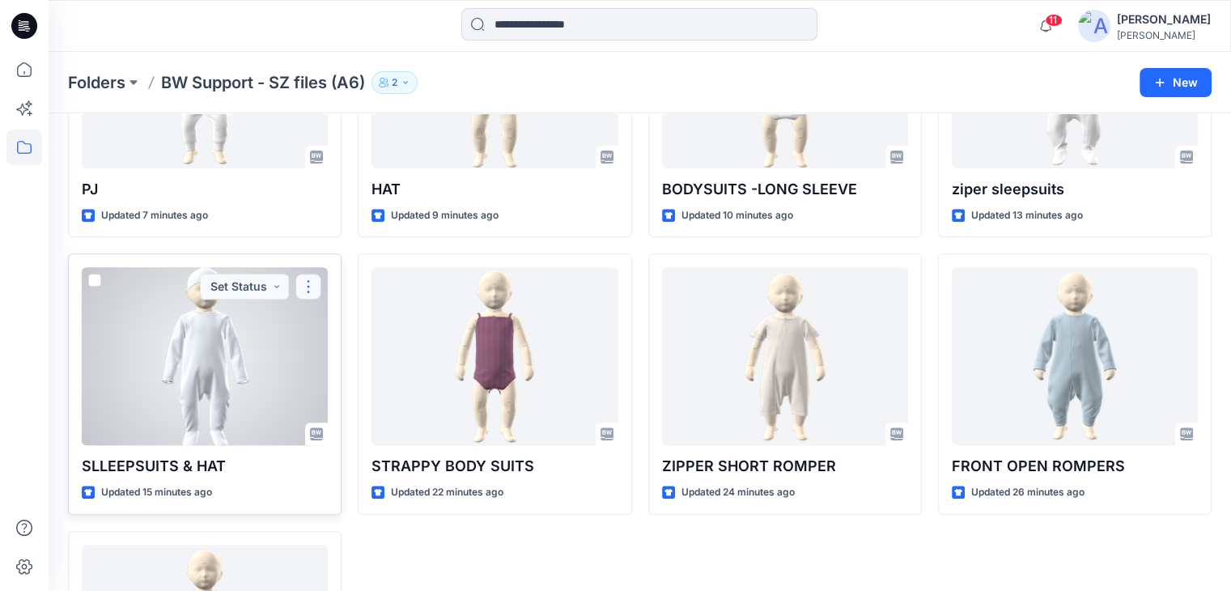
click at [303, 289] on button "button" at bounding box center [308, 287] width 26 height 26
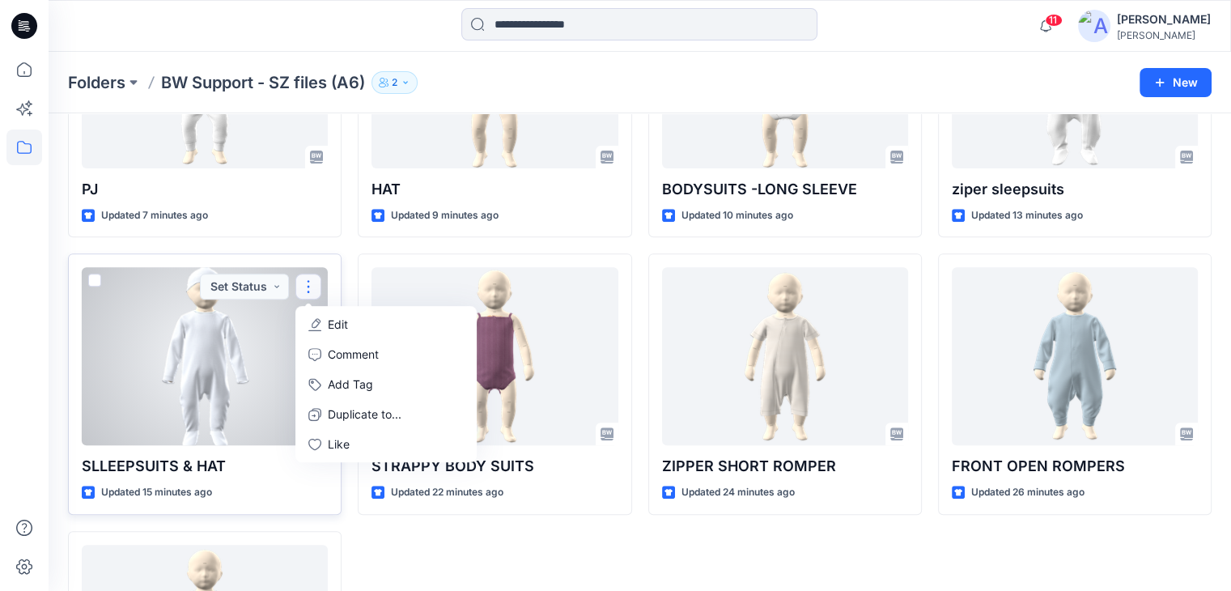
click at [334, 316] on p "Edit" at bounding box center [338, 324] width 20 height 17
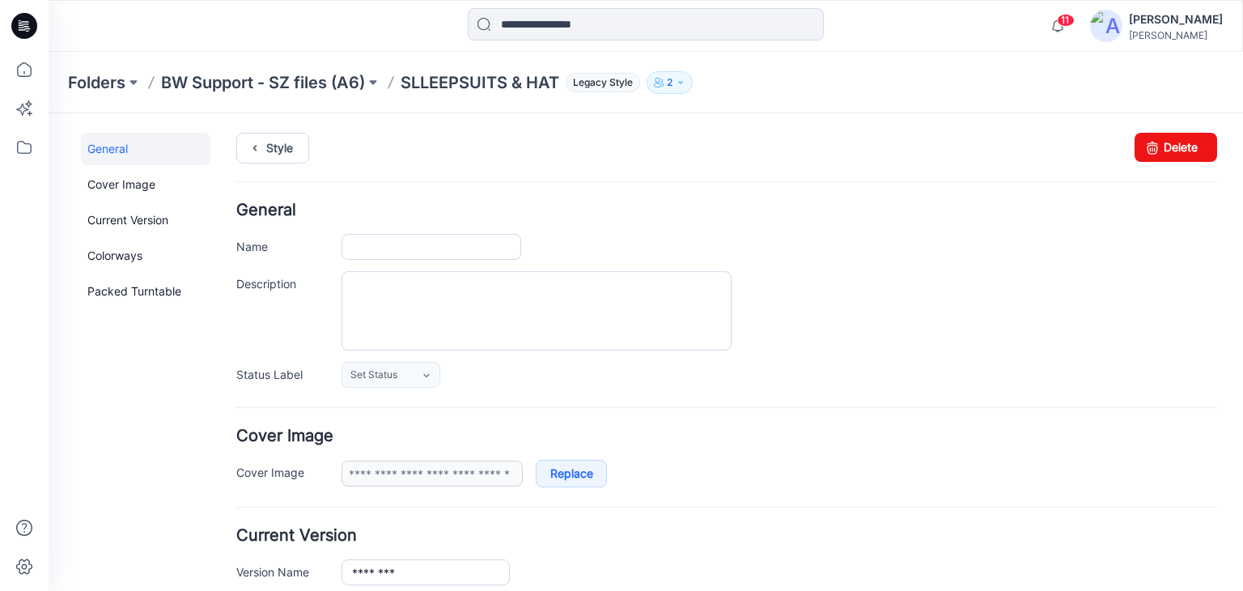
type input "**********"
drag, startPoint x: 479, startPoint y: 250, endPoint x: 125, endPoint y: 287, distance: 356.4
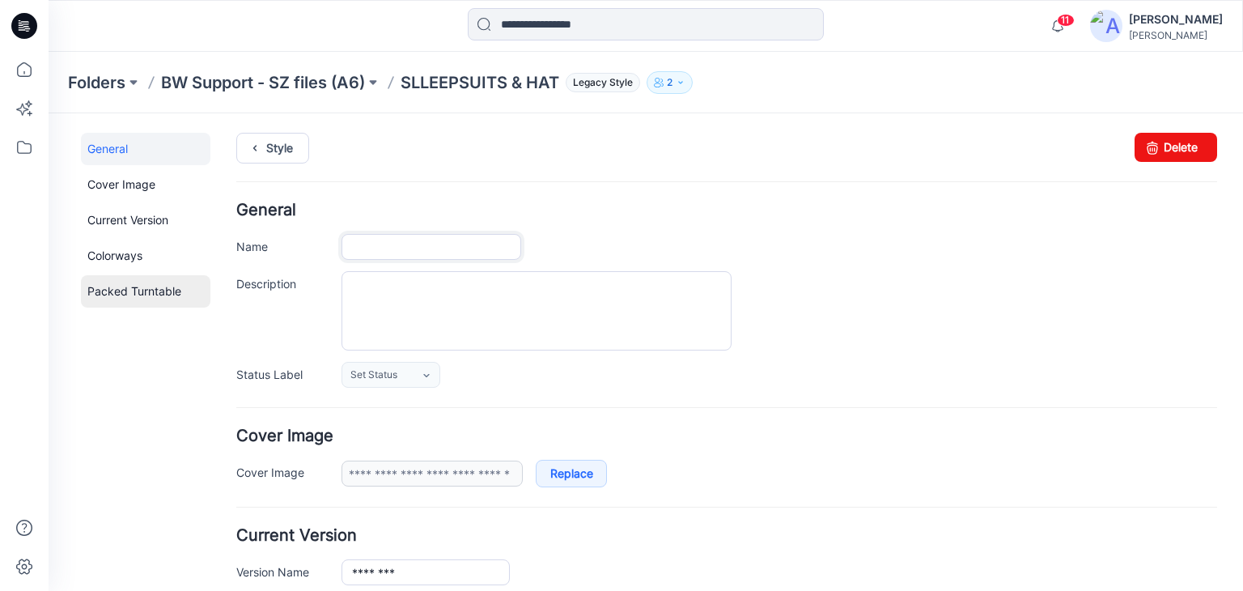
paste input "******"
type input "******"
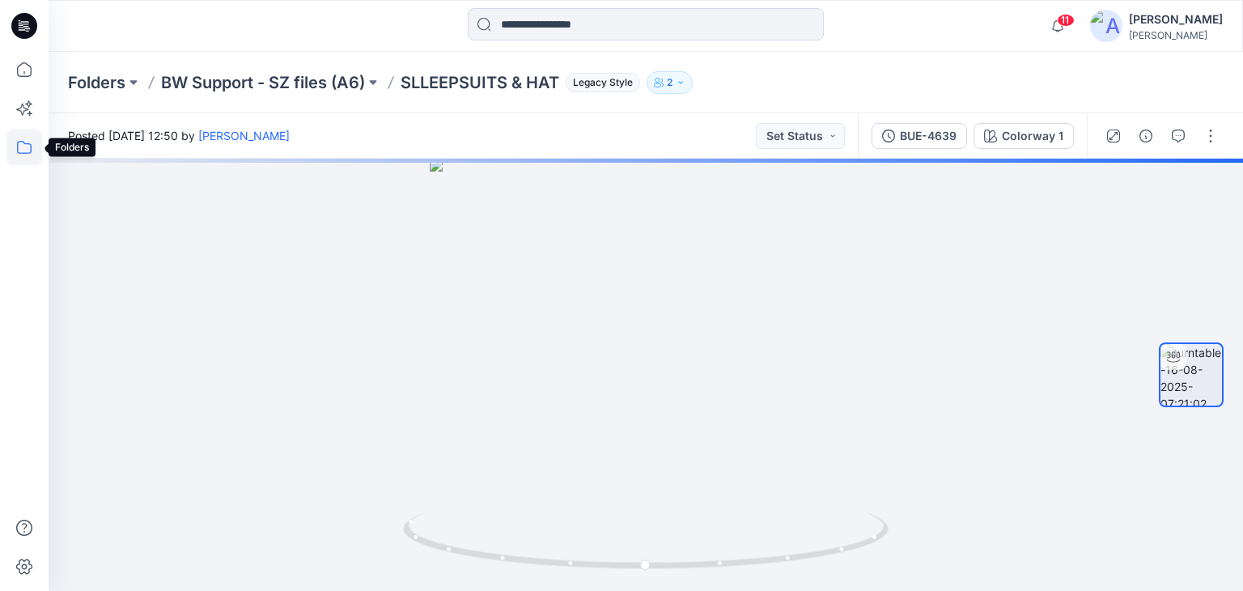
click at [26, 152] on icon at bounding box center [24, 147] width 36 height 36
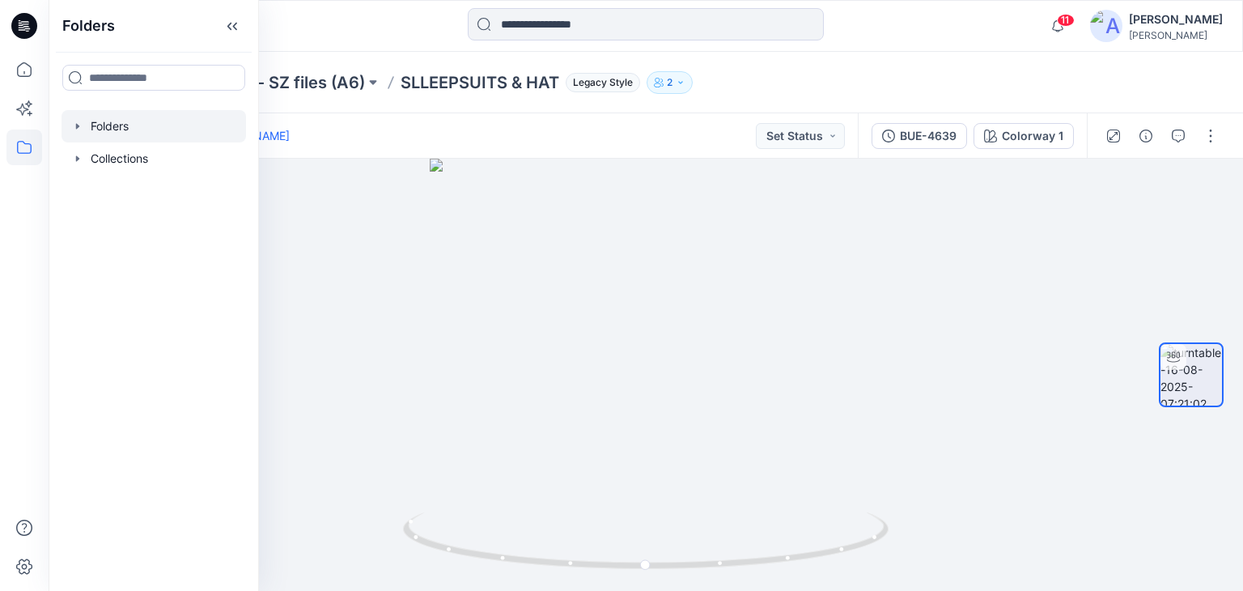
click at [117, 125] on div at bounding box center [154, 126] width 185 height 32
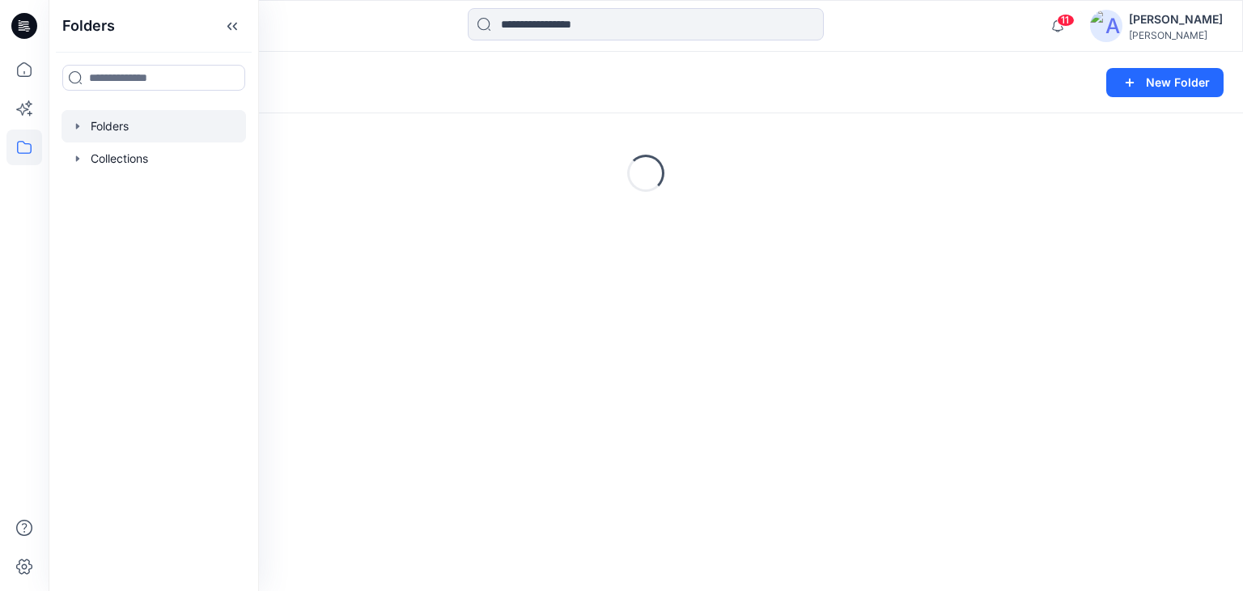
click at [304, 43] on div at bounding box center [198, 26] width 299 height 36
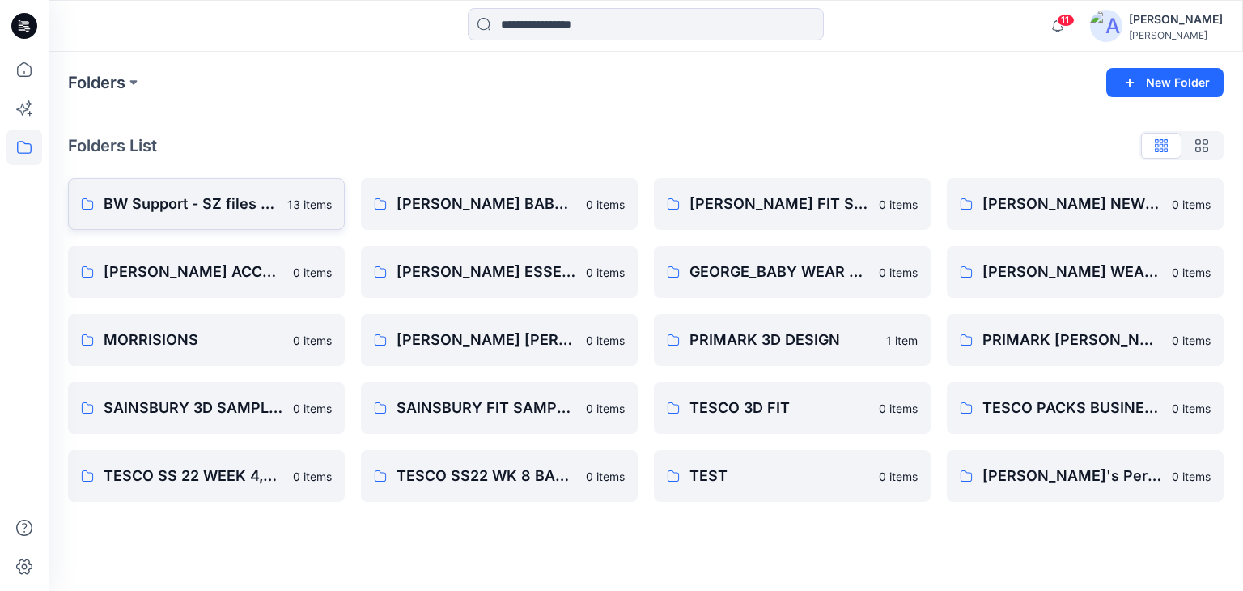
click at [144, 202] on p "BW Support - SZ files (A6)" at bounding box center [191, 204] width 174 height 23
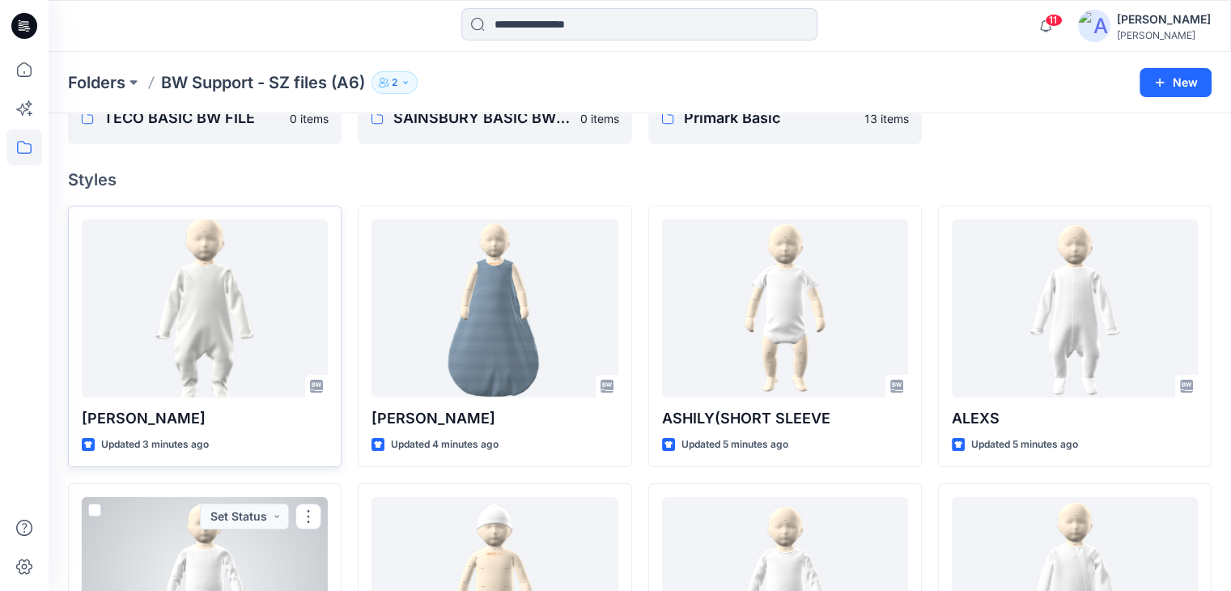
scroll to position [184, 0]
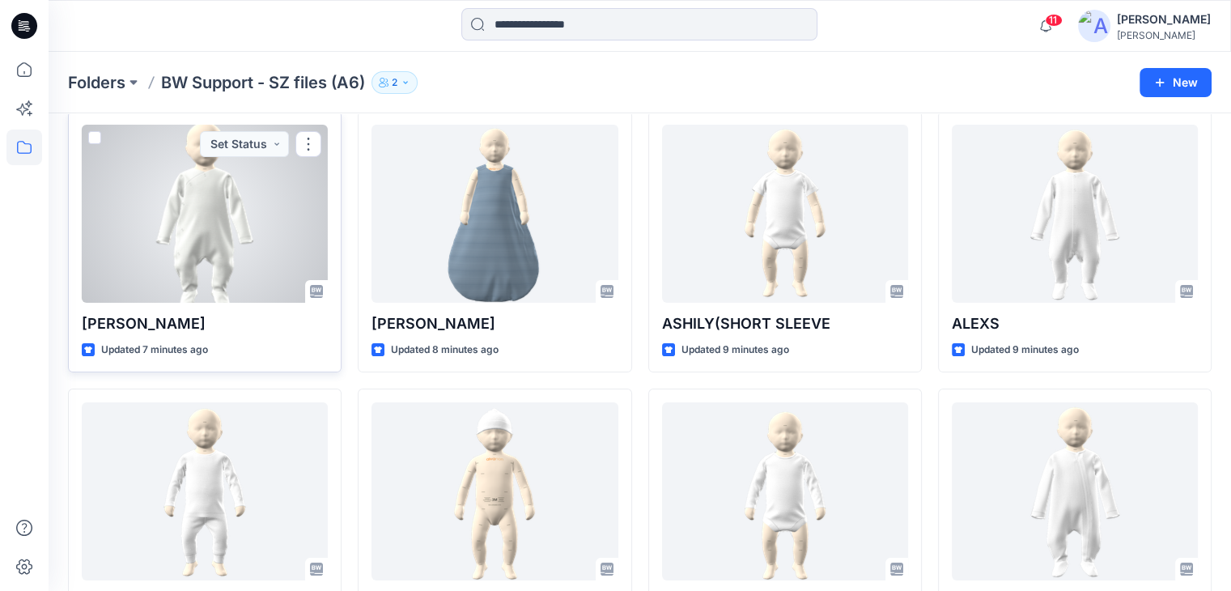
click at [255, 233] on div at bounding box center [205, 214] width 246 height 178
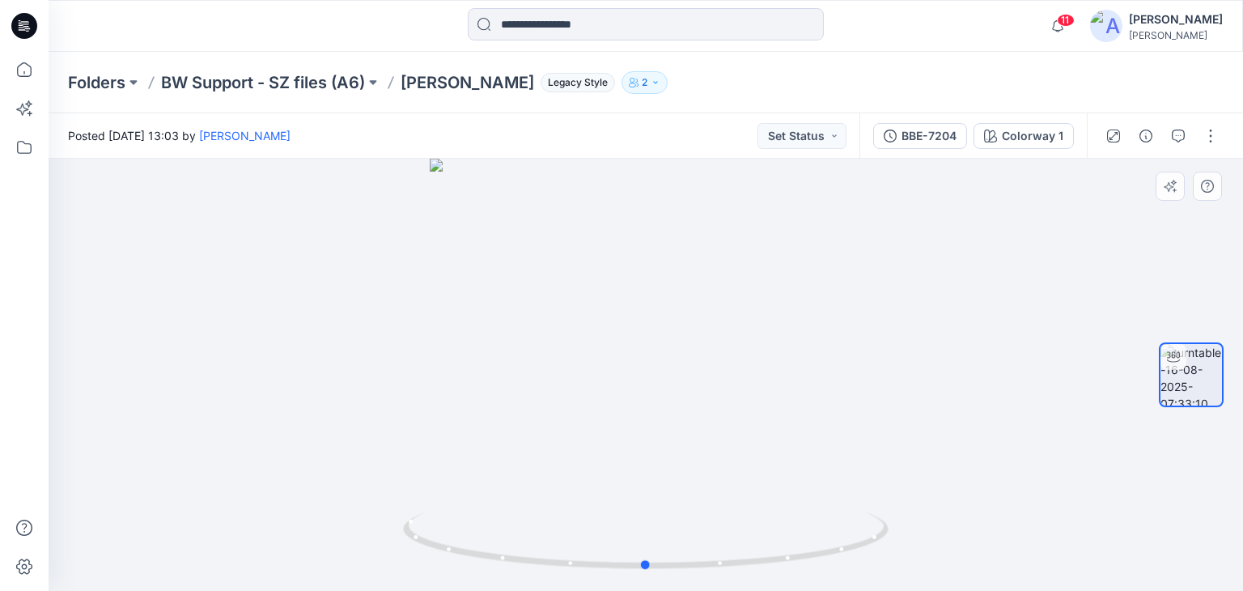
drag, startPoint x: 500, startPoint y: 196, endPoint x: 501, endPoint y: 205, distance: 8.9
click at [500, 204] on div at bounding box center [646, 375] width 1194 height 432
